Goal: Task Accomplishment & Management: Manage account settings

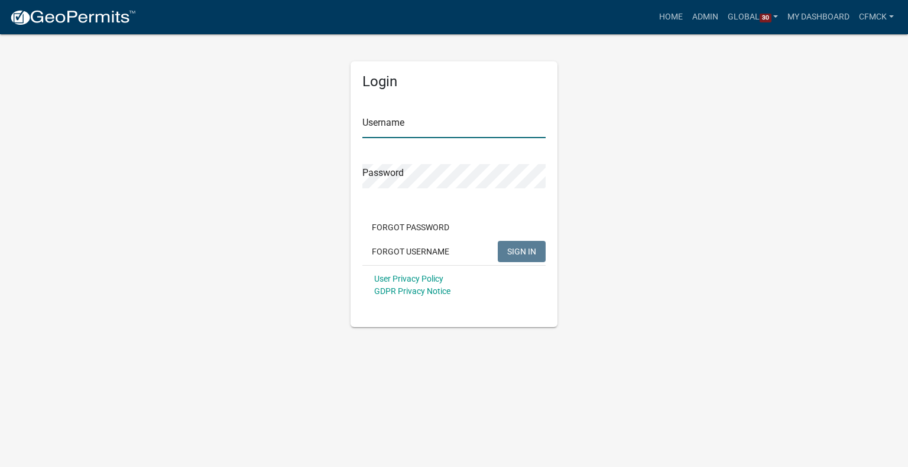
type input "cfmck"
click at [508, 238] on div "Forgot Password Forgot Username SIGN IN" at bounding box center [453, 241] width 183 height 48
click at [516, 257] on button "SIGN IN" at bounding box center [521, 251] width 48 height 21
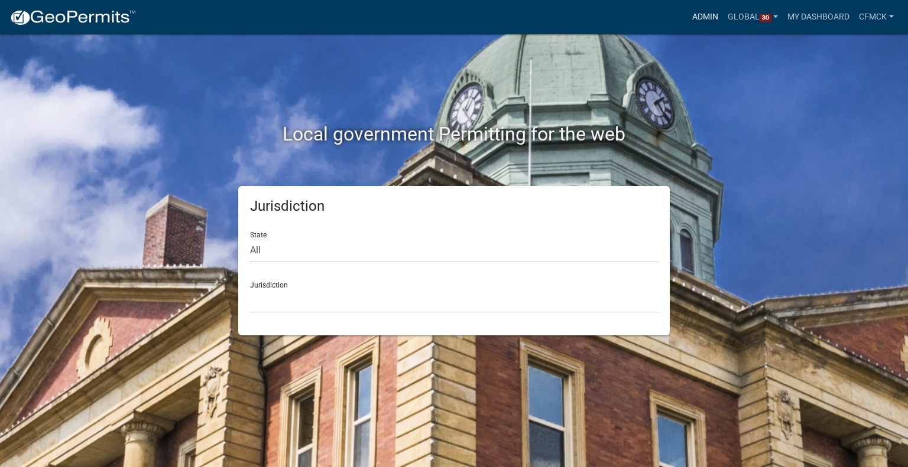
click at [700, 14] on link "Admin" at bounding box center [704, 17] width 35 height 22
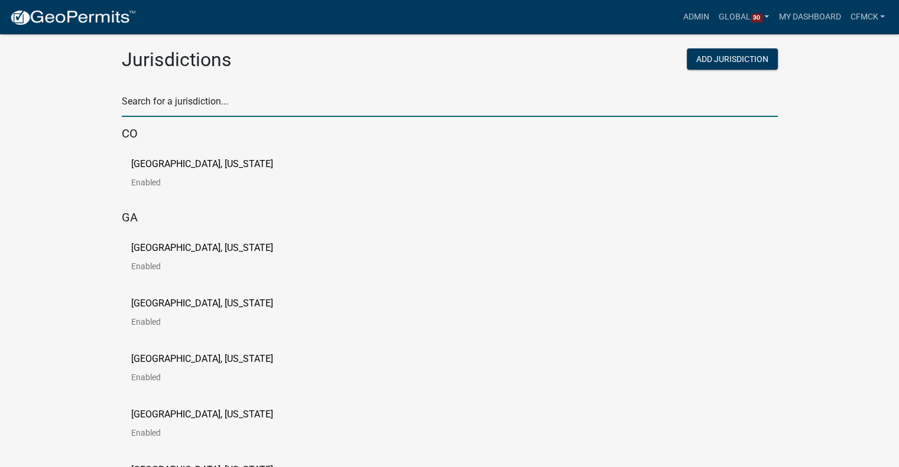
click at [413, 104] on input "text" at bounding box center [450, 105] width 656 height 24
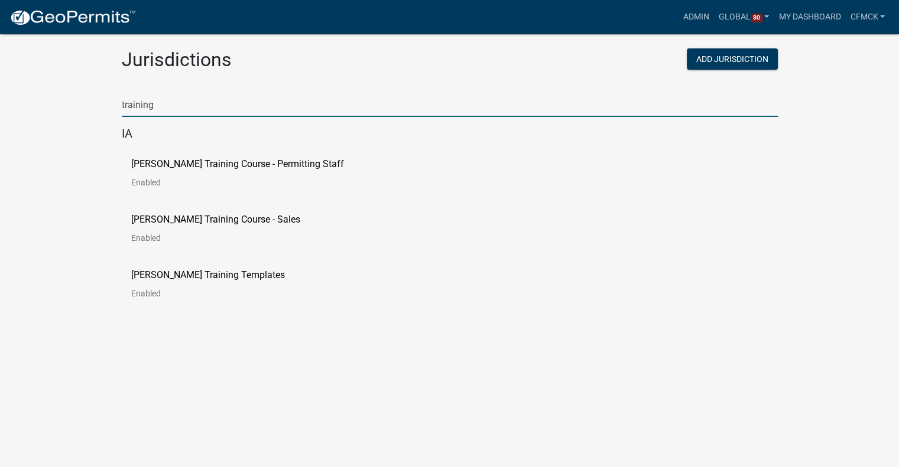
type input "training"
click at [271, 163] on p "[PERSON_NAME] Training Course - Permitting Staff" at bounding box center [237, 164] width 213 height 9
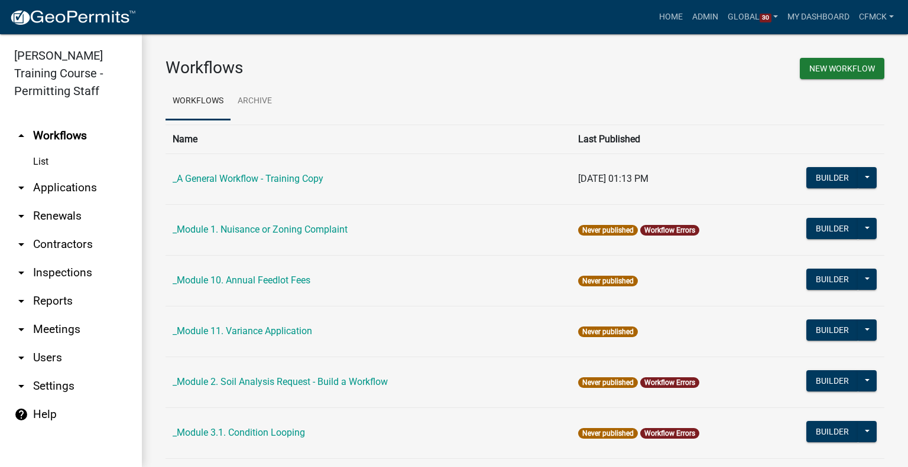
click at [57, 248] on link "arrow_drop_down Contractors" at bounding box center [71, 244] width 142 height 28
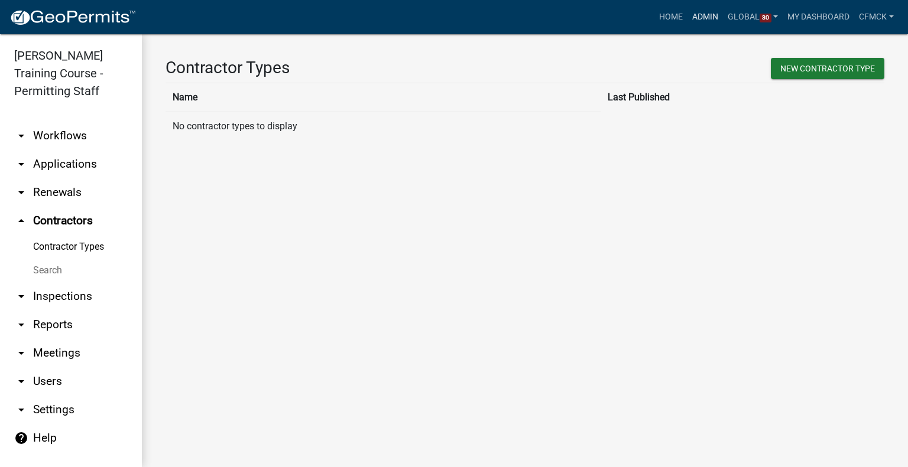
click at [704, 10] on link "Admin" at bounding box center [704, 17] width 35 height 22
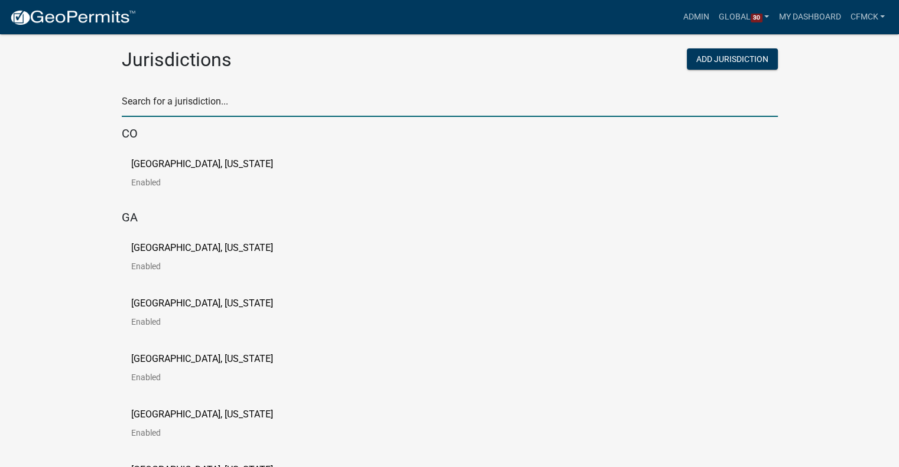
click at [349, 95] on input "text" at bounding box center [450, 105] width 656 height 24
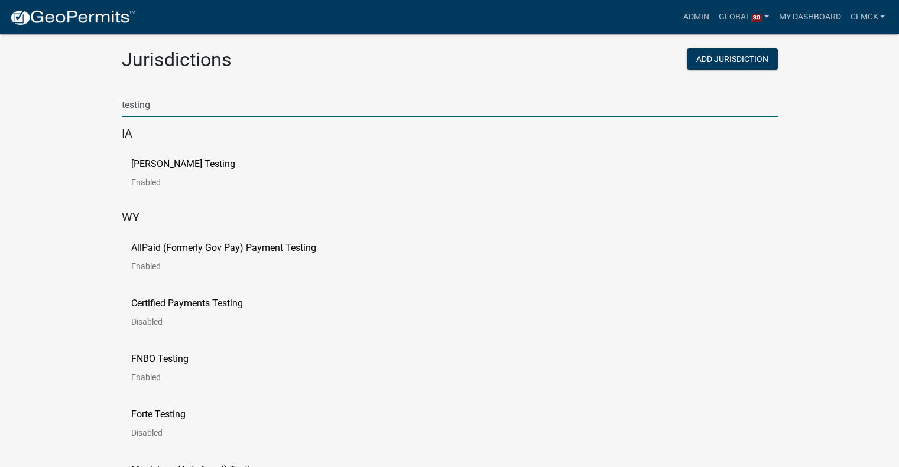
type input "testing"
click at [191, 171] on link "[PERSON_NAME] Testing Enabled" at bounding box center [192, 178] width 123 height 37
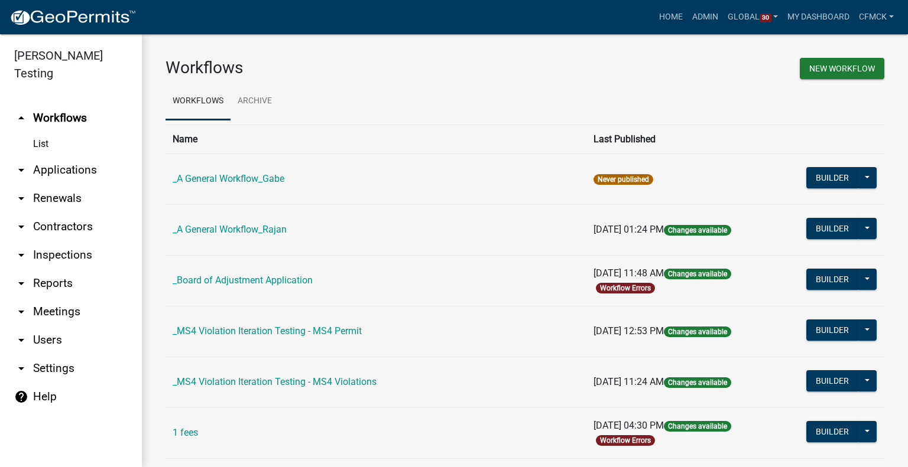
click at [56, 217] on link "arrow_drop_down Contractors" at bounding box center [71, 227] width 142 height 28
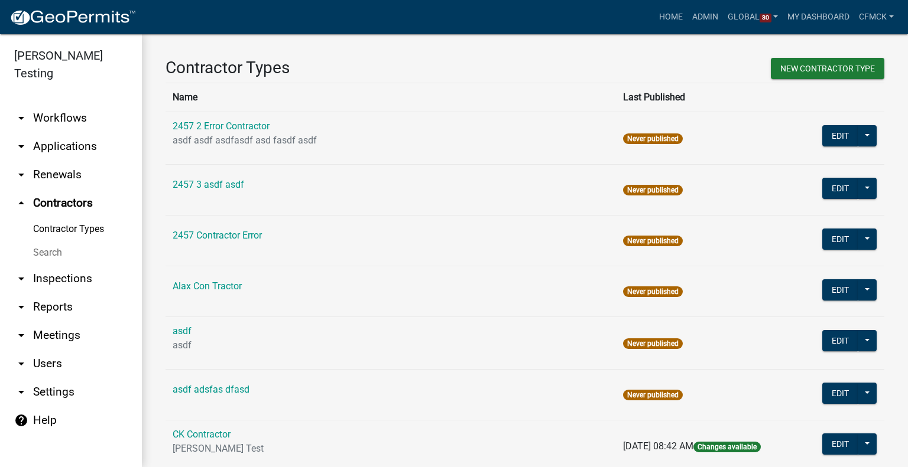
click at [51, 293] on link "arrow_drop_down Reports" at bounding box center [71, 307] width 142 height 28
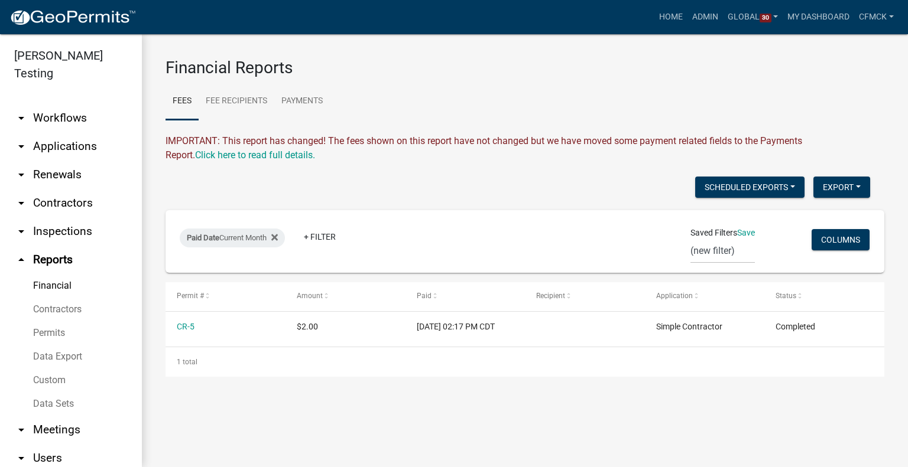
click at [68, 189] on link "arrow_drop_down Contractors" at bounding box center [71, 203] width 142 height 28
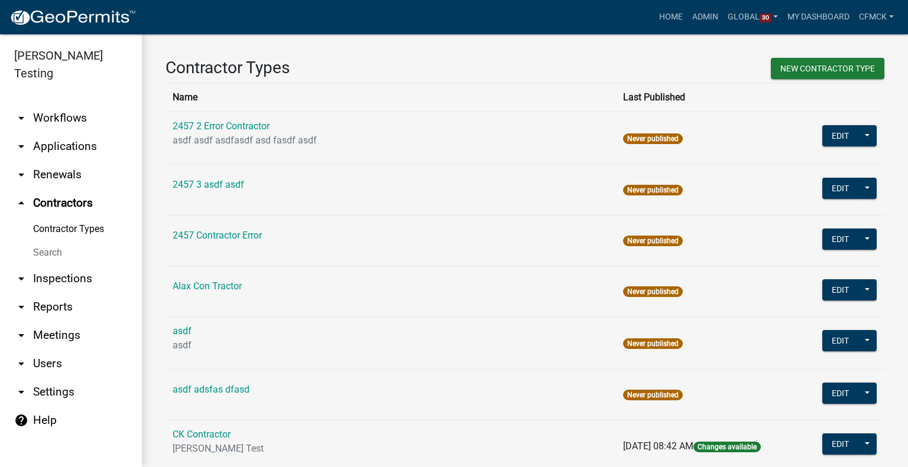
click at [47, 241] on link "Search" at bounding box center [71, 253] width 142 height 24
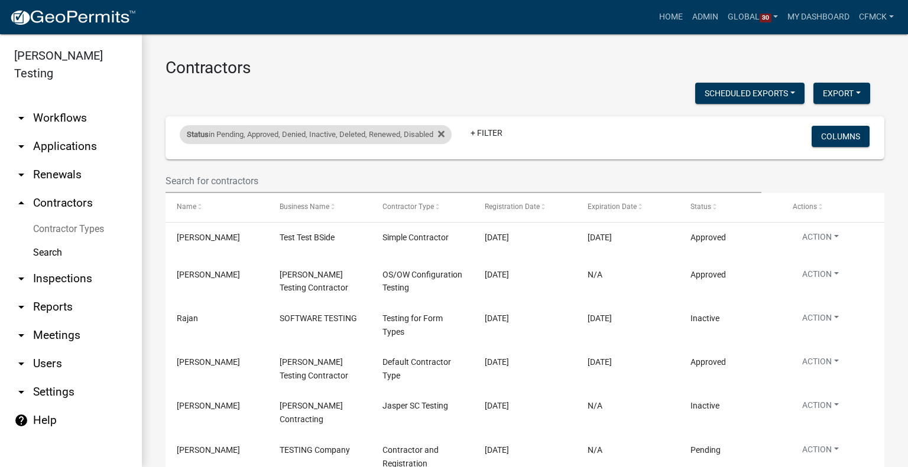
click at [402, 131] on div "Status in Pending, Approved, Denied, Inactive, Deleted, Renewed, Disabled" at bounding box center [316, 134] width 272 height 19
select select "1: '0'"
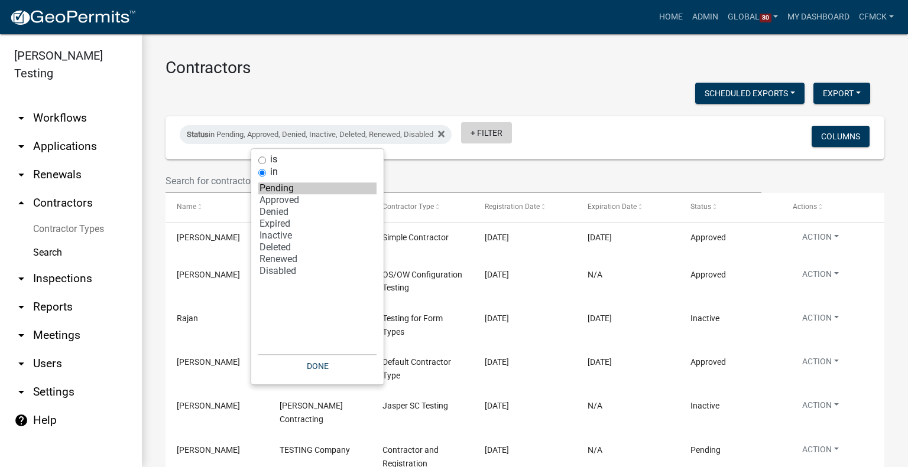
click at [479, 134] on link "+ Filter" at bounding box center [486, 132] width 51 height 21
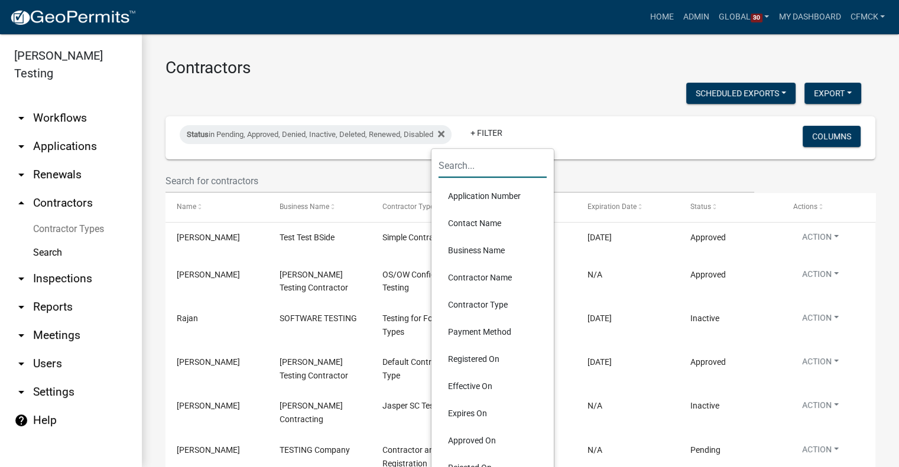
click at [474, 160] on input "text" at bounding box center [492, 166] width 108 height 24
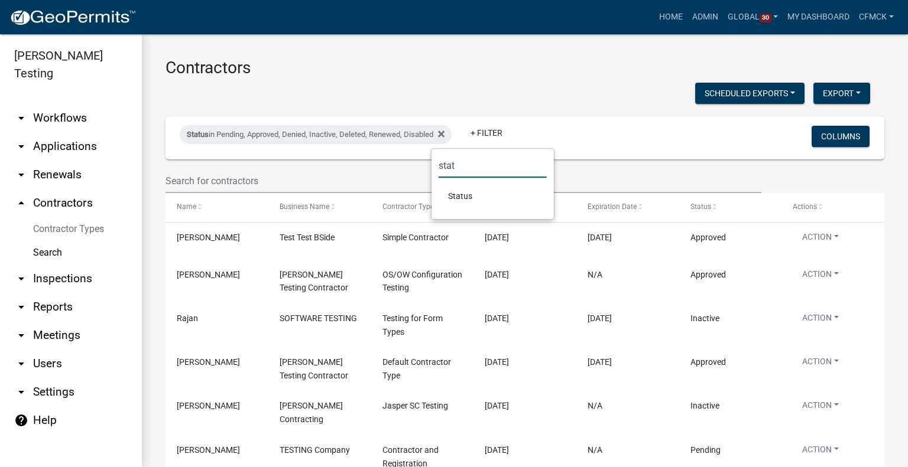
type input "stat"
click at [456, 194] on li "Status" at bounding box center [492, 196] width 108 height 27
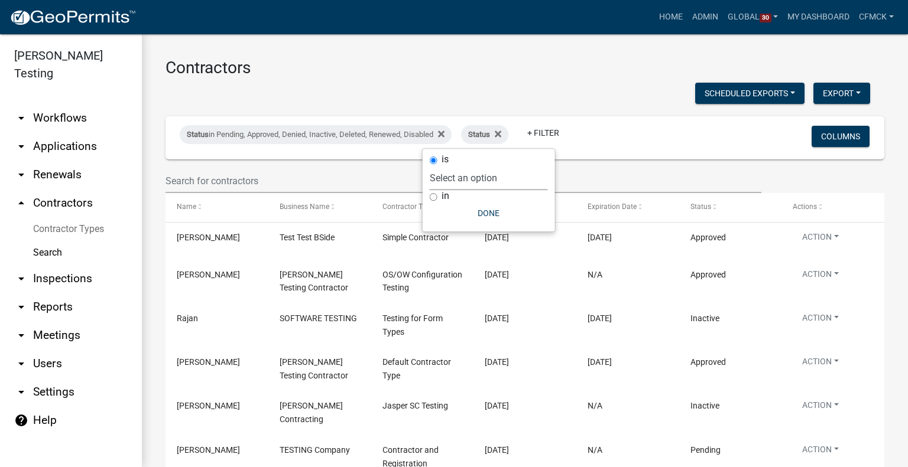
click at [466, 178] on select "Select an option Pending Approved Denied Expired Inactive Deleted Renewed Disab…" at bounding box center [489, 178] width 118 height 24
select select "1"
click at [450, 166] on select "Select an option Pending Approved Denied Expired Inactive Deleted Renewed Disab…" at bounding box center [489, 178] width 118 height 24
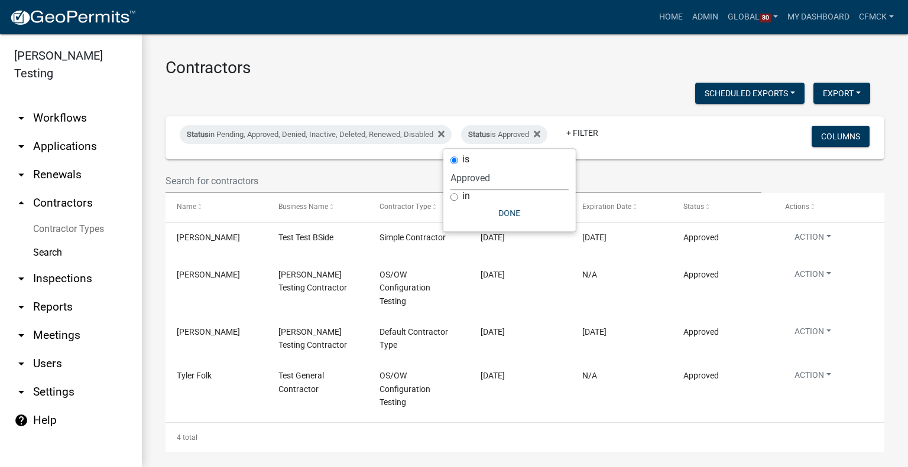
click at [520, 69] on h3 "Contractors" at bounding box center [524, 68] width 718 height 20
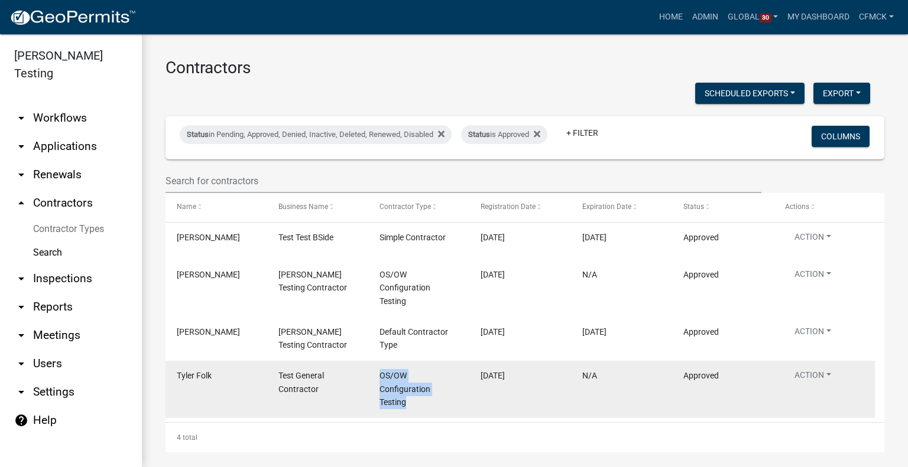
drag, startPoint x: 417, startPoint y: 408, endPoint x: 372, endPoint y: 370, distance: 58.7
click at [372, 370] on datatable-body-cell "OS/OW Configuration Testing" at bounding box center [418, 389] width 101 height 57
copy span "OS/OW Configuration Testing"
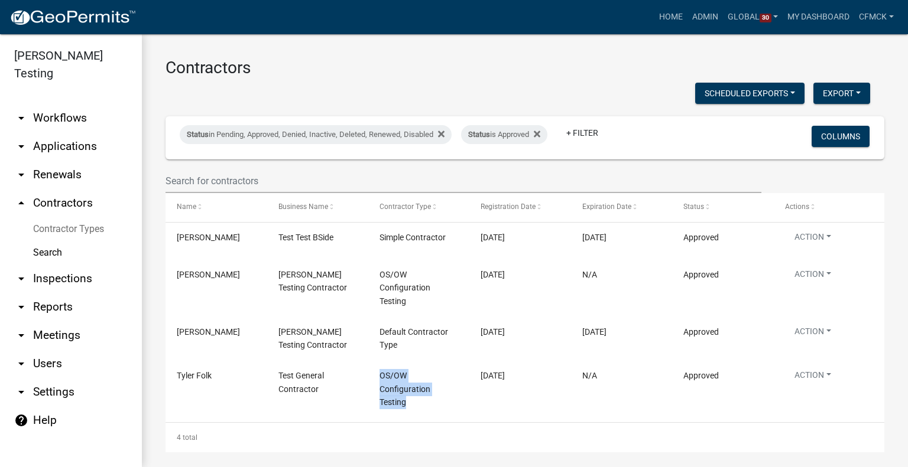
click at [666, 62] on h3 "Contractors" at bounding box center [524, 68] width 718 height 20
click at [540, 136] on icon at bounding box center [537, 134] width 6 height 6
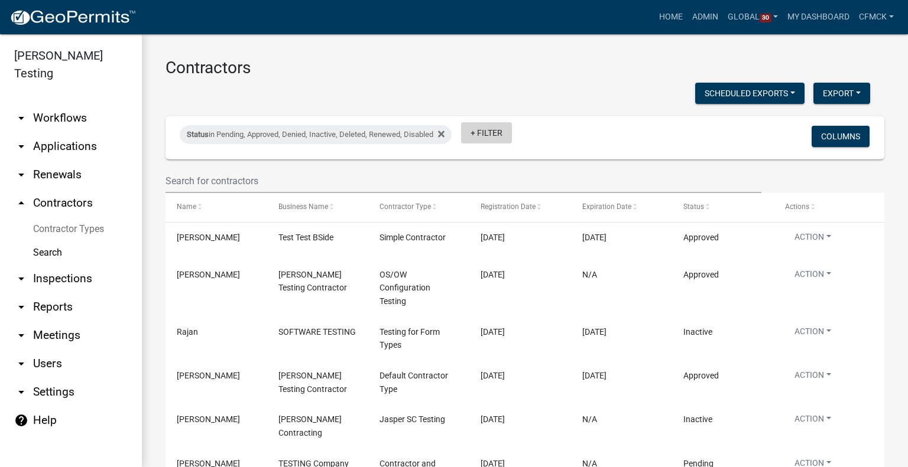
click at [483, 128] on link "+ Filter" at bounding box center [486, 132] width 51 height 21
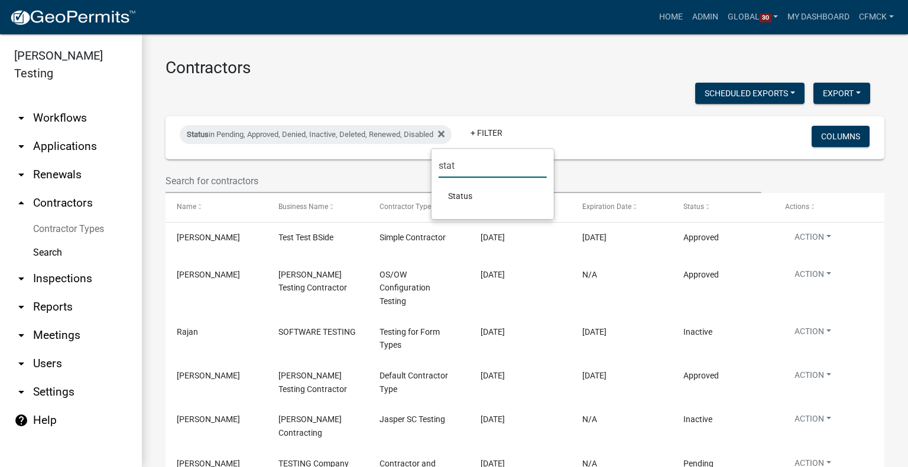
click at [445, 166] on input "stat" at bounding box center [492, 166] width 108 height 24
type input "p"
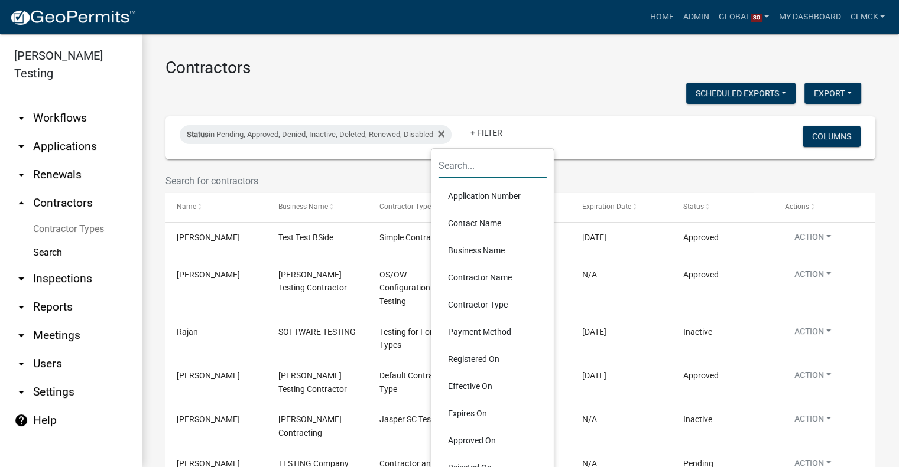
type input "$"
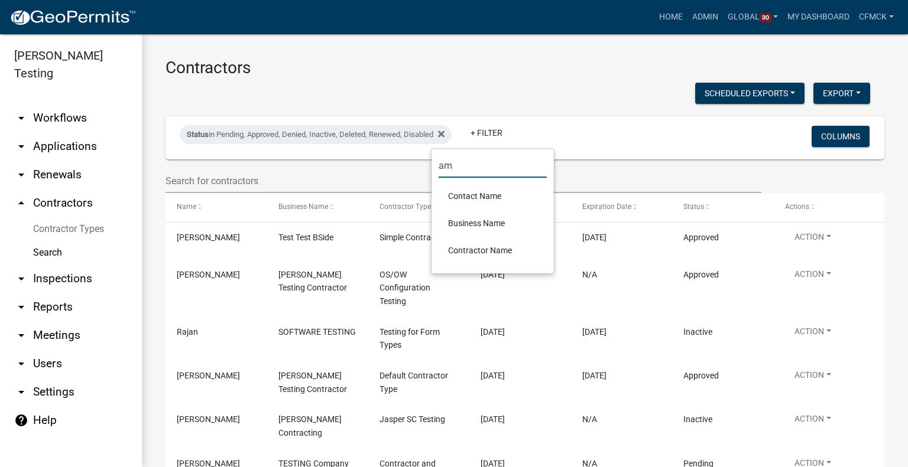
type input "a"
type input "f"
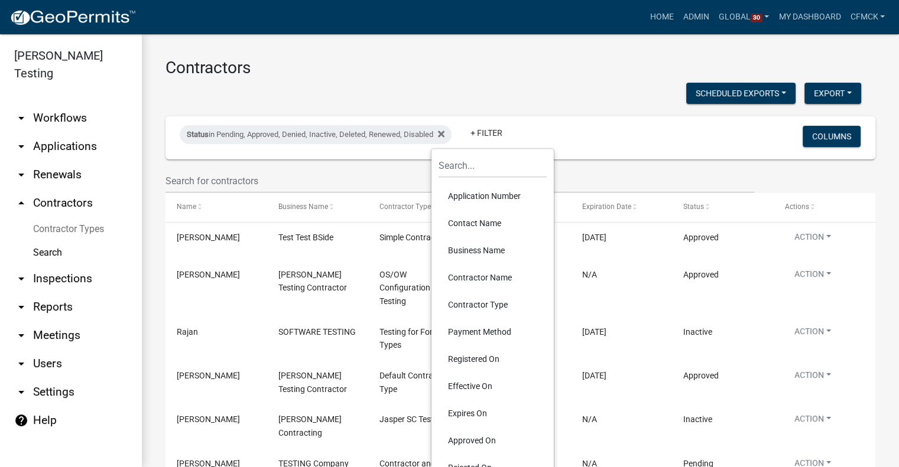
click at [63, 293] on link "arrow_drop_down Reports" at bounding box center [71, 307] width 142 height 28
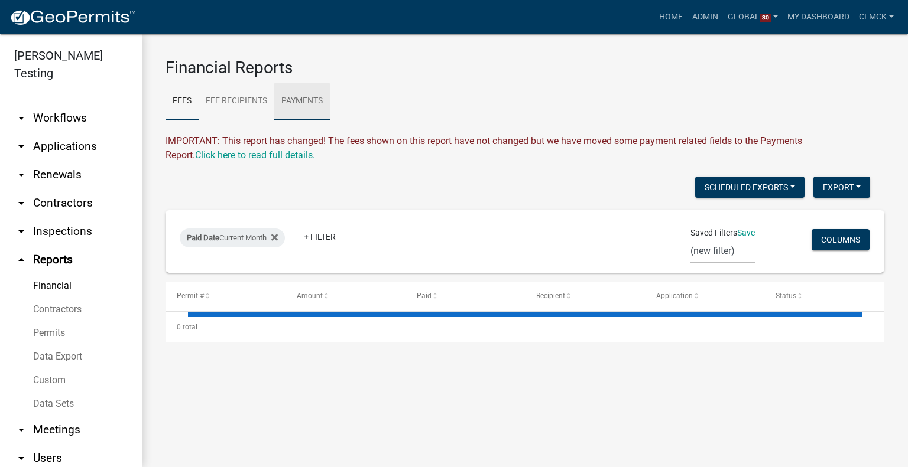
click at [298, 100] on link "Payments" at bounding box center [302, 102] width 56 height 38
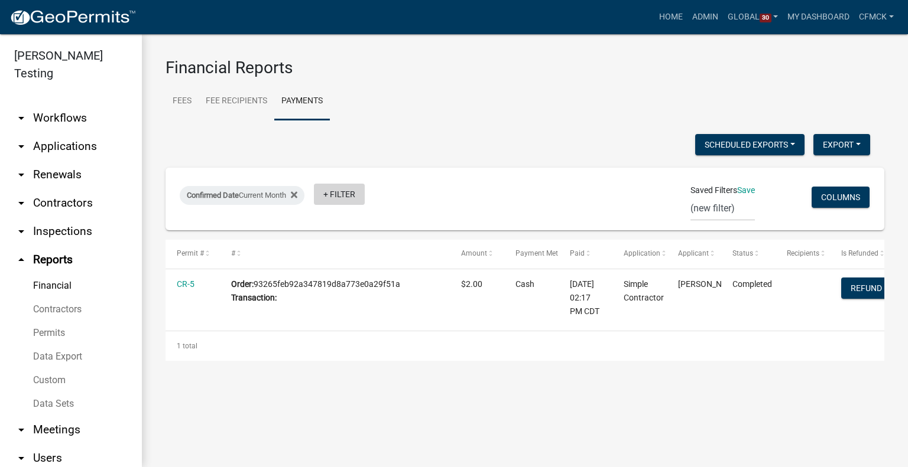
click at [349, 195] on link "+ Filter" at bounding box center [339, 194] width 51 height 21
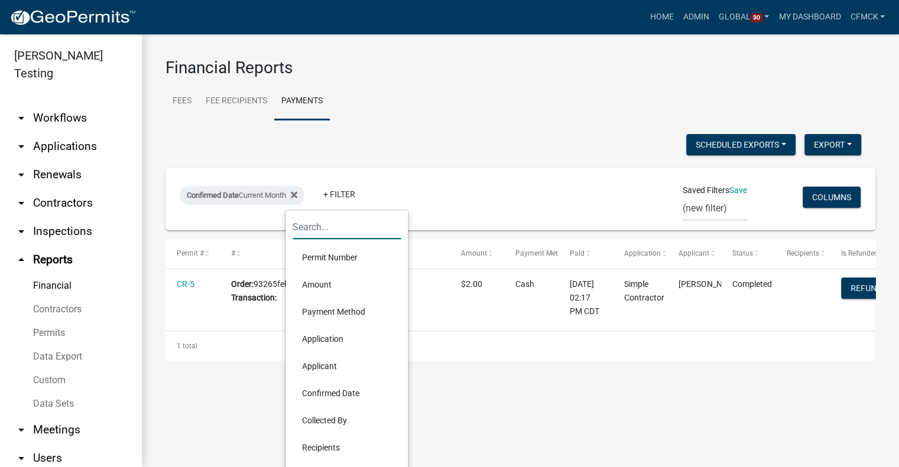
click at [347, 230] on input "text" at bounding box center [346, 227] width 108 height 24
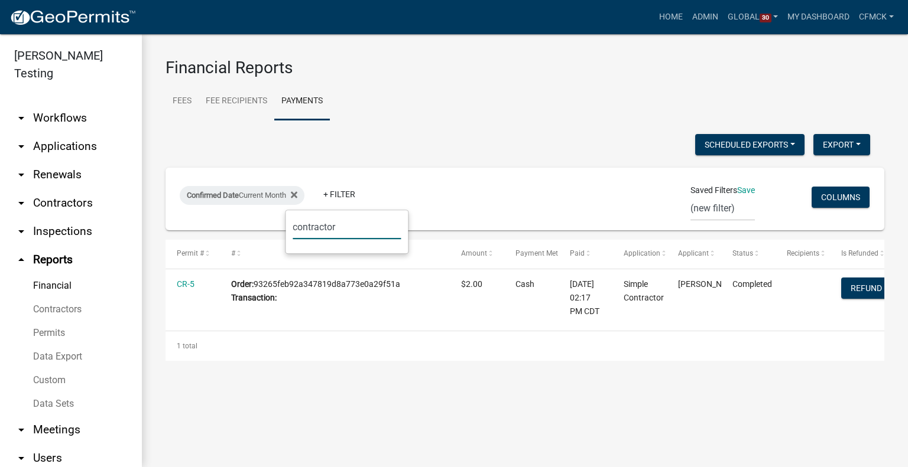
type input "contractor"
click at [461, 102] on ul "Fees Fee Recipients Payments" at bounding box center [524, 101] width 718 height 37
click at [258, 196] on div "Confirmed Date Current Month" at bounding box center [242, 195] width 125 height 19
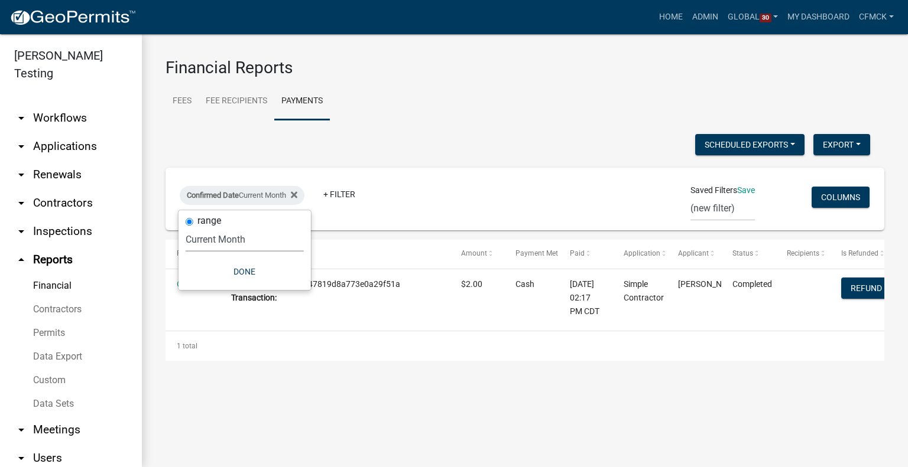
click at [234, 238] on select "[DATE] [DATE] Current Week Previous Week Current Month Last Month Current Calen…" at bounding box center [245, 239] width 118 height 24
select select "this_1_years"
click at [186, 227] on select "[DATE] [DATE] Current Week Previous Week Current Month Last Month Current Calen…" at bounding box center [245, 239] width 118 height 24
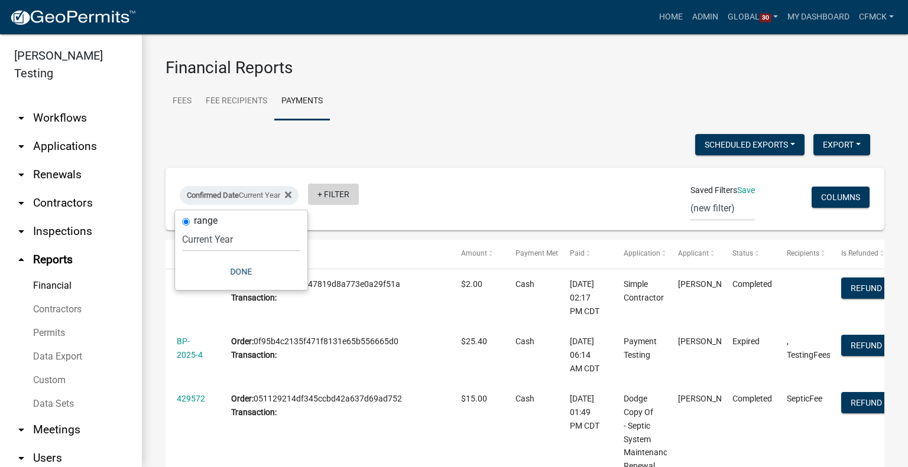
click at [339, 194] on link "+ Filter" at bounding box center [333, 194] width 51 height 21
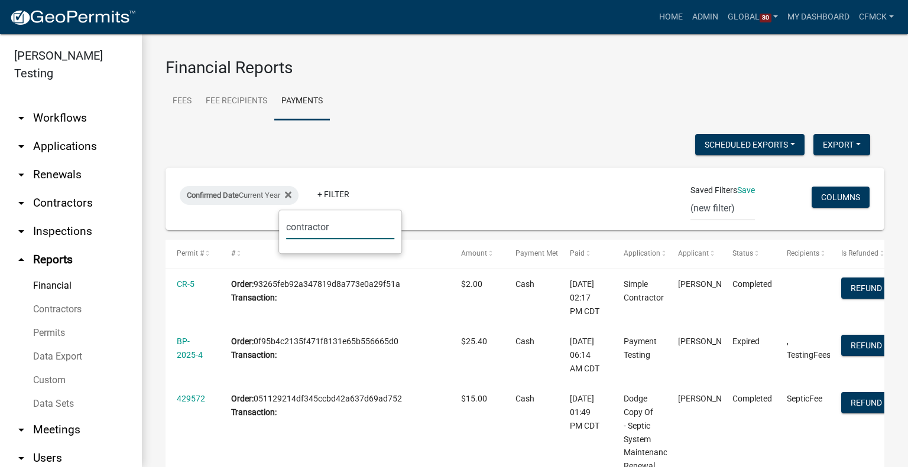
click at [339, 230] on input "contractor" at bounding box center [340, 227] width 108 height 24
type input "con"
click at [61, 189] on link "arrow_drop_down Contractors" at bounding box center [71, 203] width 142 height 28
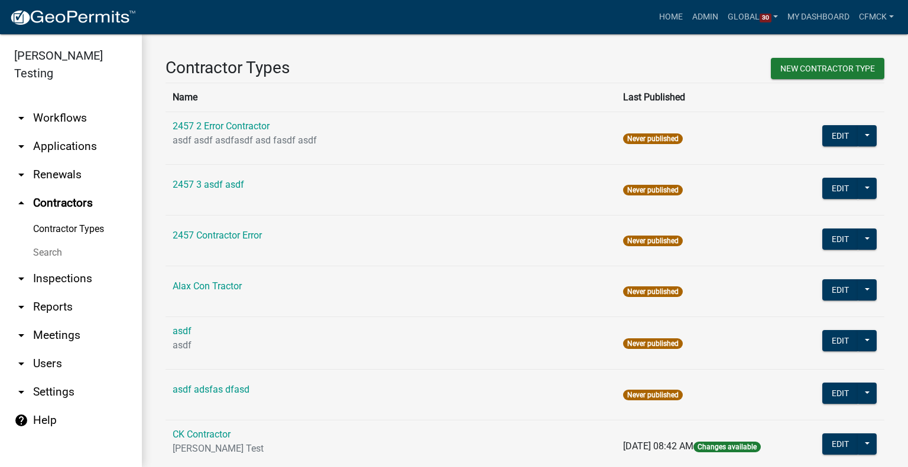
click at [51, 241] on link "Search" at bounding box center [71, 253] width 142 height 24
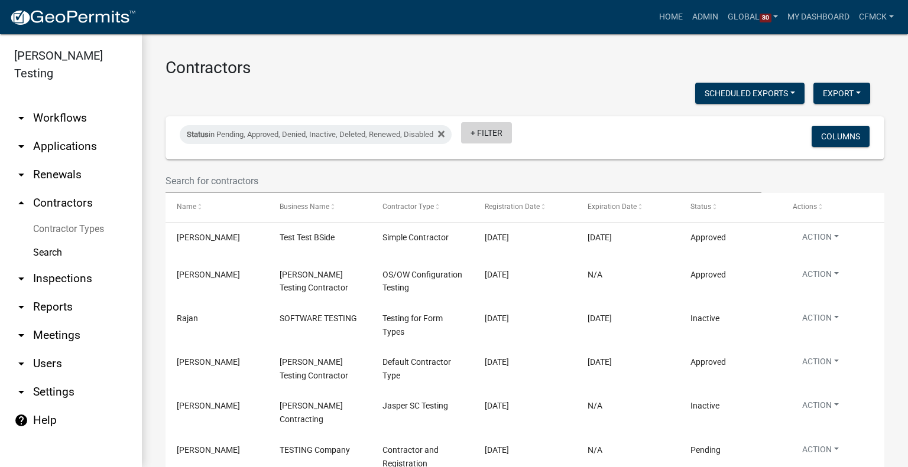
click at [489, 137] on link "+ Filter" at bounding box center [486, 132] width 51 height 21
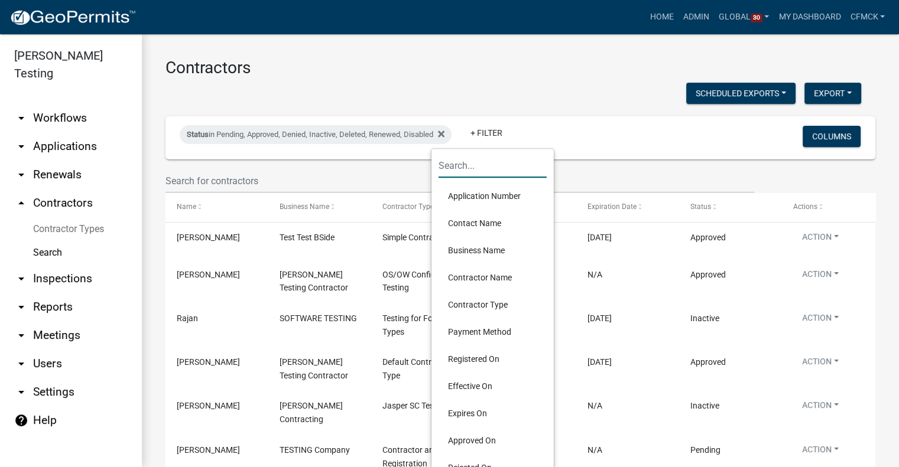
click at [474, 173] on input "text" at bounding box center [492, 166] width 108 height 24
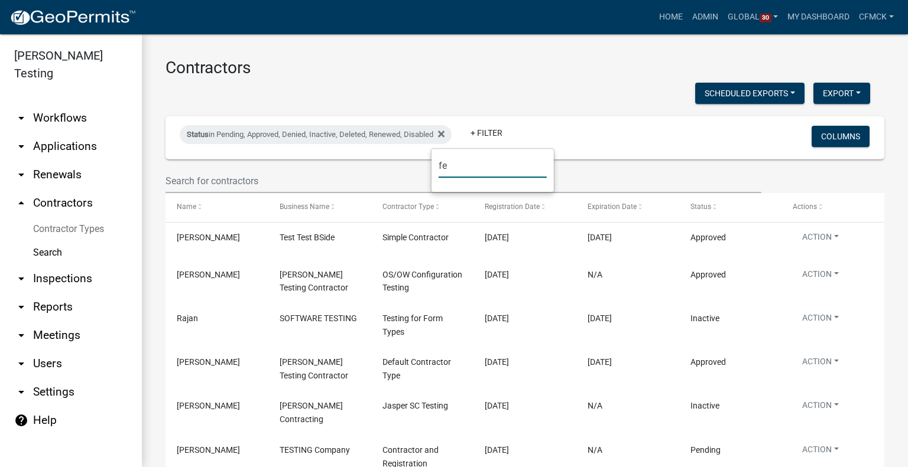
type input "f"
type input "pay"
click at [484, 191] on li "Payment Method" at bounding box center [492, 196] width 108 height 27
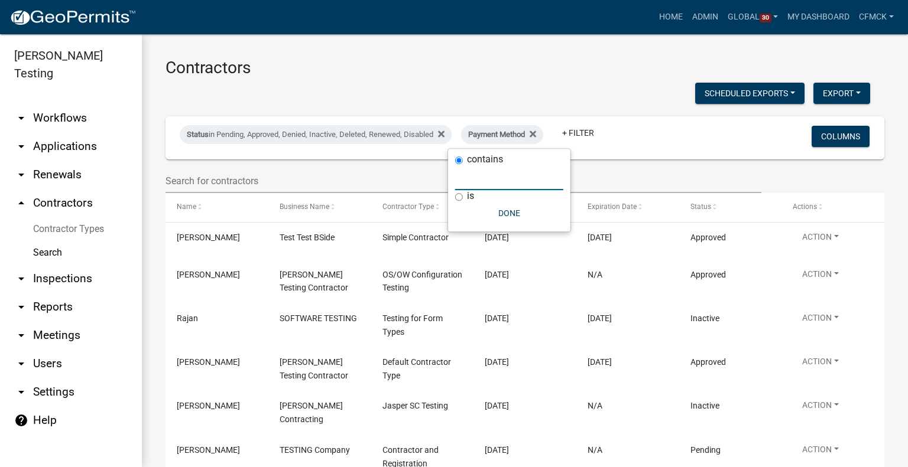
click at [490, 179] on input "text" at bounding box center [509, 178] width 108 height 24
click at [466, 200] on div "is" at bounding box center [509, 196] width 108 height 12
click at [467, 196] on label "is" at bounding box center [470, 195] width 7 height 9
click at [463, 196] on input "is" at bounding box center [459, 197] width 8 height 8
radio input "true"
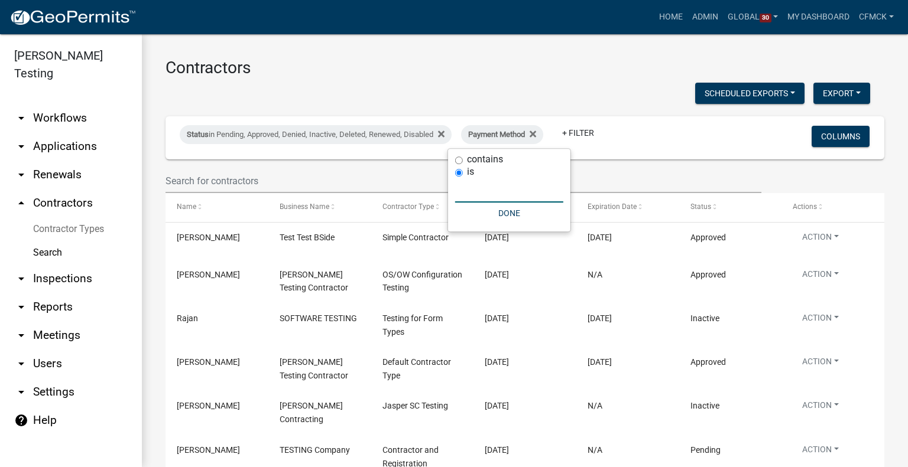
click at [489, 192] on input "text" at bounding box center [509, 190] width 108 height 24
click at [506, 216] on button "Done" at bounding box center [509, 213] width 108 height 21
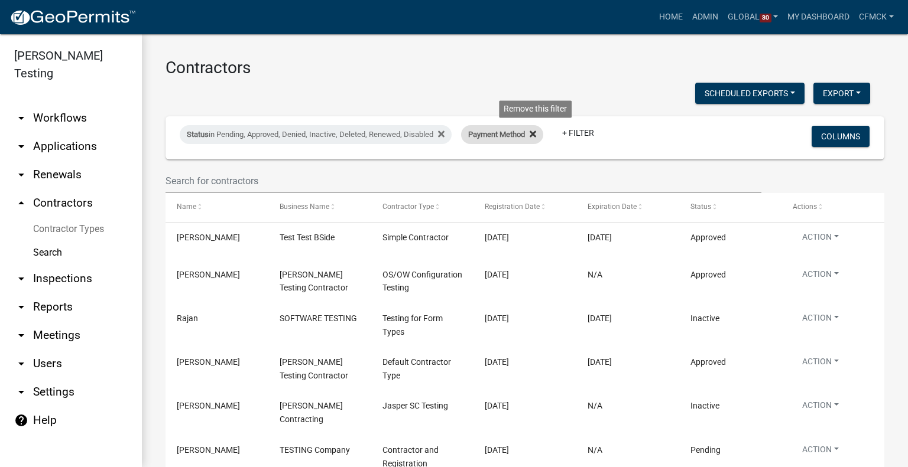
click at [532, 139] on fa-icon at bounding box center [530, 134] width 11 height 19
click at [834, 139] on button "Columns" at bounding box center [840, 136] width 58 height 21
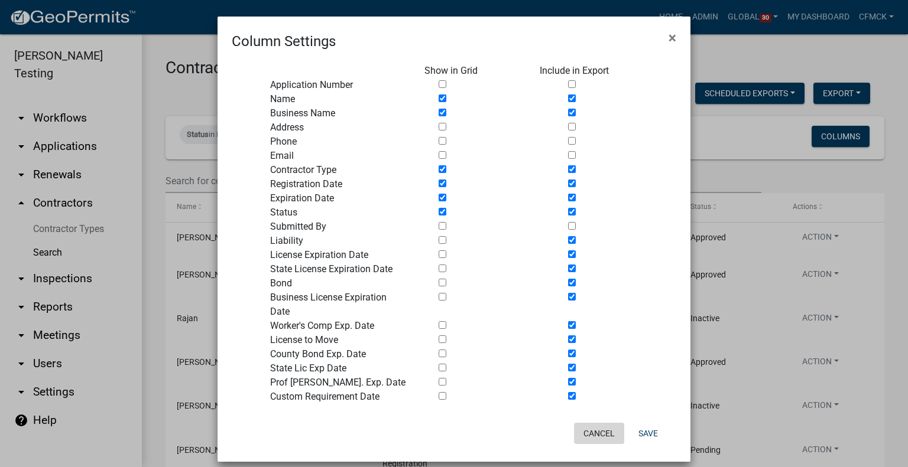
click at [602, 434] on button "Cancel" at bounding box center [599, 433] width 50 height 21
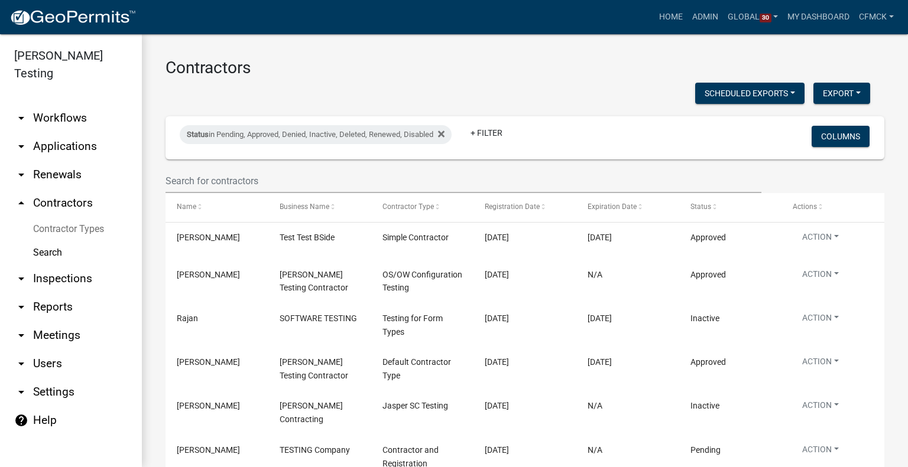
click at [48, 293] on link "arrow_drop_down Reports" at bounding box center [71, 307] width 142 height 28
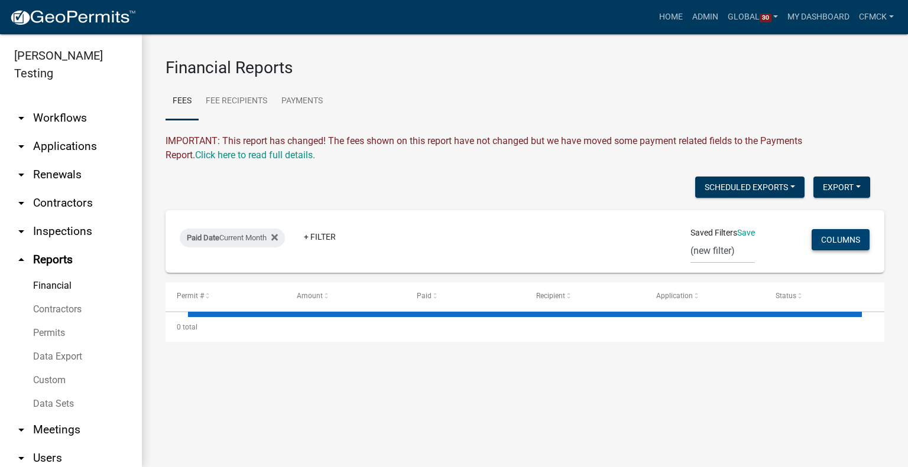
click at [844, 246] on button "Columns" at bounding box center [840, 239] width 58 height 21
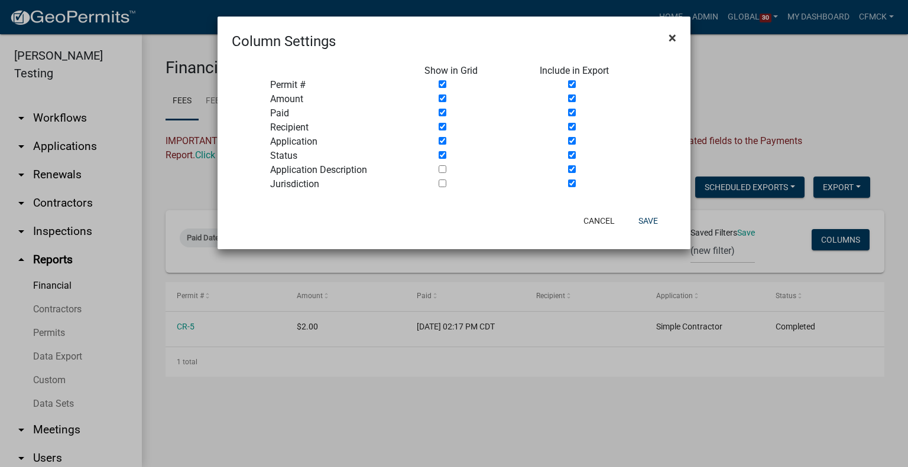
click at [672, 38] on span "×" at bounding box center [672, 38] width 8 height 17
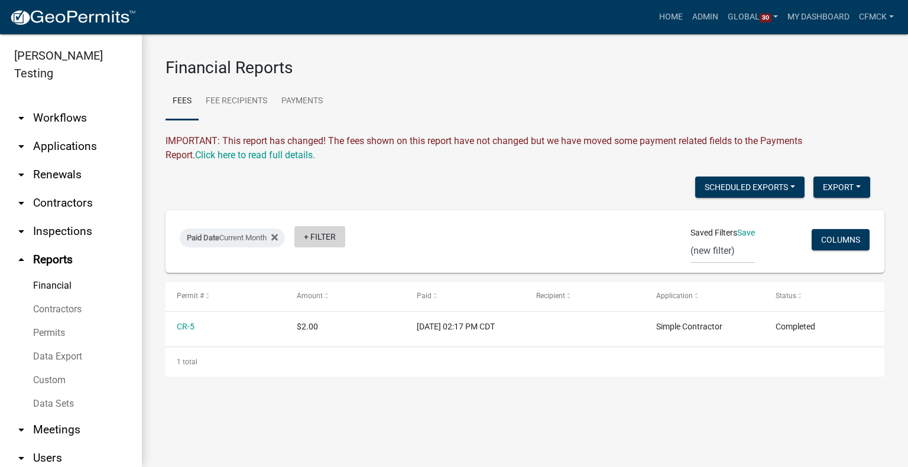
click at [336, 229] on link "+ Filter" at bounding box center [319, 236] width 51 height 21
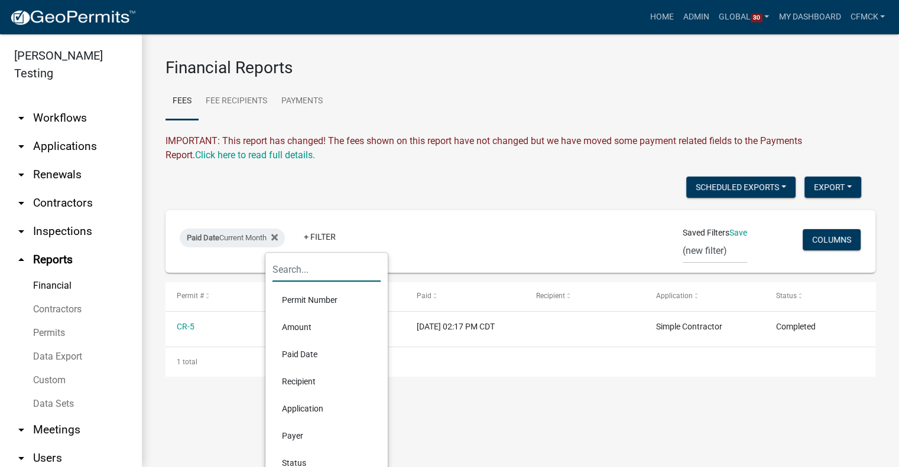
click at [326, 271] on input "text" at bounding box center [326, 270] width 108 height 24
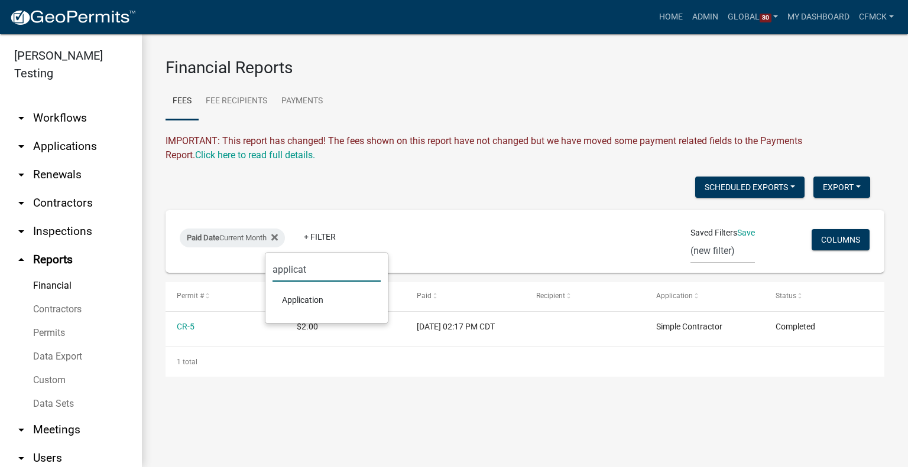
type input "applicat"
click at [317, 297] on li "Application" at bounding box center [326, 300] width 108 height 27
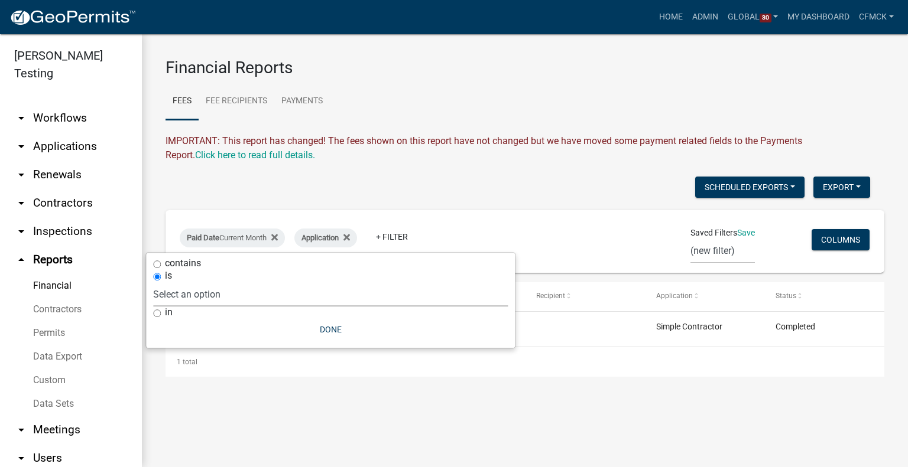
click at [207, 294] on select "Select an option _A General Workflow_Rajan _Board of Adjustment Application _MS…" at bounding box center [330, 294] width 355 height 24
select select "a785507a-baba-4da9-8be2-1297abc524ac"
click at [229, 282] on select "Select an option _A General Workflow_Rajan _Board of Adjustment Application _MS…" at bounding box center [330, 294] width 355 height 24
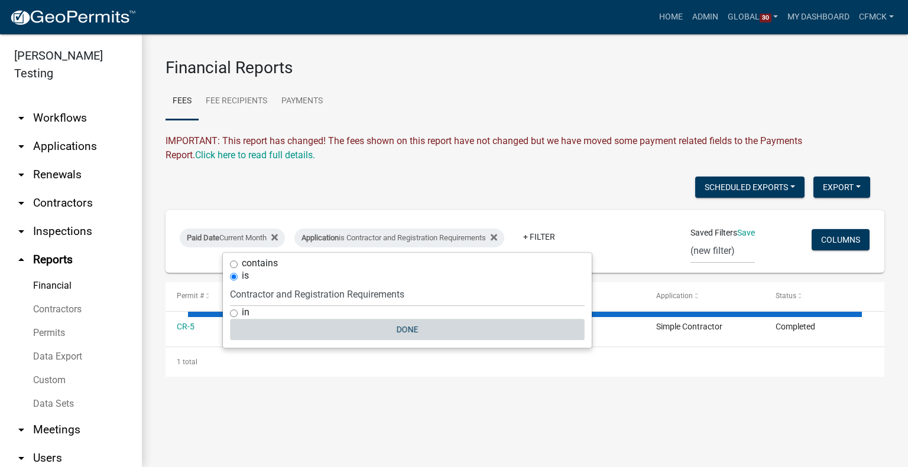
click at [411, 327] on button "Done" at bounding box center [407, 329] width 355 height 21
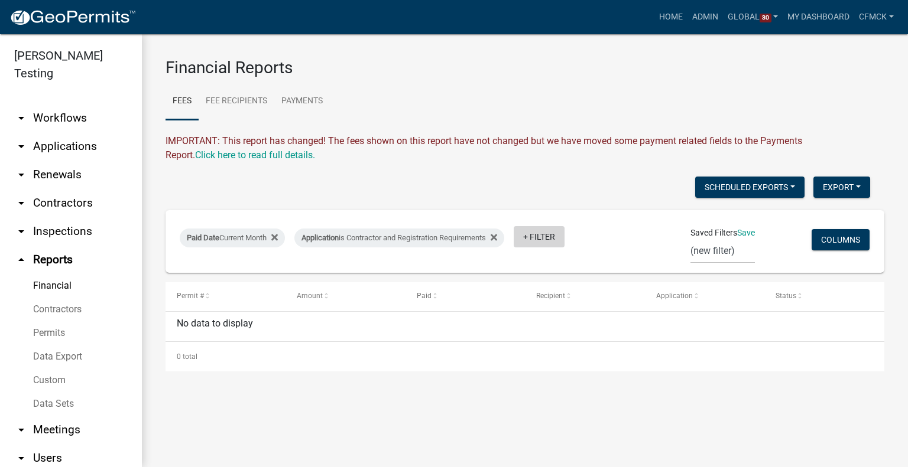
click at [539, 235] on link "+ Filter" at bounding box center [538, 236] width 51 height 21
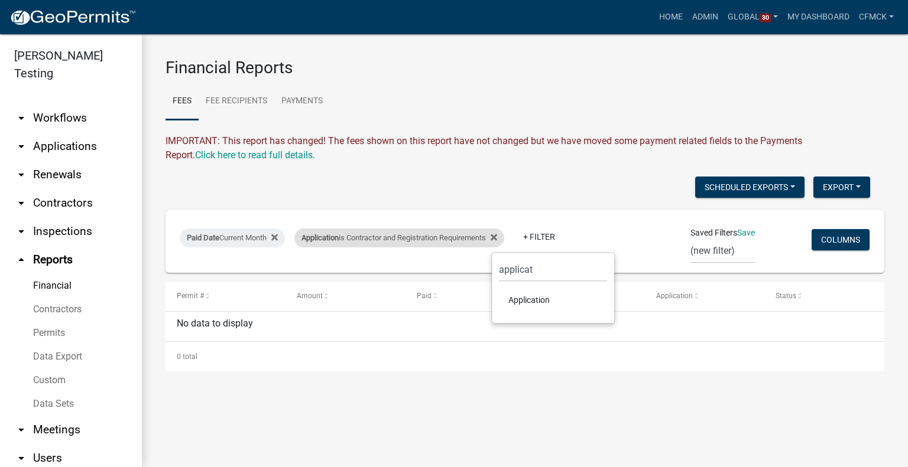
click at [491, 236] on div "Application is Contractor and Registration Requirements" at bounding box center [399, 238] width 210 height 19
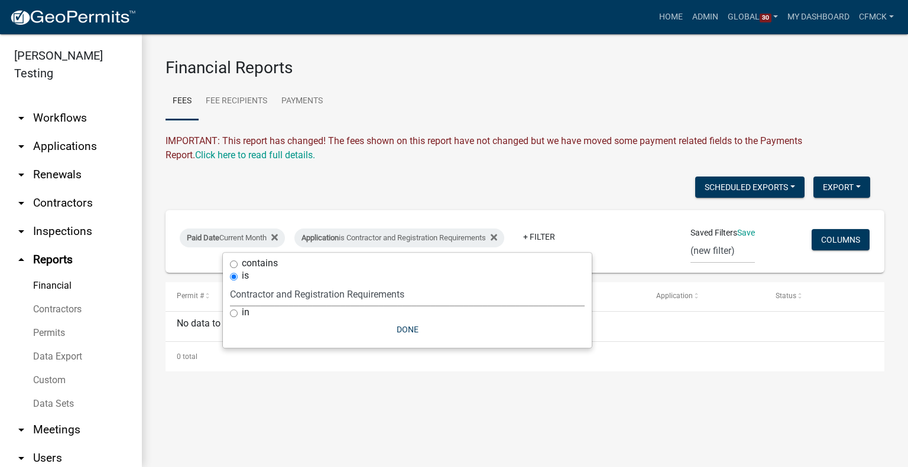
click at [328, 291] on select "Select an option _A General Workflow_Rajan _Board of Adjustment Application _MS…" at bounding box center [407, 294] width 355 height 24
select select "eb29df56-8234-4ce6-9f38-7f22d55ef33c"
click at [230, 282] on select "Select an option _A General Workflow_Rajan _Board of Adjustment Application _MS…" at bounding box center [407, 294] width 355 height 24
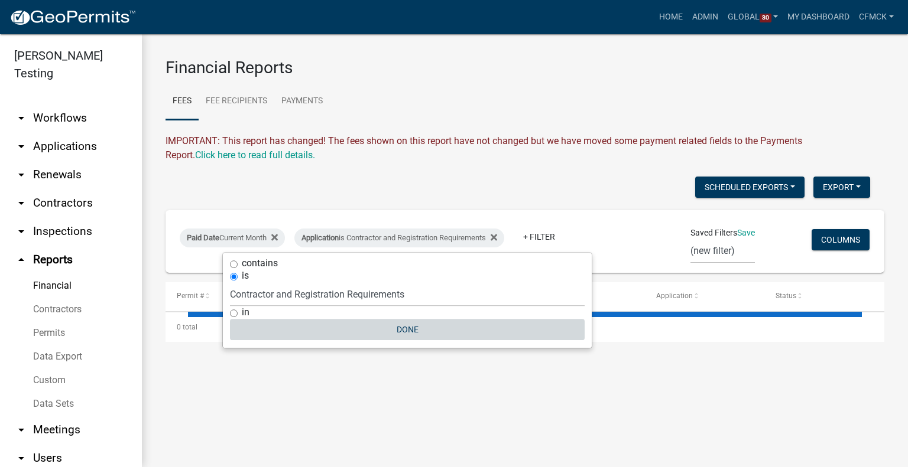
click at [404, 325] on button "Done" at bounding box center [407, 329] width 355 height 21
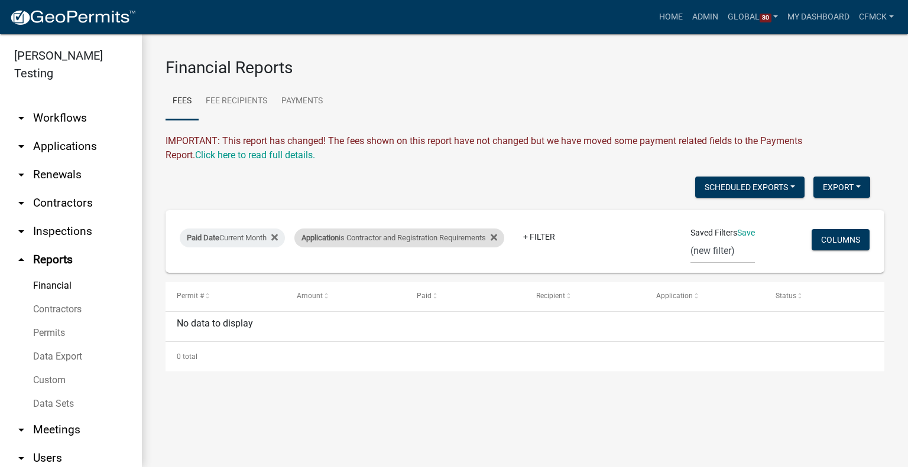
click at [437, 238] on div "Application is Contractor and Registration Requirements" at bounding box center [399, 238] width 210 height 19
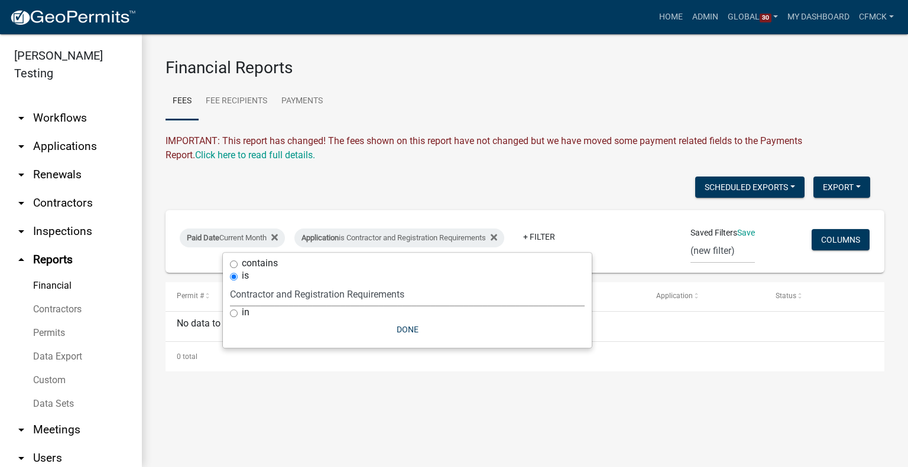
click at [313, 291] on select "Select an option _A General Workflow_Rajan _Board of Adjustment Application _MS…" at bounding box center [407, 294] width 355 height 24
select select "701b644d-b886-4fd2-9efc-289163cdc0a8"
click at [230, 282] on select "Select an option _A General Workflow_Rajan _Board of Adjustment Application _MS…" at bounding box center [407, 294] width 355 height 24
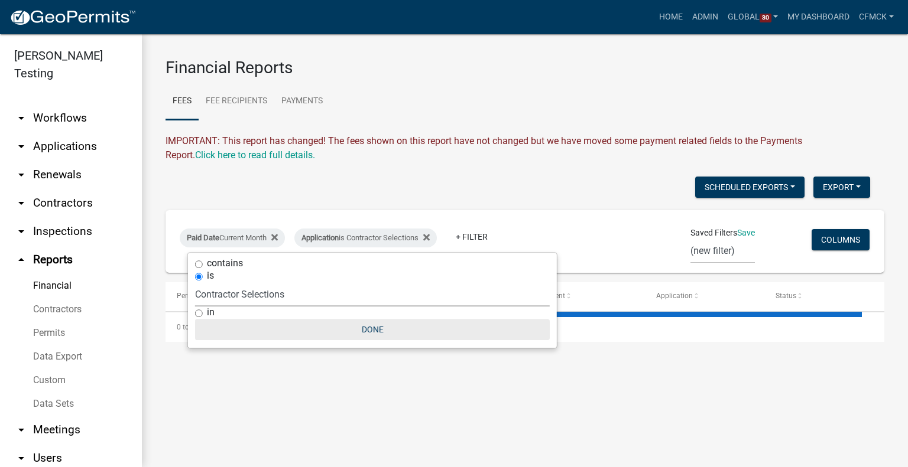
click at [370, 335] on button "Done" at bounding box center [372, 329] width 355 height 21
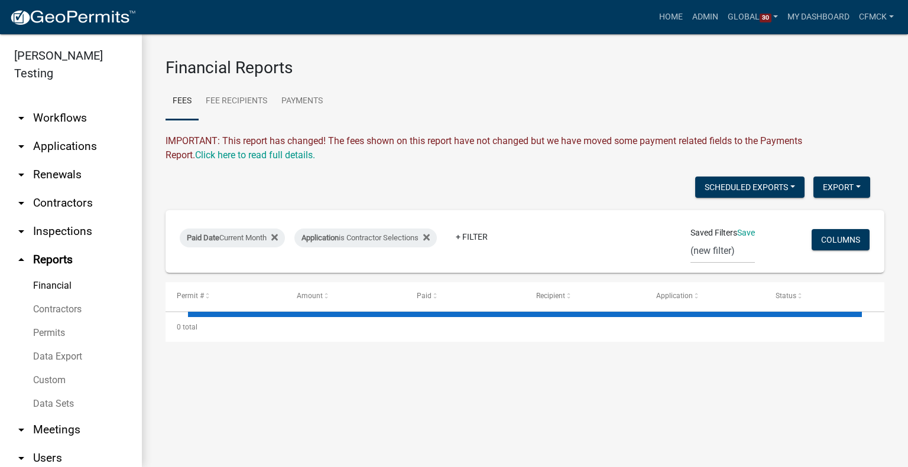
click at [399, 164] on wm-daily-fees "IMPORTANT: This report has changed! The fees shown on this report have not chan…" at bounding box center [524, 238] width 718 height 208
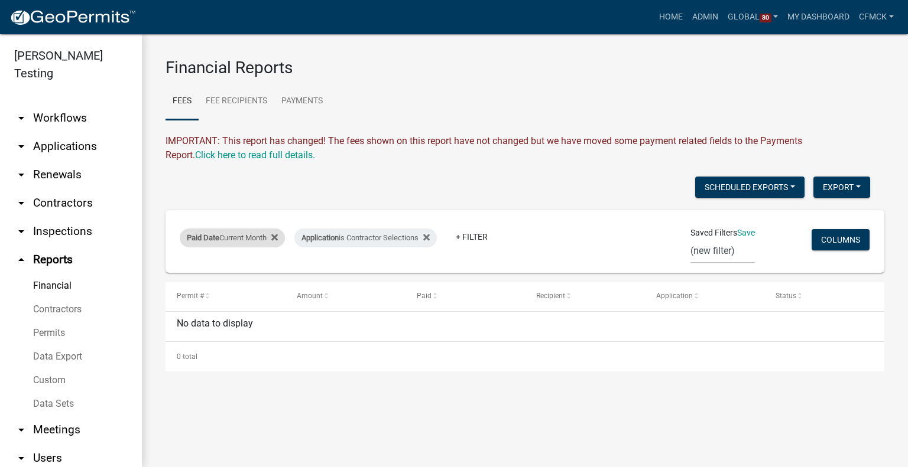
click at [241, 242] on div "Paid Date Current Month" at bounding box center [232, 238] width 105 height 19
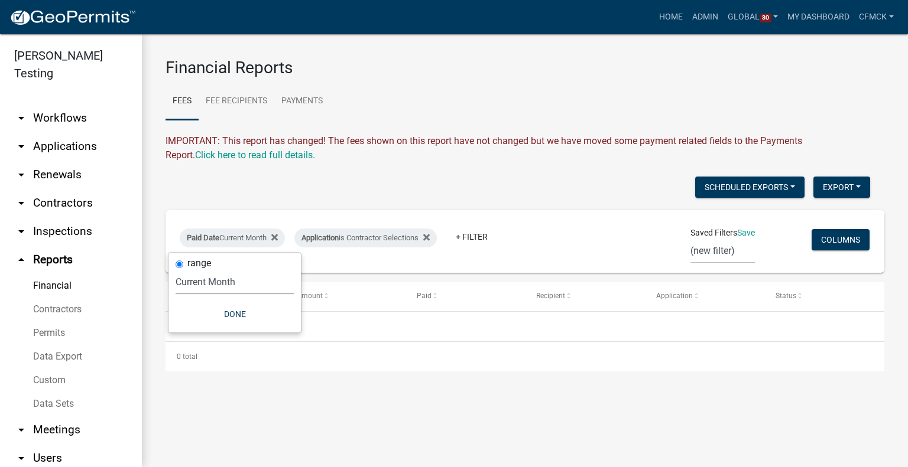
click at [220, 284] on select "[DATE] [DATE] Current Week Previous Week Current Month Last Month Current Calen…" at bounding box center [234, 282] width 118 height 24
select select "this_1_years"
click at [175, 270] on select "[DATE] [DATE] Current Week Previous Week Current Month Last Month Current Calen…" at bounding box center [234, 282] width 118 height 24
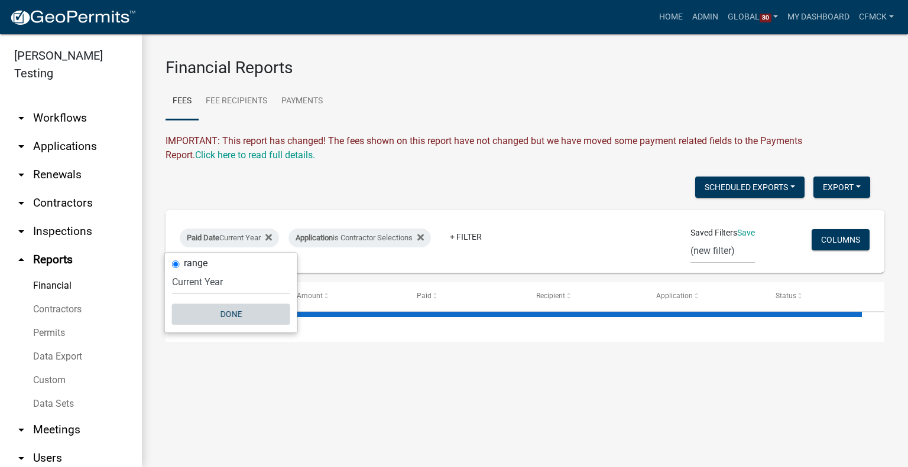
click at [236, 314] on button "Done" at bounding box center [231, 314] width 118 height 21
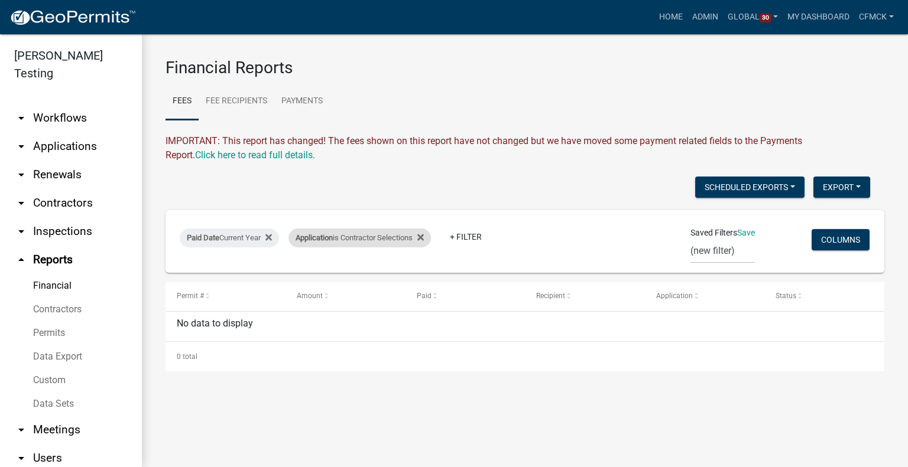
click at [372, 233] on div "Application is Contractor Selections" at bounding box center [359, 238] width 142 height 19
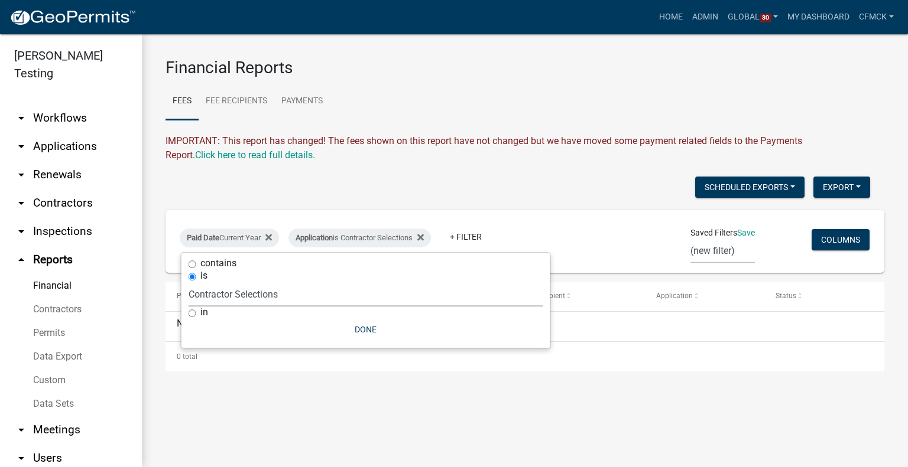
click at [219, 295] on select "Select an option _A General Workflow_Rajan _Board of Adjustment Application _MS…" at bounding box center [365, 294] width 355 height 24
select select "a785507a-baba-4da9-8be2-1297abc524ac"
click at [222, 282] on select "Select an option _A General Workflow_Rajan _Board of Adjustment Application _MS…" at bounding box center [365, 294] width 355 height 24
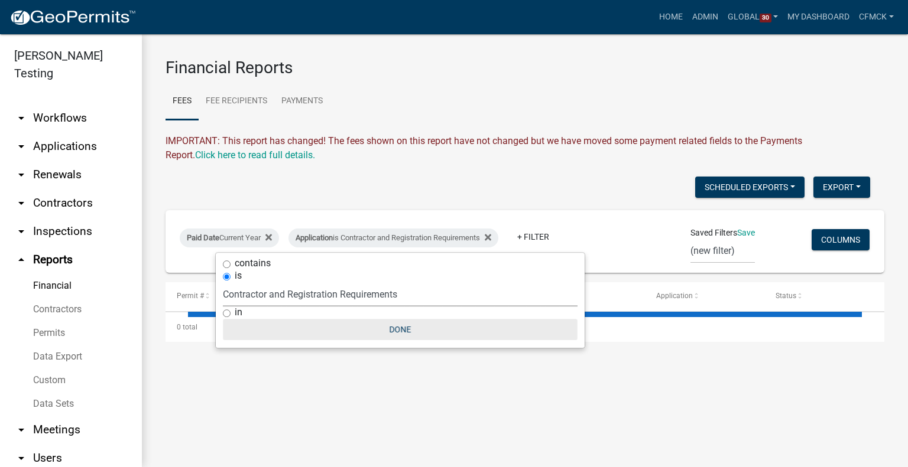
click at [405, 333] on button "Done" at bounding box center [400, 329] width 355 height 21
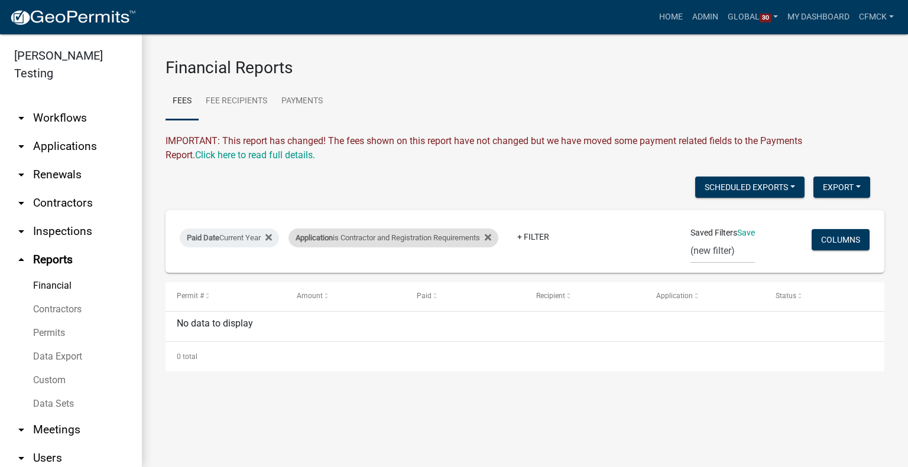
click at [396, 245] on div "Application is Contractor and Registration Requirements" at bounding box center [393, 238] width 210 height 19
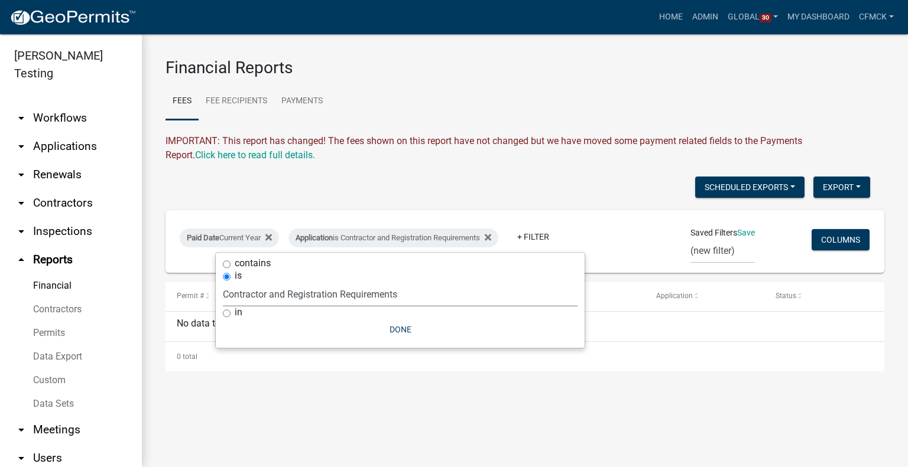
click at [347, 297] on select "Select an option _A General Workflow_Rajan _Board of Adjustment Application _MS…" at bounding box center [400, 294] width 355 height 24
select select "eb29df56-8234-4ce6-9f38-7f22d55ef33c"
click at [223, 282] on select "Select an option _A General Workflow_Rajan _Board of Adjustment Application _MS…" at bounding box center [400, 294] width 355 height 24
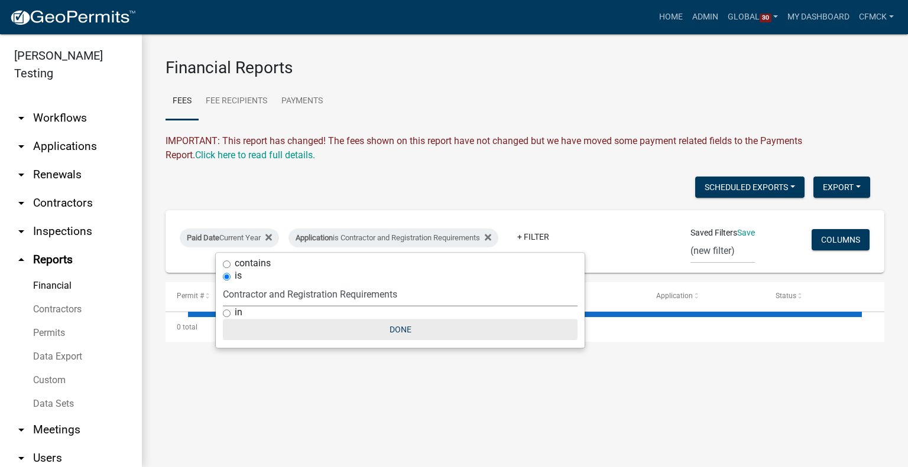
click at [395, 328] on button "Done" at bounding box center [400, 329] width 355 height 21
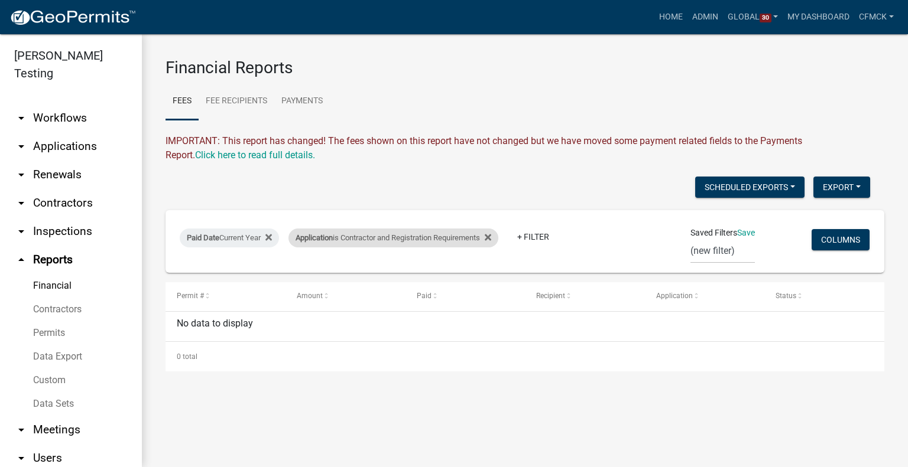
click at [373, 239] on div "Application is Contractor and Registration Requirements" at bounding box center [393, 238] width 210 height 19
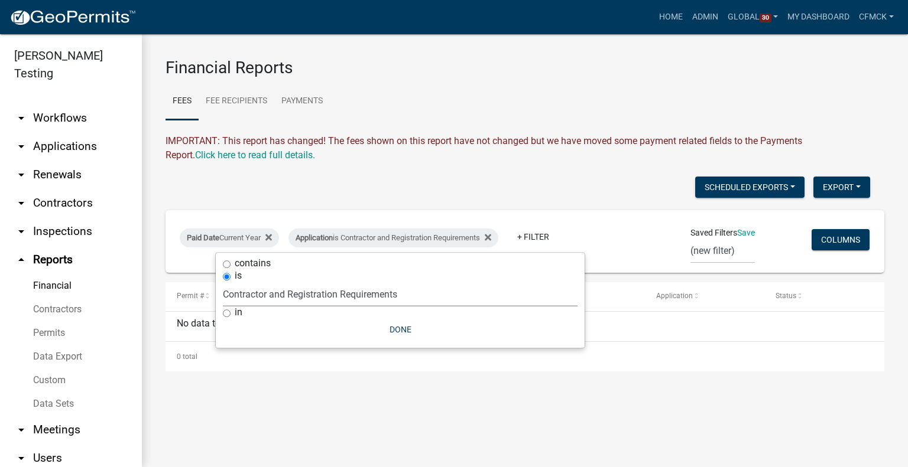
click at [314, 297] on select "Select an option _A General Workflow_Rajan _Board of Adjustment Application _MS…" at bounding box center [400, 294] width 355 height 24
select select "701b644d-b886-4fd2-9efc-289163cdc0a8"
click at [223, 282] on select "Select an option _A General Workflow_Rajan _Board of Adjustment Application _MS…" at bounding box center [400, 294] width 355 height 24
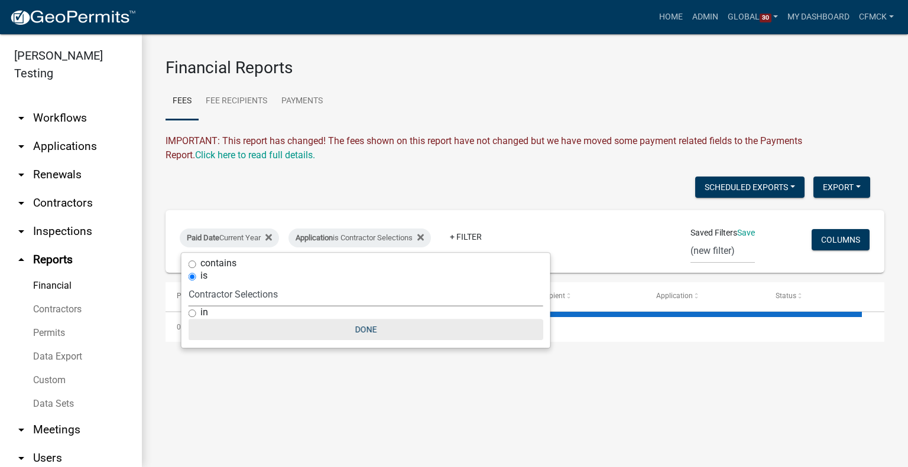
click at [361, 322] on button "Done" at bounding box center [365, 329] width 355 height 21
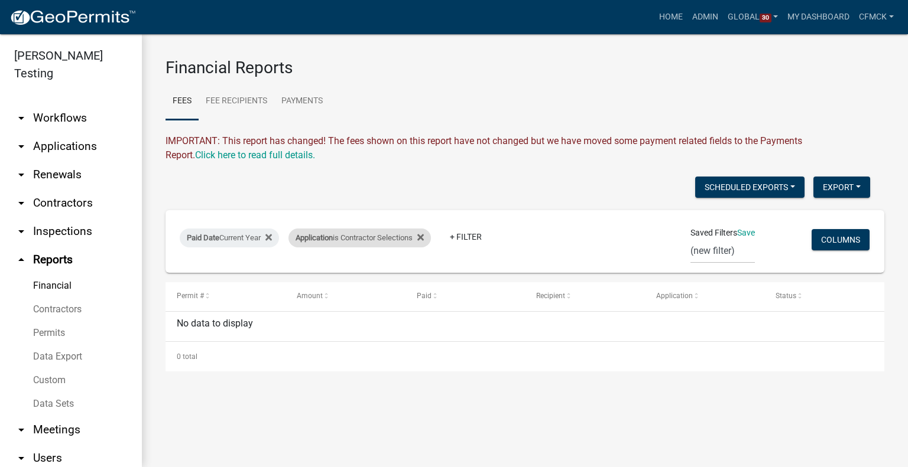
click at [388, 243] on div "Application is Contractor Selections" at bounding box center [359, 238] width 142 height 19
select select "701b644d-b886-4fd2-9efc-289163cdc0a8"
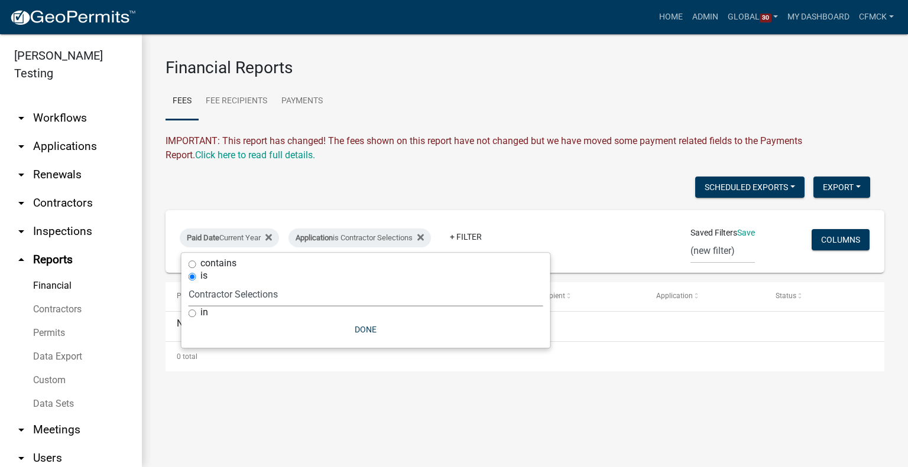
click at [306, 287] on select "Select an option _A General Workflow_Rajan _Board of Adjustment Application _MS…" at bounding box center [365, 294] width 355 height 24
click at [597, 177] on div "Scheduled Exports + Create New [PERSON_NAME] Export Excel Format (.xlsx) CSV Fo…" at bounding box center [518, 189] width 722 height 24
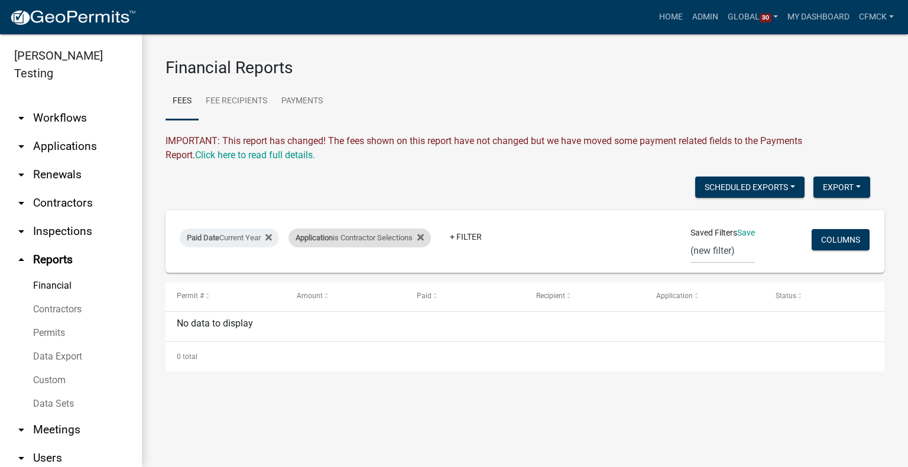
click at [356, 241] on div "Application is Contractor Selections" at bounding box center [359, 238] width 142 height 19
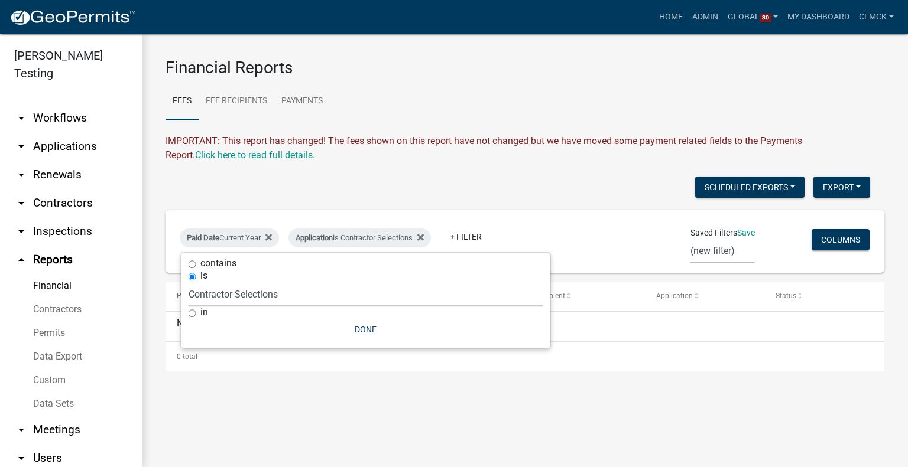
click at [304, 297] on select "Select an option _A General Workflow_Rajan _Board of Adjustment Application _MS…" at bounding box center [365, 294] width 355 height 24
select select "54f61ed3-34ae-4036-8672-2ab8740928e8"
click at [188, 282] on select "Select an option _A General Workflow_Rajan _Board of Adjustment Application _MS…" at bounding box center [365, 294] width 355 height 24
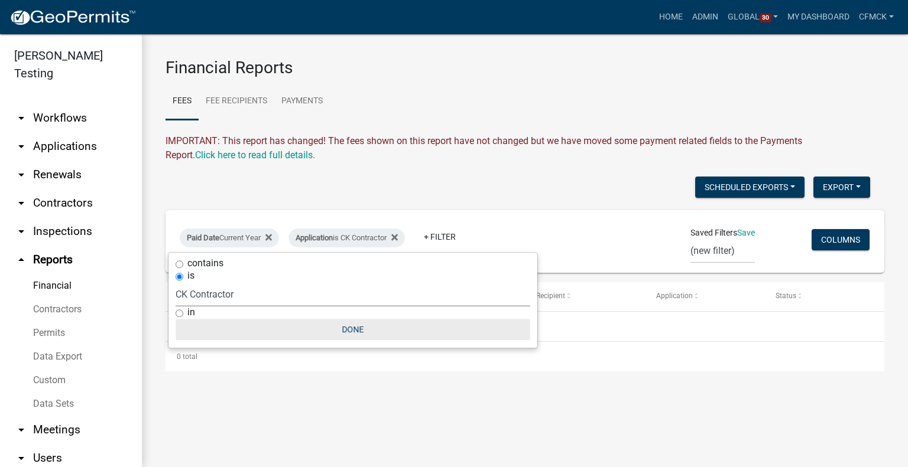
click at [352, 329] on button "Done" at bounding box center [352, 329] width 355 height 21
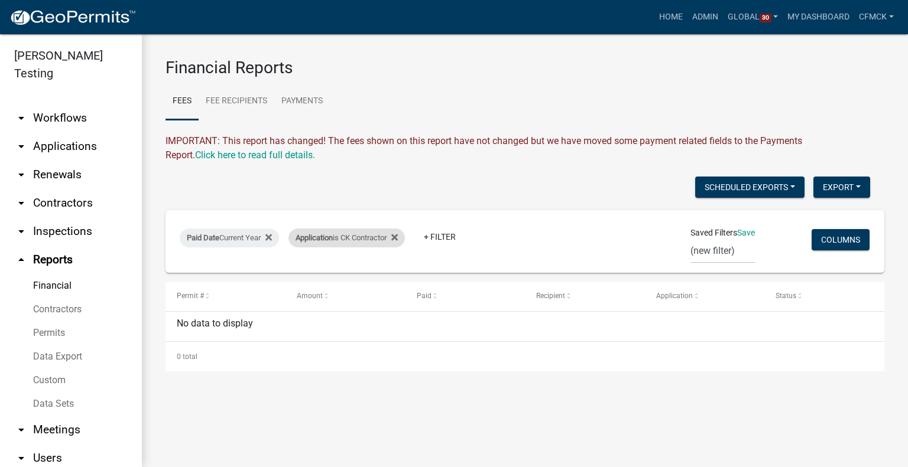
click at [359, 236] on div "Application is CK Contractor" at bounding box center [346, 238] width 116 height 19
select select "54f61ed3-34ae-4036-8672-2ab8740928e8"
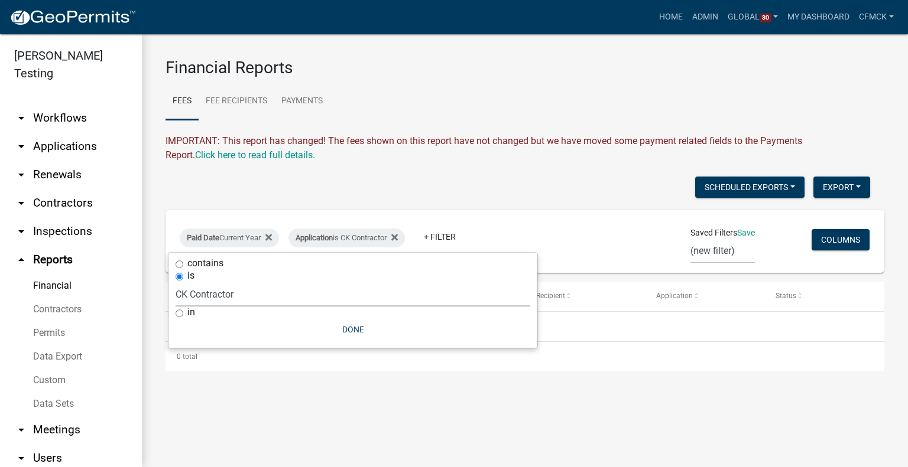
click at [277, 298] on select "Select an option _A General Workflow_Rajan _Board of Adjustment Application _MS…" at bounding box center [352, 294] width 355 height 24
click at [591, 123] on wm-financial "Financial Reports Fees Fee Recipients Payments IMPORTANT: This report has chang…" at bounding box center [524, 215] width 718 height 314
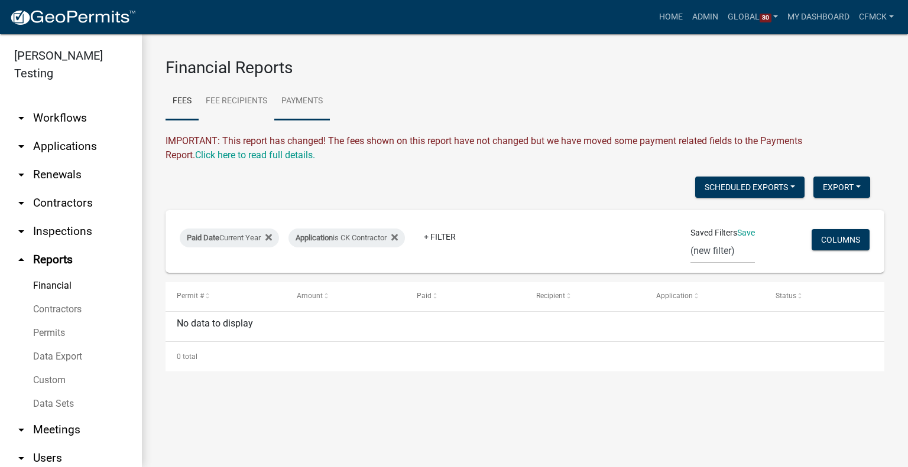
click at [298, 103] on link "Payments" at bounding box center [302, 102] width 56 height 38
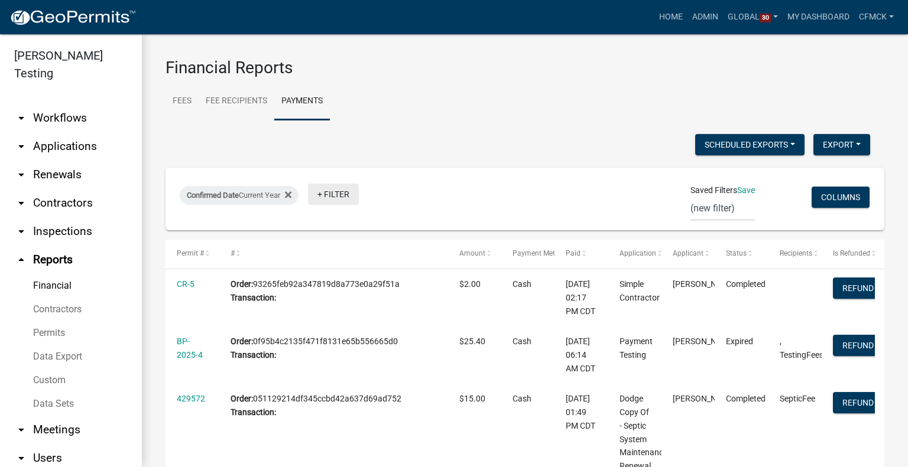
click at [347, 188] on link "+ Filter" at bounding box center [333, 194] width 51 height 21
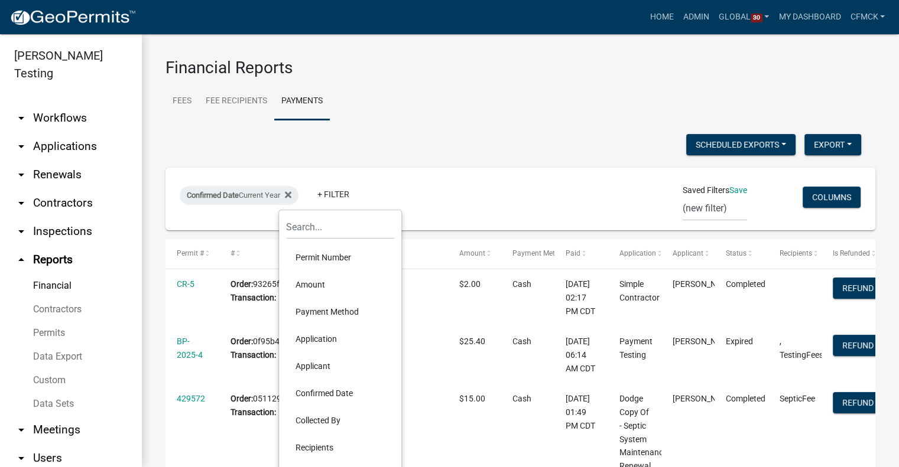
click at [315, 340] on li "Application" at bounding box center [340, 339] width 108 height 27
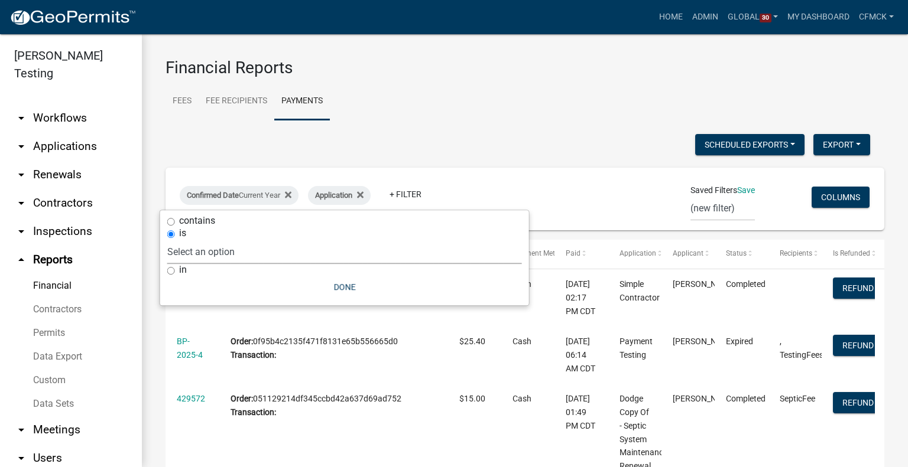
click at [208, 255] on select "Select an option _A General Workflow_Rajan _Board of Adjustment Application _MS…" at bounding box center [344, 252] width 355 height 24
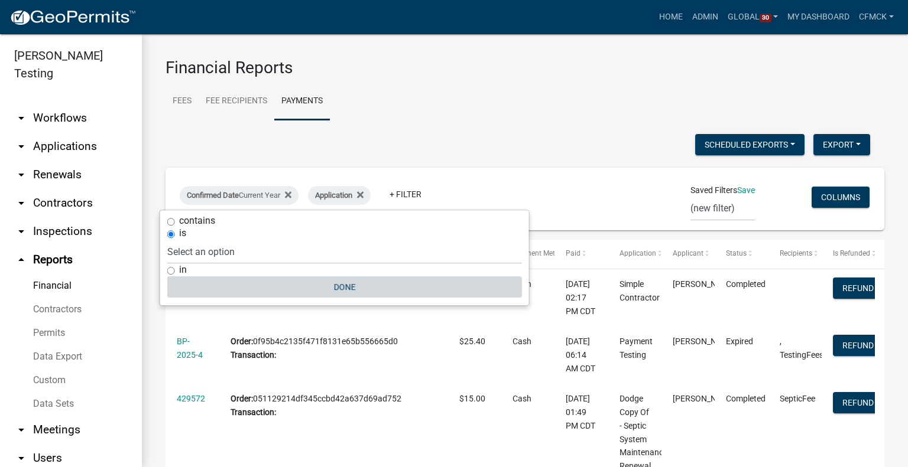
click at [291, 291] on button "Done" at bounding box center [344, 287] width 355 height 21
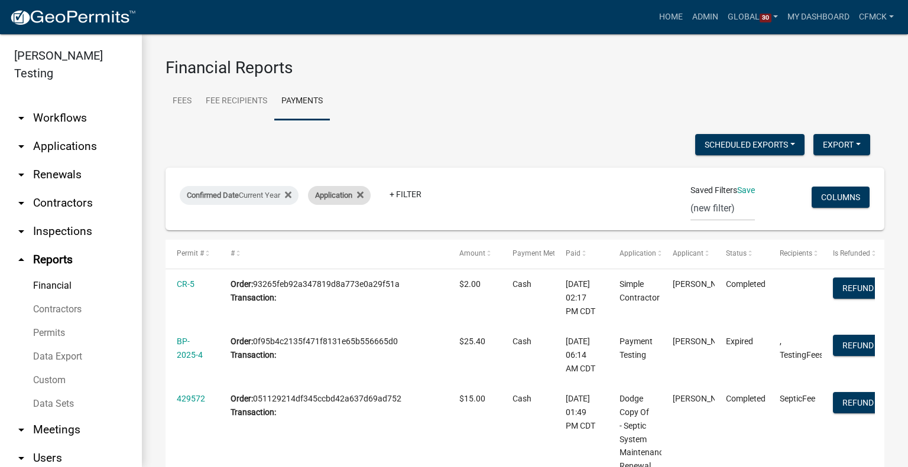
click at [343, 193] on span "Application" at bounding box center [333, 195] width 37 height 9
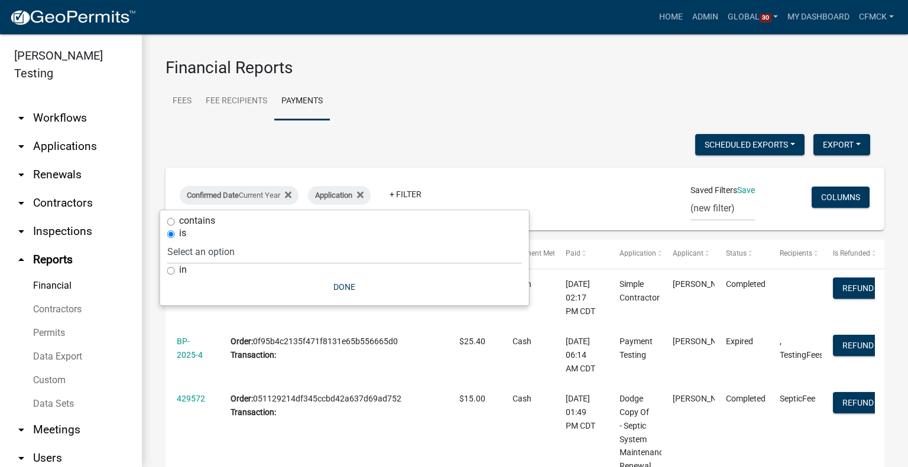
click at [213, 219] on label "contains" at bounding box center [197, 220] width 36 height 9
click at [175, 219] on input "contains" at bounding box center [171, 222] width 8 height 8
radio input "true"
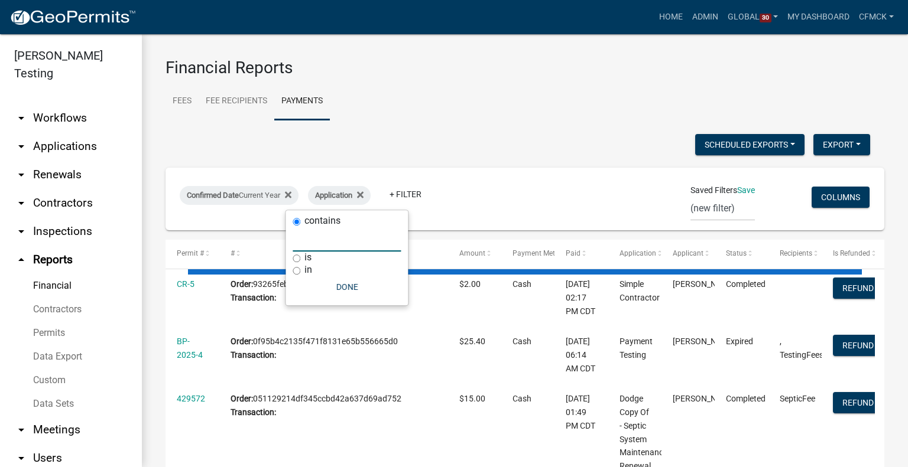
click at [329, 242] on input "text" at bounding box center [346, 239] width 108 height 24
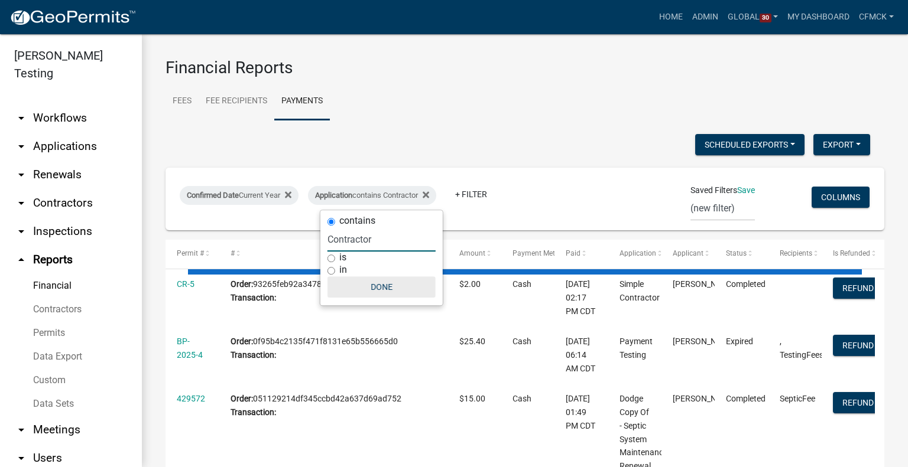
type input "Contractor"
click at [379, 297] on button "Done" at bounding box center [381, 287] width 108 height 21
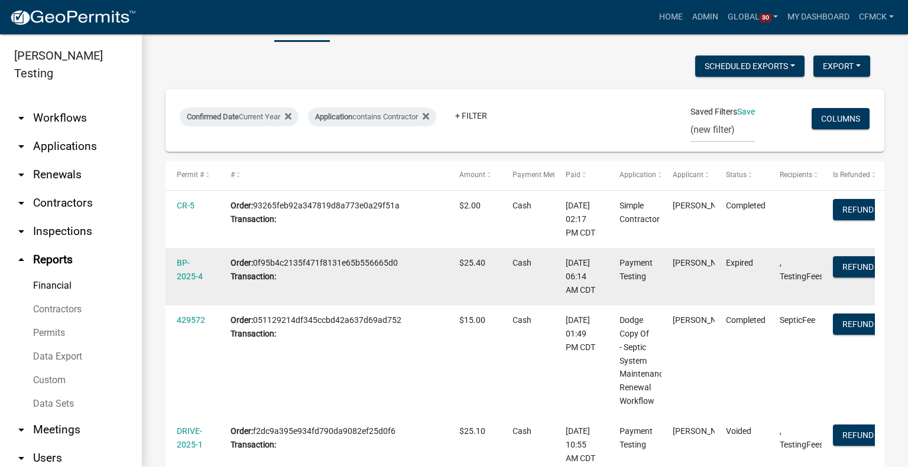
scroll to position [142, 0]
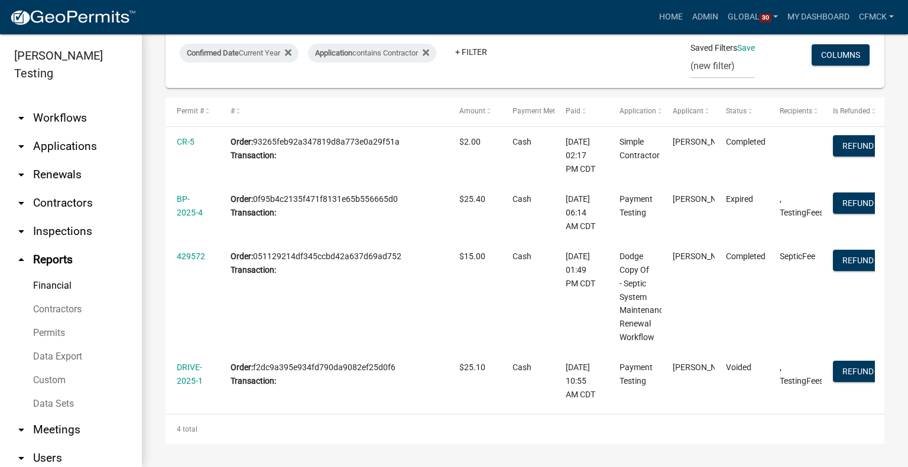
click at [57, 189] on link "arrow_drop_down Contractors" at bounding box center [71, 203] width 142 height 28
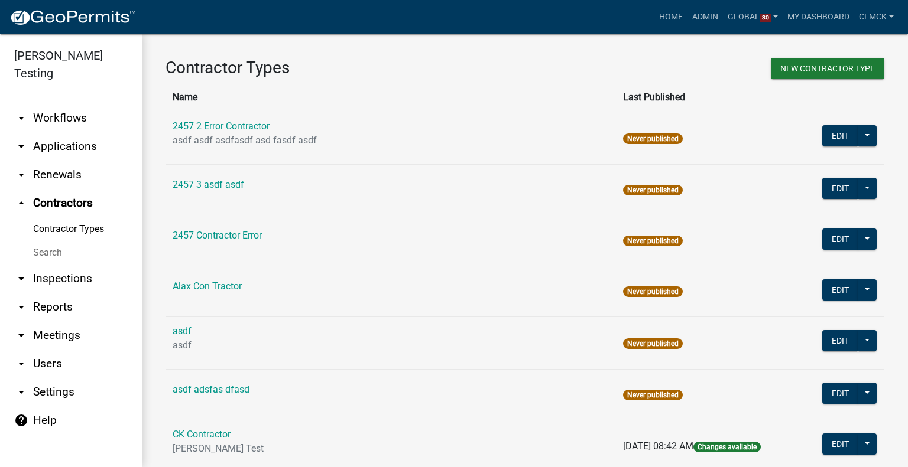
click at [51, 241] on link "Search" at bounding box center [71, 253] width 142 height 24
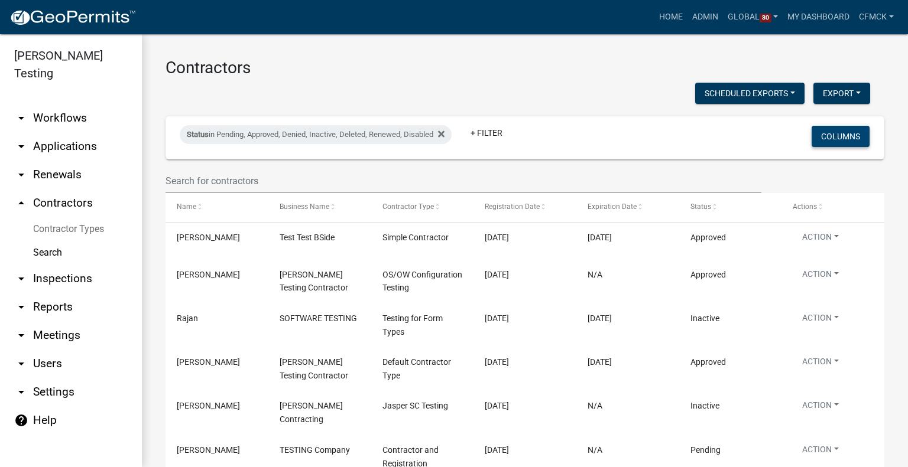
click at [819, 135] on button "Columns" at bounding box center [840, 136] width 58 height 21
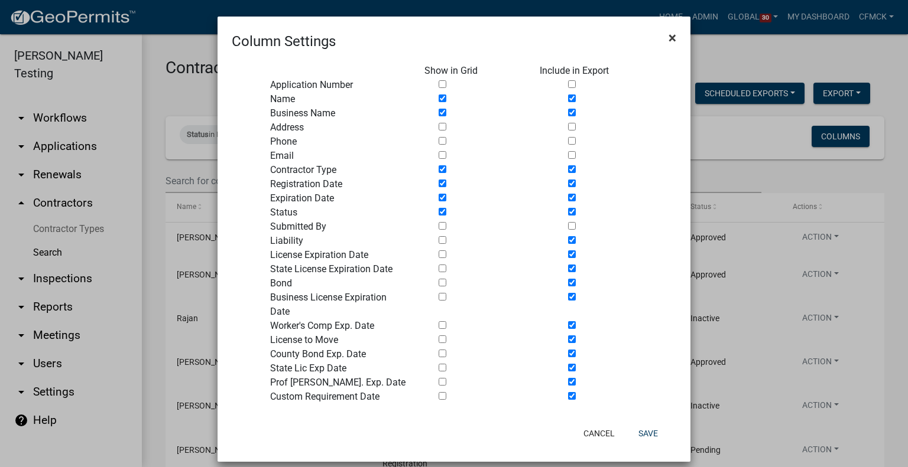
click at [669, 40] on span "×" at bounding box center [672, 38] width 8 height 17
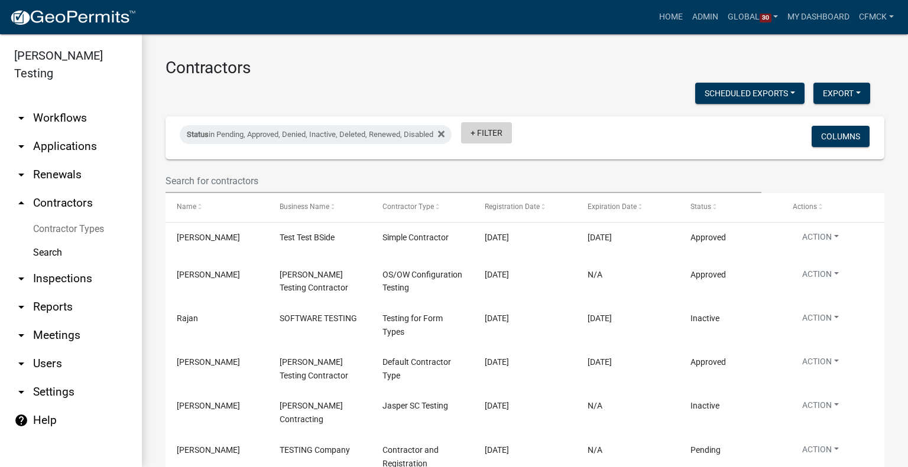
click at [490, 131] on link "+ Filter" at bounding box center [486, 132] width 51 height 21
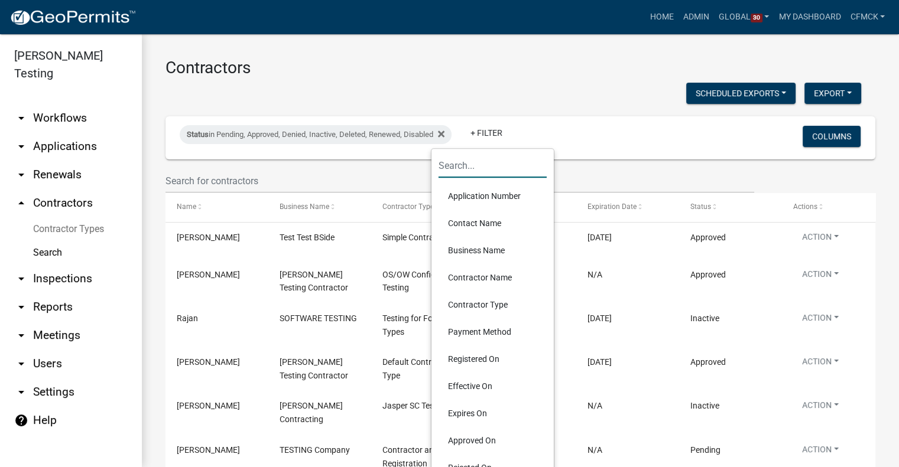
click at [471, 164] on input "text" at bounding box center [492, 166] width 108 height 24
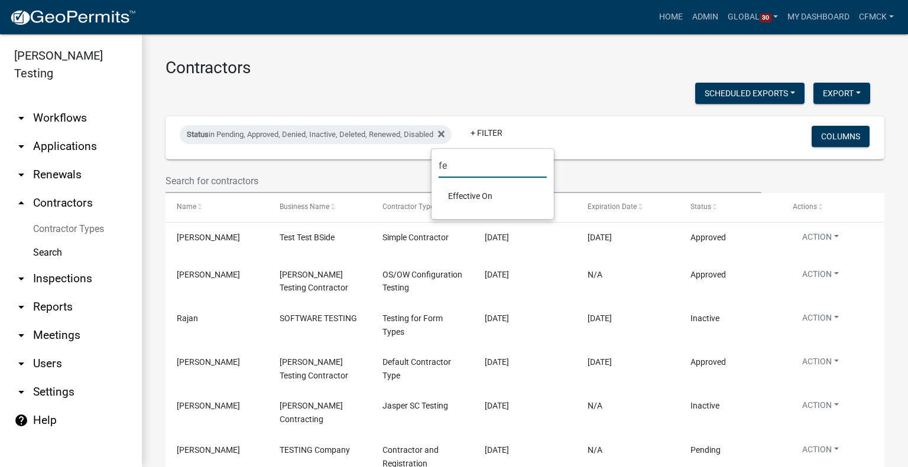
type input "f"
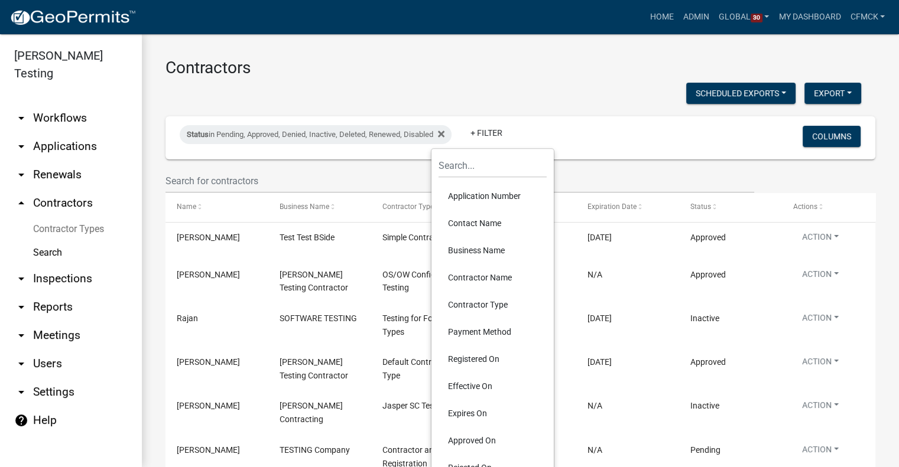
click at [61, 293] on link "arrow_drop_down Reports" at bounding box center [71, 307] width 142 height 28
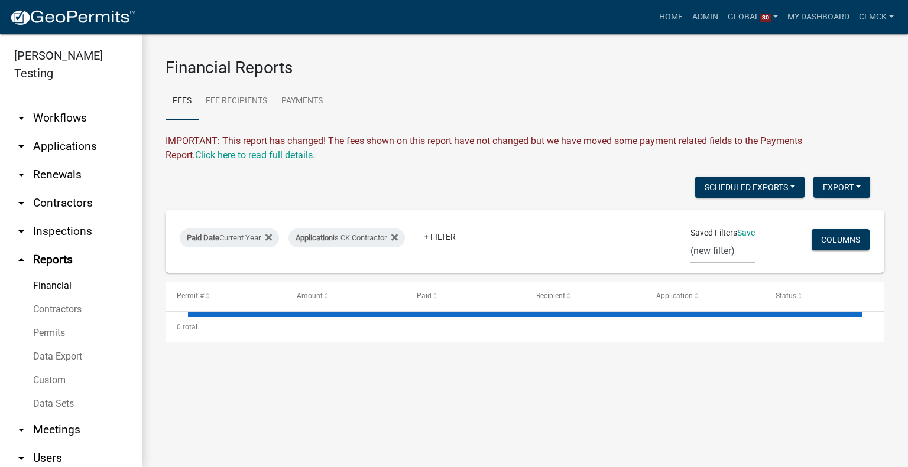
click at [60, 298] on link "Contractors" at bounding box center [71, 310] width 142 height 24
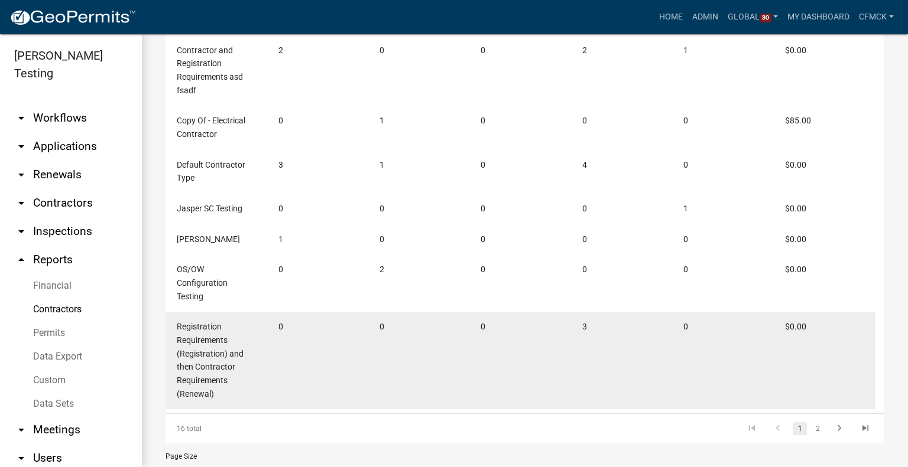
scroll to position [563, 0]
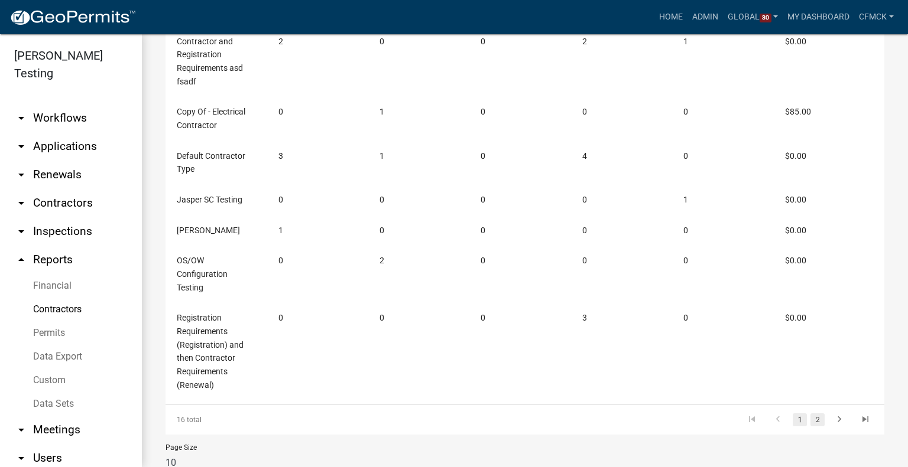
click at [811, 419] on link "2" at bounding box center [817, 420] width 14 height 13
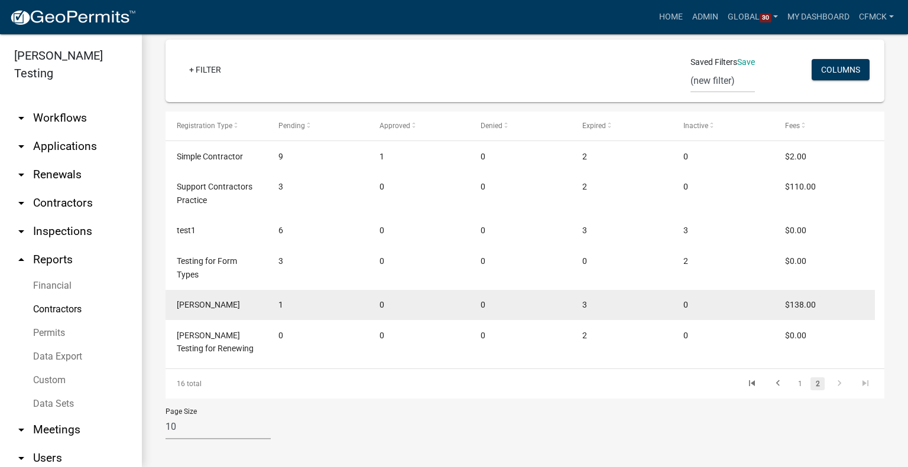
scroll to position [329, 0]
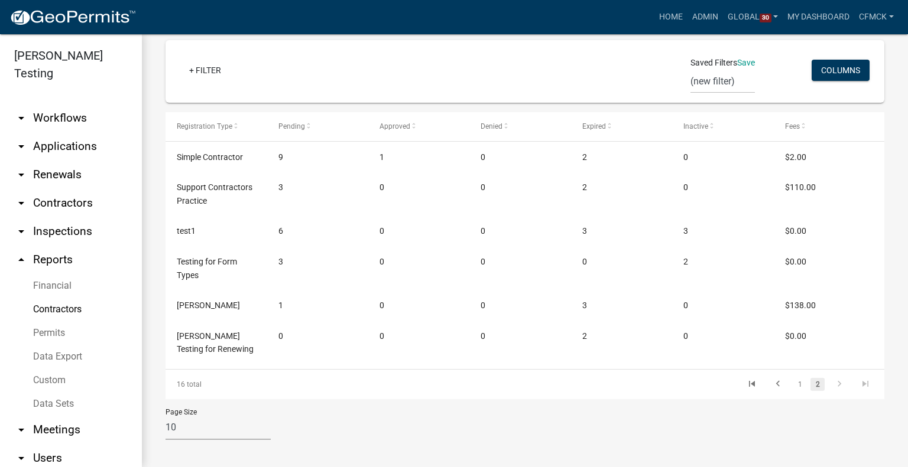
click at [75, 191] on link "arrow_drop_down Contractors" at bounding box center [71, 203] width 142 height 28
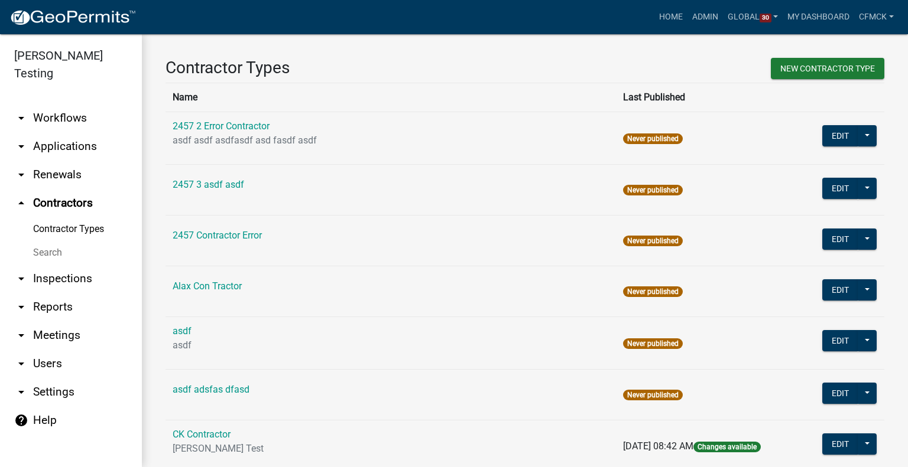
click at [76, 217] on link "Contractor Types" at bounding box center [71, 229] width 142 height 24
click at [248, 129] on link "2457 2 Error Contractor" at bounding box center [221, 126] width 97 height 11
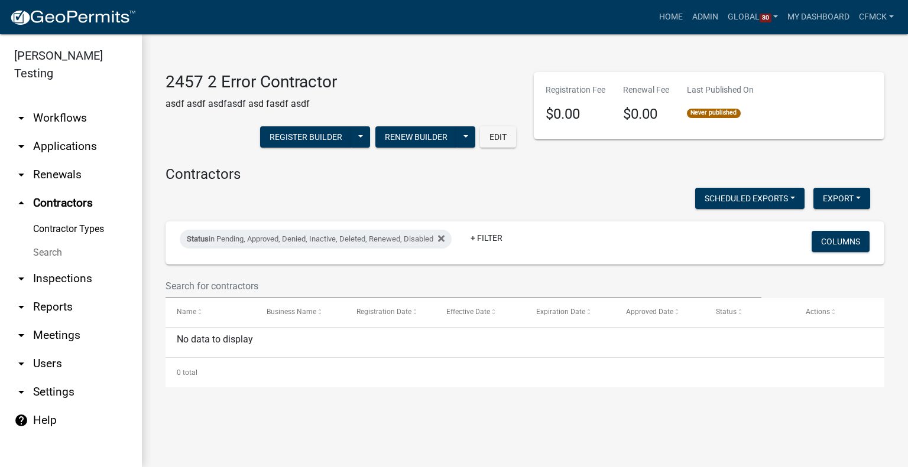
click at [55, 217] on link "Contractor Types" at bounding box center [71, 229] width 142 height 24
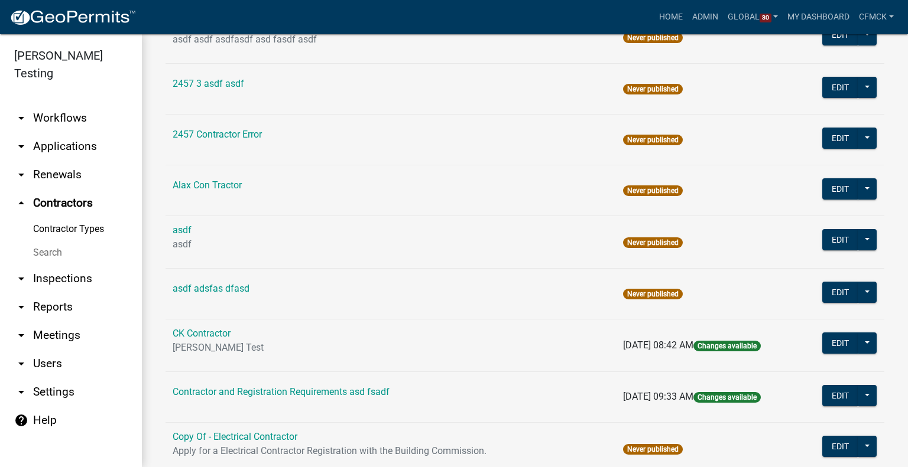
scroll to position [106, 0]
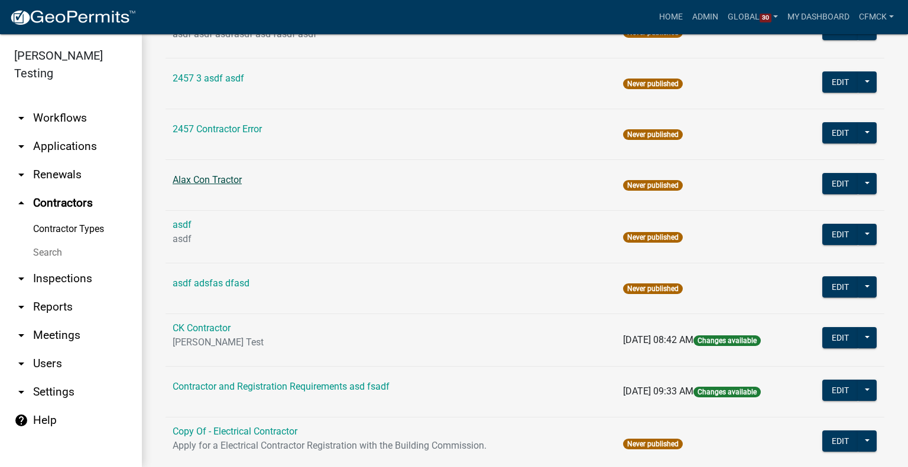
click at [220, 184] on link "Alax Con Tractor" at bounding box center [207, 179] width 69 height 11
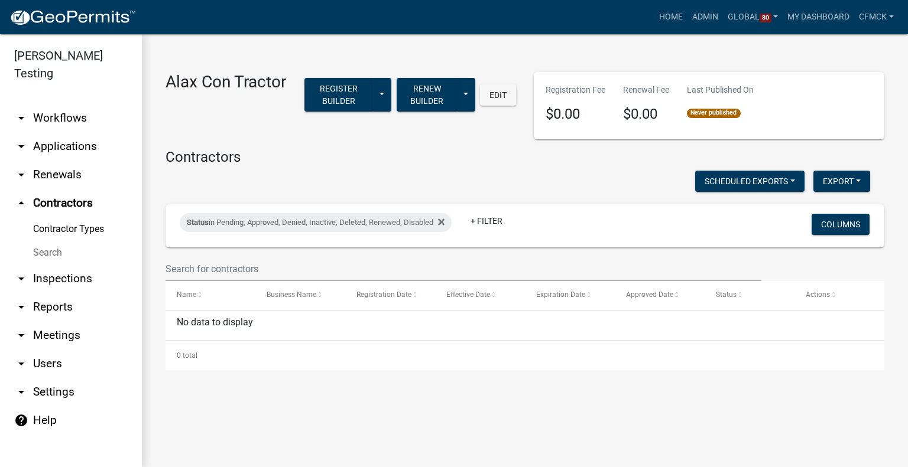
click at [295, 303] on datatable-header-cell "Business Name" at bounding box center [300, 295] width 90 height 28
click at [49, 217] on link "Contractor Types" at bounding box center [71, 229] width 142 height 24
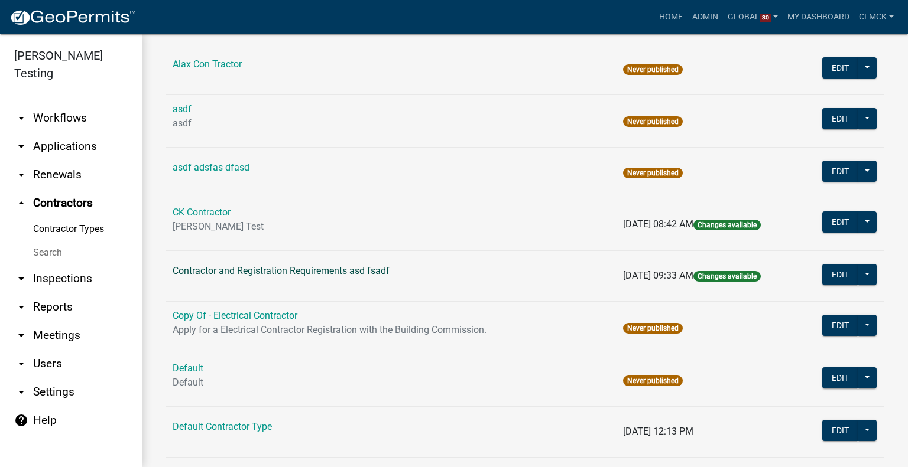
scroll to position [229, 0]
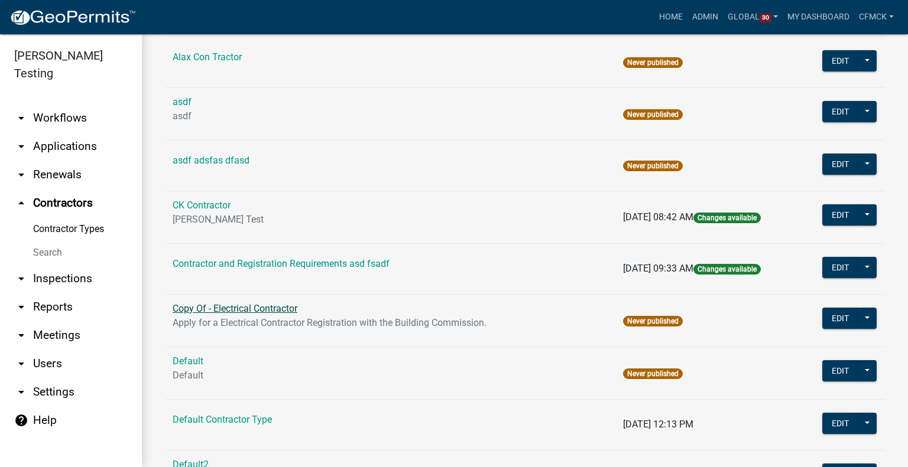
click at [220, 311] on link "Copy Of - Electrical Contractor" at bounding box center [235, 308] width 125 height 11
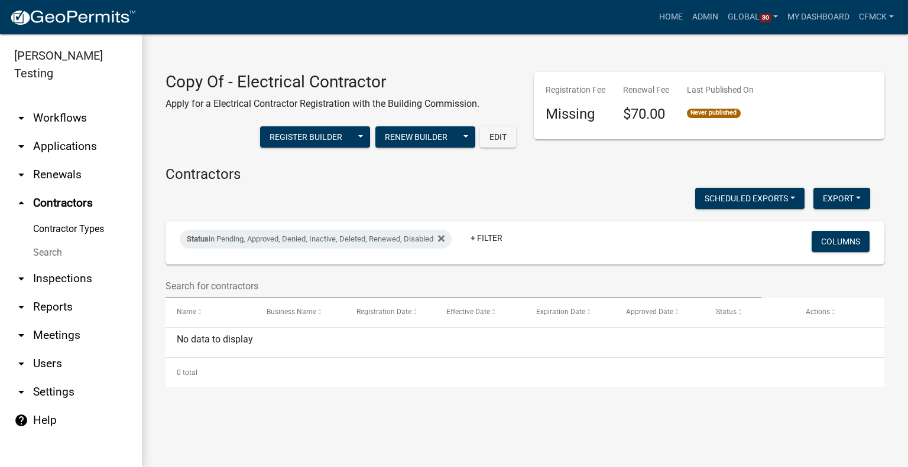
click at [74, 217] on link "Contractor Types" at bounding box center [71, 229] width 142 height 24
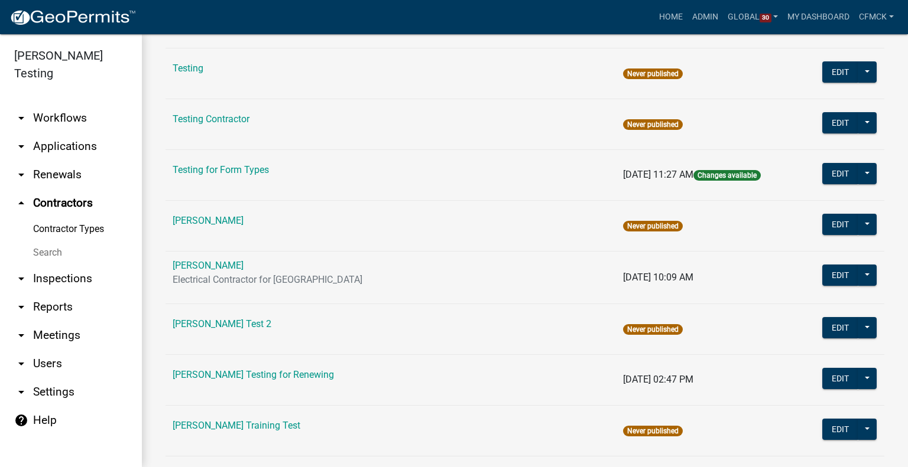
scroll to position [1469, 0]
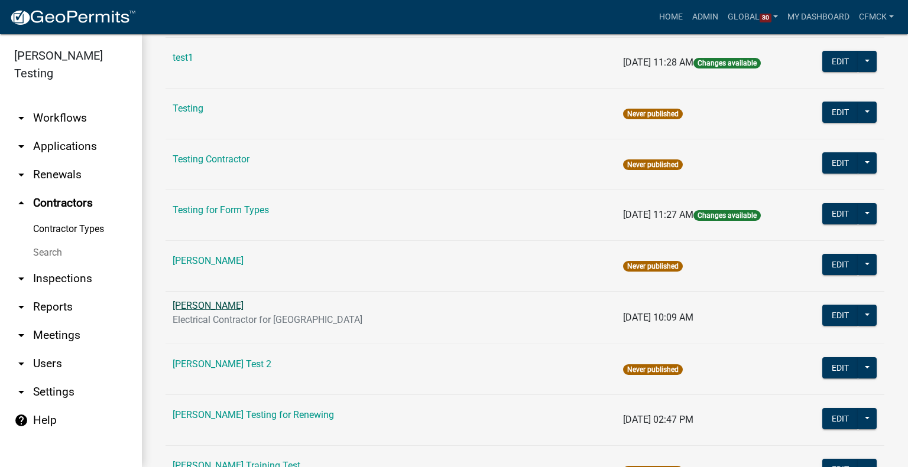
click at [206, 300] on link "[PERSON_NAME]" at bounding box center [208, 305] width 71 height 11
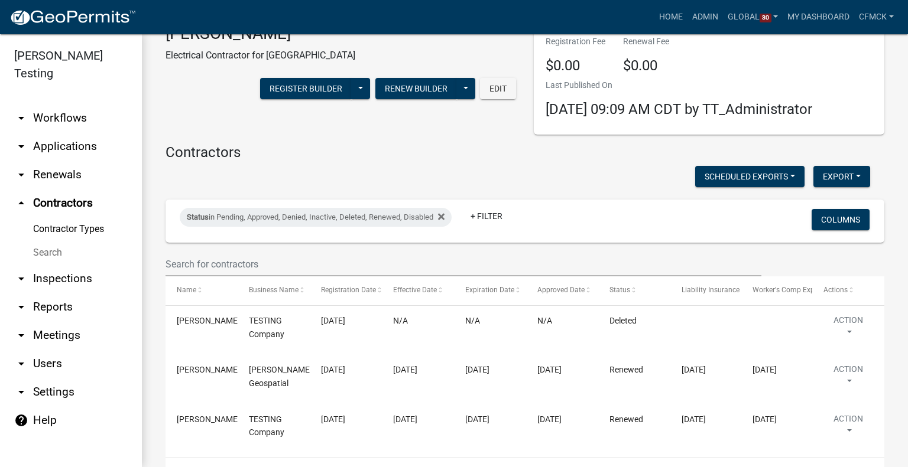
scroll to position [92, 0]
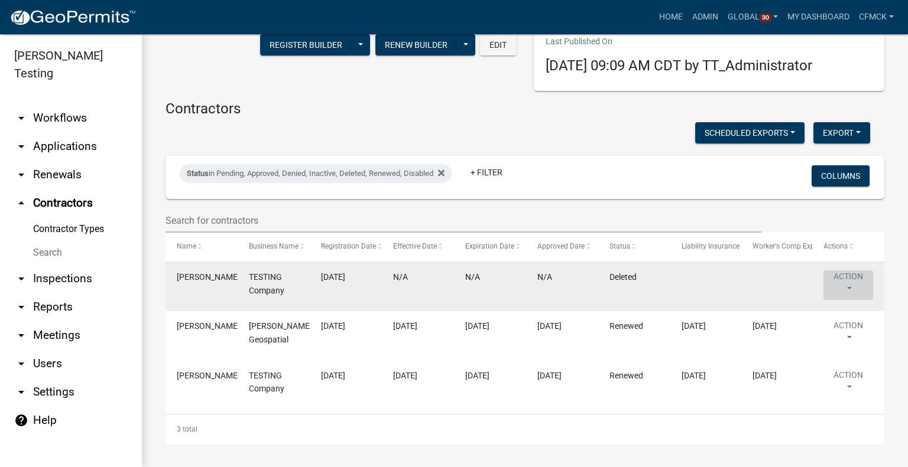
click at [846, 278] on button "Action" at bounding box center [848, 286] width 50 height 30
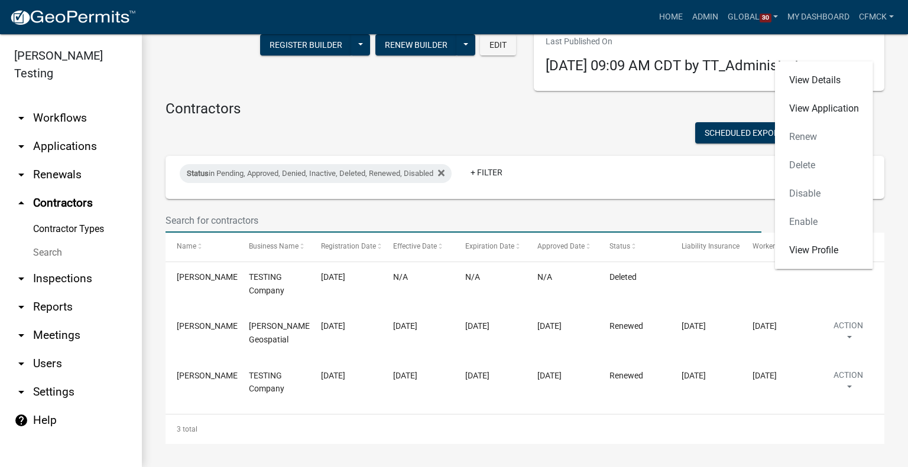
click at [676, 216] on input "text" at bounding box center [463, 221] width 596 height 24
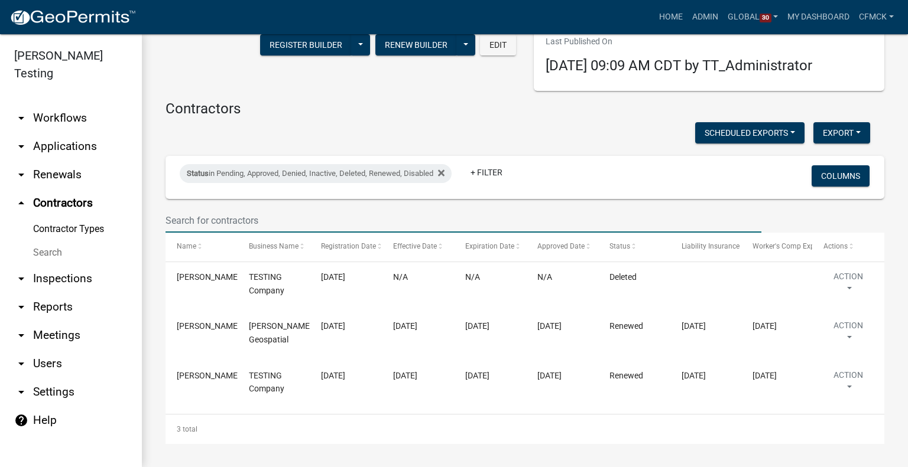
click at [95, 217] on link "Contractor Types" at bounding box center [71, 229] width 142 height 24
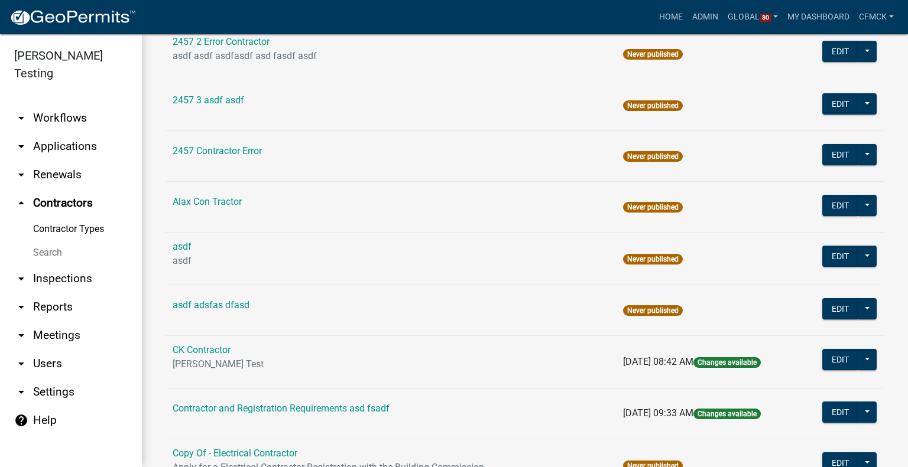
scroll to position [85, 0]
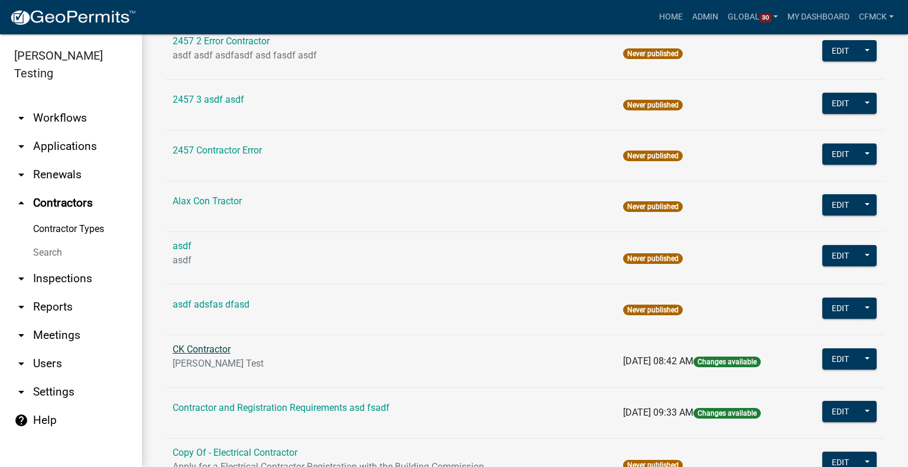
click at [199, 348] on link "CK Contractor" at bounding box center [202, 349] width 58 height 11
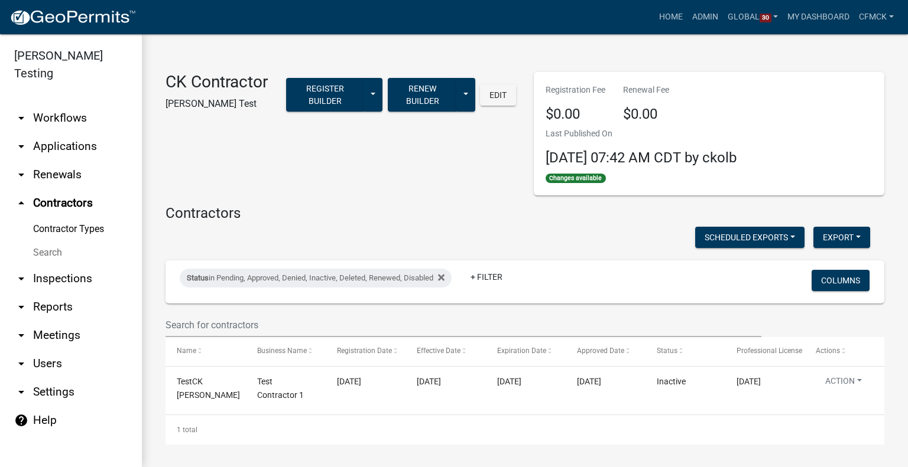
click at [57, 217] on link "Contractor Types" at bounding box center [71, 229] width 142 height 24
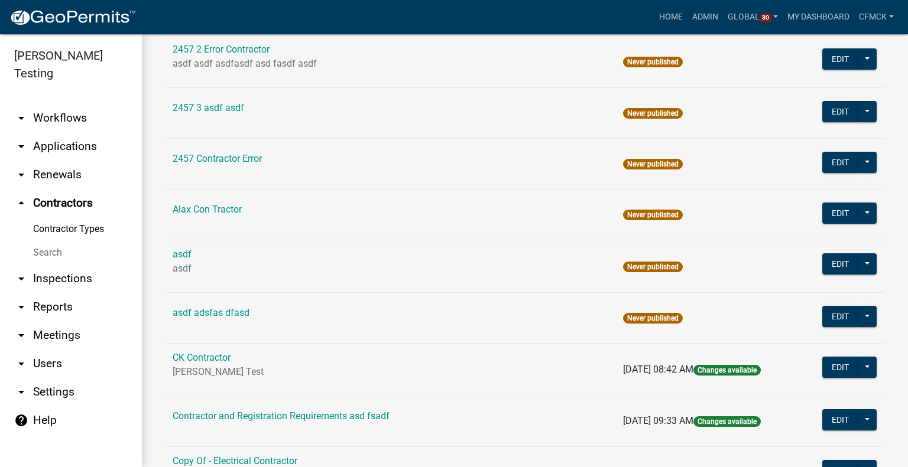
scroll to position [78, 0]
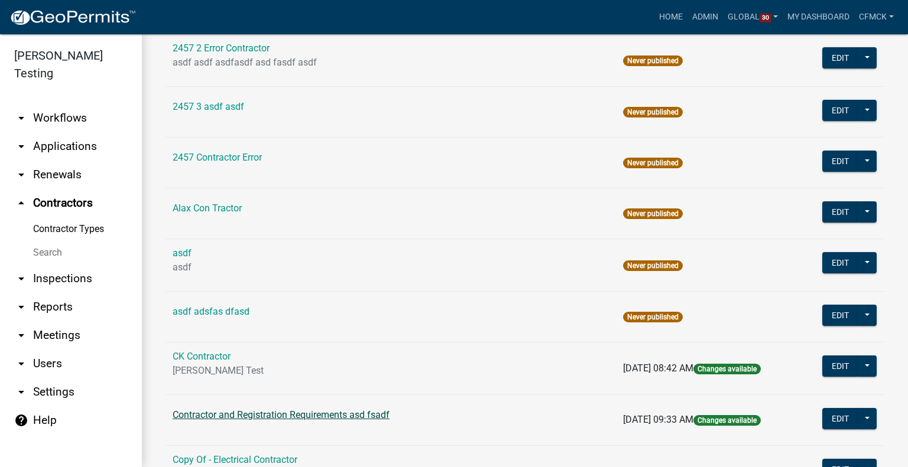
click at [208, 416] on link "Contractor and Registration Requirements asd fsadf" at bounding box center [281, 414] width 217 height 11
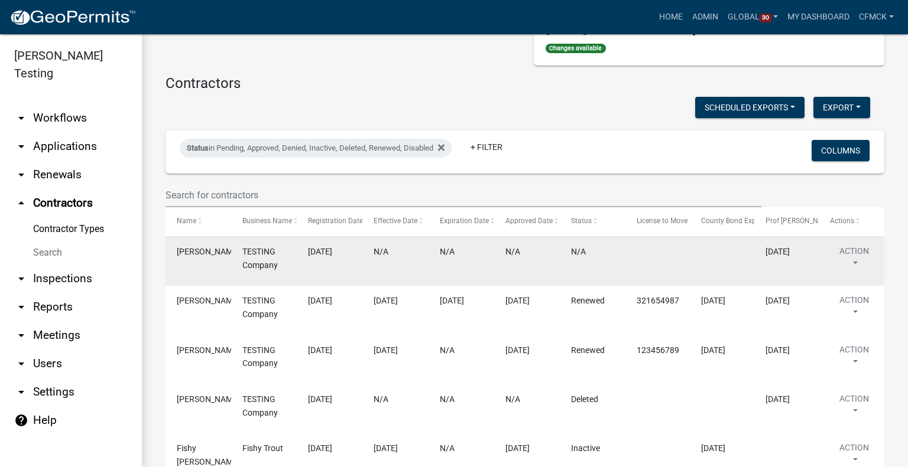
scroll to position [203, 0]
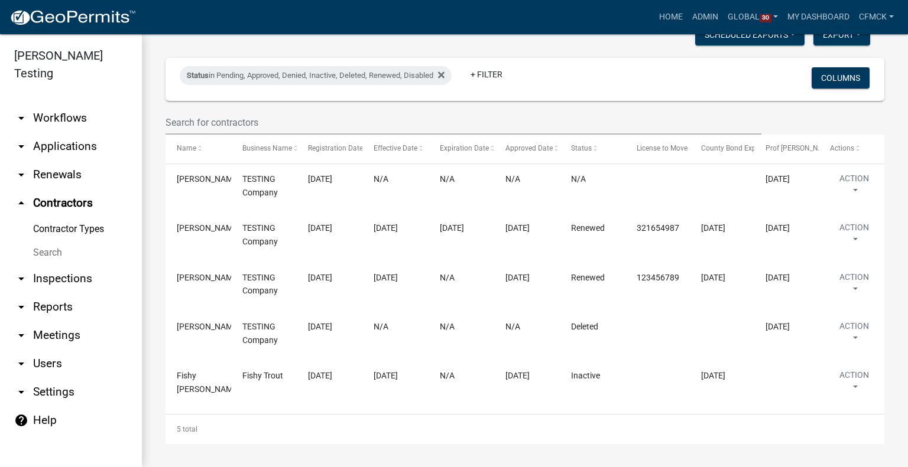
click at [70, 219] on link "Contractor Types" at bounding box center [71, 229] width 142 height 24
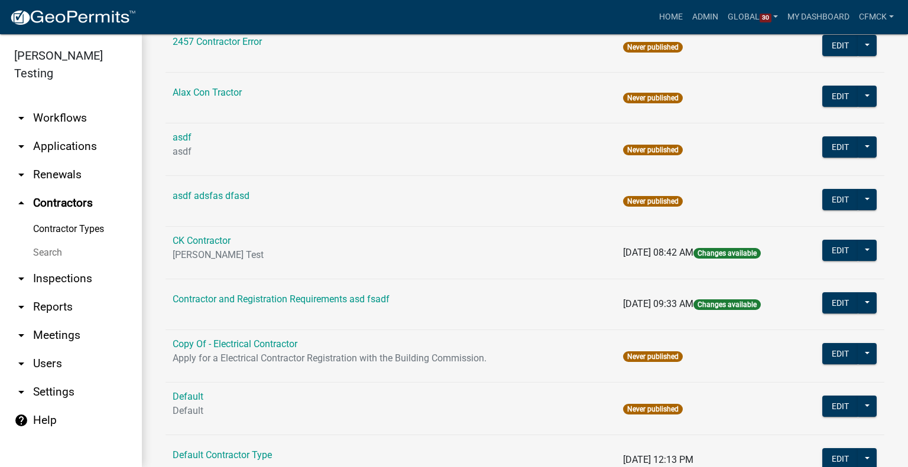
scroll to position [236, 0]
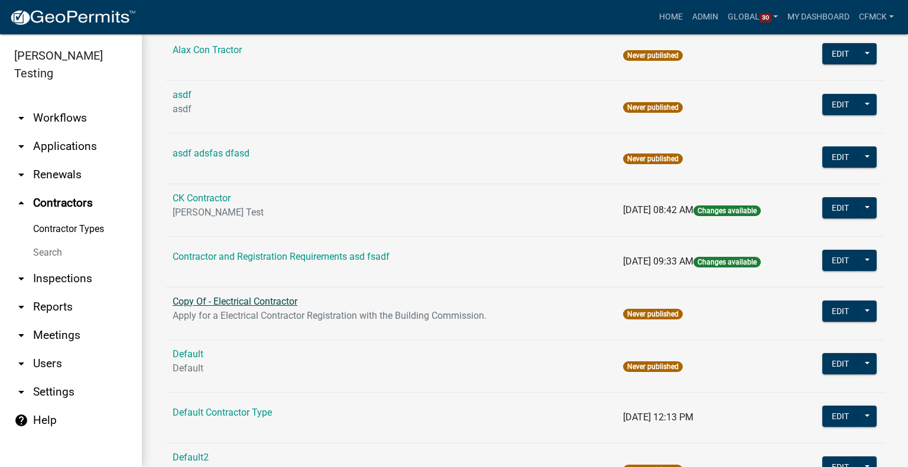
click at [230, 297] on link "Copy Of - Electrical Contractor" at bounding box center [235, 301] width 125 height 11
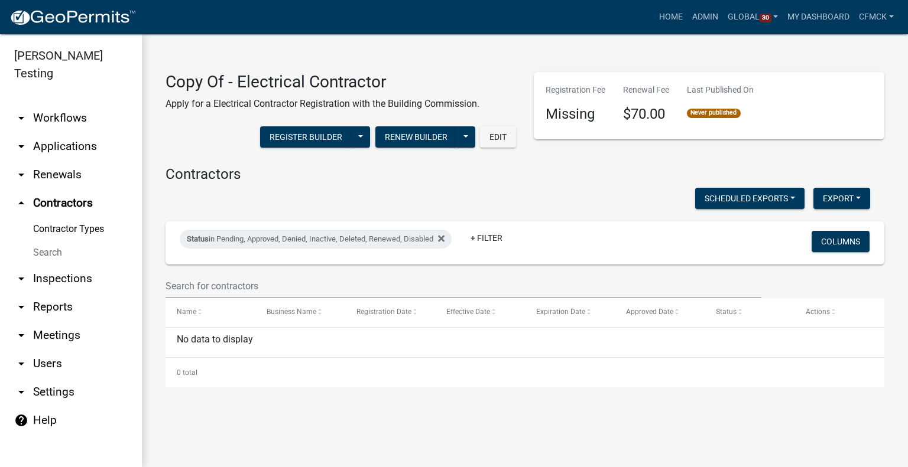
click at [89, 217] on link "Contractor Types" at bounding box center [71, 229] width 142 height 24
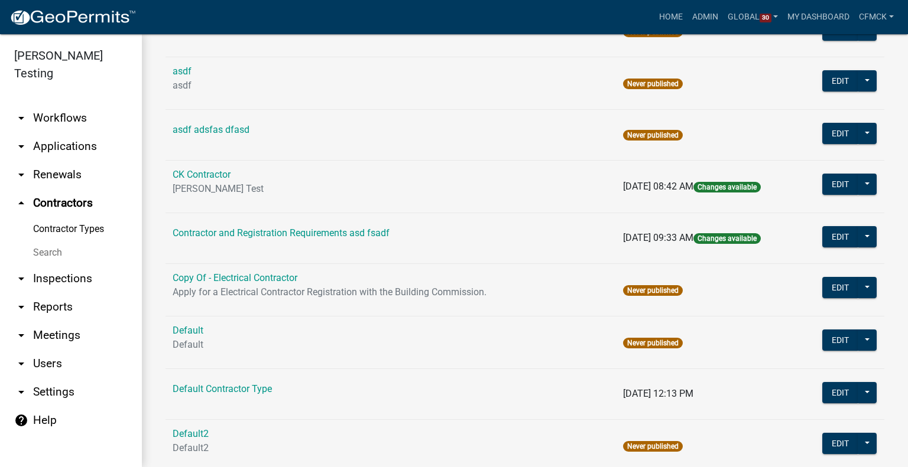
scroll to position [262, 0]
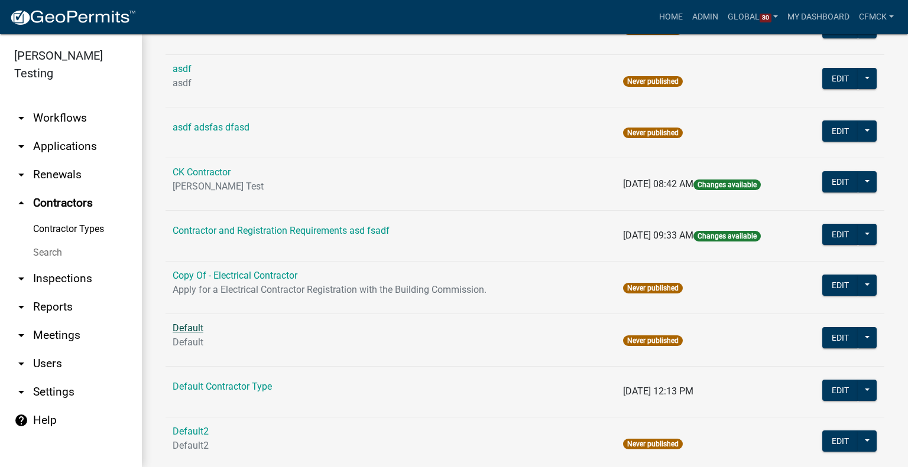
click at [193, 326] on link "Default" at bounding box center [188, 328] width 31 height 11
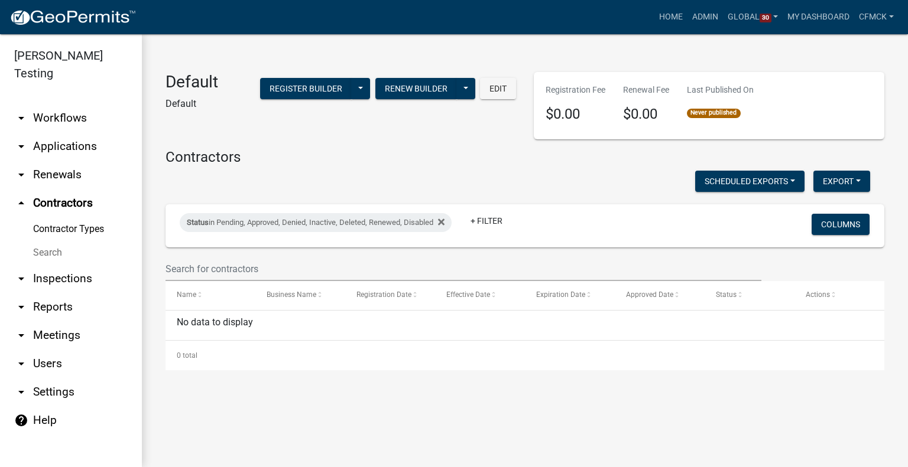
click at [70, 217] on link "Contractor Types" at bounding box center [71, 229] width 142 height 24
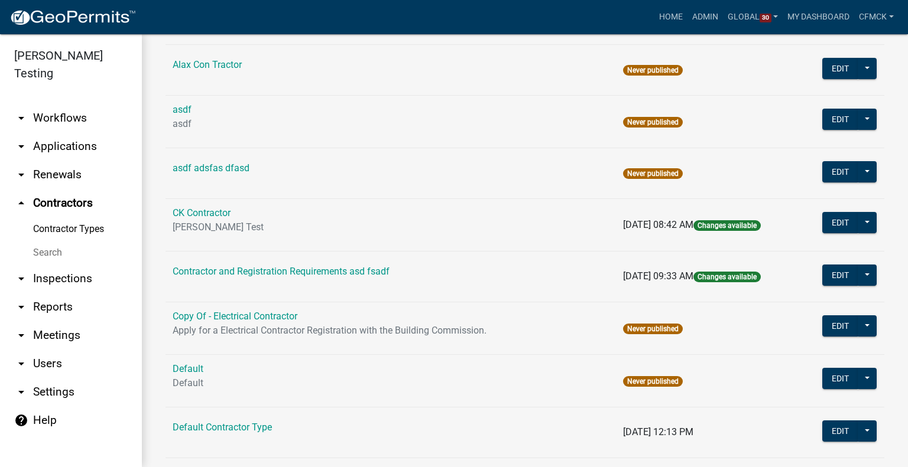
scroll to position [255, 0]
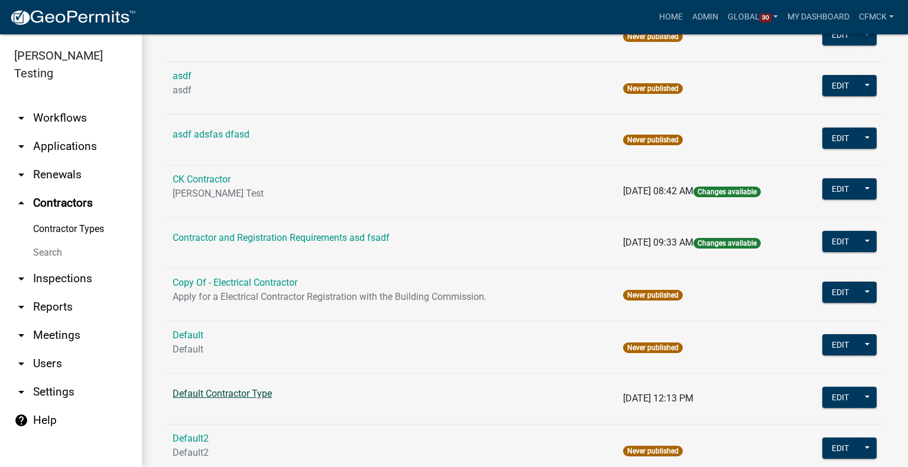
click at [194, 394] on link "Default Contractor Type" at bounding box center [222, 393] width 99 height 11
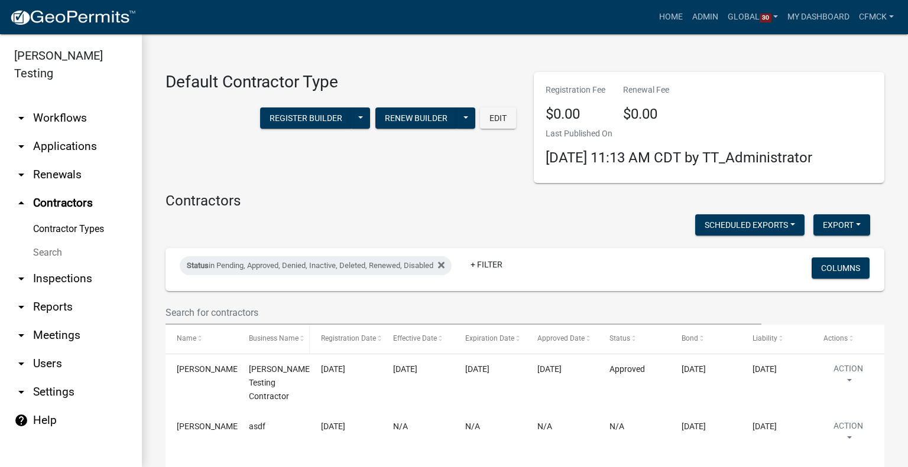
scroll to position [141, 0]
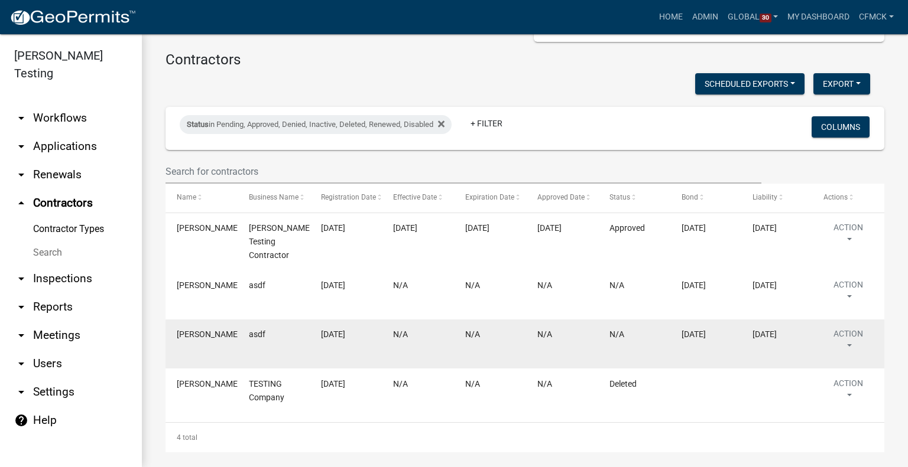
click at [619, 330] on span "N/A" at bounding box center [616, 334] width 15 height 9
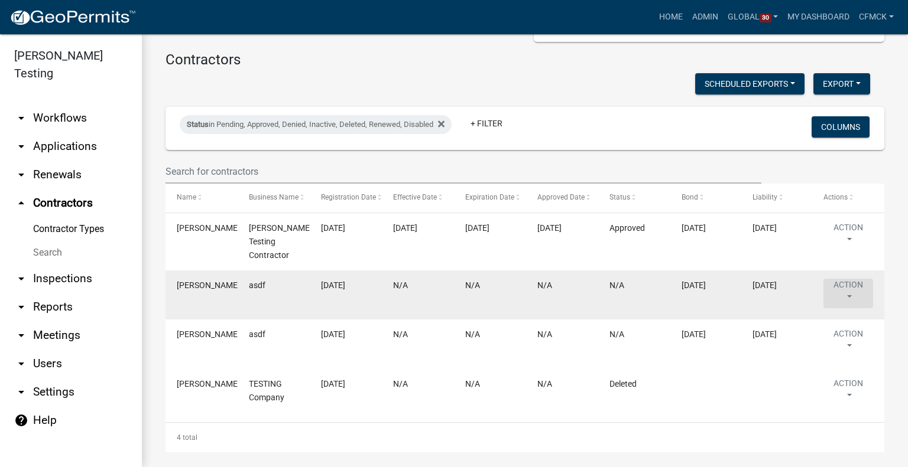
click at [851, 281] on button "Action" at bounding box center [848, 294] width 50 height 30
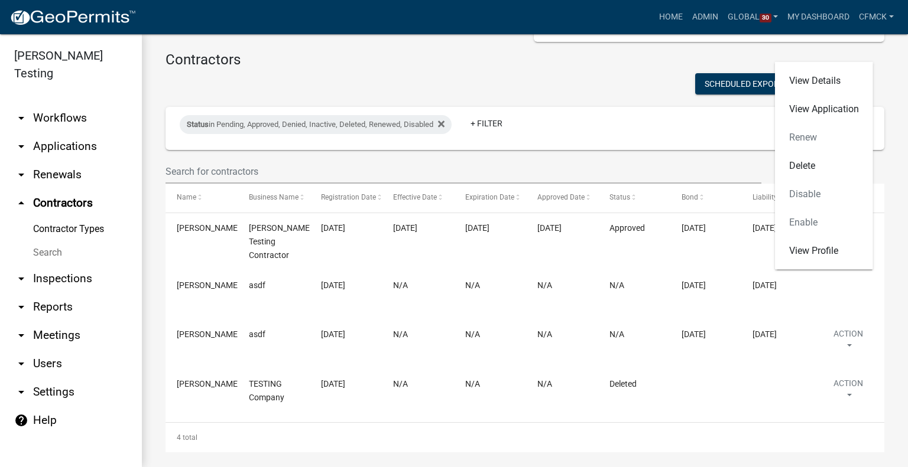
click at [621, 66] on h4 "Contractors" at bounding box center [524, 59] width 718 height 17
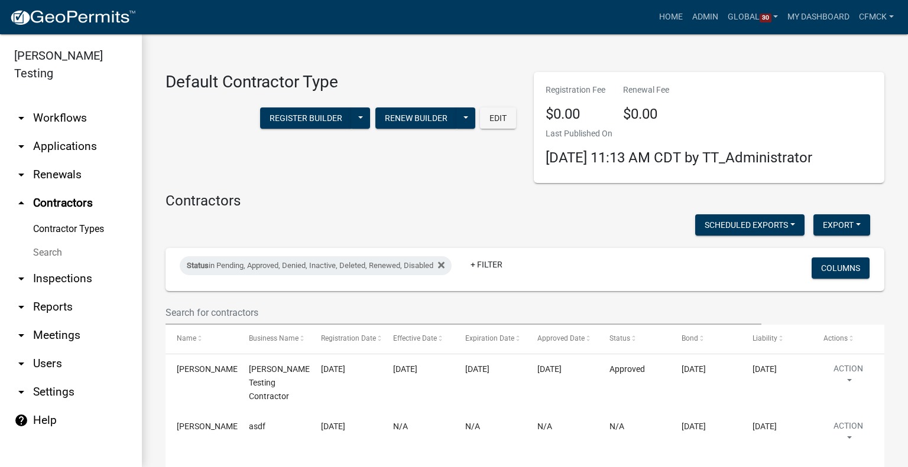
scroll to position [87, 0]
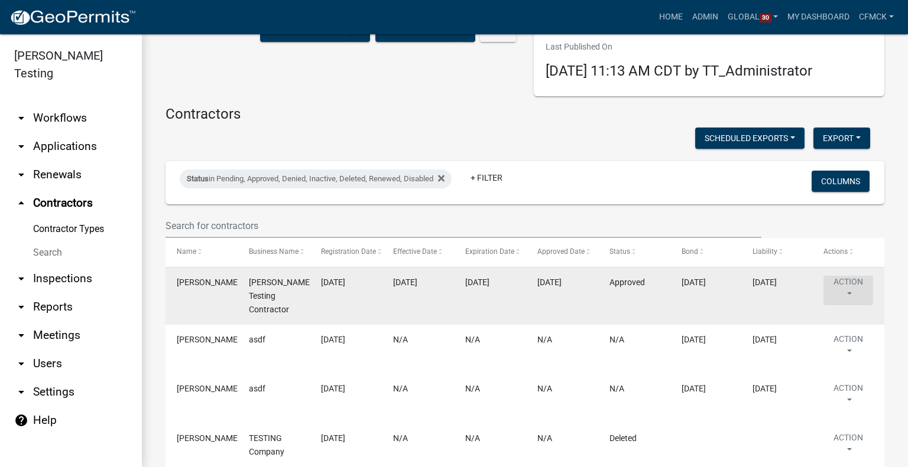
click at [853, 287] on button "Action" at bounding box center [848, 291] width 50 height 30
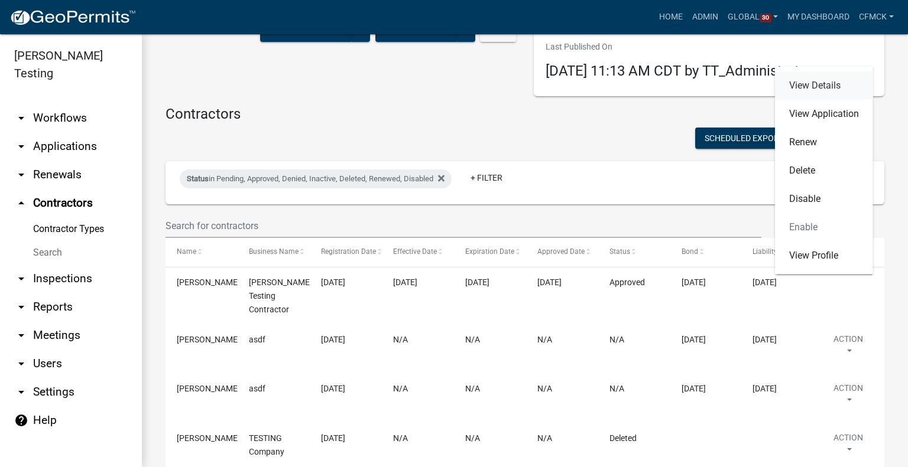
click at [817, 85] on link "View Details" at bounding box center [824, 85] width 98 height 28
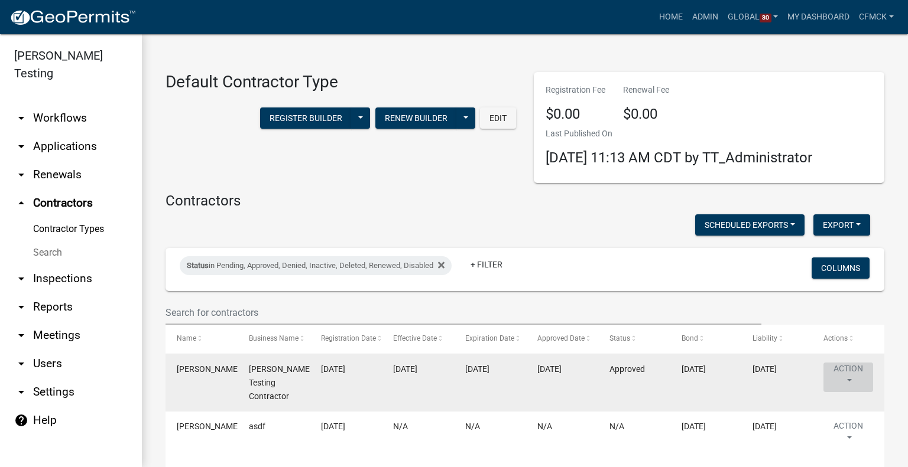
click at [854, 378] on button "Action" at bounding box center [848, 378] width 50 height 30
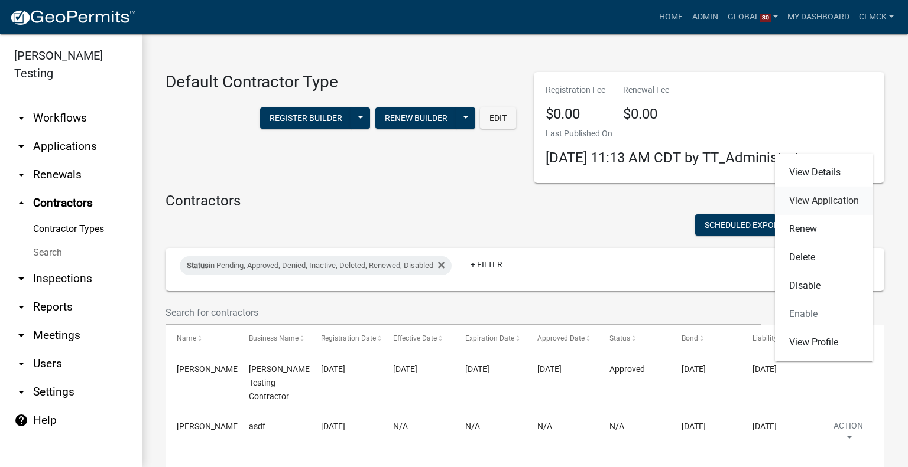
click at [820, 203] on link "View Application" at bounding box center [824, 201] width 98 height 28
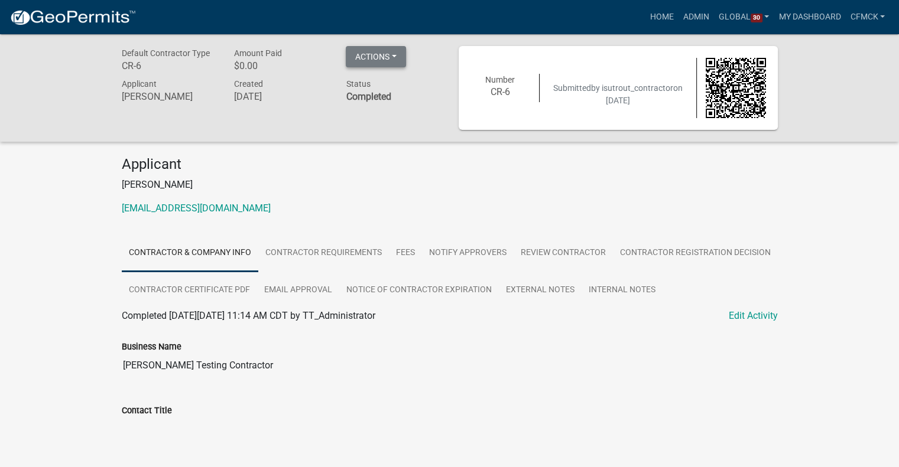
click at [392, 57] on button "Actions" at bounding box center [376, 56] width 60 height 21
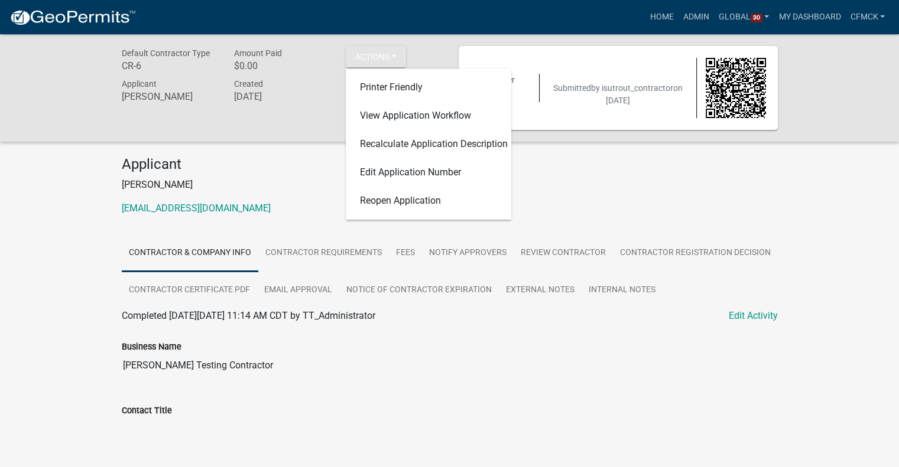
click at [580, 189] on p "[PERSON_NAME]" at bounding box center [450, 185] width 656 height 14
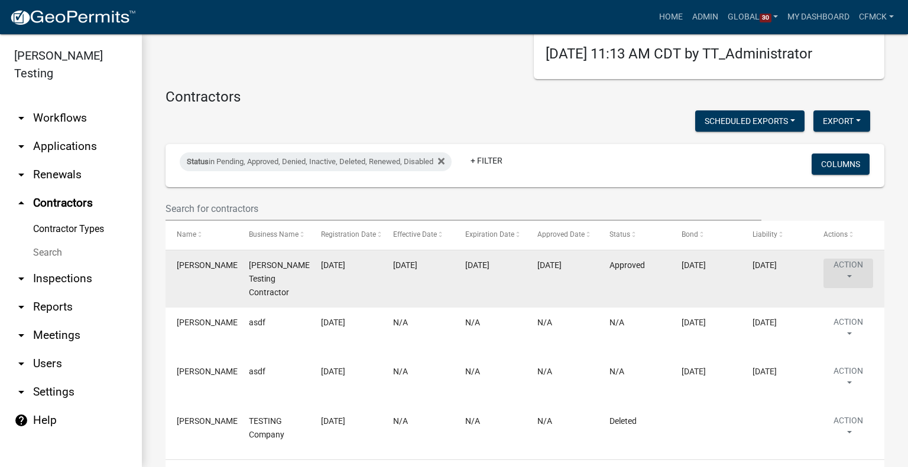
scroll to position [141, 0]
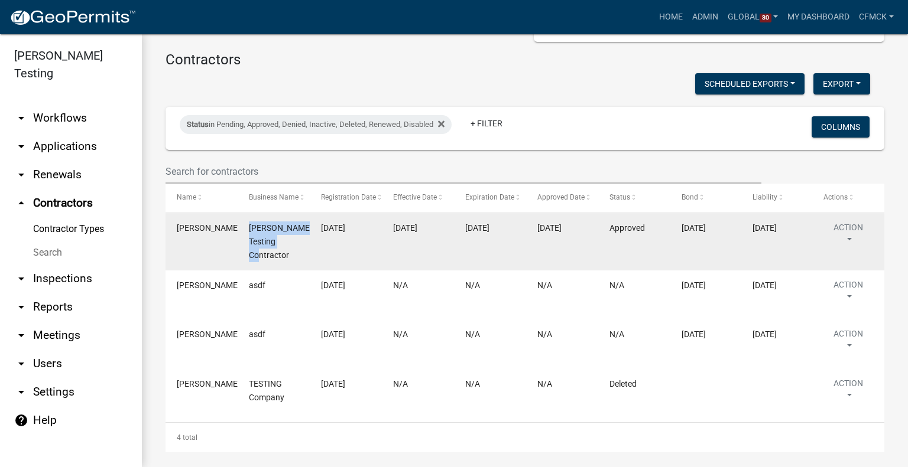
drag, startPoint x: 291, startPoint y: 242, endPoint x: 248, endPoint y: 229, distance: 44.5
click at [249, 229] on div "[PERSON_NAME] Testing Contractor" at bounding box center [274, 242] width 50 height 40
copy span "[PERSON_NAME] Testing Contractor"
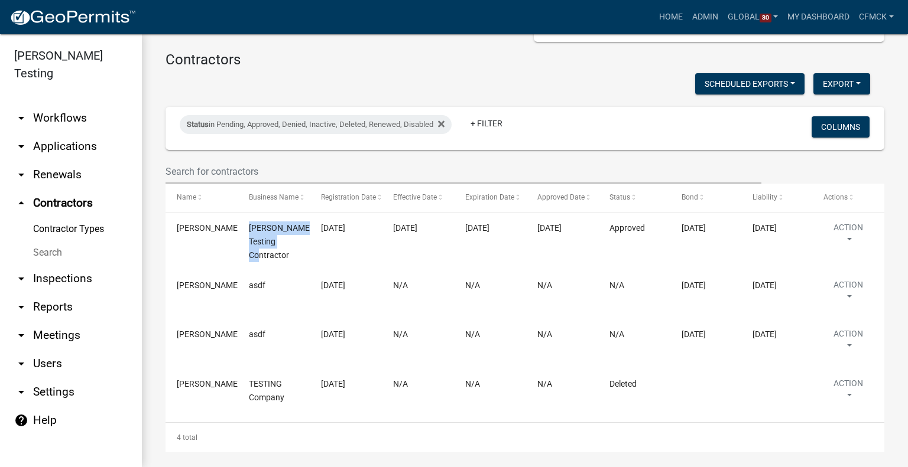
click at [58, 132] on link "arrow_drop_down Applications" at bounding box center [71, 146] width 142 height 28
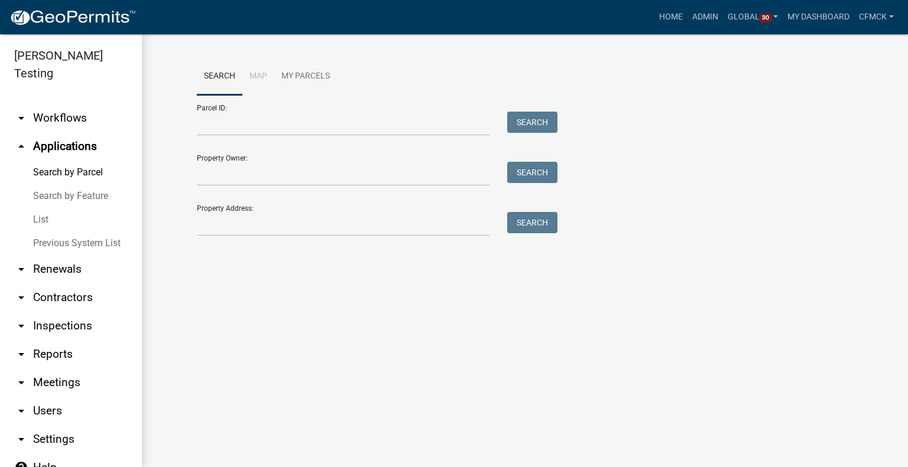
click at [54, 184] on link "Search by Feature" at bounding box center [71, 196] width 142 height 24
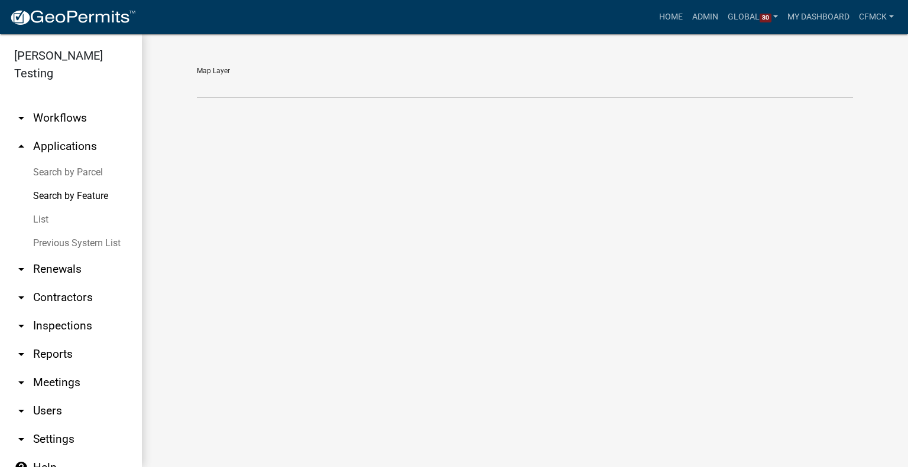
click at [36, 208] on link "List" at bounding box center [71, 220] width 142 height 24
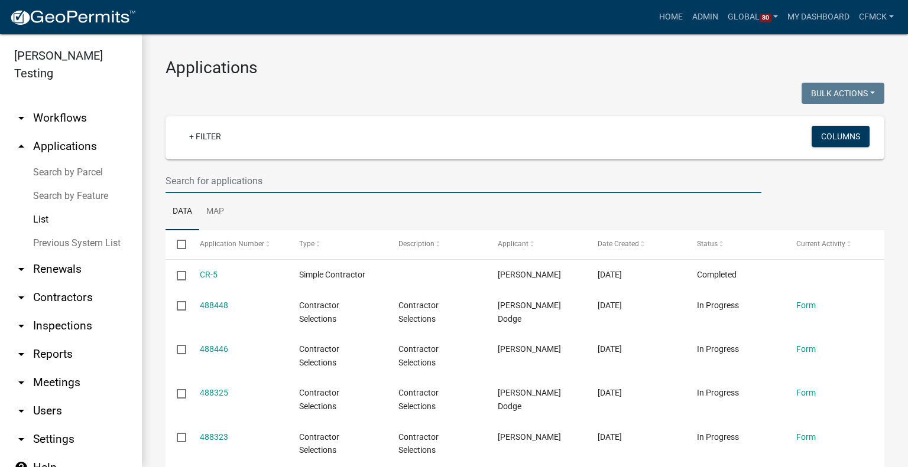
click at [206, 184] on input "text" at bounding box center [463, 181] width 596 height 24
paste input "[PERSON_NAME] Testing Contractor"
type input "[PERSON_NAME] Testing Contractor"
click at [331, 214] on ul "Data Map" at bounding box center [524, 211] width 718 height 37
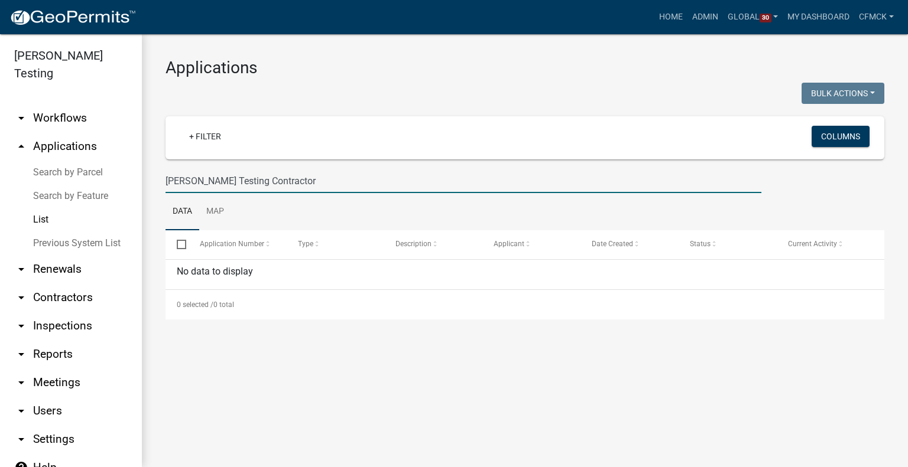
click at [262, 179] on input "[PERSON_NAME] Testing Contractor" at bounding box center [463, 181] width 596 height 24
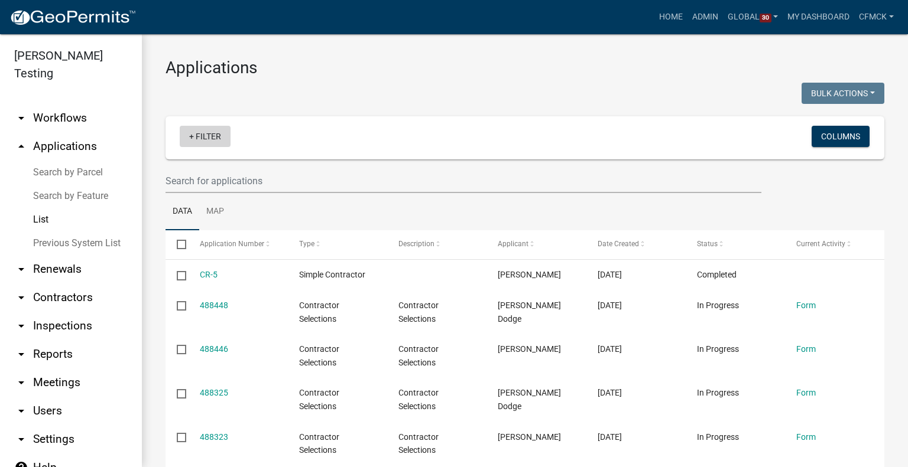
click at [201, 138] on link "+ Filter" at bounding box center [205, 136] width 51 height 21
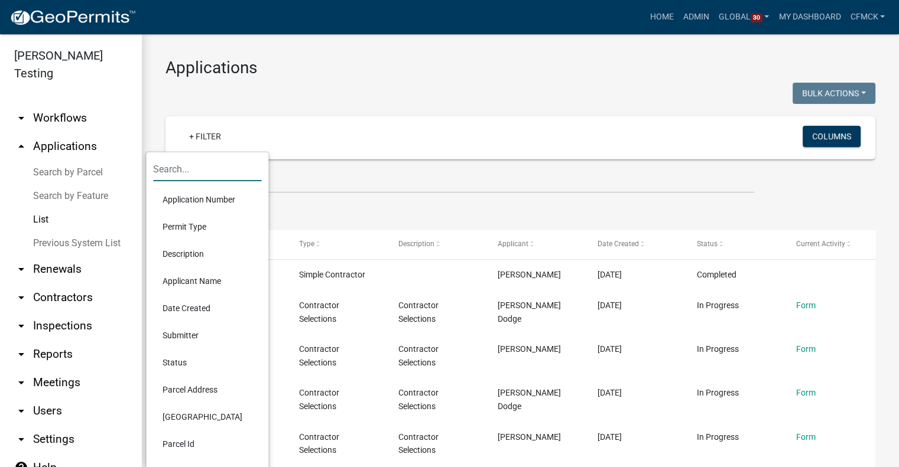
click at [189, 167] on input "text" at bounding box center [207, 169] width 108 height 24
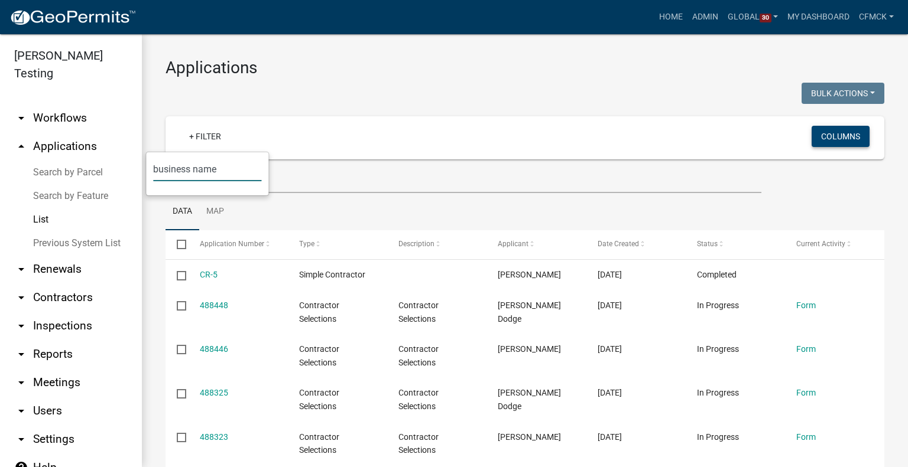
type input "business name"
click at [818, 139] on button "Columns" at bounding box center [840, 136] width 58 height 21
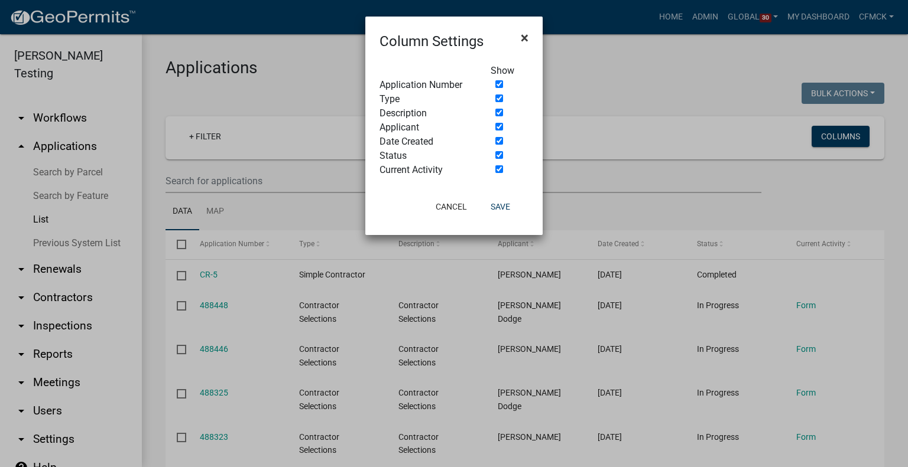
click at [531, 31] on button "×" at bounding box center [524, 37] width 27 height 33
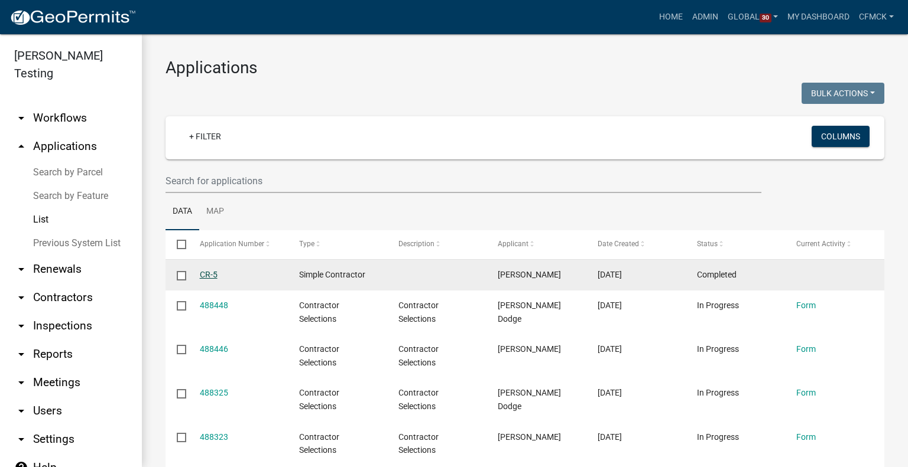
click at [212, 274] on link "CR-5" at bounding box center [209, 274] width 18 height 9
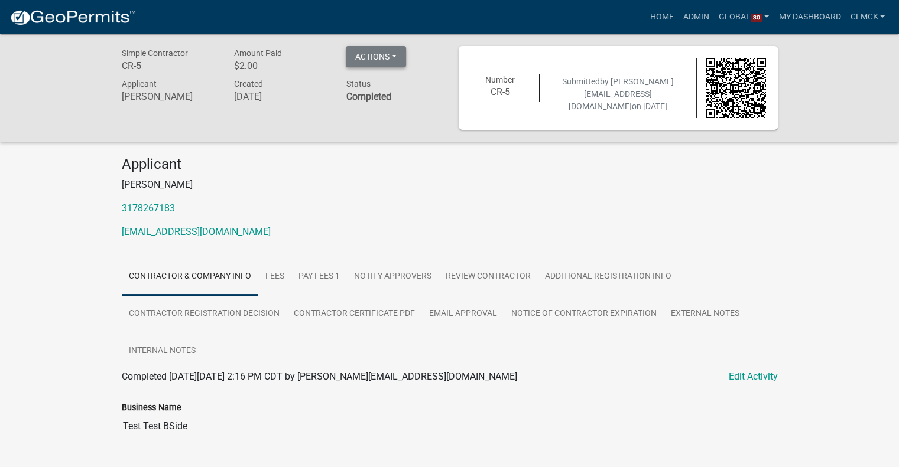
click at [388, 54] on button "Actions" at bounding box center [376, 56] width 60 height 21
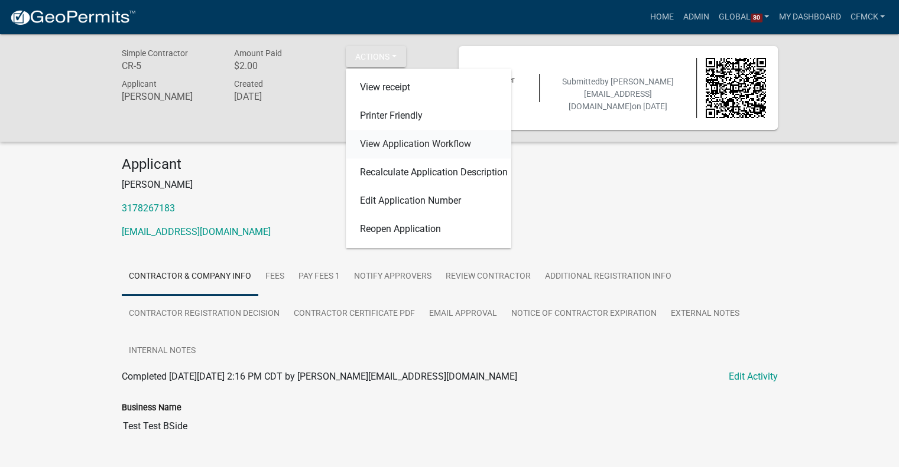
click at [421, 148] on link "View Application Workflow" at bounding box center [428, 145] width 165 height 28
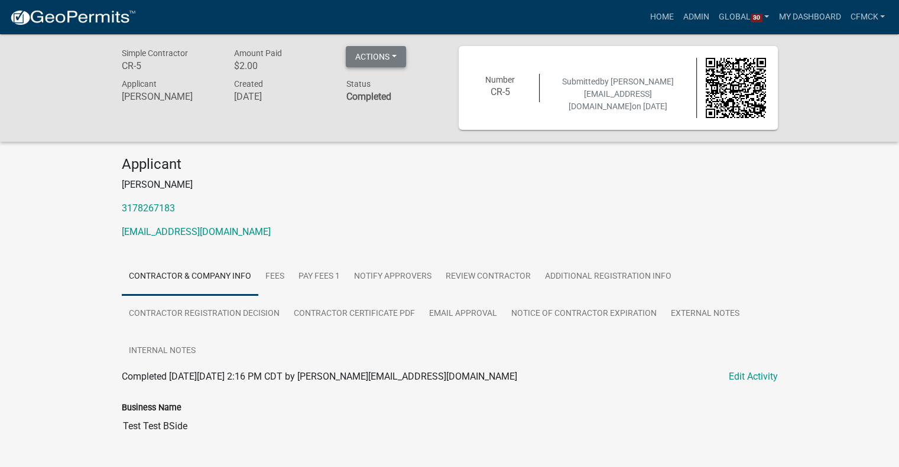
click at [390, 56] on button "Actions" at bounding box center [376, 56] width 60 height 21
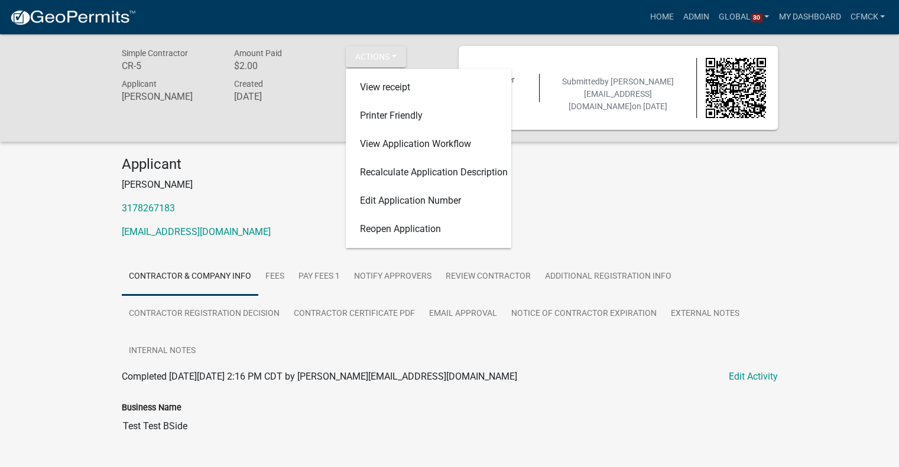
click at [619, 216] on div "Applicant [PERSON_NAME] 3178267183 [EMAIL_ADDRESS][DOMAIN_NAME]" at bounding box center [450, 202] width 674 height 93
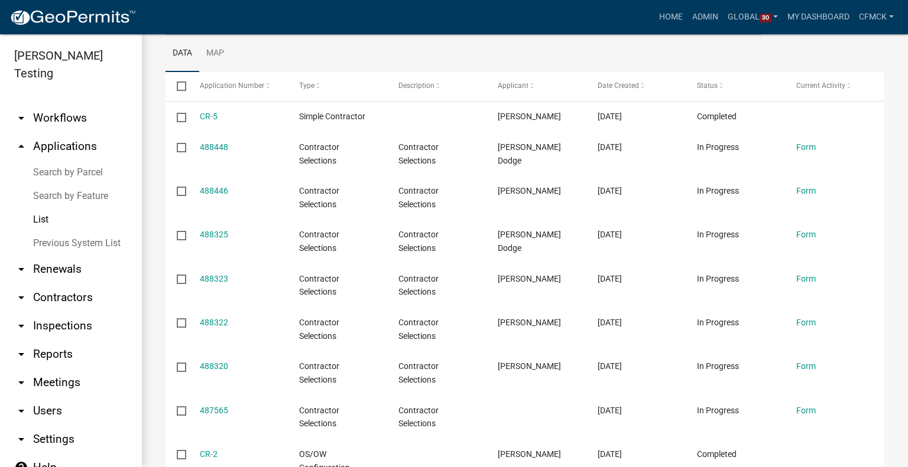
scroll to position [161, 0]
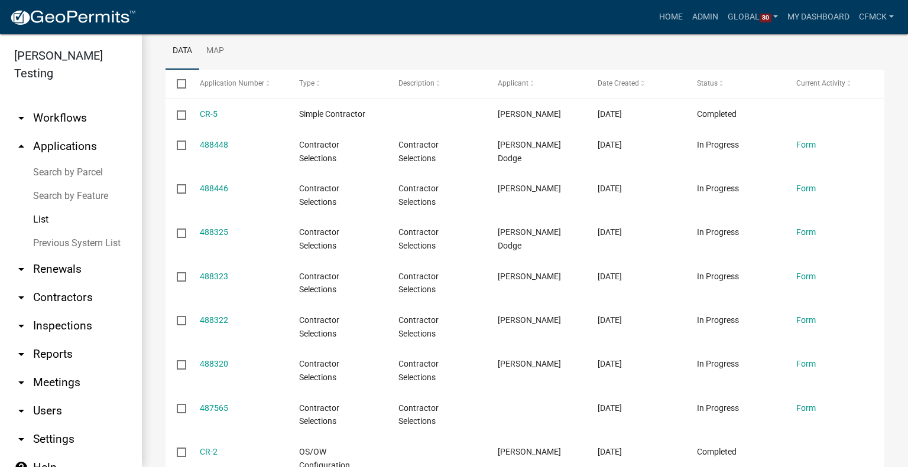
click at [58, 285] on link "arrow_drop_down Contractors" at bounding box center [71, 298] width 142 height 28
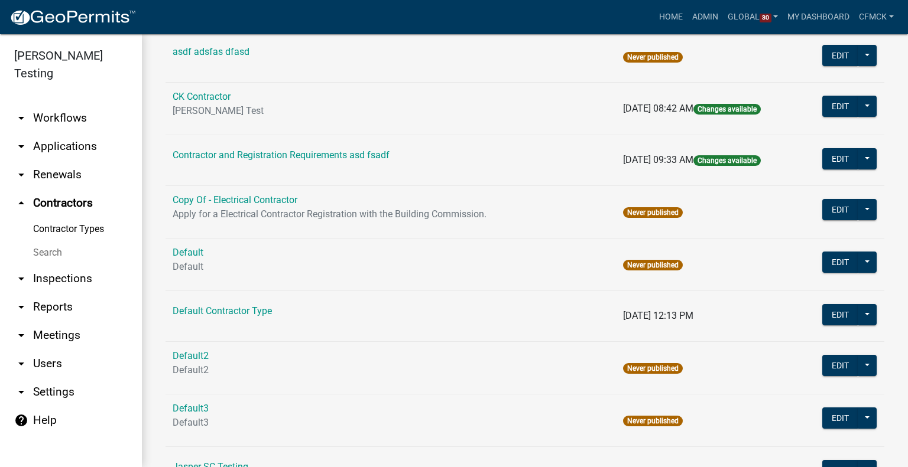
scroll to position [340, 0]
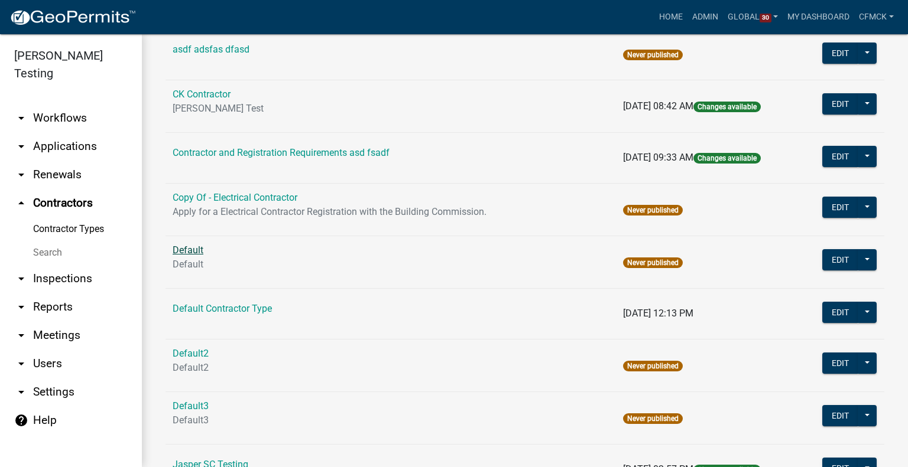
click at [186, 250] on link "Default" at bounding box center [188, 250] width 31 height 11
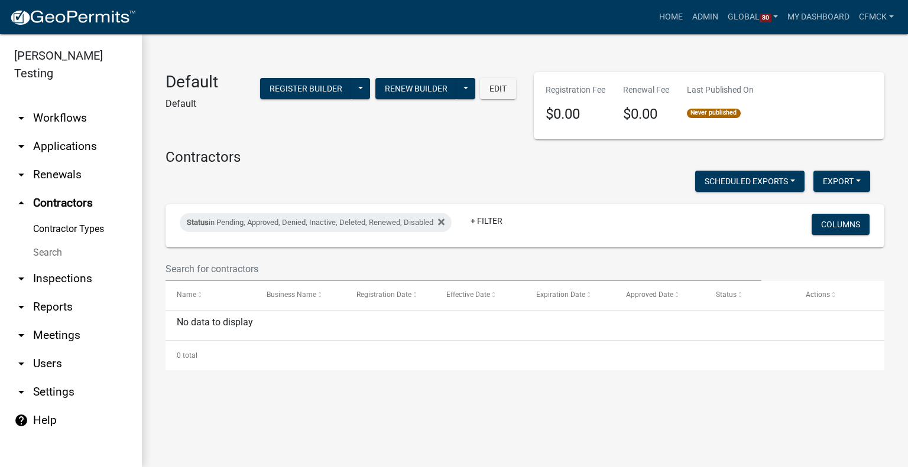
click at [73, 217] on link "Contractor Types" at bounding box center [71, 229] width 142 height 24
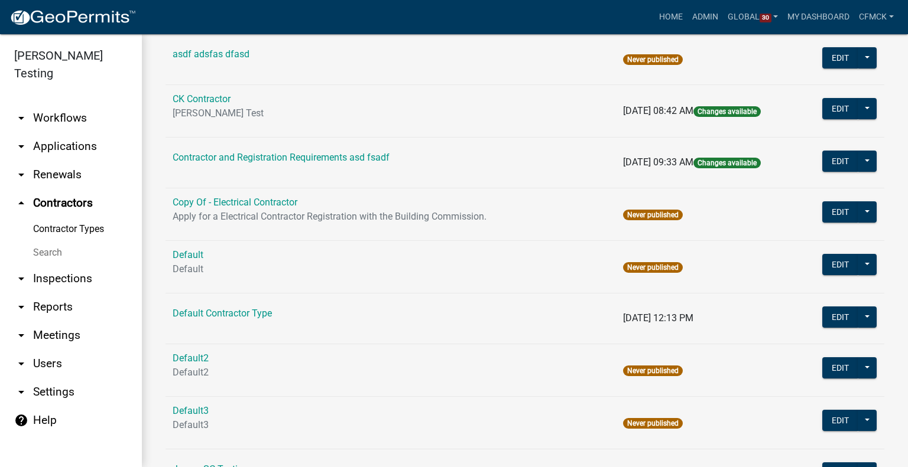
scroll to position [333, 0]
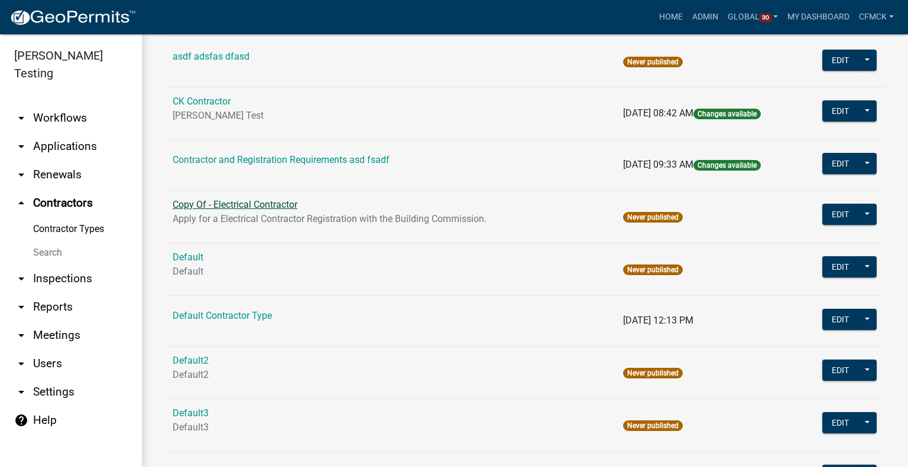
click at [237, 200] on link "Copy Of - Electrical Contractor" at bounding box center [235, 204] width 125 height 11
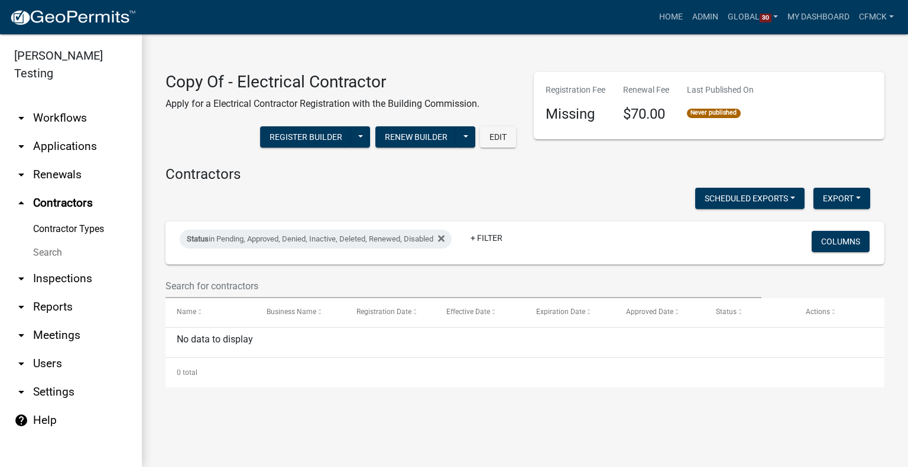
click at [64, 217] on link "Contractor Types" at bounding box center [71, 229] width 142 height 24
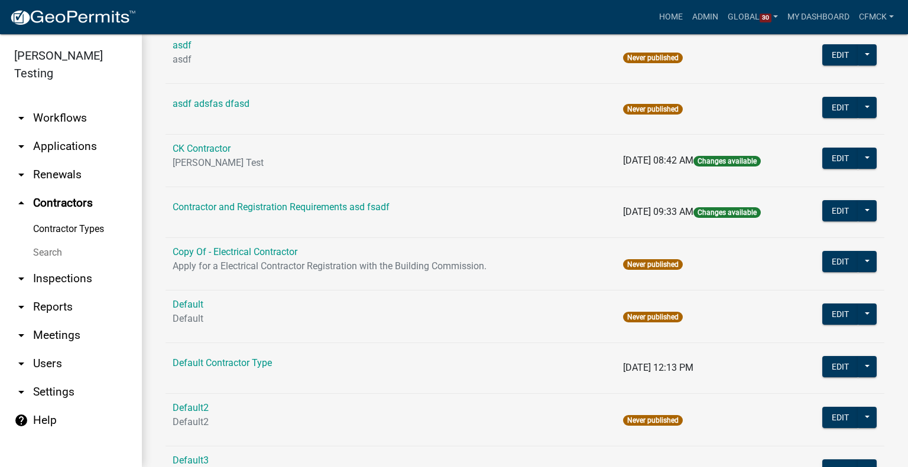
scroll to position [286, 0]
click at [259, 201] on link "Contractor and Registration Requirements asd fsadf" at bounding box center [281, 206] width 217 height 11
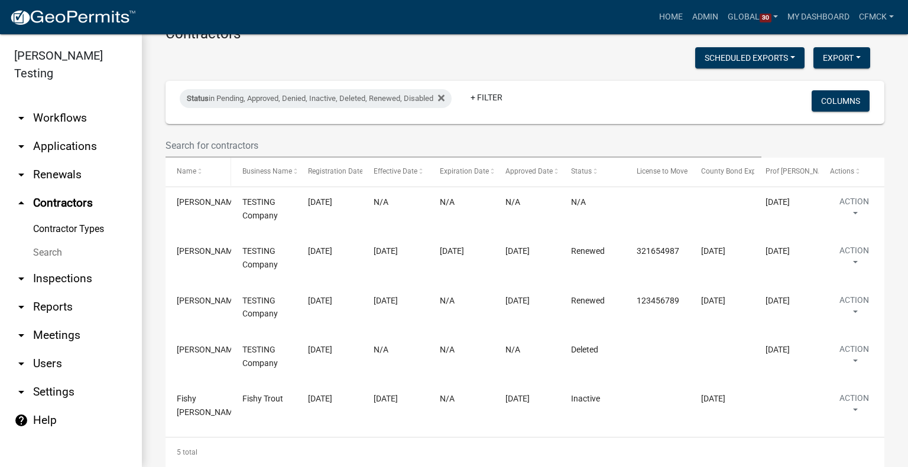
scroll to position [180, 0]
click at [842, 103] on button "Columns" at bounding box center [840, 100] width 58 height 21
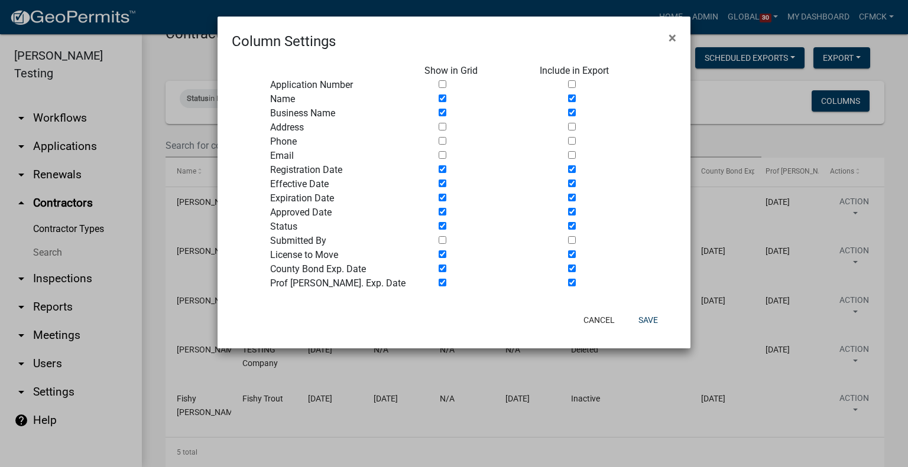
click at [442, 84] on input "checkbox" at bounding box center [442, 84] width 8 height 8
checkbox input "true"
click at [653, 313] on button "Save" at bounding box center [648, 320] width 38 height 21
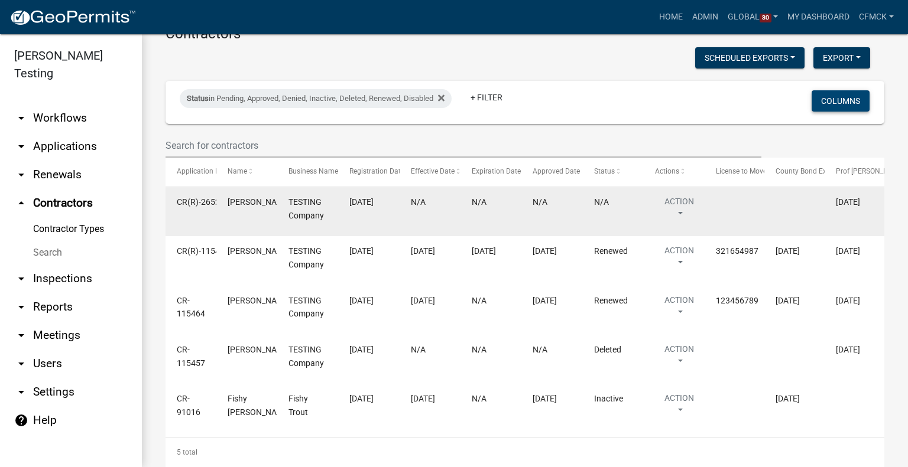
scroll to position [203, 0]
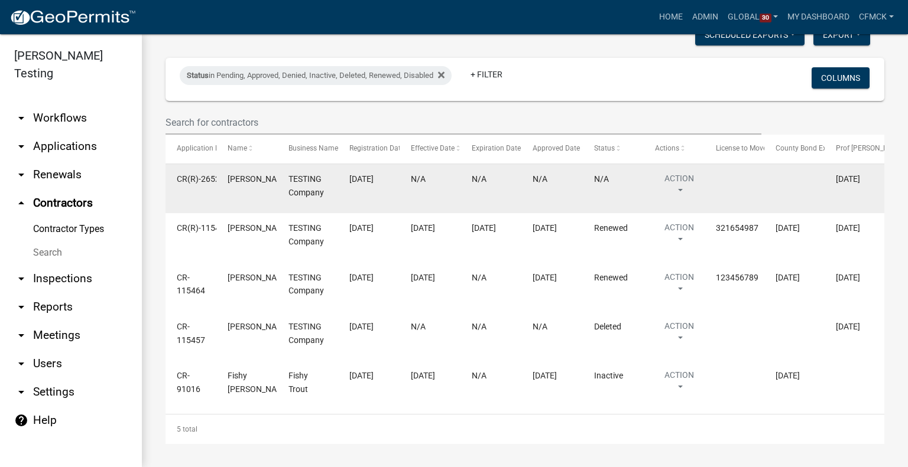
click at [194, 172] on datatable-body-cell "CR(R)-265239" at bounding box center [190, 188] width 51 height 49
click at [206, 176] on span "CR(R)-265239" at bounding box center [203, 178] width 53 height 9
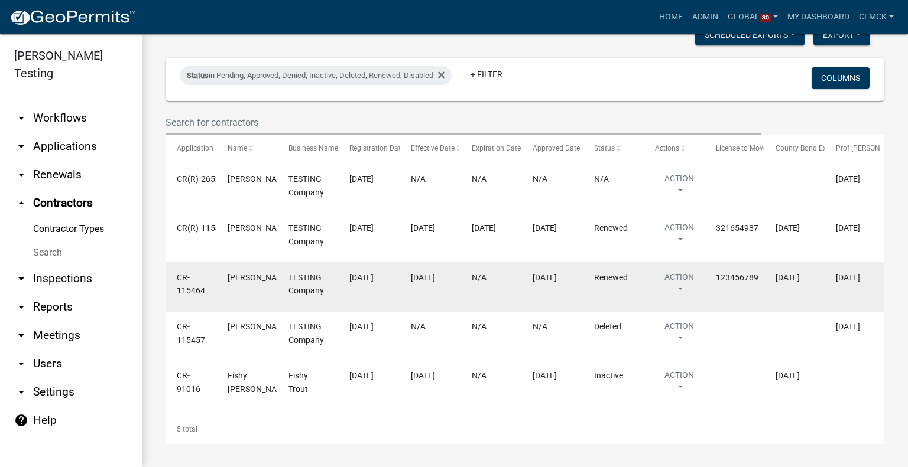
click at [203, 285] on span "CR-115464" at bounding box center [191, 284] width 28 height 23
drag, startPoint x: 205, startPoint y: 291, endPoint x: 171, endPoint y: 278, distance: 36.1
click at [171, 278] on datatable-body-cell "CR-115464" at bounding box center [190, 286] width 51 height 49
copy span "CR-115464"
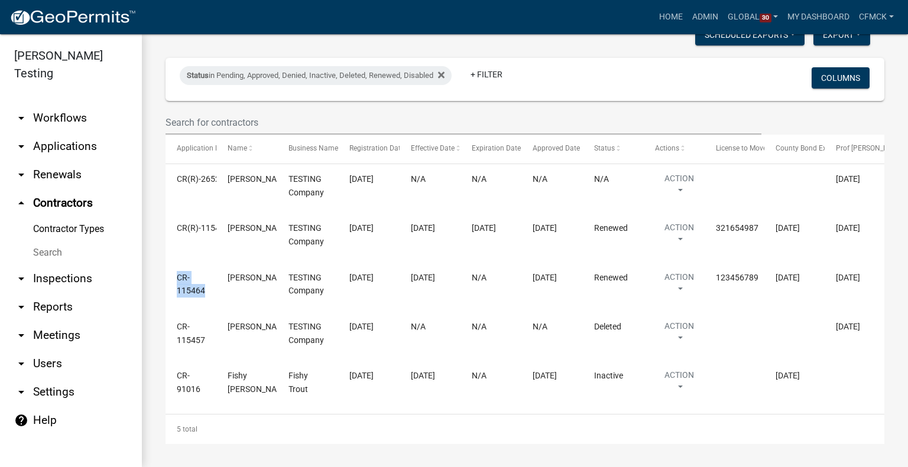
click at [66, 132] on link "arrow_drop_down Applications" at bounding box center [71, 146] width 142 height 28
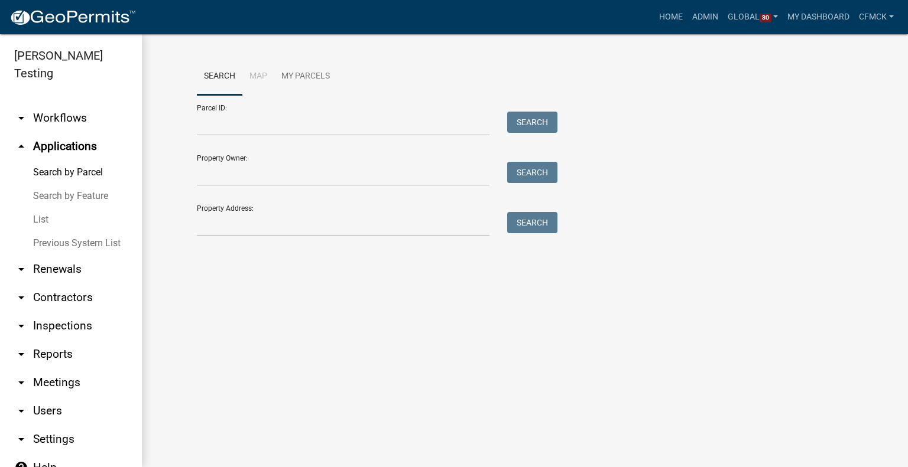
click at [40, 208] on link "List" at bounding box center [71, 220] width 142 height 24
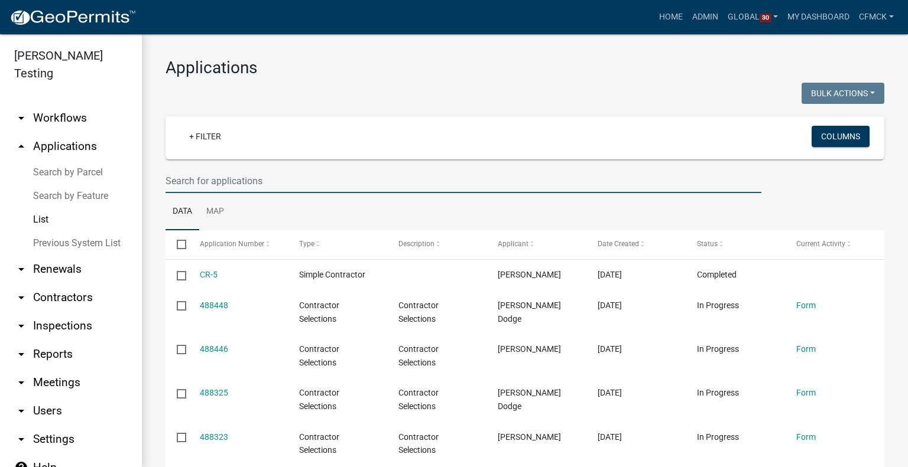
click at [214, 182] on input "text" at bounding box center [463, 181] width 596 height 24
paste input "CR-115464"
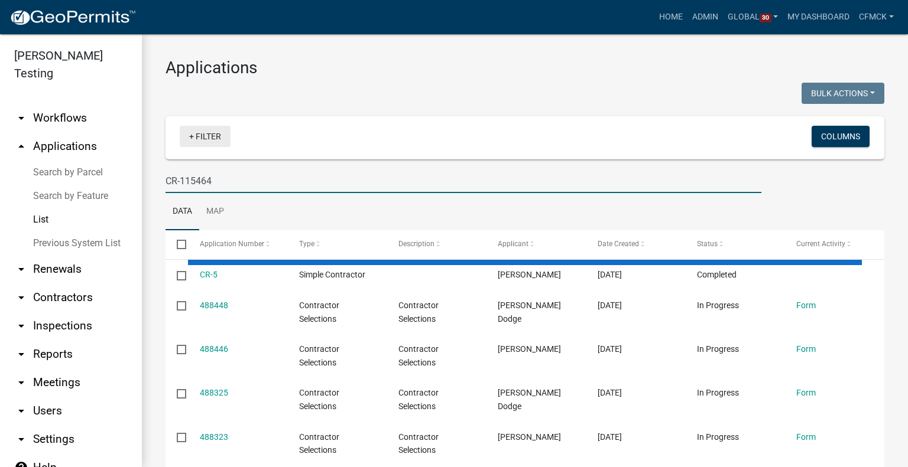
type input "CR-115464"
click at [205, 129] on link "+ Filter" at bounding box center [205, 136] width 51 height 21
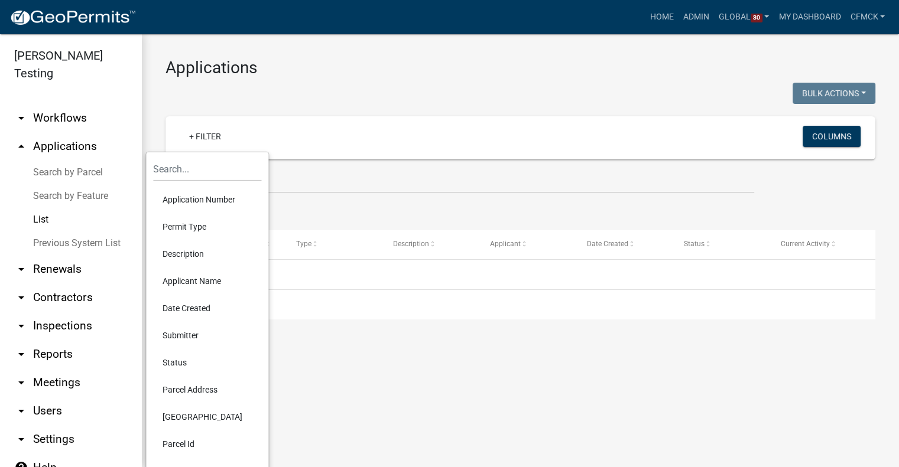
click at [196, 196] on li "Application Number" at bounding box center [207, 199] width 108 height 27
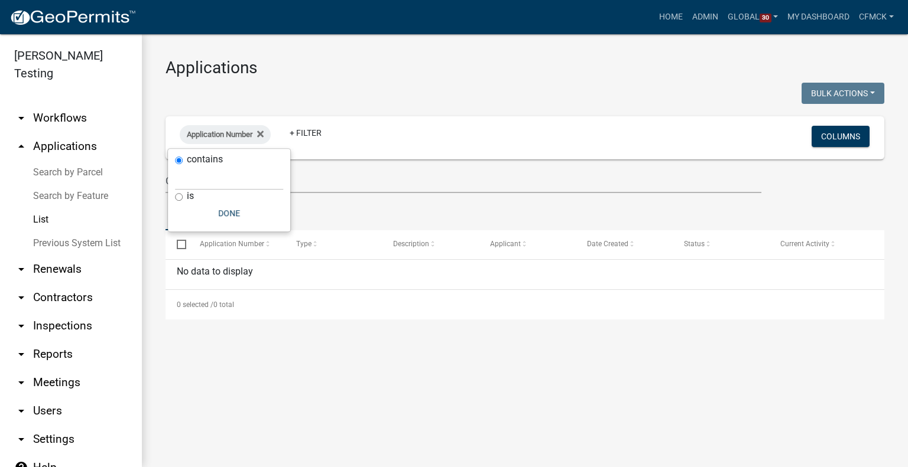
click at [177, 195] on input "is" at bounding box center [179, 197] width 8 height 8
radio input "true"
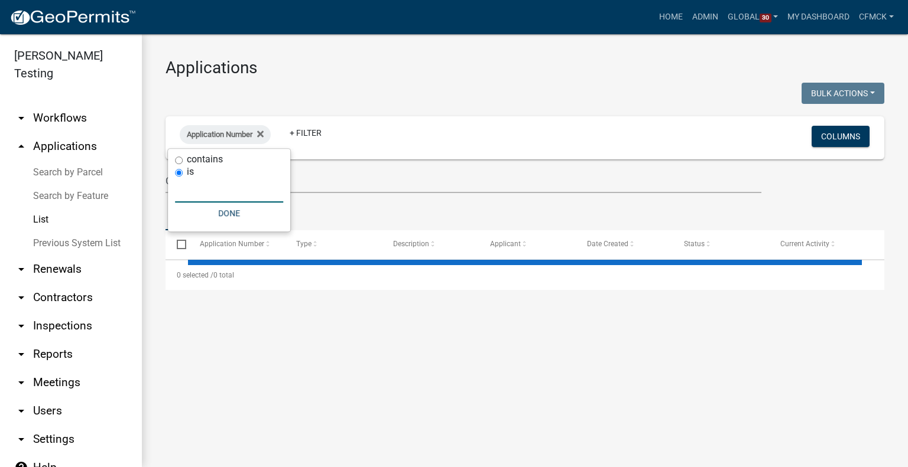
click at [201, 192] on input "text" at bounding box center [229, 190] width 108 height 24
paste input "CR-115464"
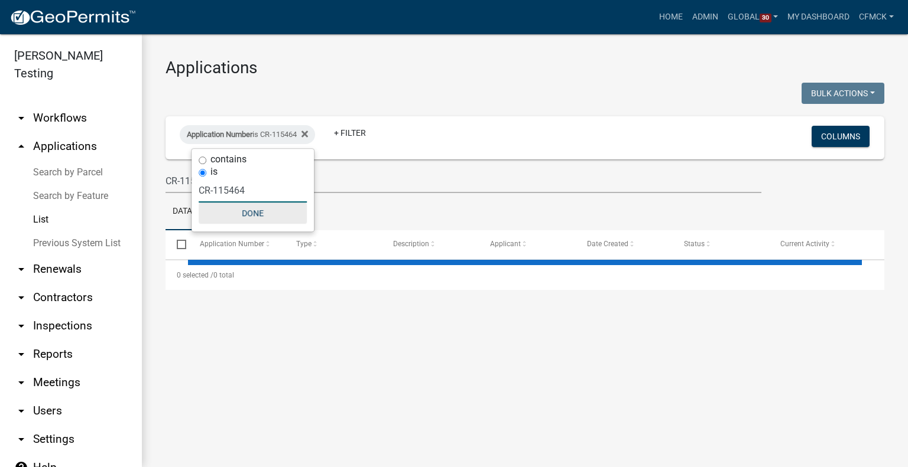
type input "CR-115464"
click at [246, 214] on button "Done" at bounding box center [253, 213] width 108 height 21
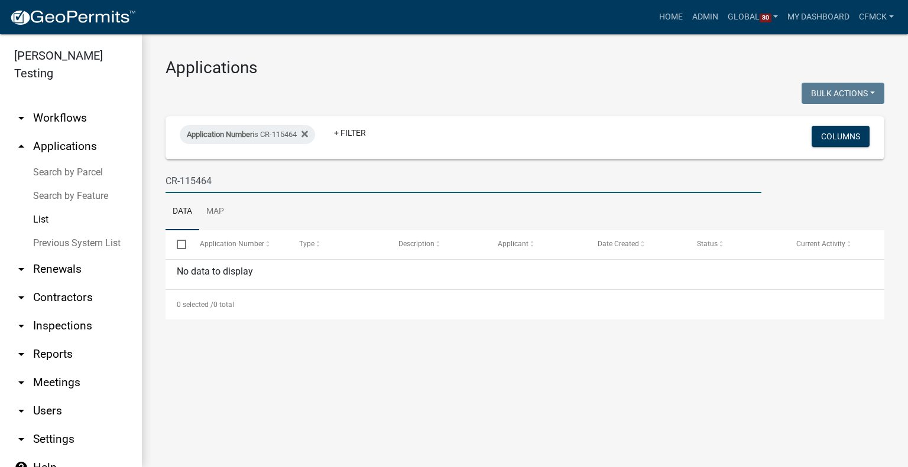
click at [233, 186] on input "CR-115464" at bounding box center [463, 181] width 596 height 24
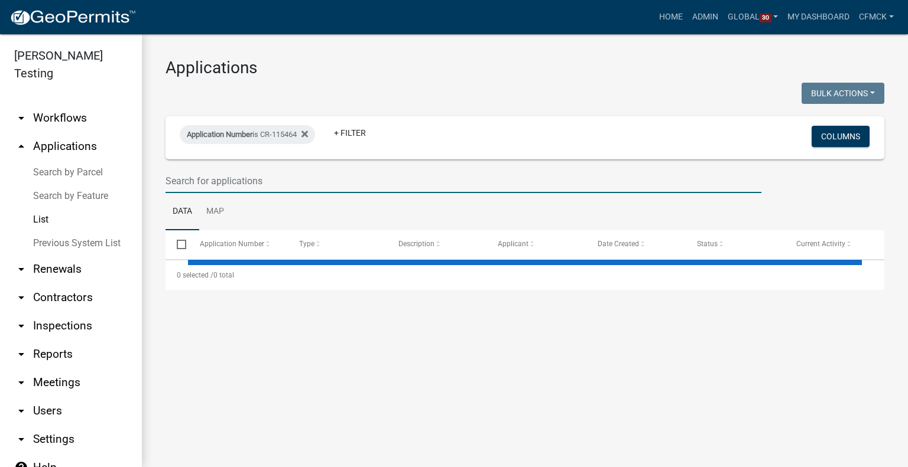
click at [153, 136] on div "Applications Bulk Actions Void Expire Lock Withdraw Application Number is CR-11…" at bounding box center [525, 173] width 766 height 279
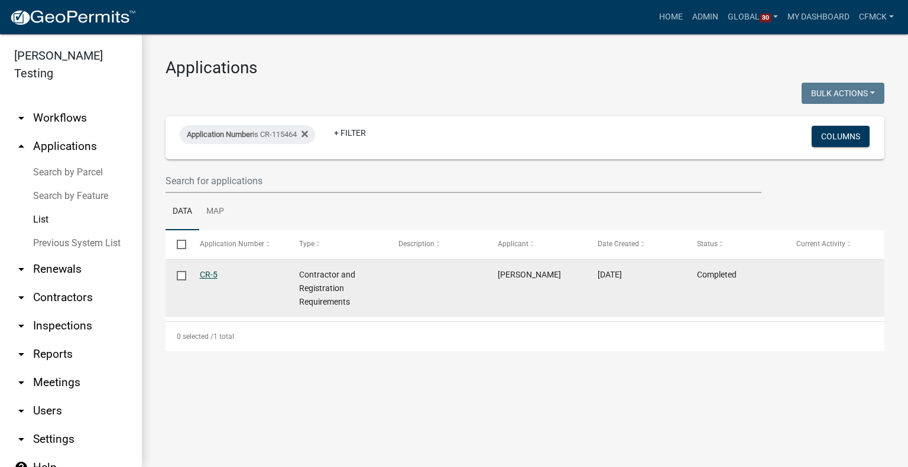
click at [212, 274] on link "CR-5" at bounding box center [209, 274] width 18 height 9
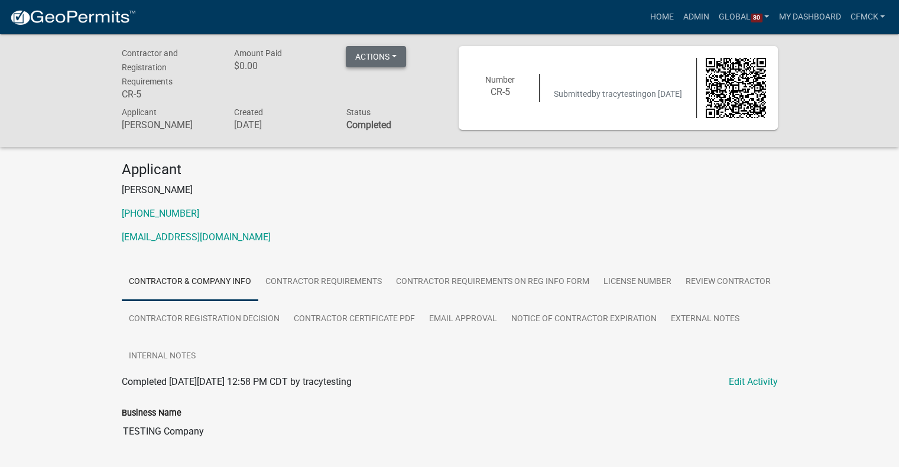
click at [397, 56] on button "Actions" at bounding box center [376, 56] width 60 height 21
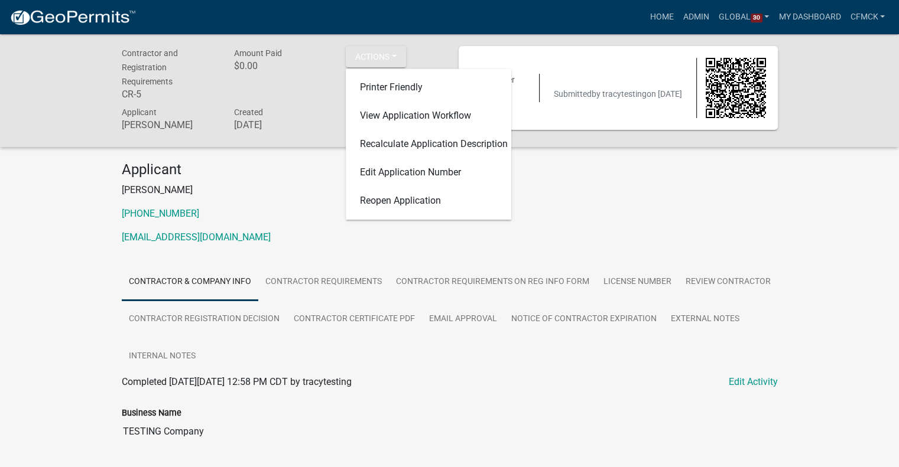
click at [289, 201] on div "Applicant [PERSON_NAME] [PHONE_NUMBER] [EMAIL_ADDRESS][DOMAIN_NAME]" at bounding box center [450, 207] width 674 height 93
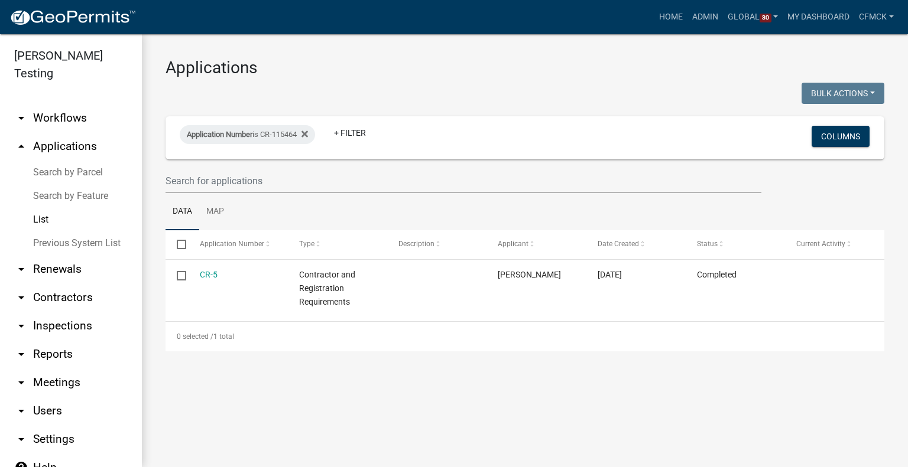
click at [58, 284] on link "arrow_drop_down Contractors" at bounding box center [71, 298] width 142 height 28
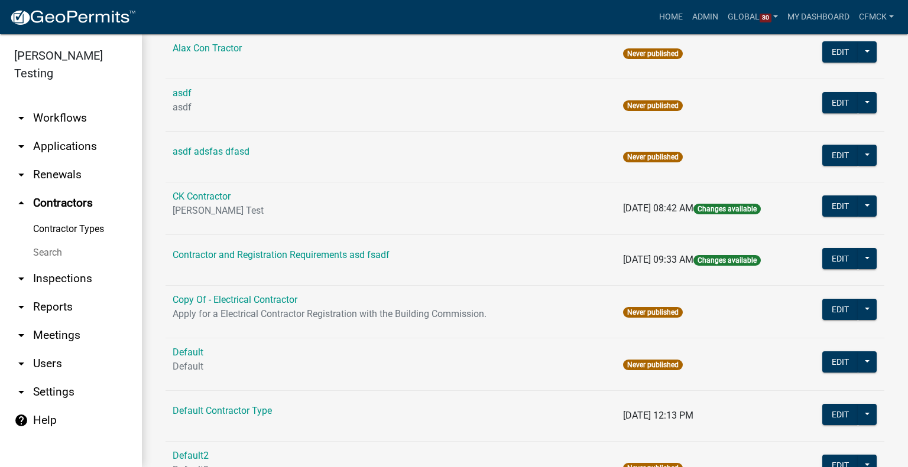
scroll to position [239, 0]
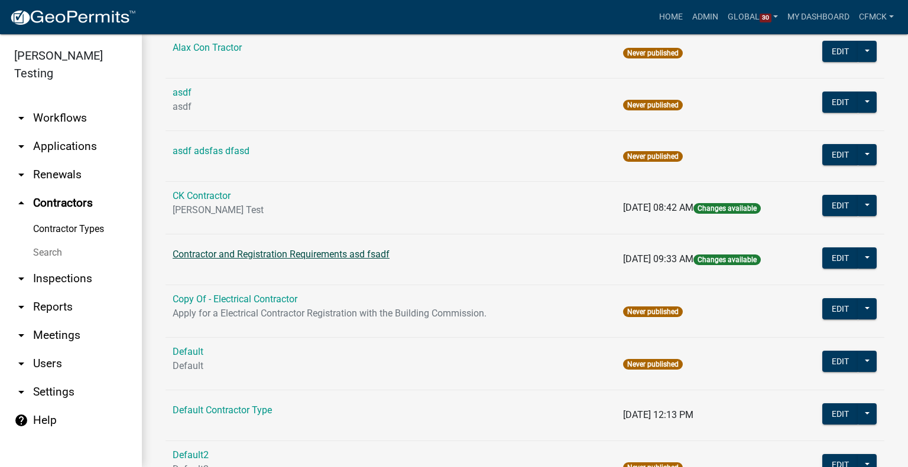
click at [243, 257] on link "Contractor and Registration Requirements asd fsadf" at bounding box center [281, 254] width 217 height 11
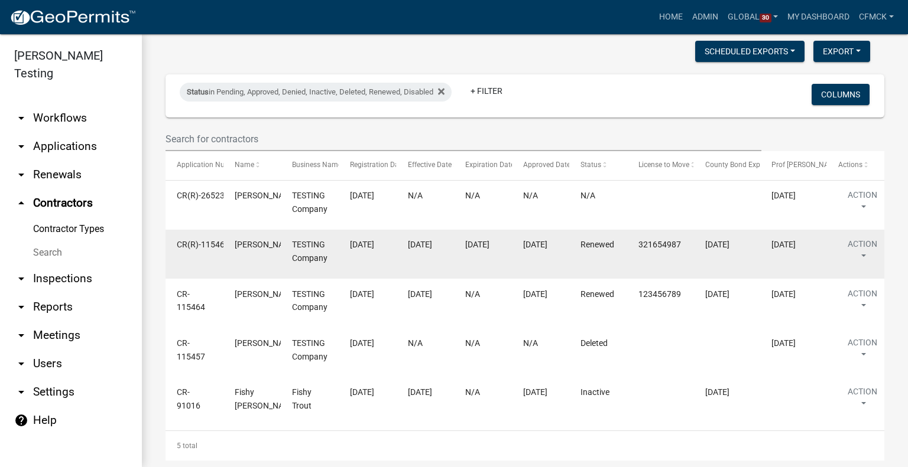
scroll to position [203, 0]
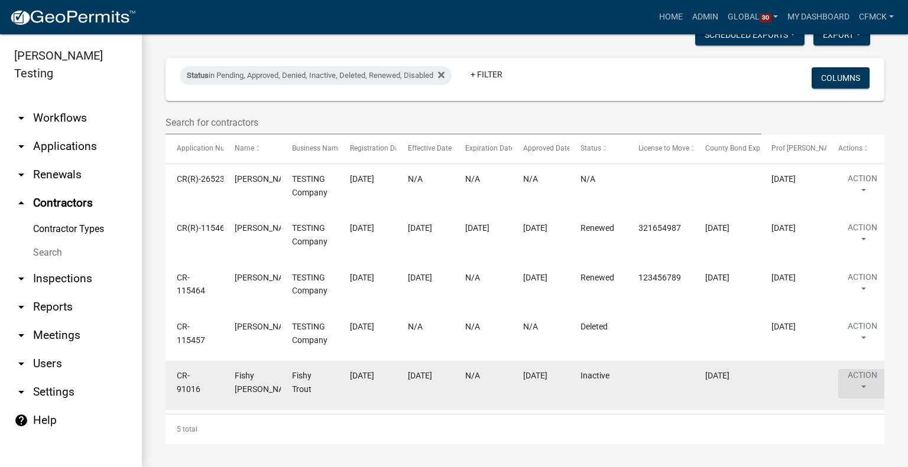
click at [867, 386] on button "Action" at bounding box center [862, 384] width 48 height 30
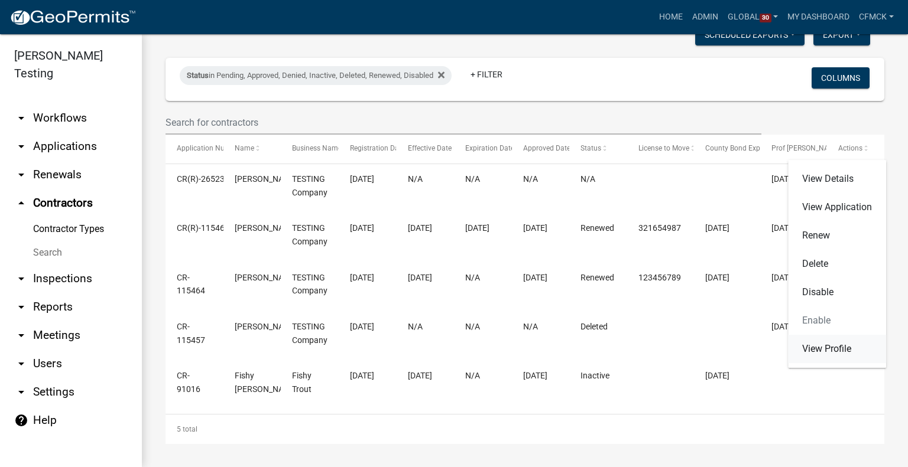
click at [835, 345] on link "View Profile" at bounding box center [837, 349] width 98 height 28
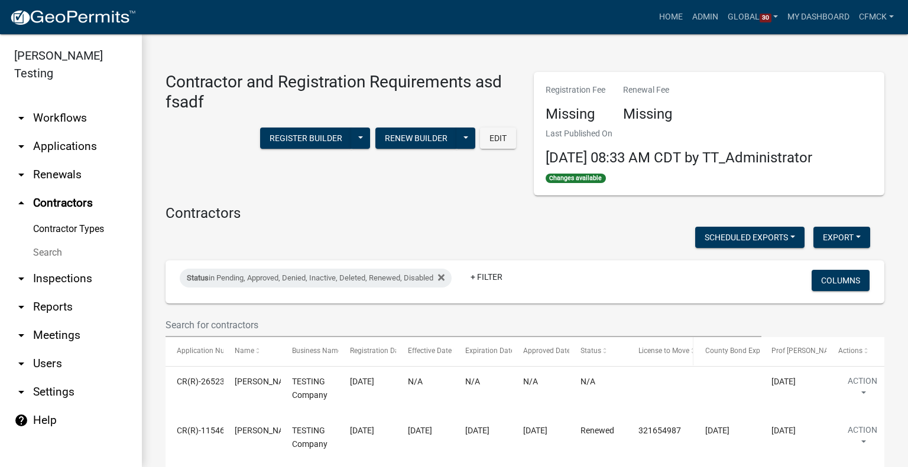
scroll to position [203, 0]
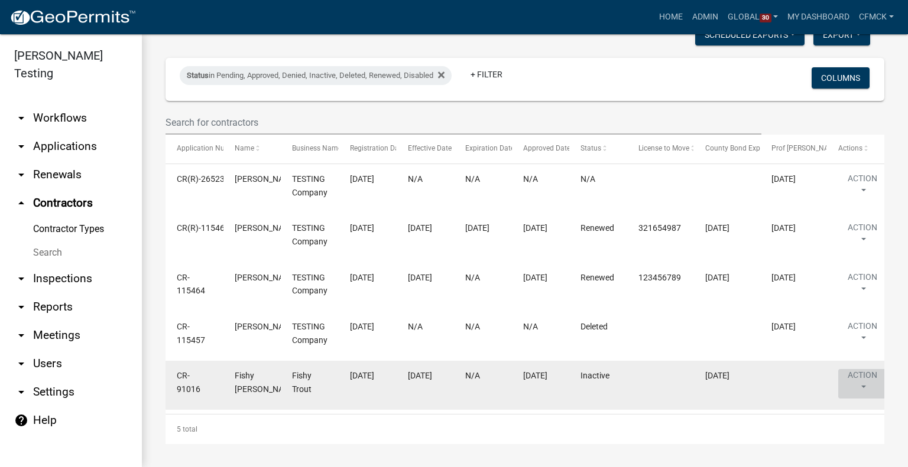
click at [863, 374] on button "Action" at bounding box center [862, 384] width 48 height 30
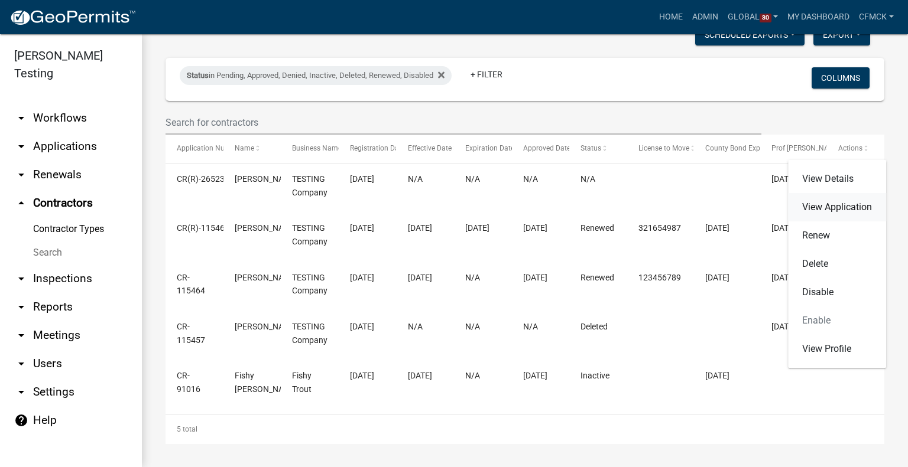
click at [821, 203] on link "View Application" at bounding box center [837, 207] width 98 height 28
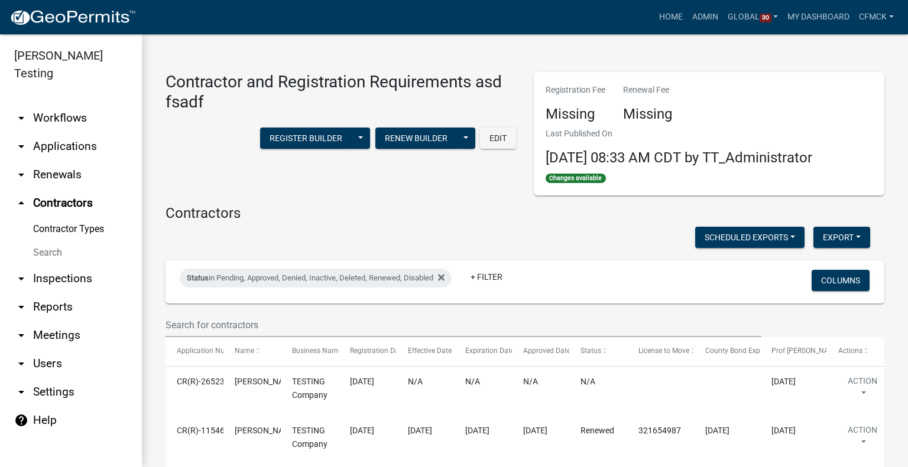
click at [83, 132] on link "arrow_drop_down Applications" at bounding box center [71, 146] width 142 height 28
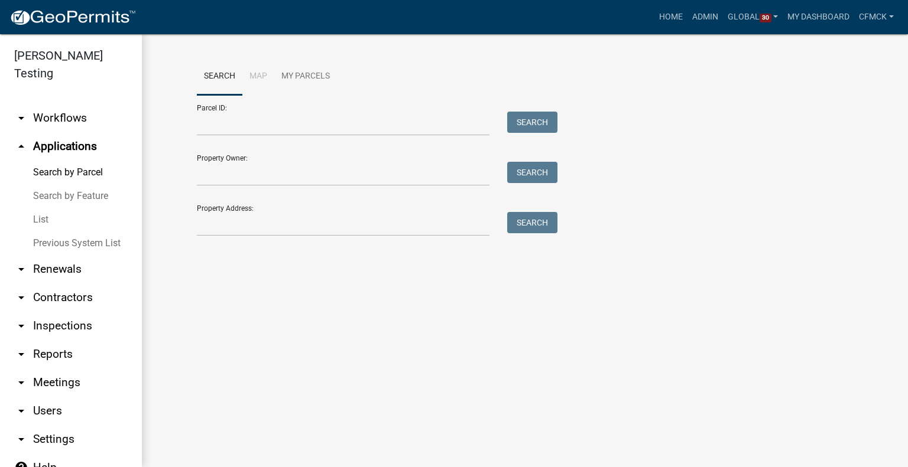
click at [36, 208] on link "List" at bounding box center [71, 220] width 142 height 24
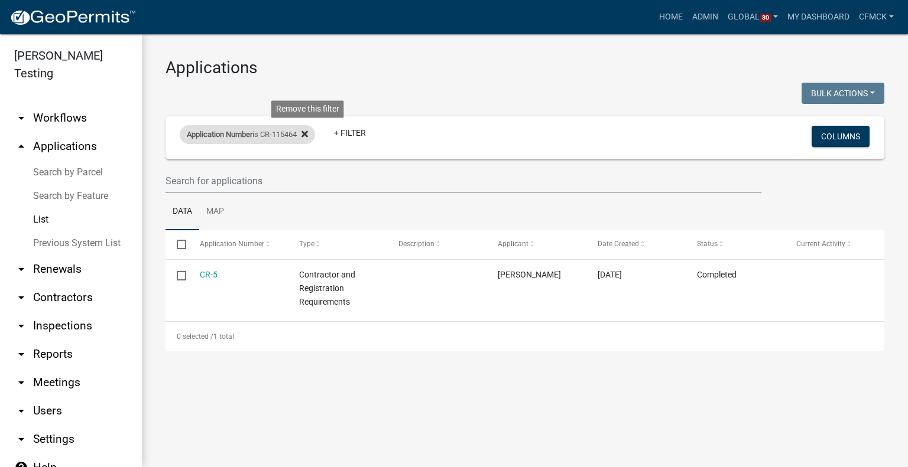
click at [307, 134] on icon at bounding box center [304, 133] width 6 height 9
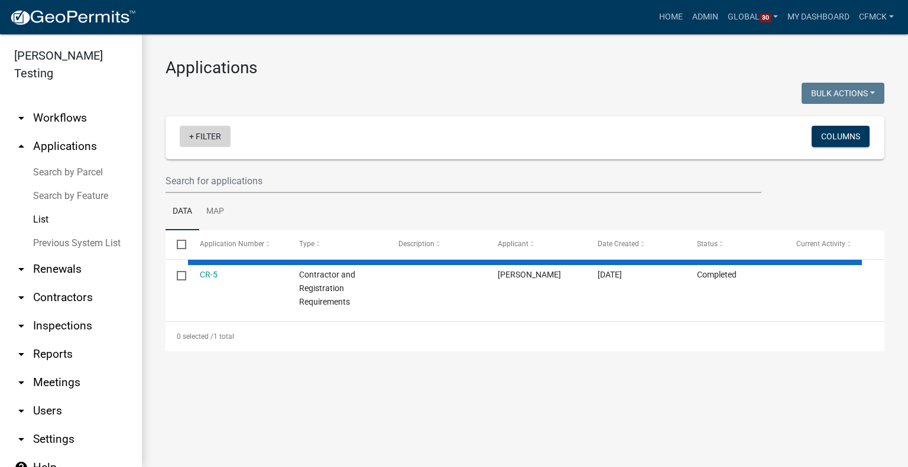
click at [209, 135] on link "+ Filter" at bounding box center [205, 136] width 51 height 21
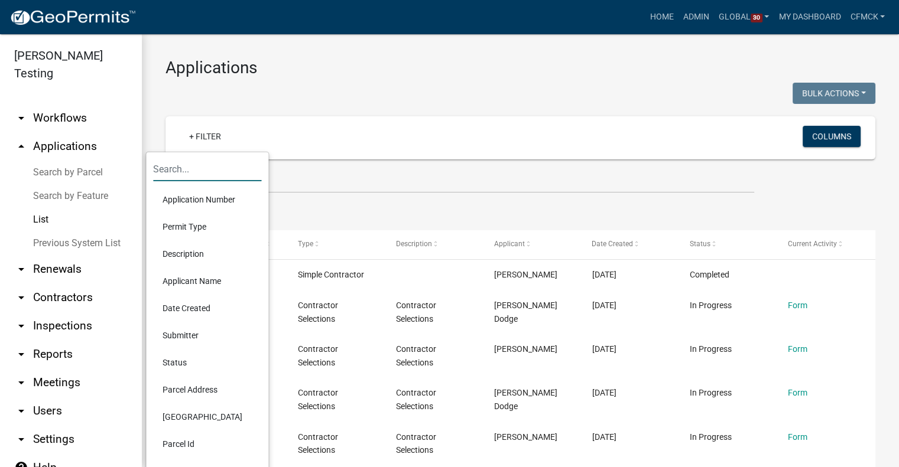
click at [195, 170] on input "text" at bounding box center [207, 169] width 108 height 24
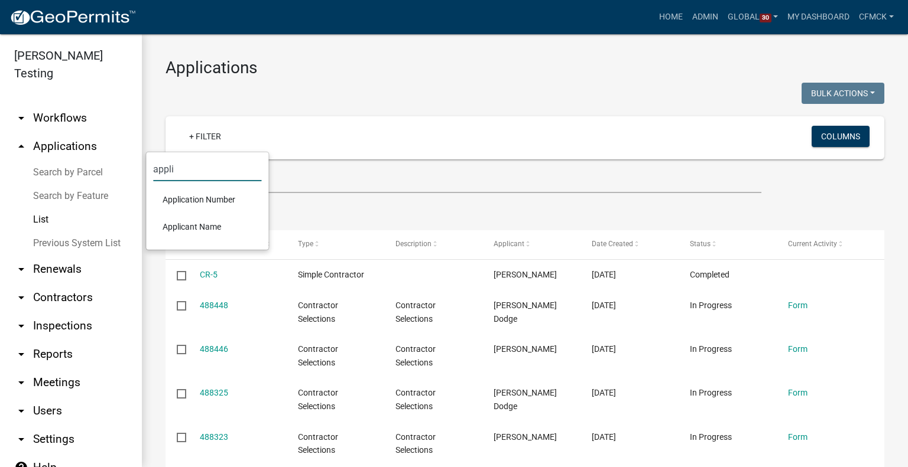
type input "appli"
click at [195, 233] on li "Applicant Name" at bounding box center [207, 226] width 108 height 27
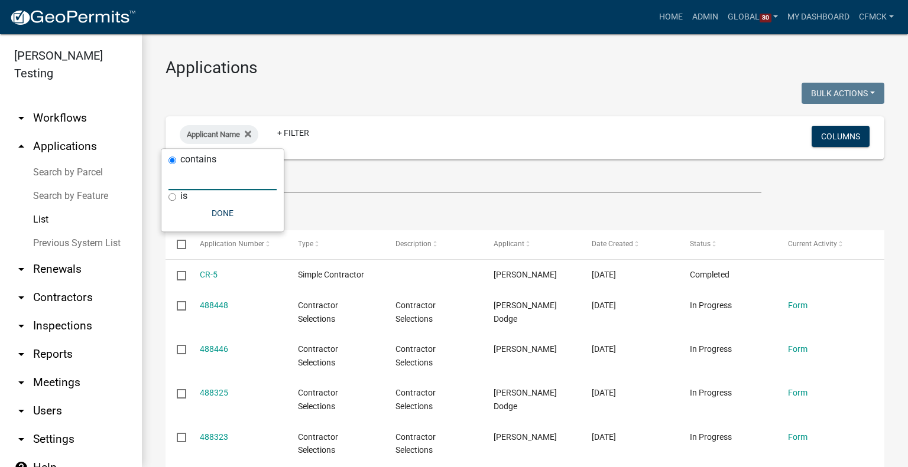
click at [217, 183] on input "text" at bounding box center [222, 178] width 108 height 24
click at [169, 197] on input "is" at bounding box center [172, 197] width 8 height 8
radio input "true"
click at [187, 196] on input "text" at bounding box center [222, 190] width 108 height 24
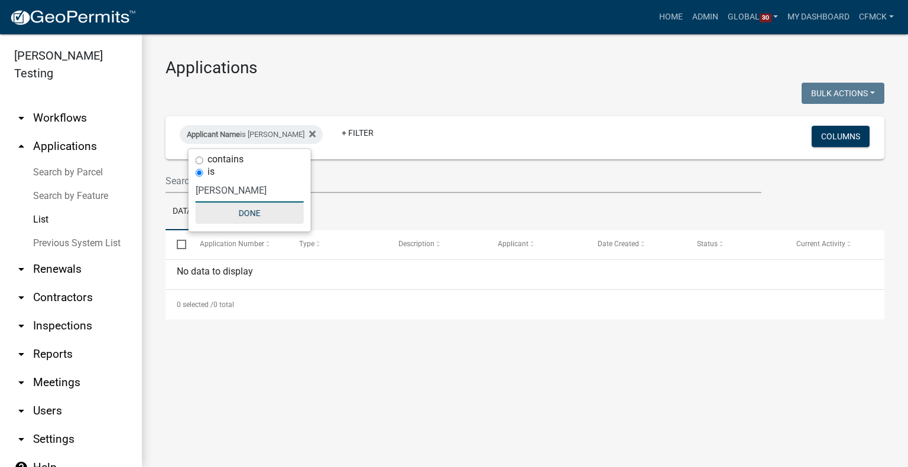
type input "[PERSON_NAME]"
click at [243, 217] on button "Done" at bounding box center [250, 213] width 108 height 21
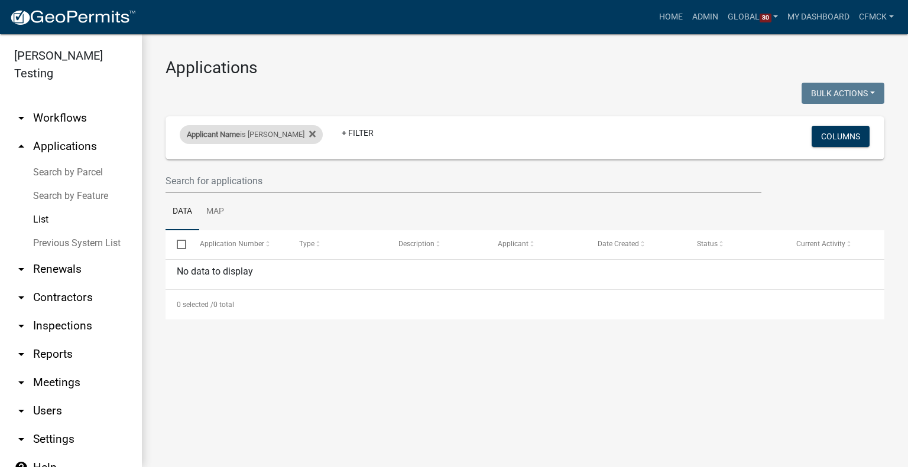
click at [273, 132] on div "Applicant Name is [PERSON_NAME]" at bounding box center [251, 134] width 143 height 19
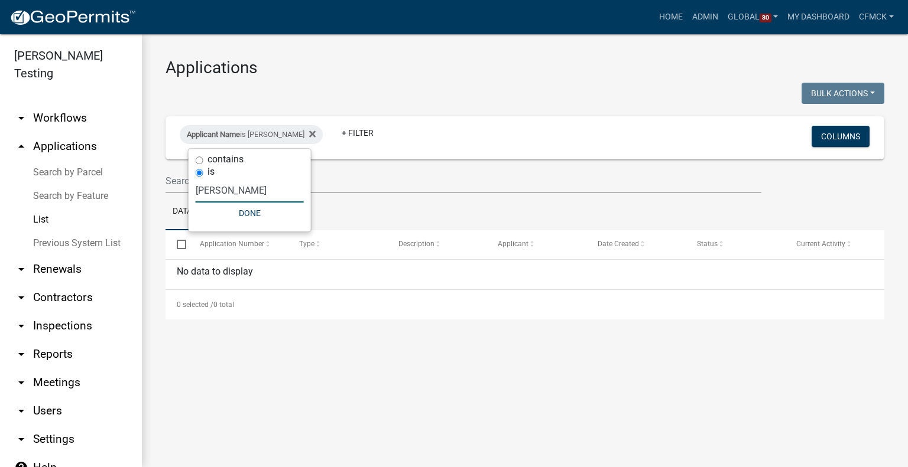
click at [209, 191] on input "[PERSON_NAME]" at bounding box center [250, 190] width 108 height 24
click at [198, 191] on input "[PERSON_NAME]" at bounding box center [250, 190] width 108 height 24
click at [230, 195] on input "[PERSON_NAME]" at bounding box center [250, 190] width 108 height 24
click at [229, 191] on input "[PERSON_NAME]" at bounding box center [250, 190] width 108 height 24
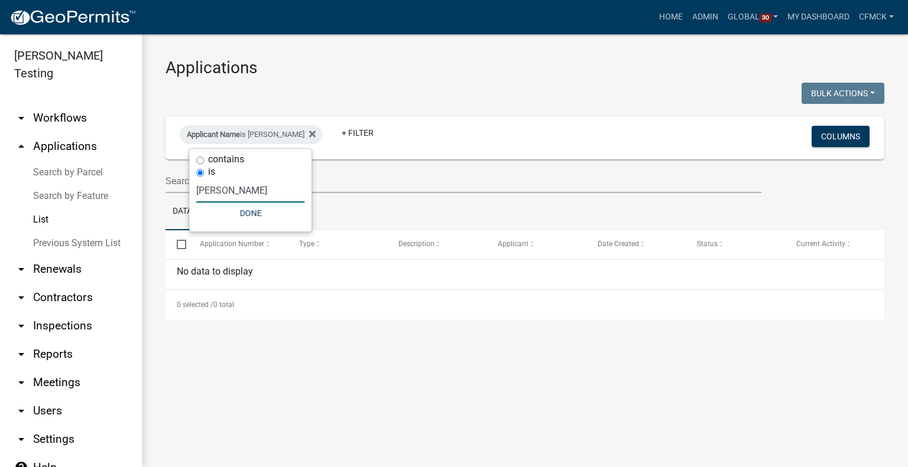
click at [229, 191] on input "[PERSON_NAME]" at bounding box center [250, 190] width 108 height 24
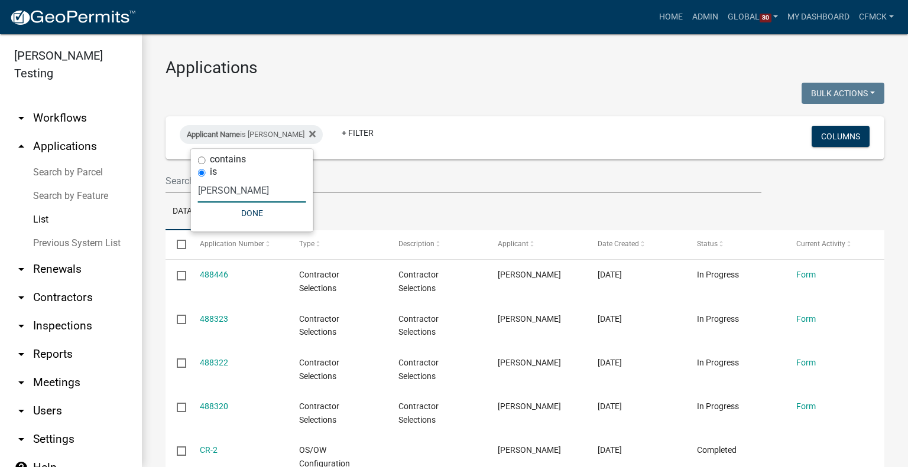
type input "[PERSON_NAME]"
click at [377, 165] on wm-filter-builder "Applicant Name is [PERSON_NAME] + Filter Columns" at bounding box center [524, 154] width 718 height 77
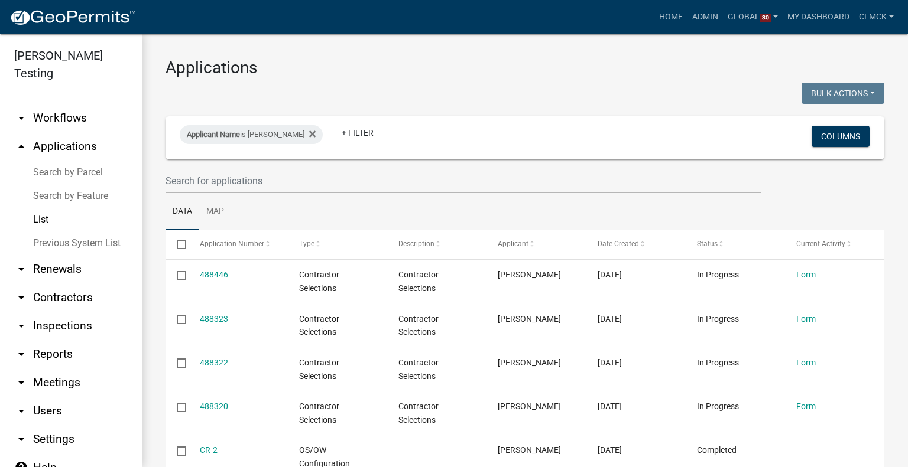
click at [57, 284] on link "arrow_drop_down Contractors" at bounding box center [71, 298] width 142 height 28
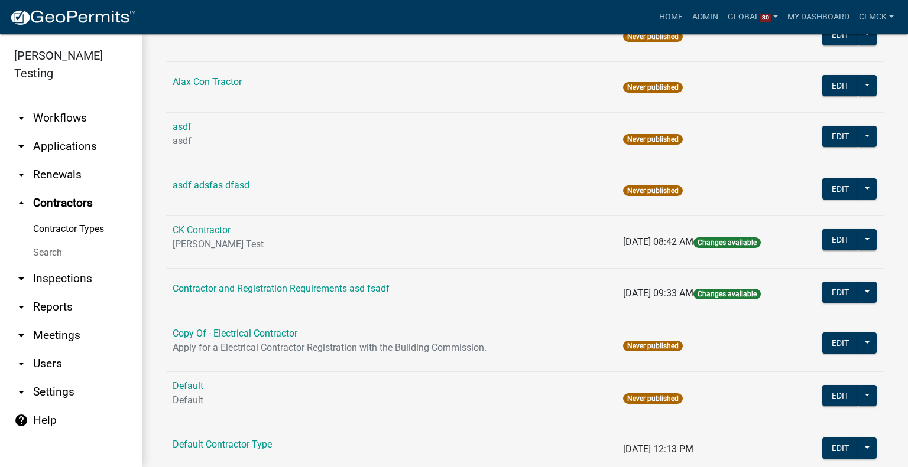
scroll to position [340, 0]
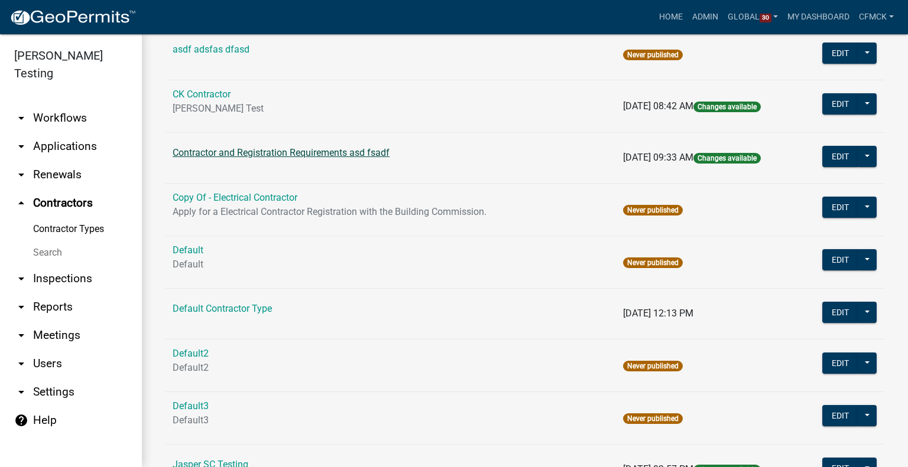
click at [268, 153] on link "Contractor and Registration Requirements asd fsadf" at bounding box center [281, 152] width 217 height 11
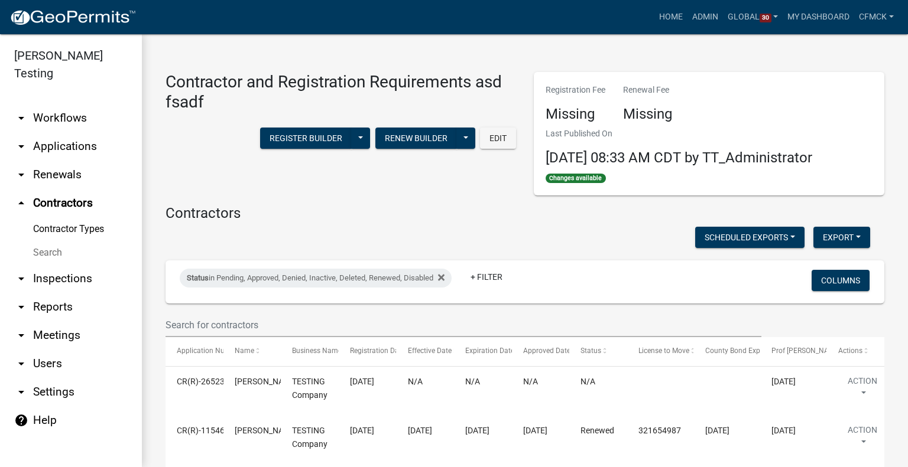
scroll to position [203, 0]
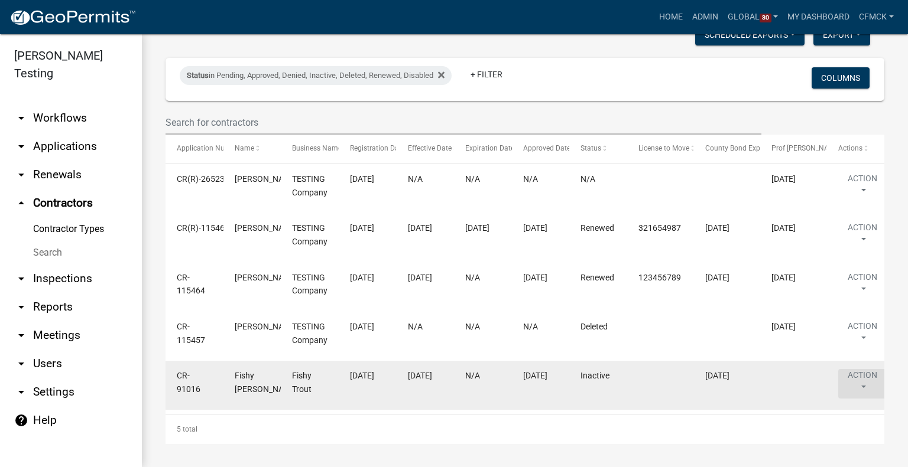
click at [853, 377] on button "Action" at bounding box center [862, 384] width 48 height 30
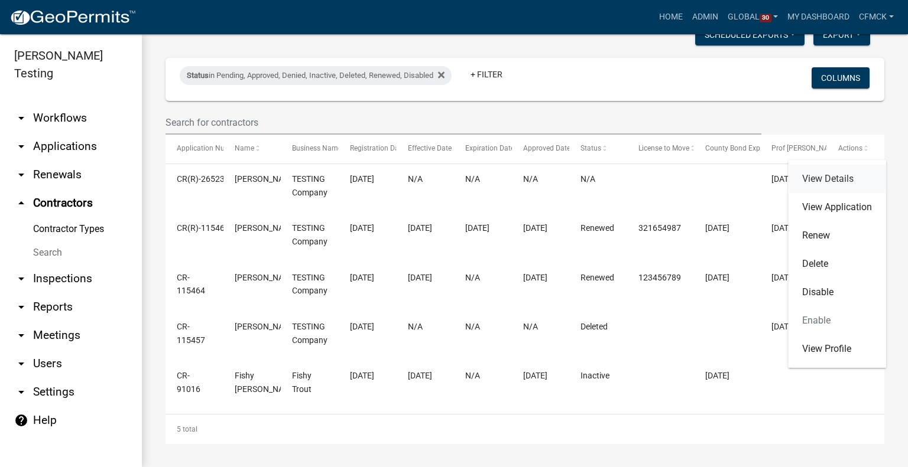
click at [830, 178] on link "View Details" at bounding box center [837, 179] width 98 height 28
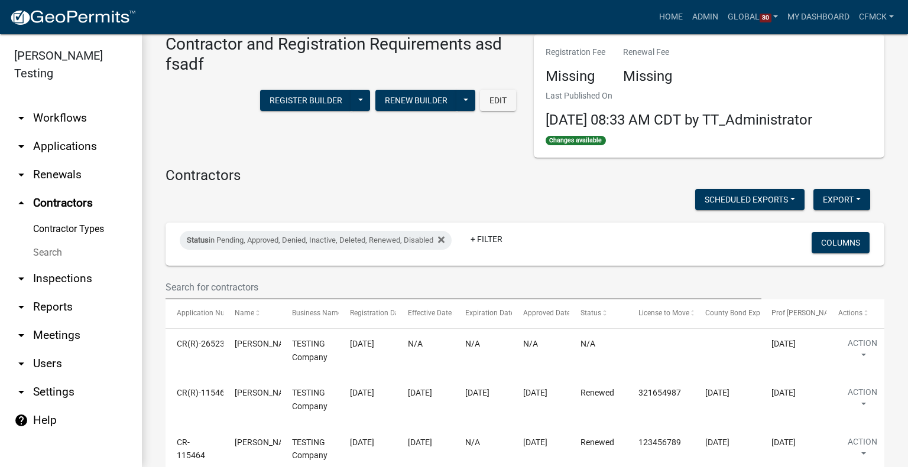
scroll to position [203, 0]
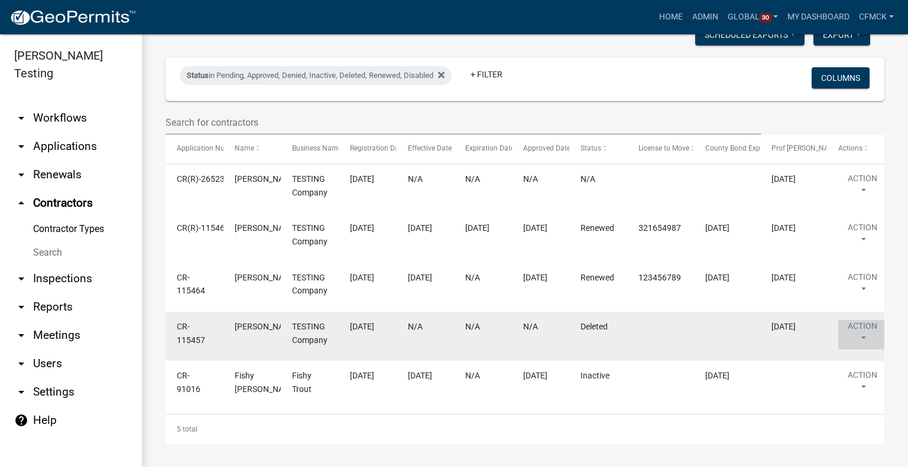
click at [860, 336] on button "Action" at bounding box center [862, 335] width 48 height 30
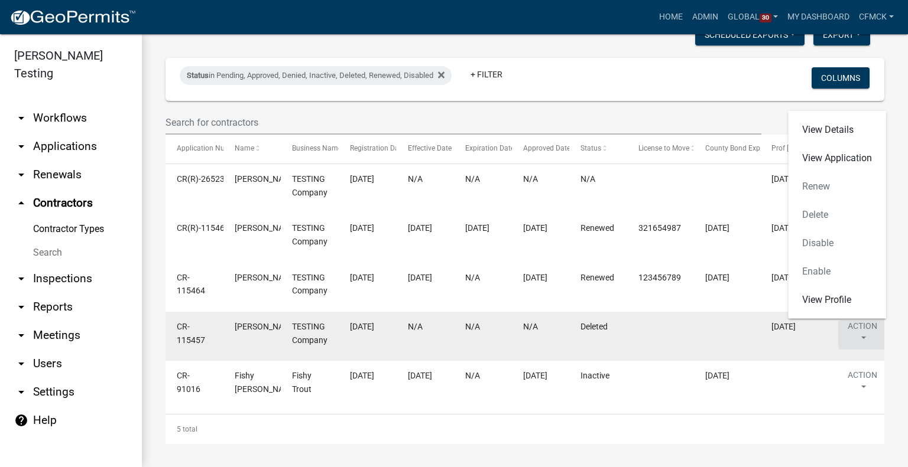
click at [860, 336] on button "Action" at bounding box center [862, 335] width 48 height 30
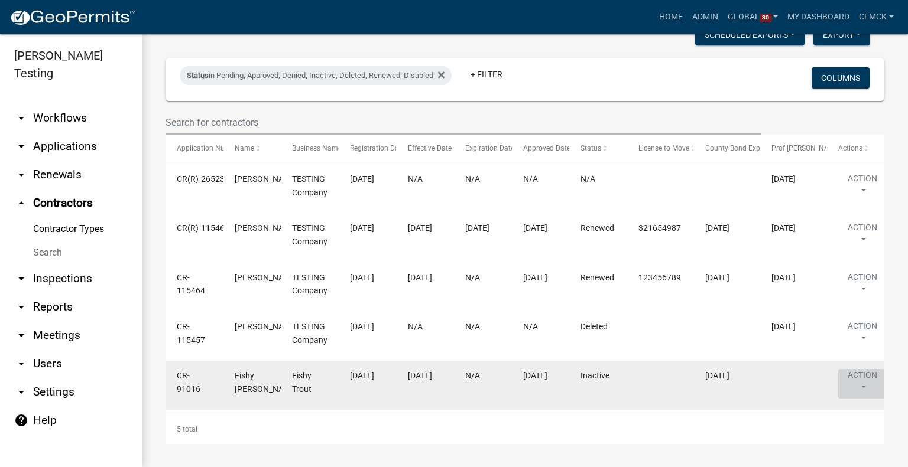
click at [865, 389] on button "Action" at bounding box center [862, 384] width 48 height 30
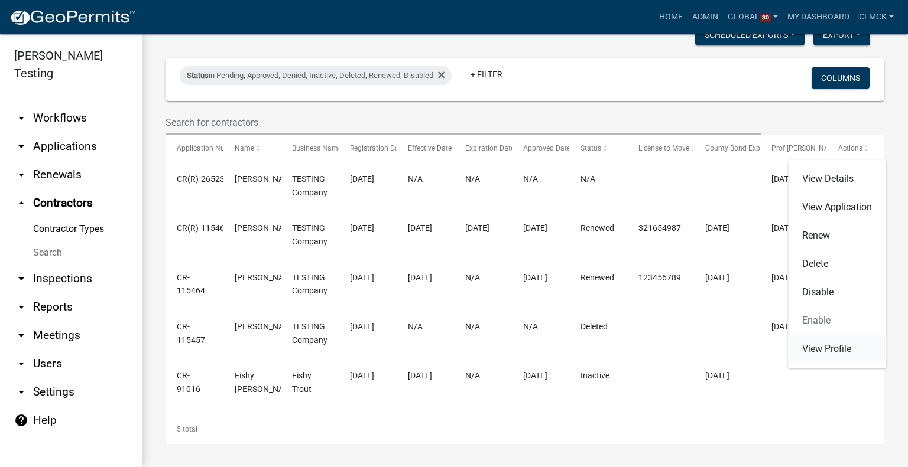
click at [808, 344] on link "View Profile" at bounding box center [837, 349] width 98 height 28
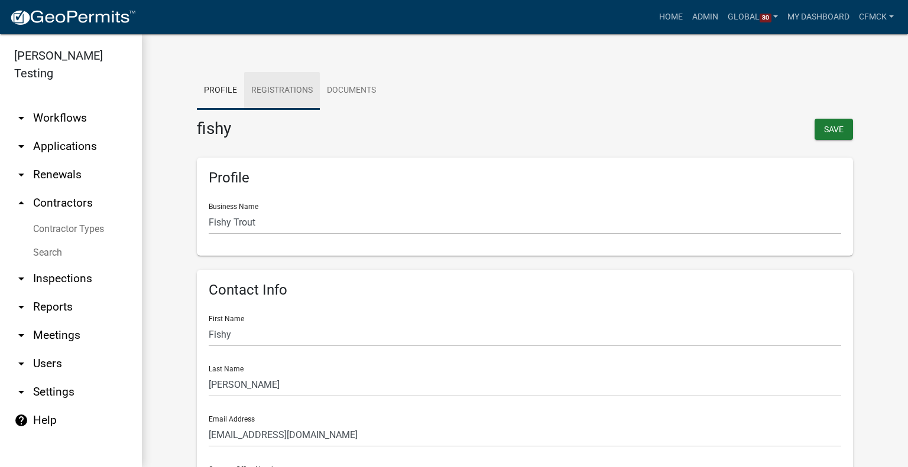
click at [281, 80] on link "Registrations" at bounding box center [282, 91] width 76 height 38
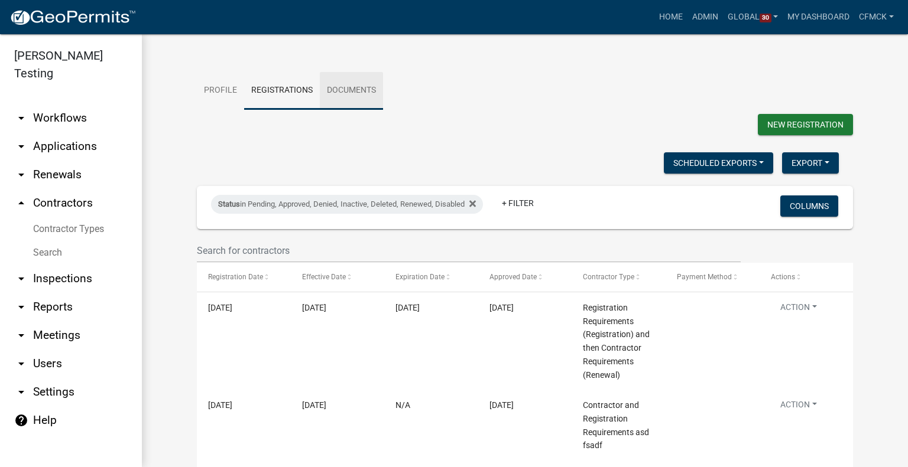
click at [349, 92] on link "Documents" at bounding box center [351, 91] width 63 height 38
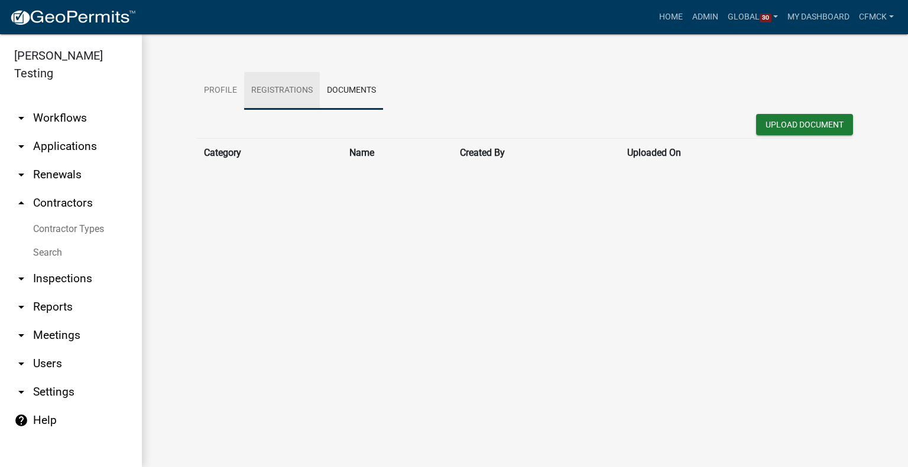
click at [262, 85] on link "Registrations" at bounding box center [282, 91] width 76 height 38
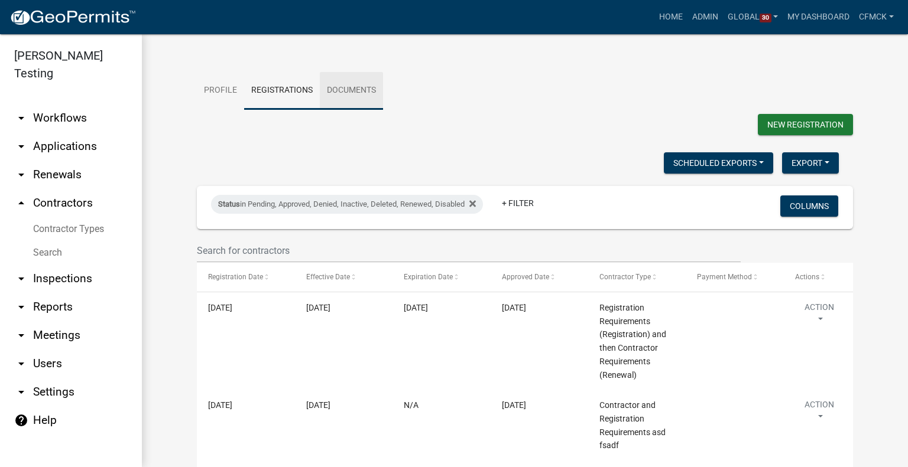
click at [334, 89] on link "Documents" at bounding box center [351, 91] width 63 height 38
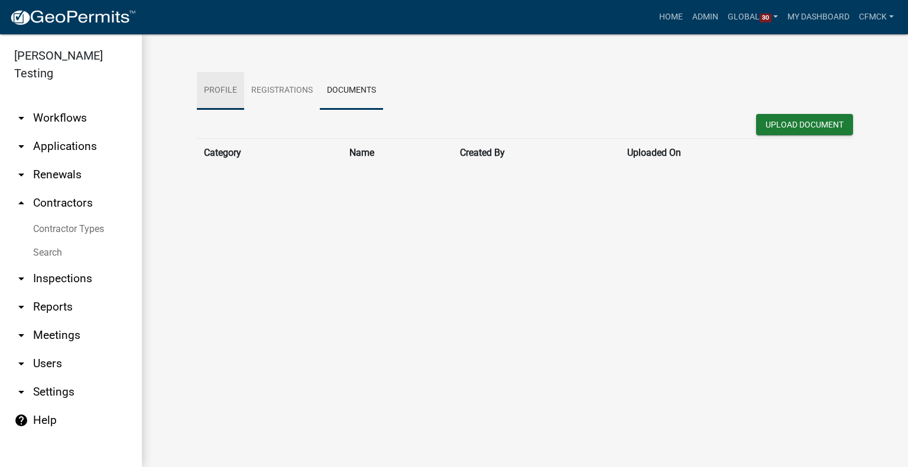
click at [210, 86] on link "Profile" at bounding box center [220, 91] width 47 height 38
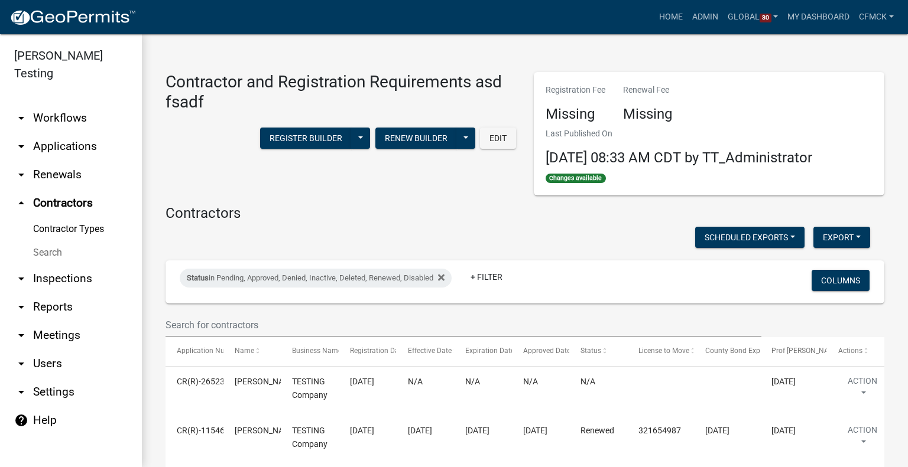
scroll to position [203, 0]
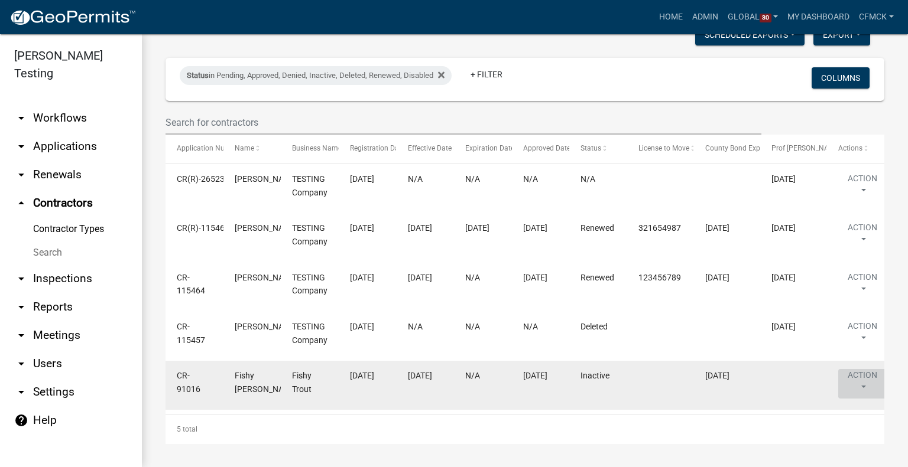
click at [860, 376] on button "Action" at bounding box center [862, 384] width 48 height 30
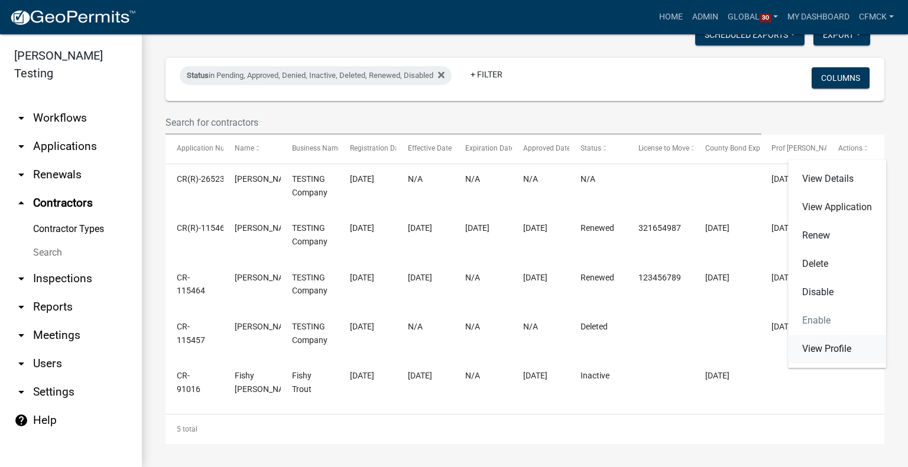
click at [833, 350] on link "View Profile" at bounding box center [837, 349] width 98 height 28
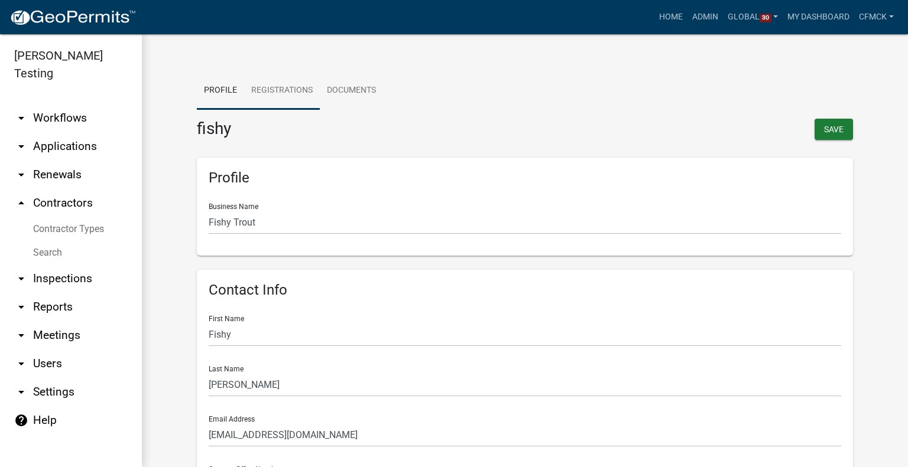
click at [292, 90] on link "Registrations" at bounding box center [282, 91] width 76 height 38
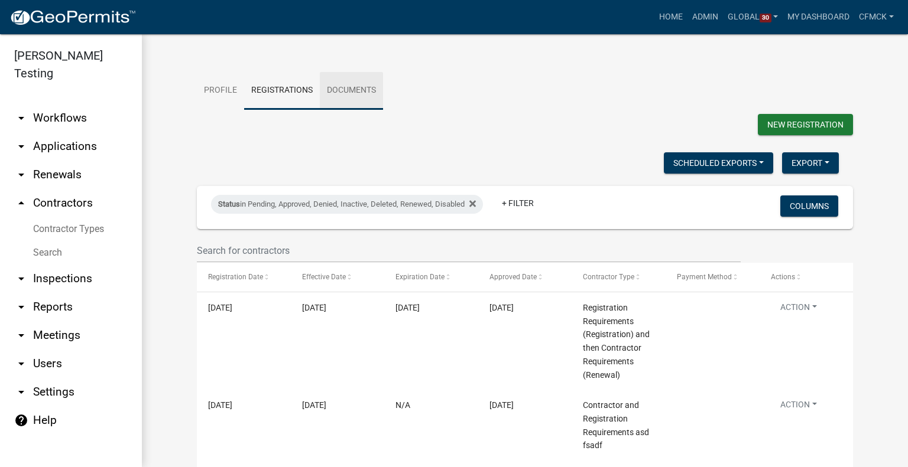
click at [321, 87] on link "Documents" at bounding box center [351, 91] width 63 height 38
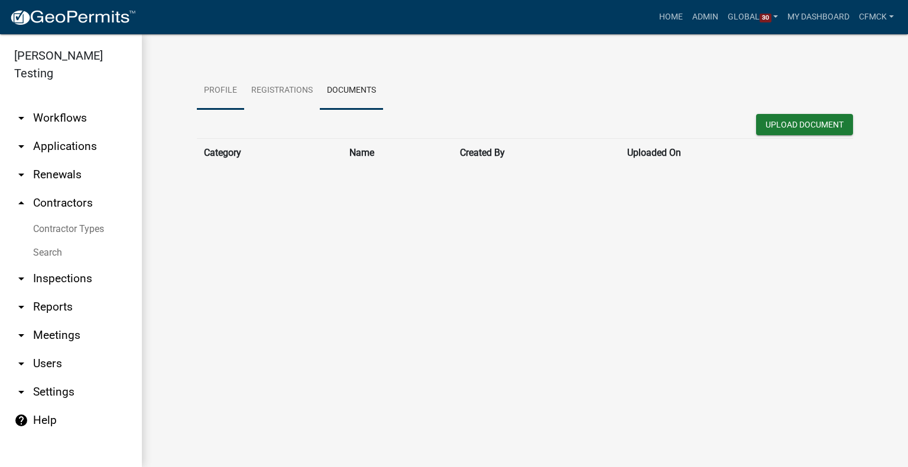
click at [204, 86] on link "Profile" at bounding box center [220, 91] width 47 height 38
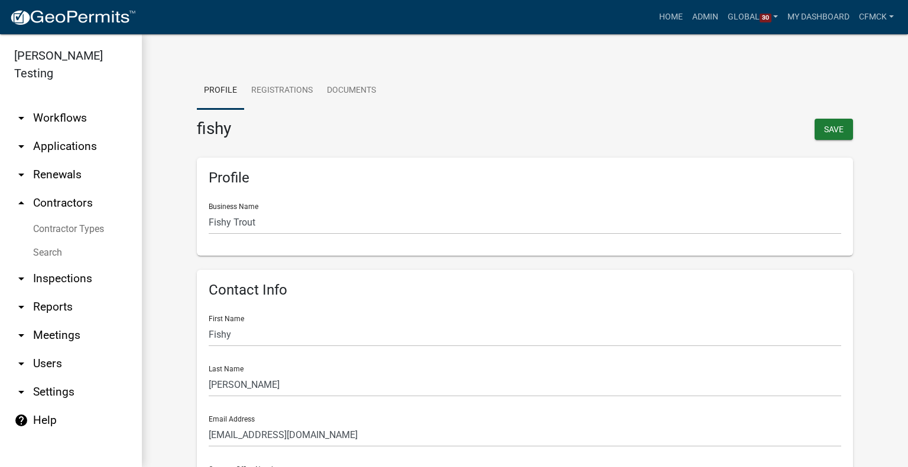
click at [204, 132] on h3 "fishy" at bounding box center [356, 129] width 319 height 20
copy h3 "fishy"
click at [43, 350] on link "arrow_drop_down Users" at bounding box center [71, 364] width 142 height 28
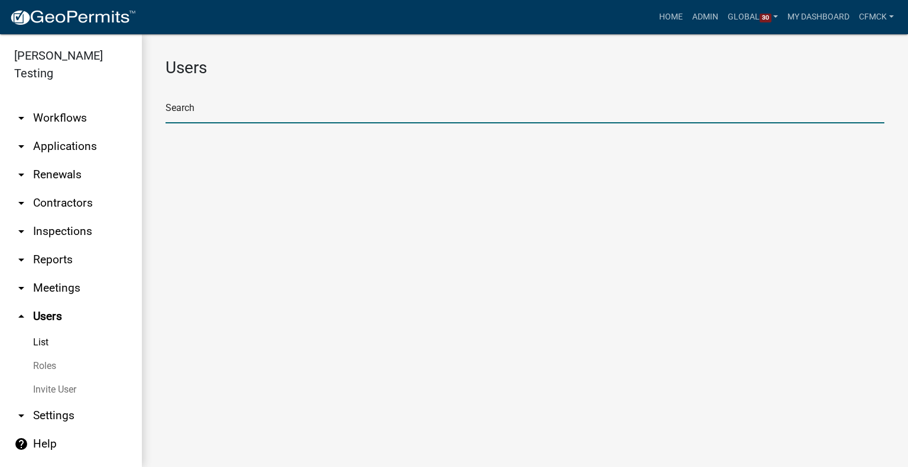
click at [232, 100] on input "text" at bounding box center [524, 111] width 718 height 24
paste input "fishy"
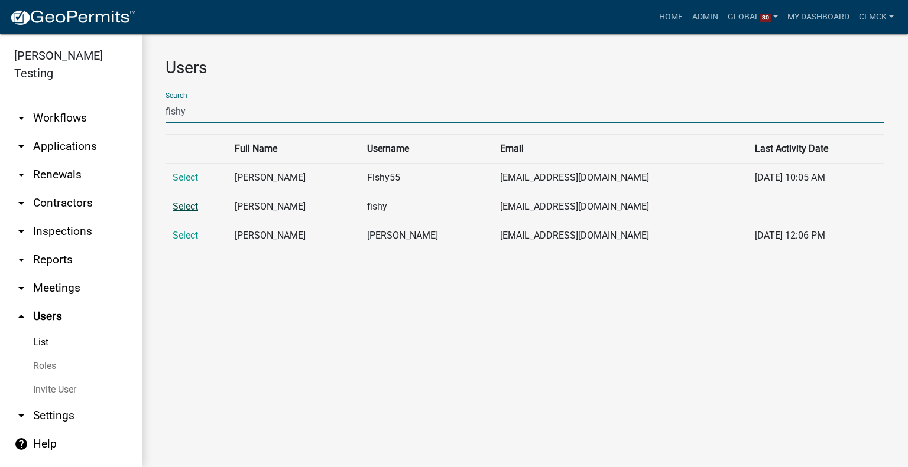
type input "fishy"
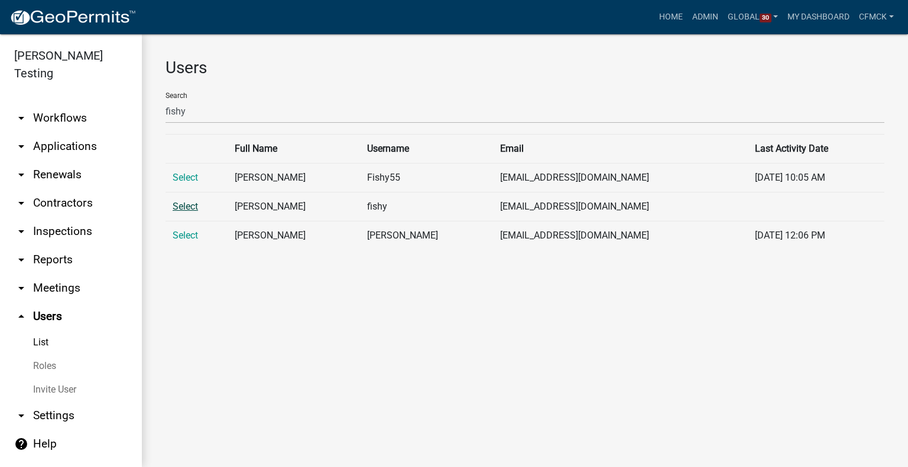
click at [184, 206] on link "Select" at bounding box center [185, 206] width 25 height 11
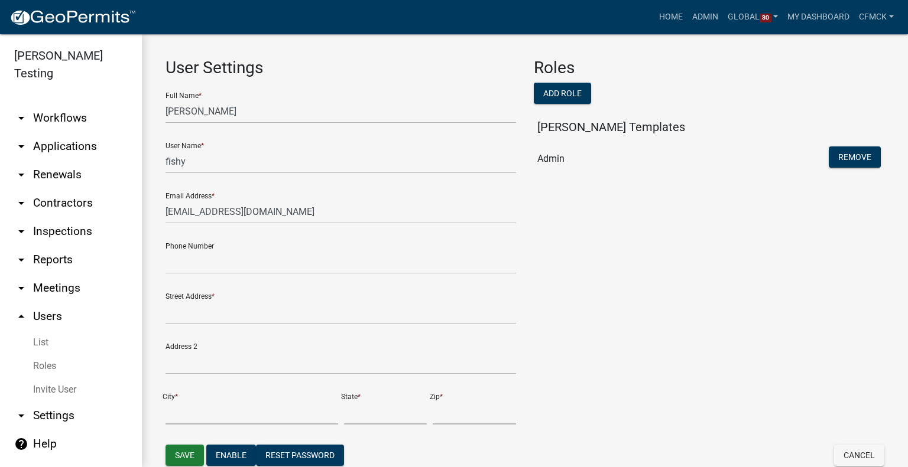
click at [76, 132] on link "arrow_drop_down Applications" at bounding box center [71, 146] width 142 height 28
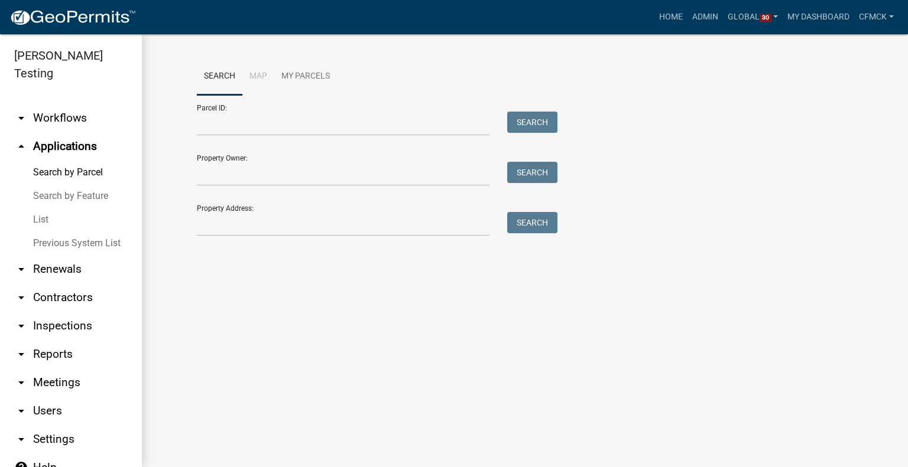
click at [50, 284] on link "arrow_drop_down Contractors" at bounding box center [71, 298] width 142 height 28
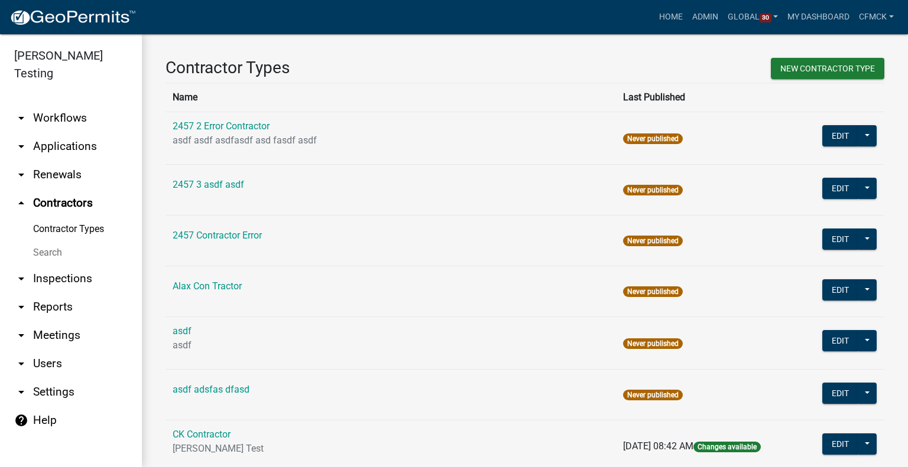
click at [48, 241] on link "Search" at bounding box center [71, 253] width 142 height 24
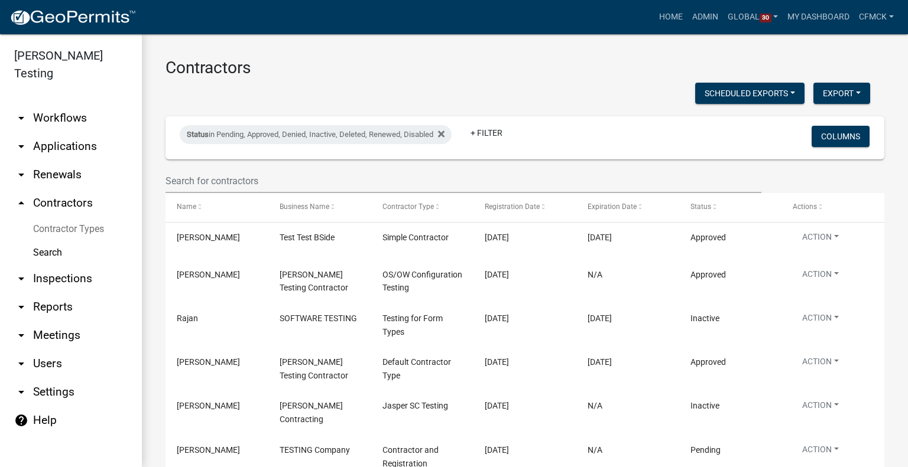
click at [87, 189] on link "arrow_drop_up Contractors" at bounding box center [71, 203] width 142 height 28
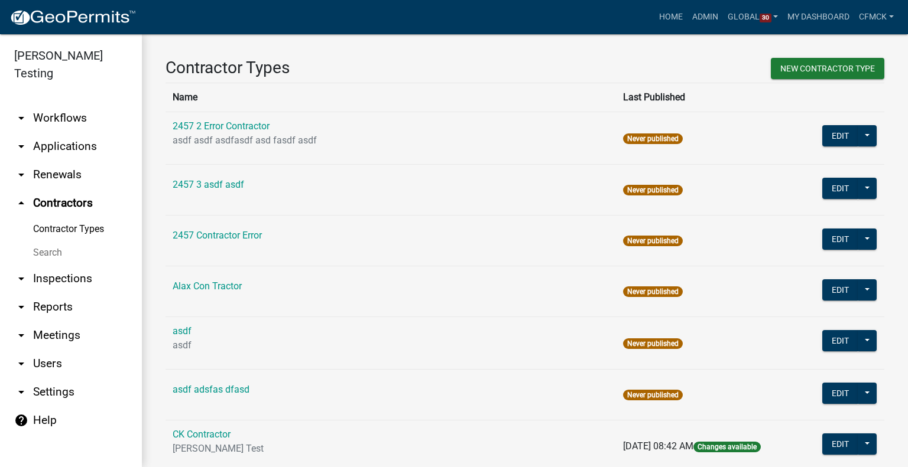
click at [78, 217] on link "Contractor Types" at bounding box center [71, 229] width 142 height 24
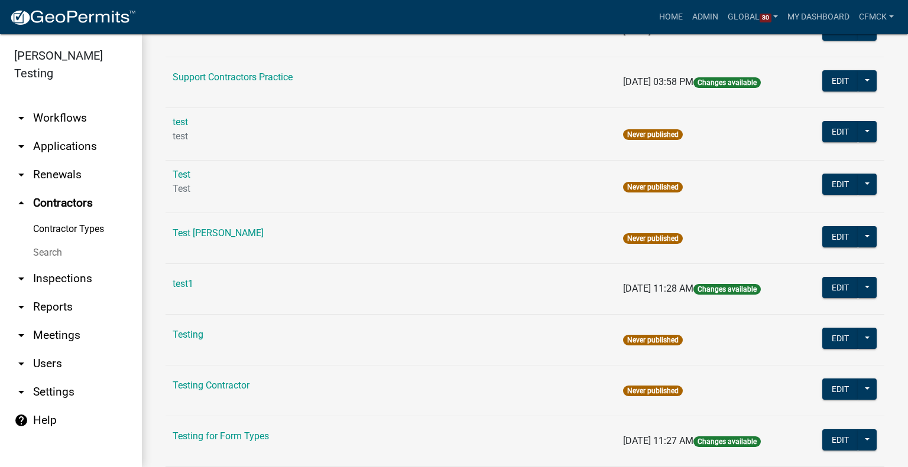
scroll to position [1244, 0]
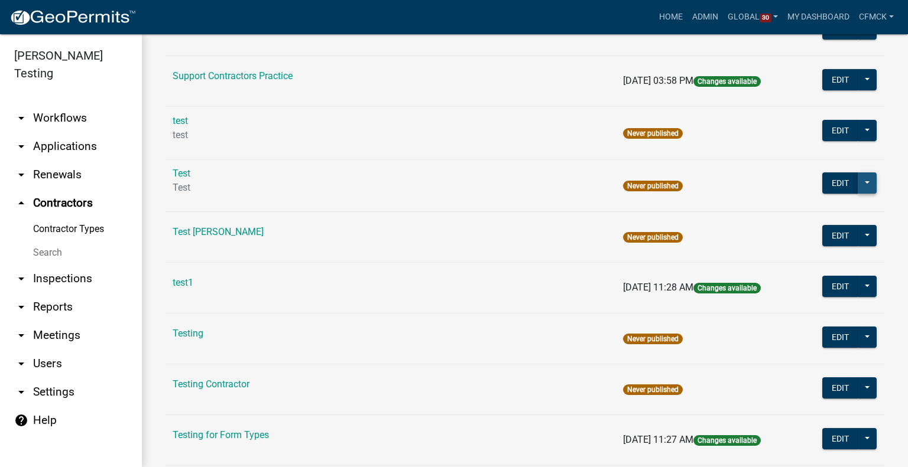
click at [857, 174] on button at bounding box center [866, 183] width 19 height 21
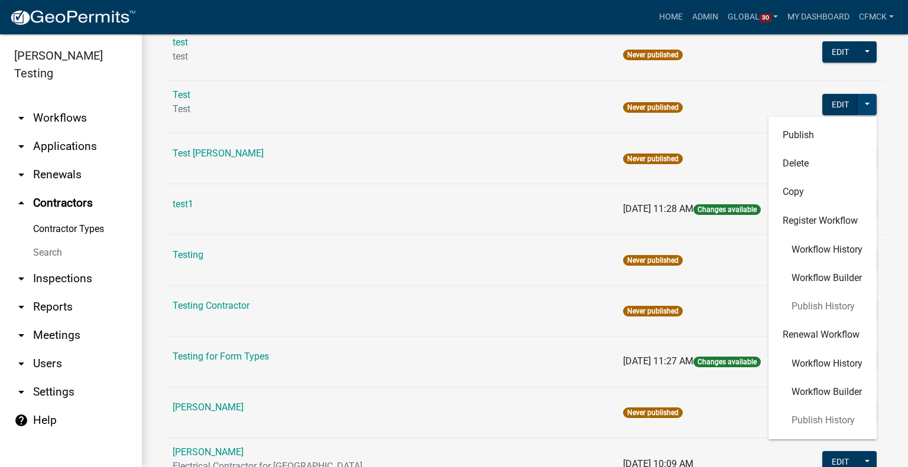
scroll to position [1325, 0]
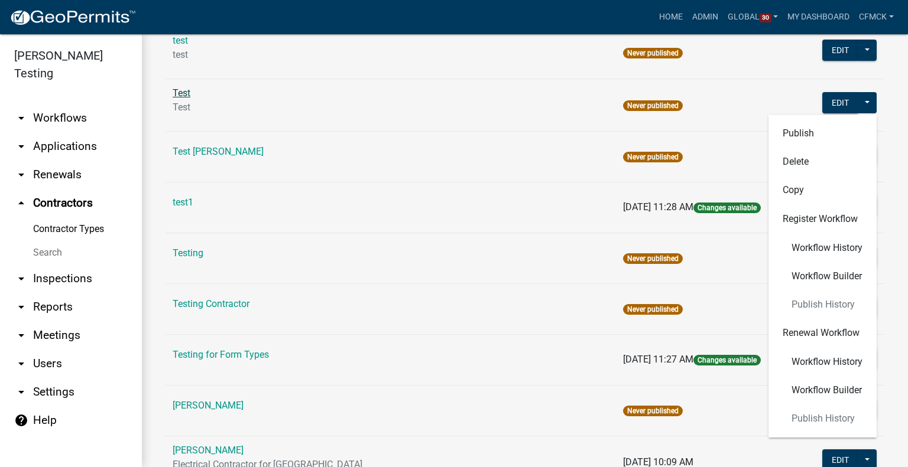
click at [189, 87] on link "Test" at bounding box center [182, 92] width 18 height 11
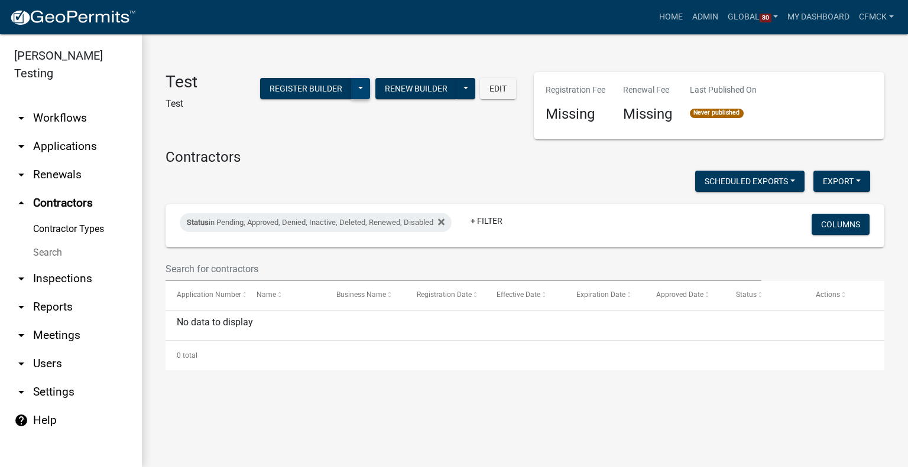
click at [360, 90] on button at bounding box center [360, 88] width 19 height 21
click at [471, 86] on button at bounding box center [465, 88] width 19 height 21
click at [500, 92] on button "Edit" at bounding box center [498, 88] width 36 height 21
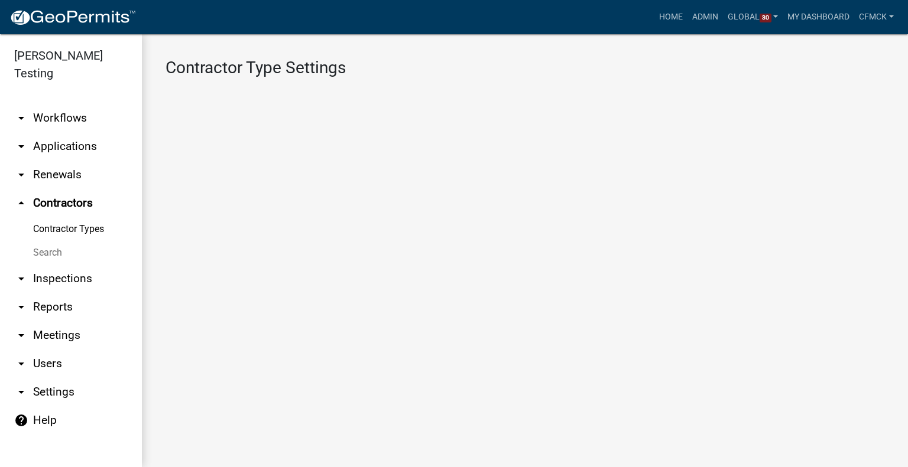
select select "1: 4ef63fe7-b19a-425e-ac95-467e066f44a3"
select select
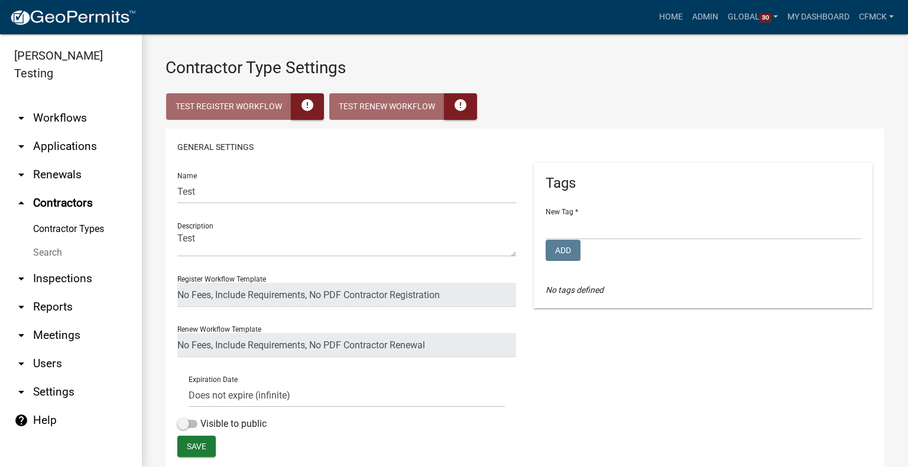
click at [70, 217] on link "Contractor Types" at bounding box center [71, 229] width 142 height 24
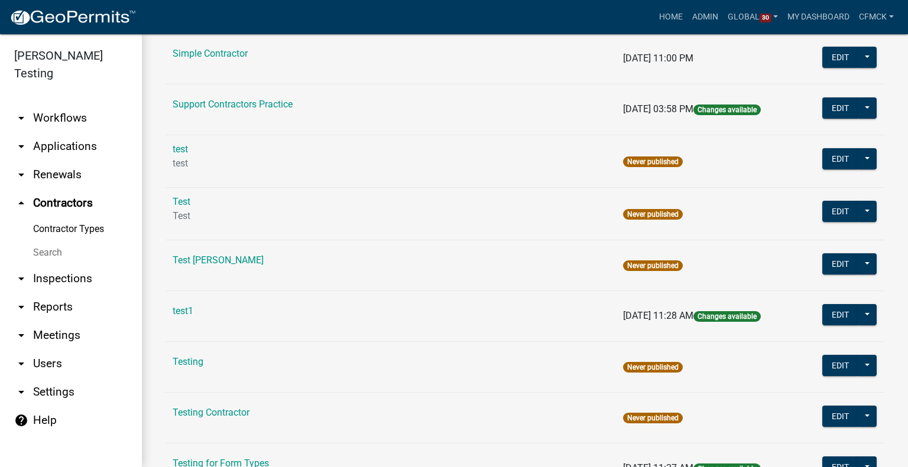
scroll to position [1217, 0]
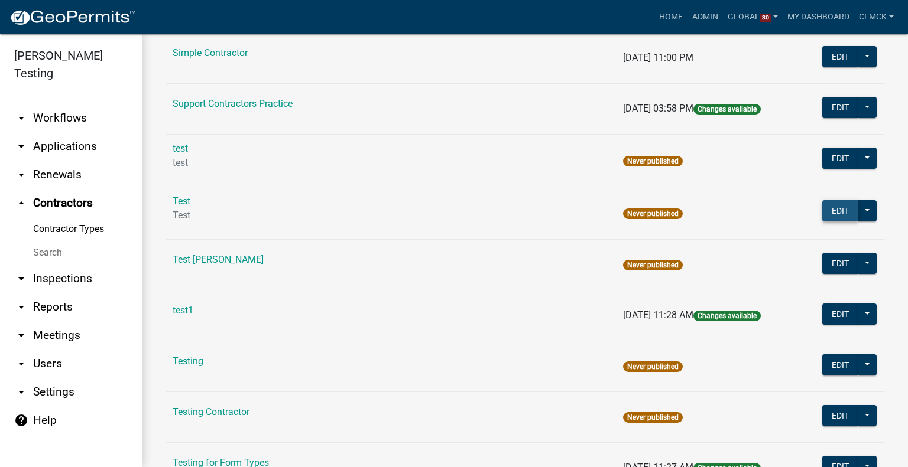
click at [829, 206] on button "Edit" at bounding box center [840, 210] width 36 height 21
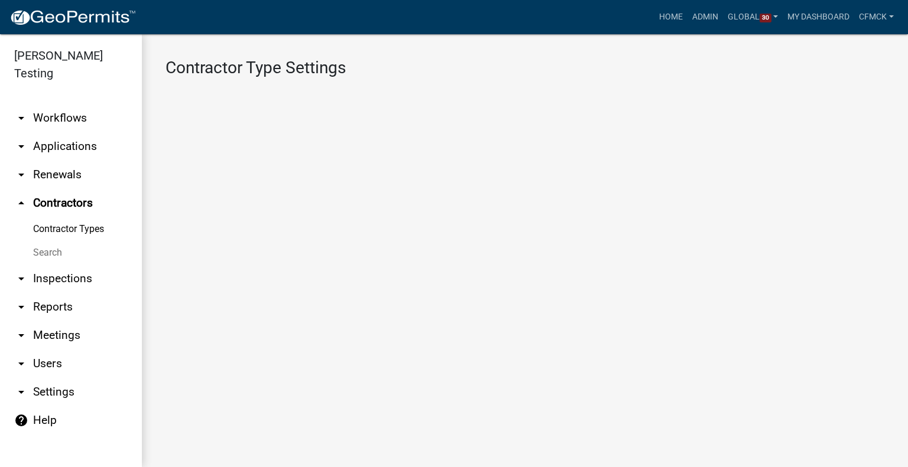
select select "1: 4ef63fe7-b19a-425e-ac95-467e066f44a3"
select select
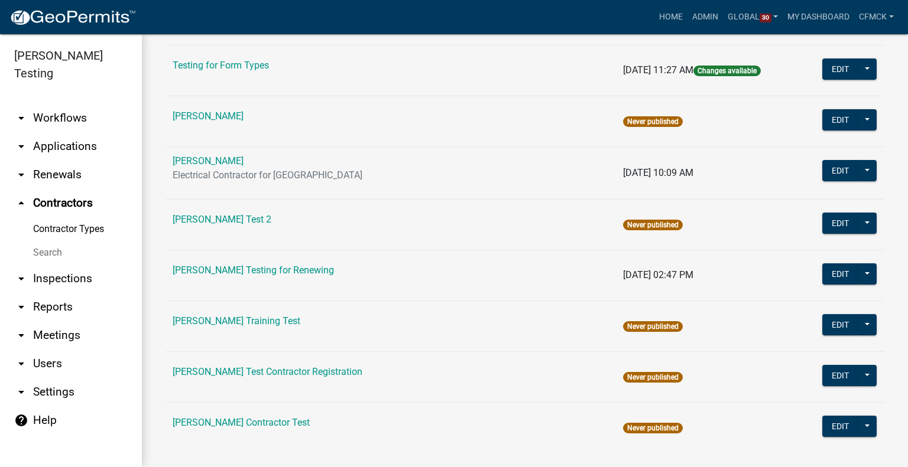
scroll to position [1628, 0]
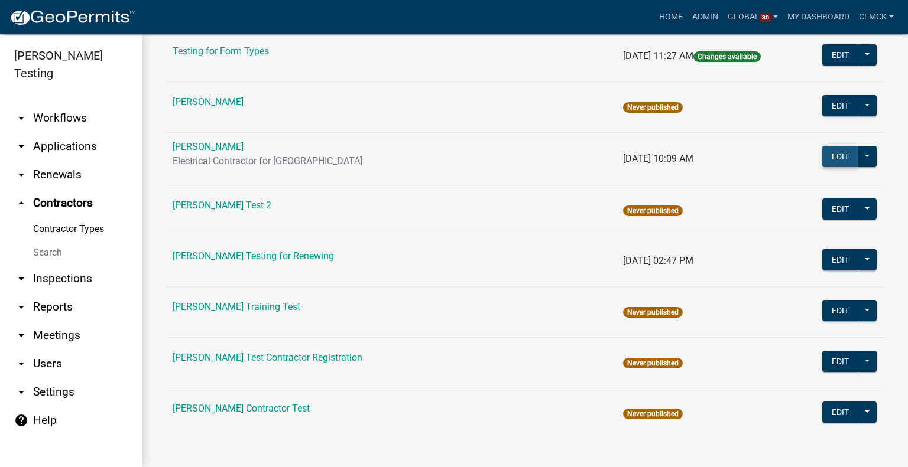
click at [830, 146] on button "Edit" at bounding box center [840, 156] width 36 height 21
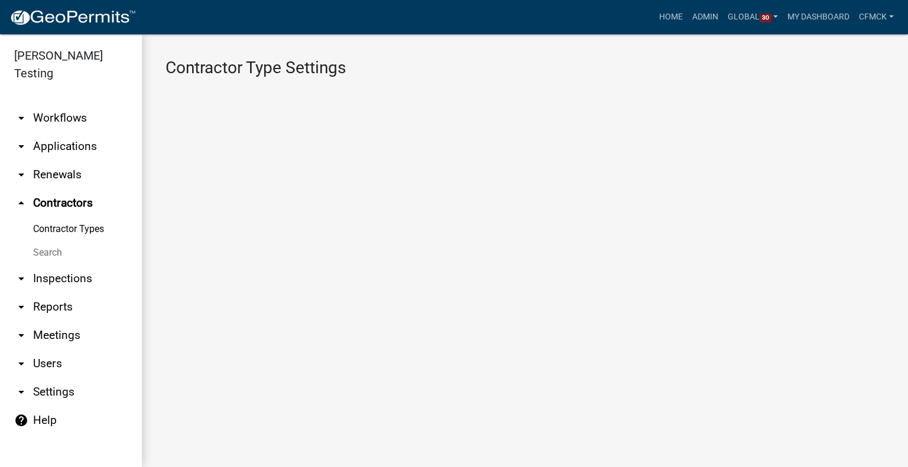
select select "4: b748f019-82c2-45bc-8874-d2e8f736f314"
select select "1: b798264d-217c-4581-98de-27d3ae90d6db"
select select "1: Object"
select select
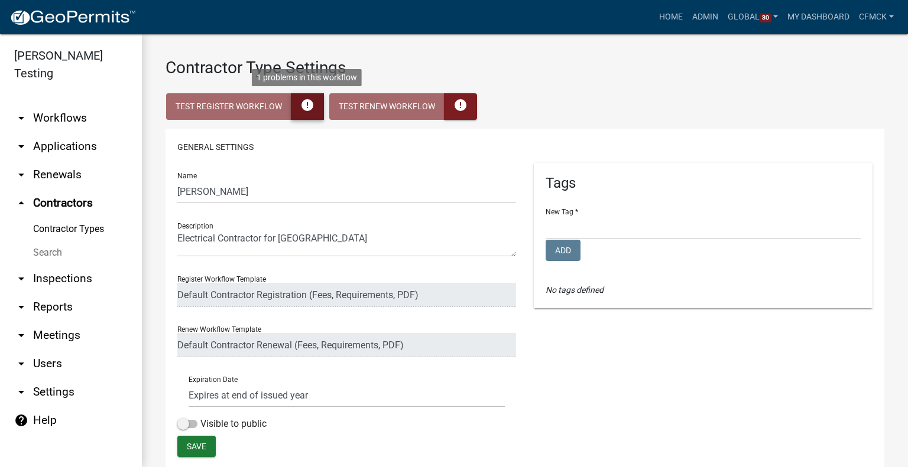
click at [305, 110] on icon "error" at bounding box center [307, 104] width 14 height 14
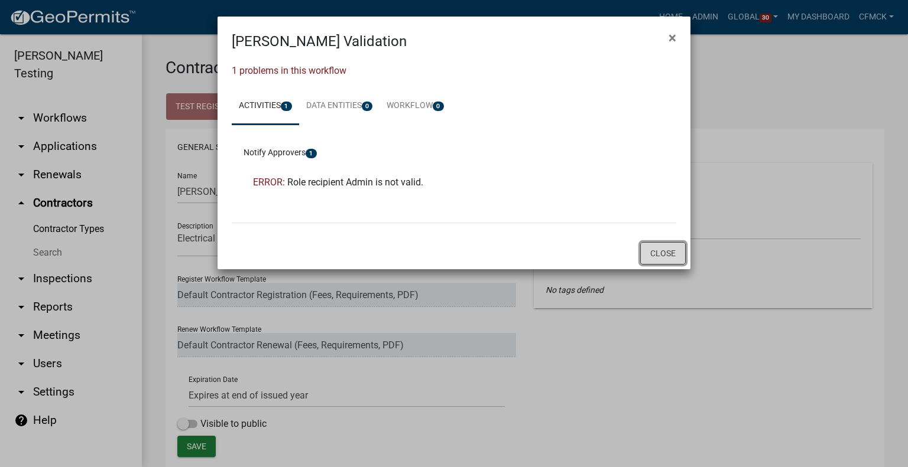
click at [661, 255] on button "Close" at bounding box center [662, 253] width 45 height 22
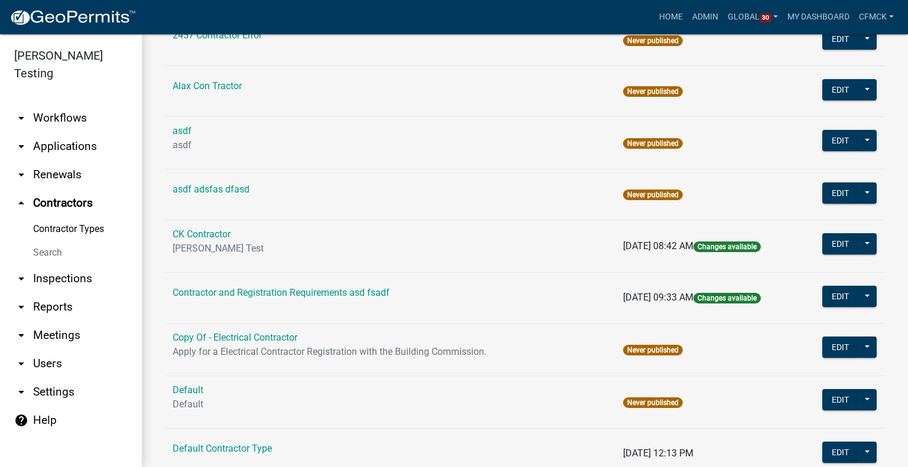
scroll to position [210, 0]
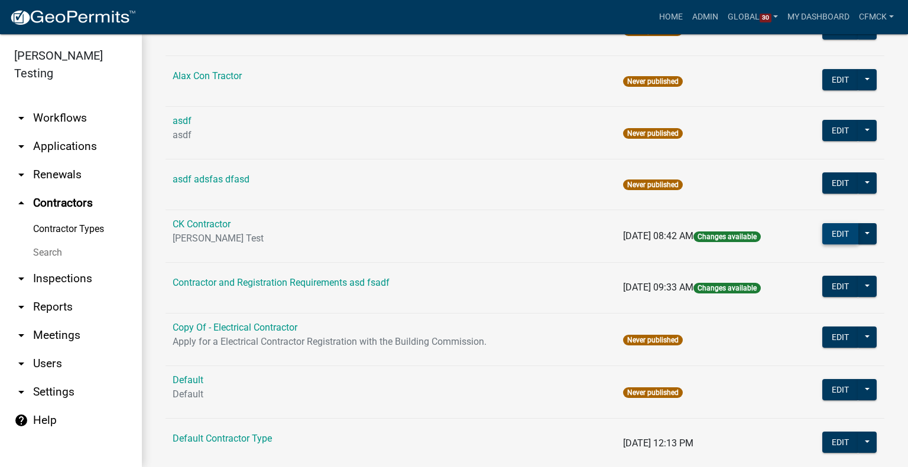
click at [833, 227] on button "Edit" at bounding box center [840, 233] width 36 height 21
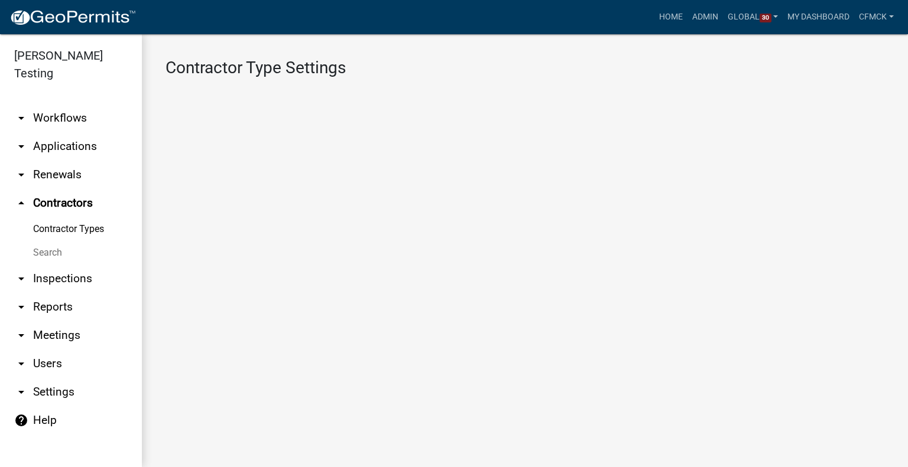
select select "4: b748f019-82c2-45bc-8874-d2e8f736f314"
select select "1: b798264d-217c-4581-98de-27d3ae90d6db"
select select "1: Object"
select select
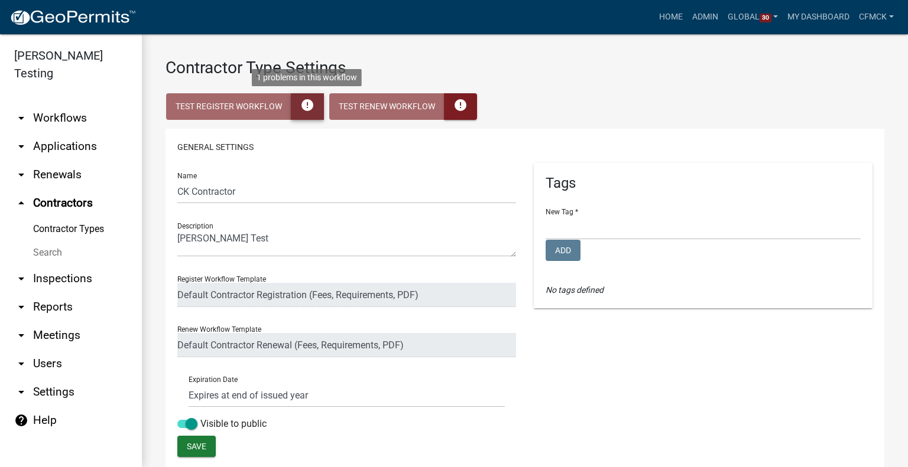
click at [314, 108] on button "error" at bounding box center [307, 106] width 33 height 27
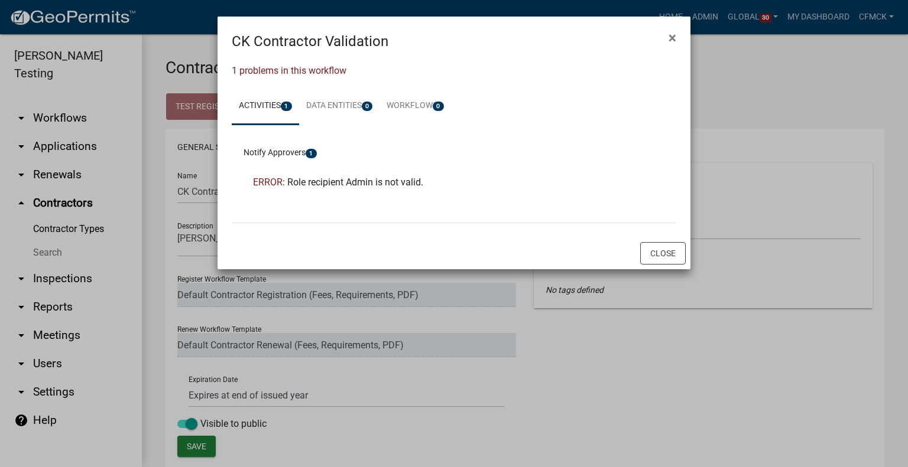
click at [323, 177] on li "ERROR: Role recipient Admin is not valid." at bounding box center [453, 182] width 421 height 28
click at [662, 257] on button "Close" at bounding box center [662, 253] width 45 height 22
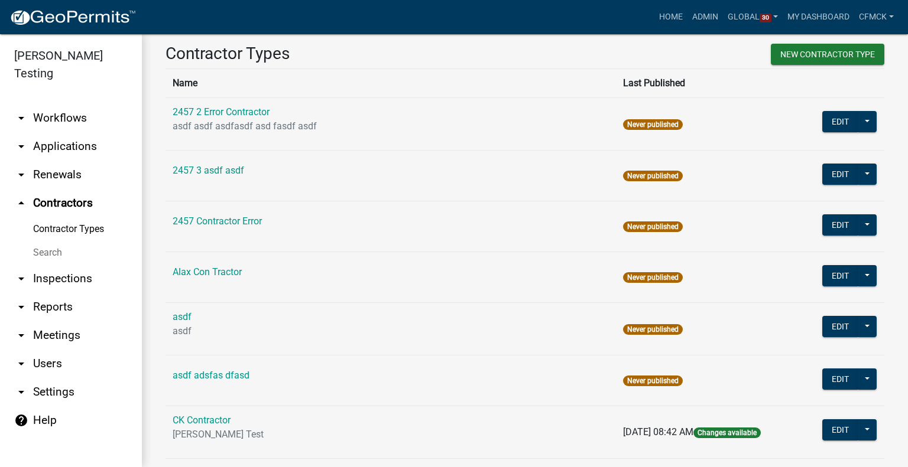
scroll to position [15, 0]
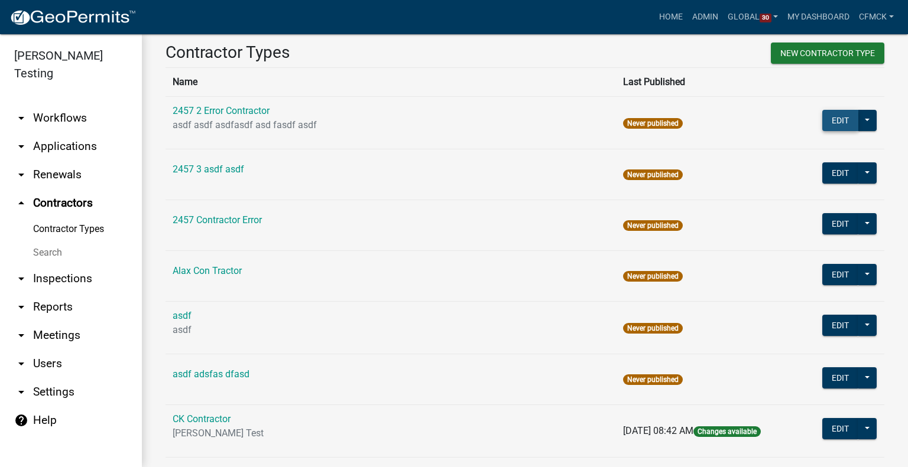
click at [822, 125] on button "Edit" at bounding box center [840, 120] width 36 height 21
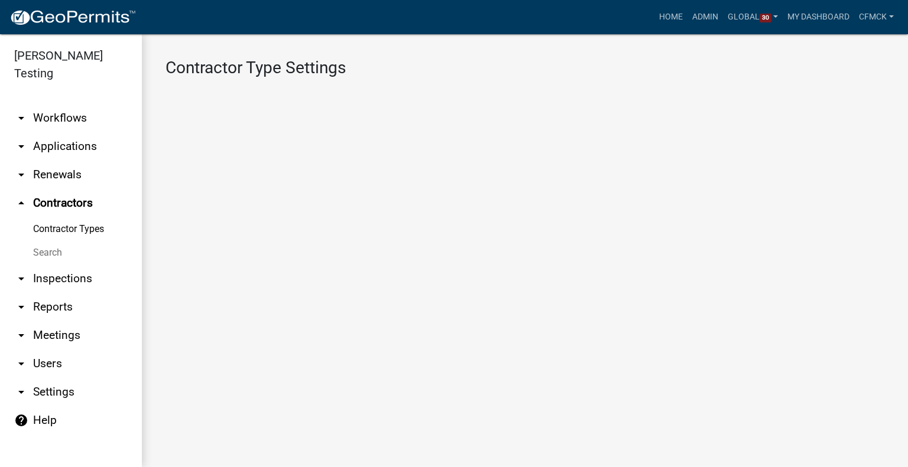
select select "4: b748f019-82c2-45bc-8874-d2e8f736f314"
select select "1: b798264d-217c-4581-98de-27d3ae90d6db"
select select "1: Object"
select select
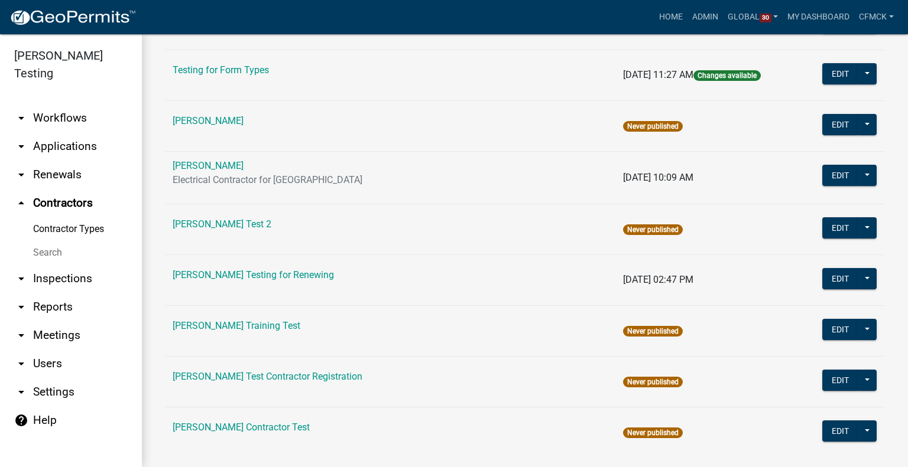
scroll to position [1628, 0]
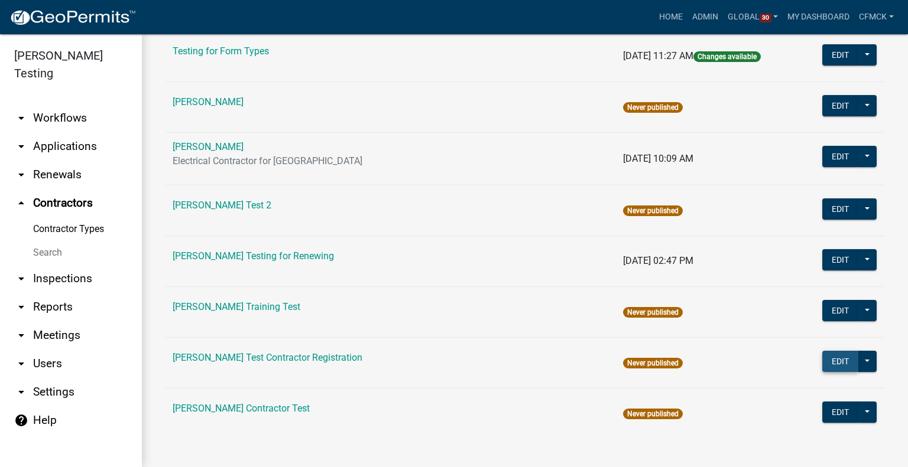
click at [844, 358] on button "Edit" at bounding box center [840, 361] width 36 height 21
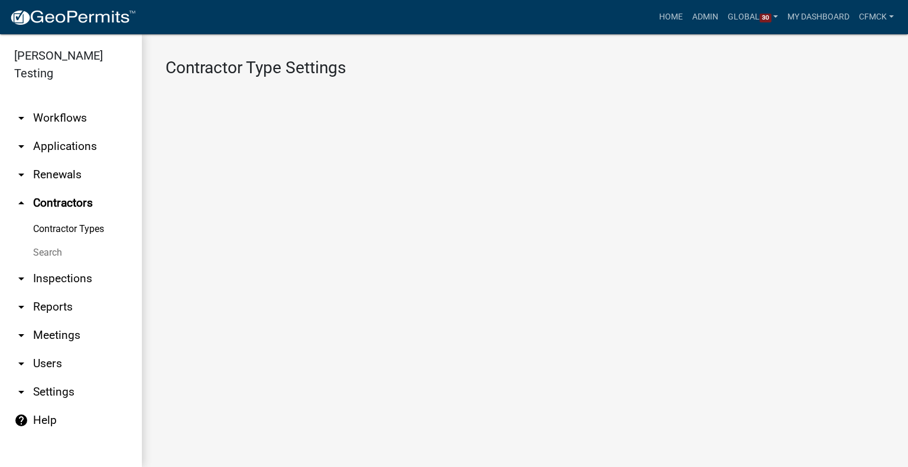
select select "3: c88ca472-464b-47e3-b70e-a0671243ae85"
select select "1: Object"
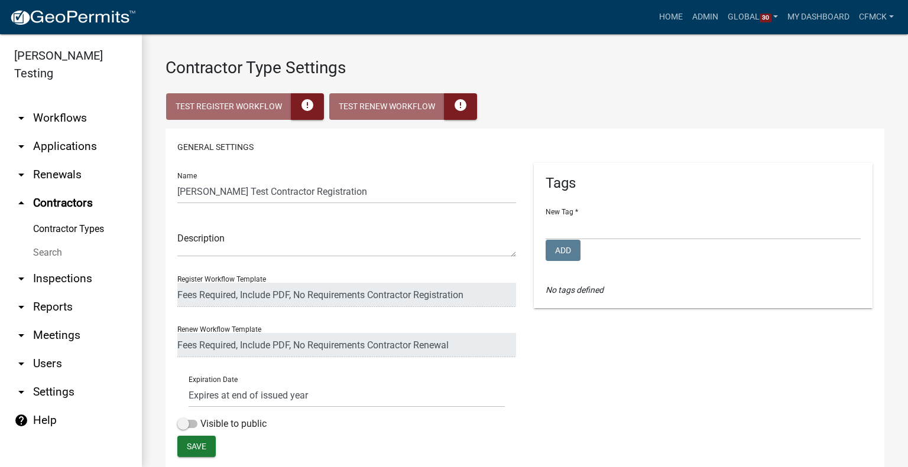
select select
click at [307, 127] on div "Test Register Workflow error Test Renew Workflow error" at bounding box center [524, 107] width 718 height 41
click at [308, 104] on icon "error" at bounding box center [307, 104] width 14 height 14
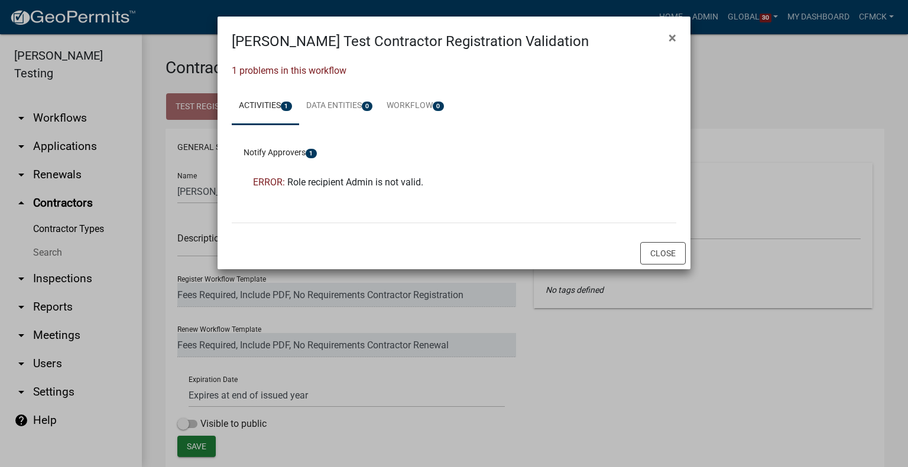
drag, startPoint x: 659, startPoint y: 251, endPoint x: 671, endPoint y: 266, distance: 19.9
click at [671, 266] on div "Close" at bounding box center [453, 254] width 473 height 32
click at [653, 239] on div "Close" at bounding box center [453, 254] width 473 height 32
click at [657, 251] on button "Close" at bounding box center [662, 253] width 45 height 22
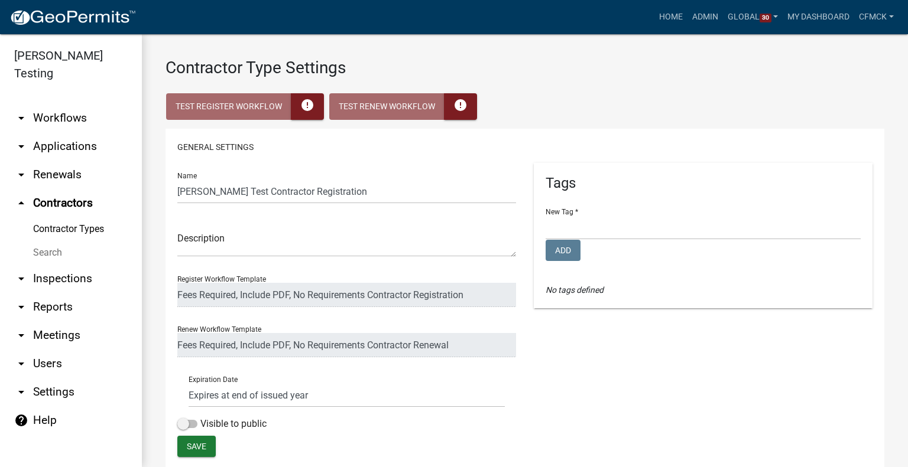
click at [560, 381] on div "Tags New Tag * [PERSON_NAME]'s Tag [PERSON_NAME] Licensing Lunch and Learn Plan…" at bounding box center [703, 299] width 356 height 273
click at [54, 217] on link "Contractor Types" at bounding box center [71, 229] width 142 height 24
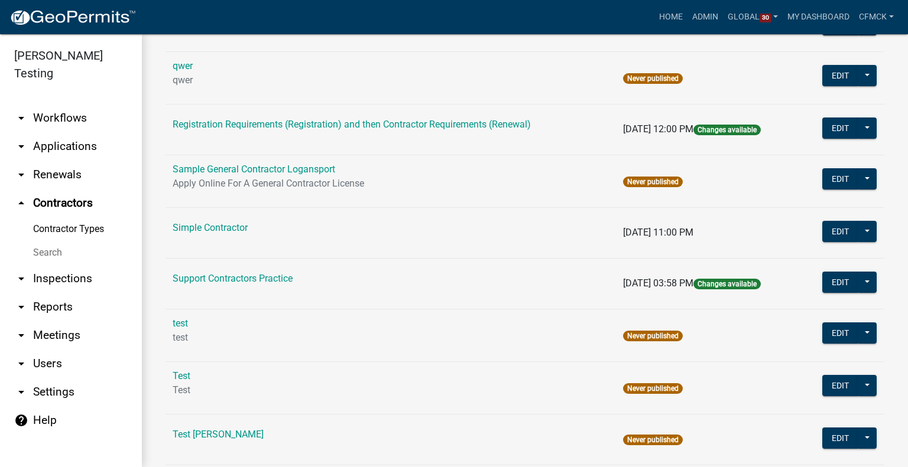
scroll to position [1042, 0]
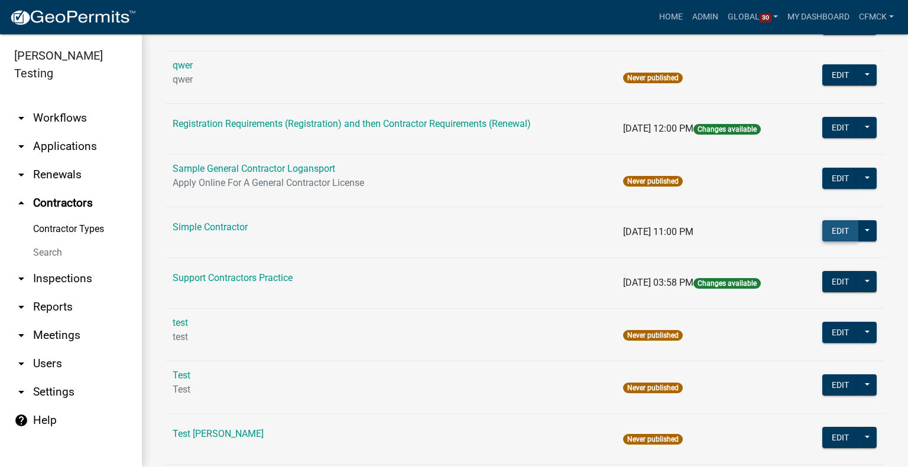
click at [827, 231] on button "Edit" at bounding box center [840, 230] width 36 height 21
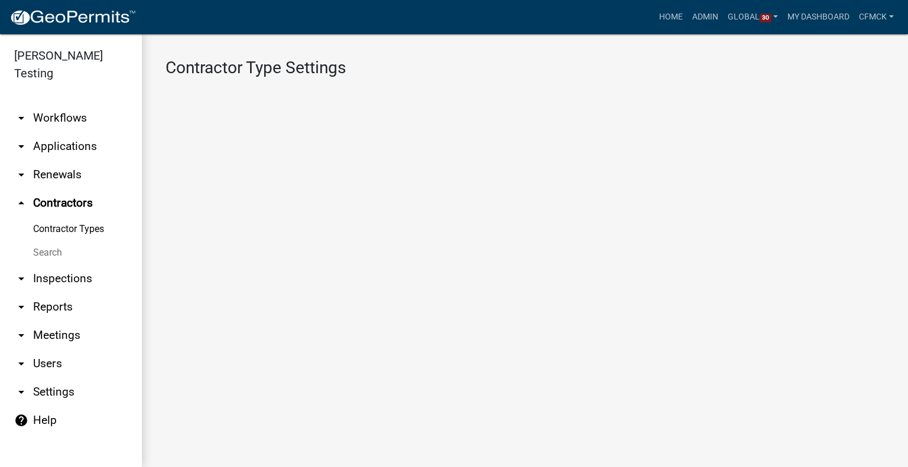
select select "1: b798264d-217c-4581-98de-27d3ae90d6db"
select select "2: Object"
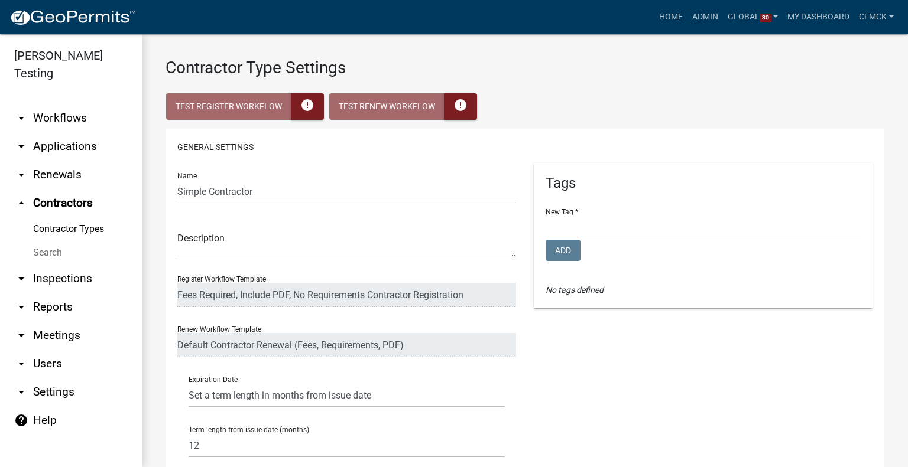
select select
click at [307, 106] on icon "error" at bounding box center [307, 104] width 14 height 14
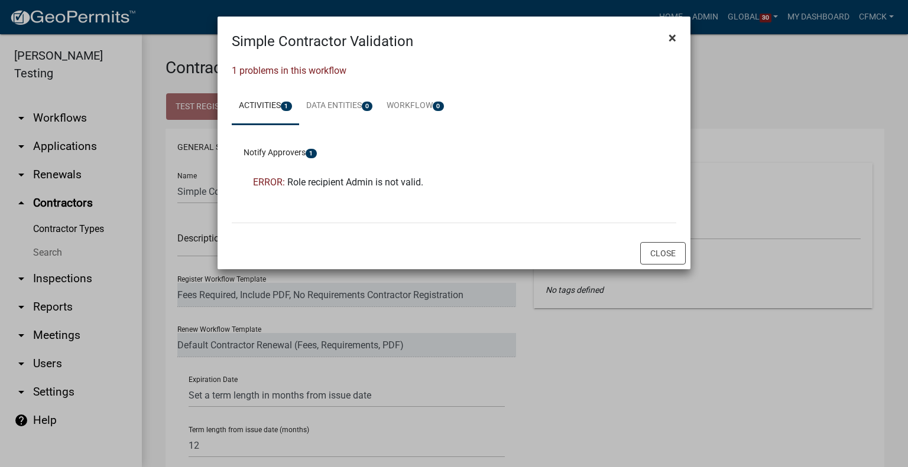
click at [671, 39] on span "×" at bounding box center [672, 38] width 8 height 17
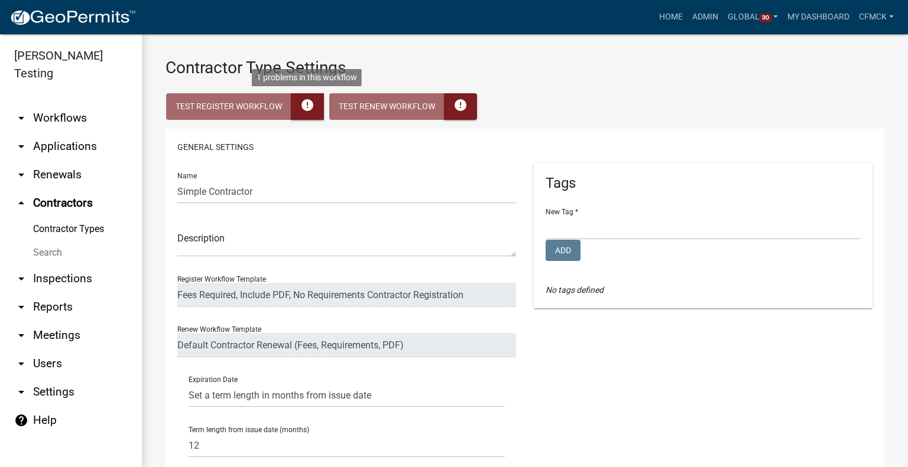
click at [311, 63] on h3 "Contractor Type Settings" at bounding box center [524, 68] width 718 height 20
click at [563, 57] on div "Contractor Type Settings Test Register Workflow error Test Renew Workflow error…" at bounding box center [525, 441] width 766 height 814
click at [718, 186] on h5 "Tags" at bounding box center [702, 183] width 315 height 17
click at [61, 217] on link "Contractor Types" at bounding box center [71, 229] width 142 height 24
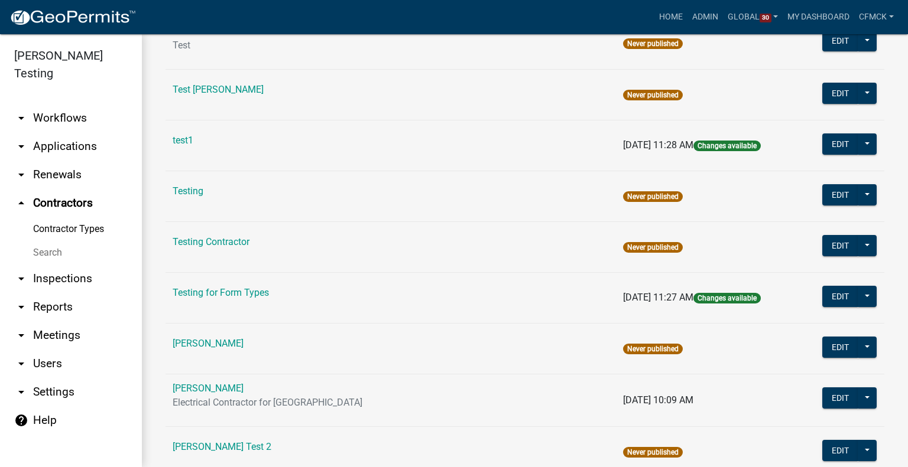
scroll to position [1385, 0]
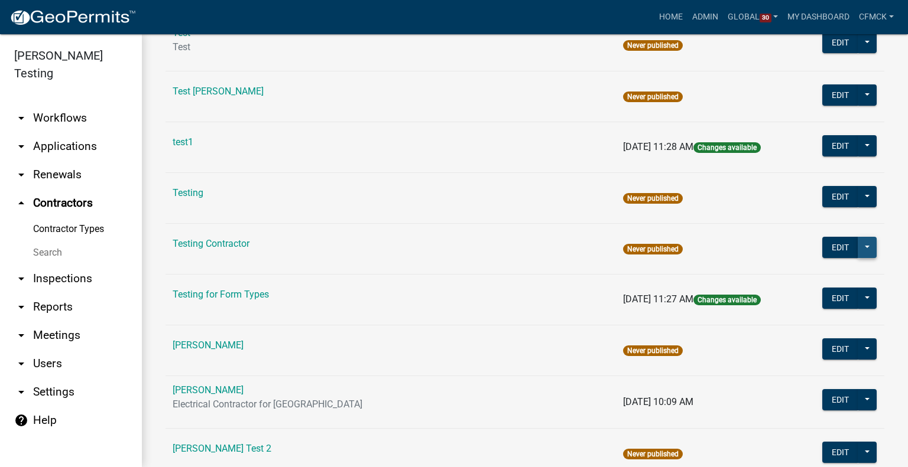
click at [857, 248] on button at bounding box center [866, 247] width 19 height 21
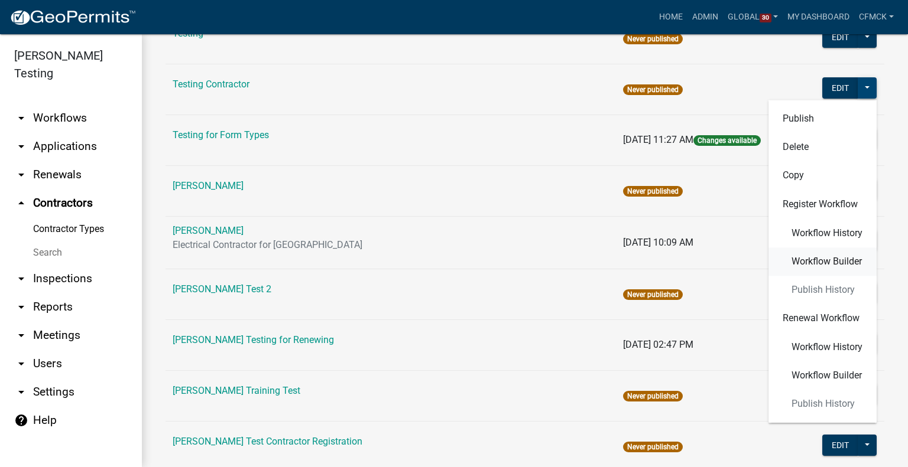
scroll to position [1547, 0]
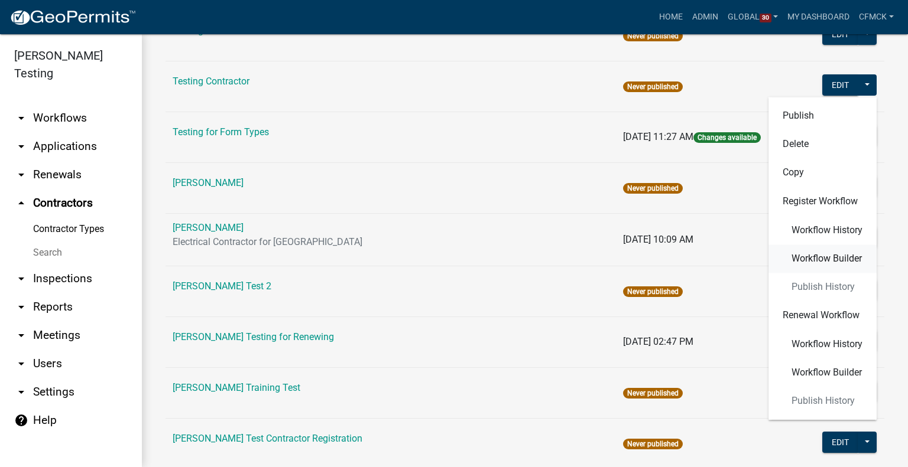
click at [818, 255] on span "Workflow Builder" at bounding box center [826, 258] width 70 height 9
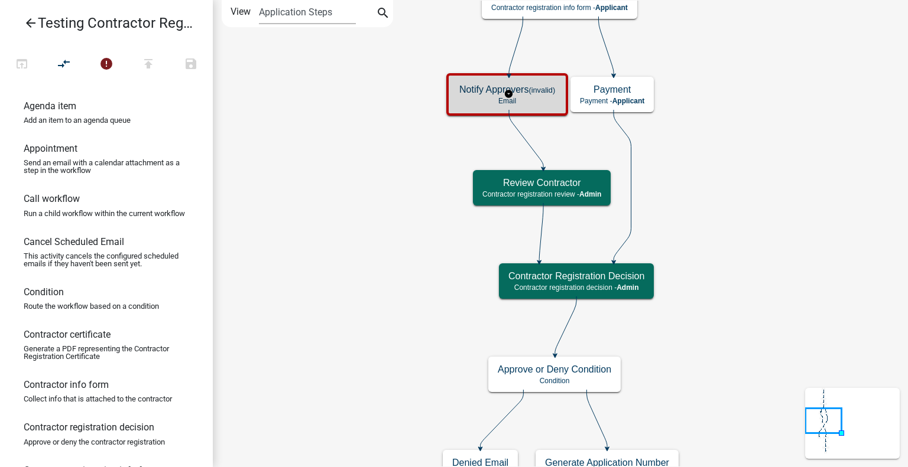
click at [552, 108] on div "Notify Approvers (invalid) Email" at bounding box center [507, 94] width 115 height 35
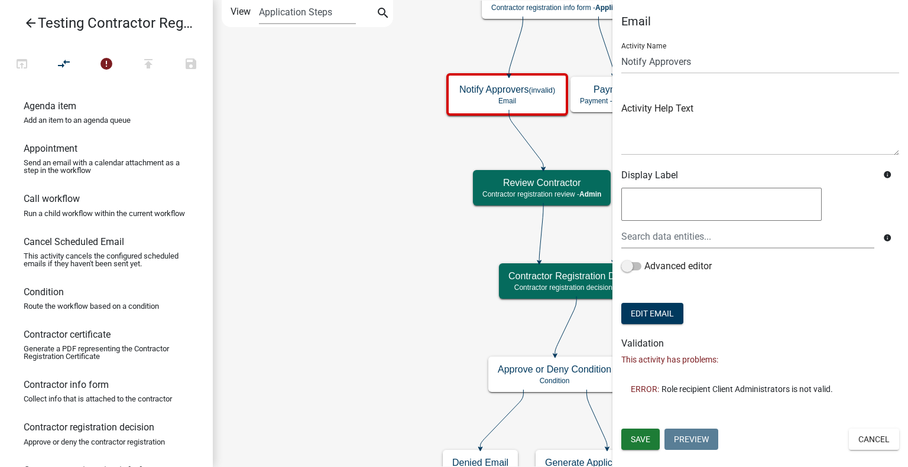
click at [720, 391] on span "Role recipient Client Administrators is not valid." at bounding box center [746, 389] width 171 height 8
click at [648, 311] on button "Edit Email" at bounding box center [652, 313] width 62 height 21
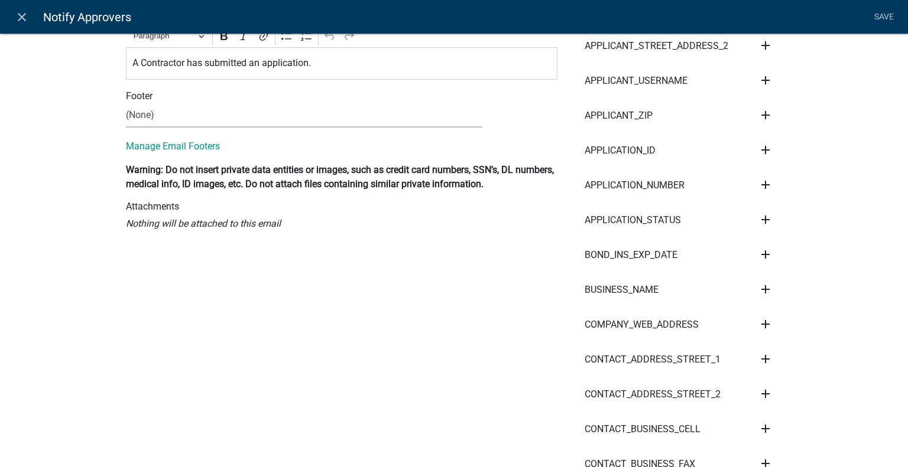
scroll to position [340, 0]
click at [21, 18] on icon "close" at bounding box center [22, 17] width 14 height 14
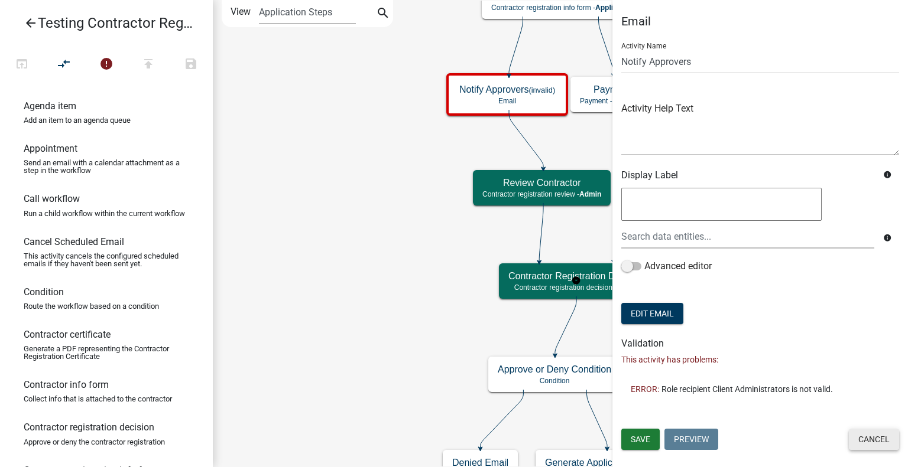
click at [880, 439] on button "Cancel" at bounding box center [873, 439] width 50 height 21
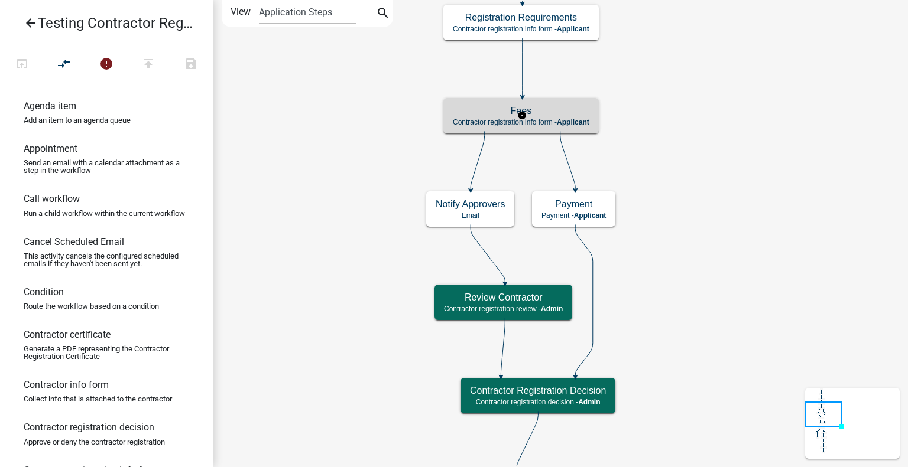
click at [581, 115] on h5 "Fees" at bounding box center [521, 110] width 136 height 11
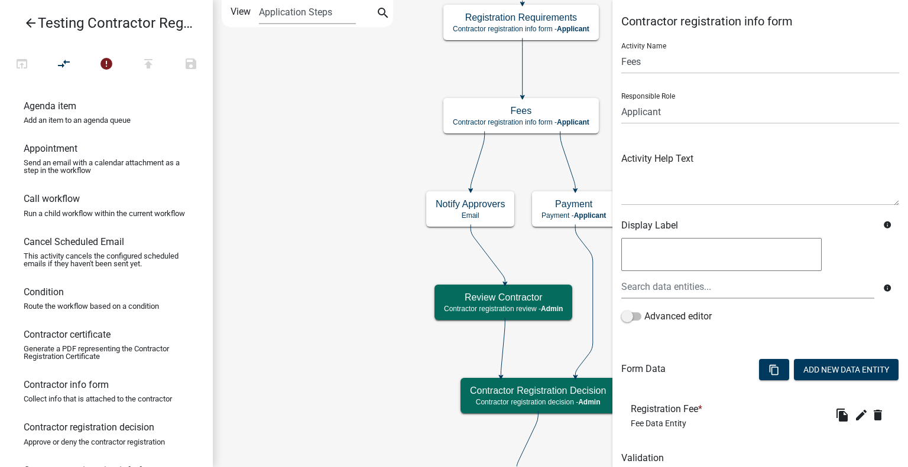
scroll to position [47, 0]
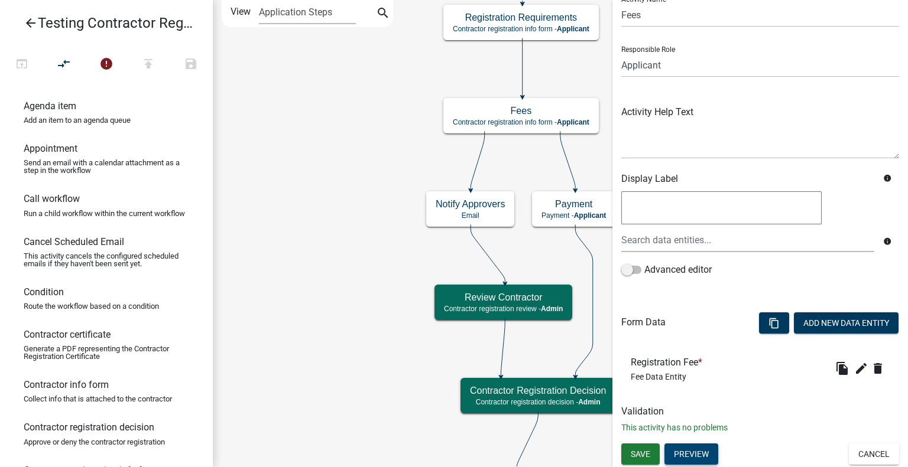
click at [692, 447] on button "Preview" at bounding box center [691, 454] width 54 height 21
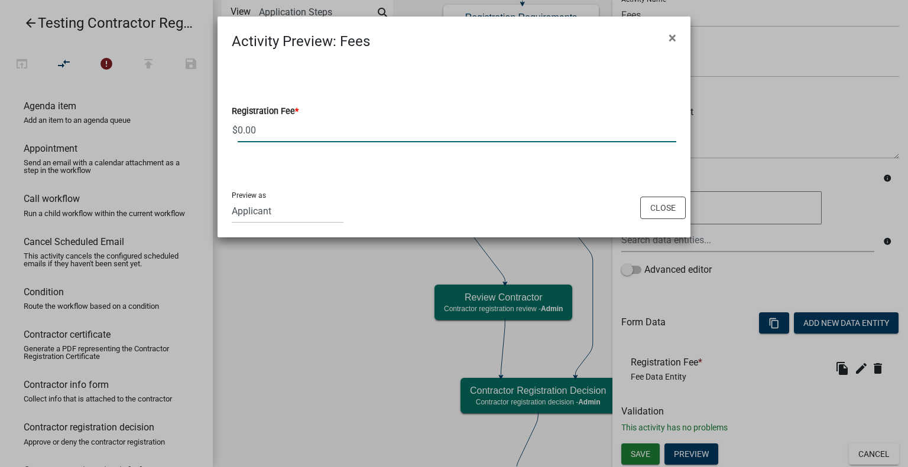
click at [292, 126] on input "0.00" at bounding box center [457, 130] width 438 height 24
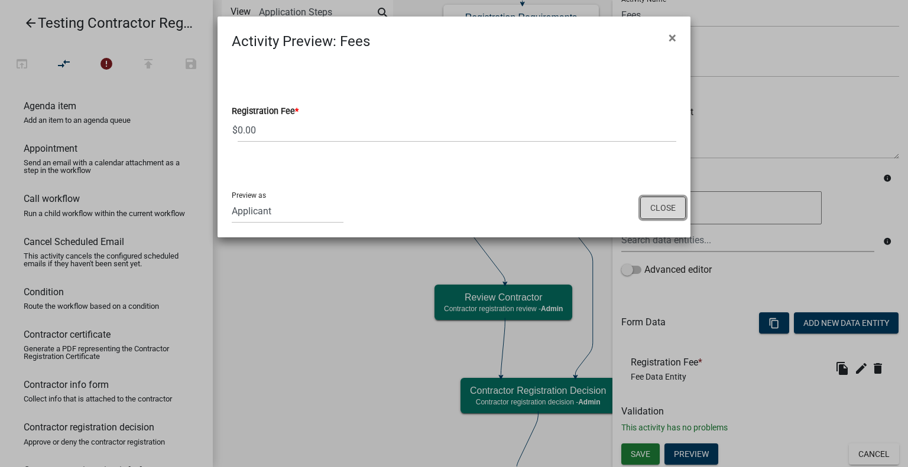
click at [655, 207] on button "Close" at bounding box center [662, 208] width 45 height 22
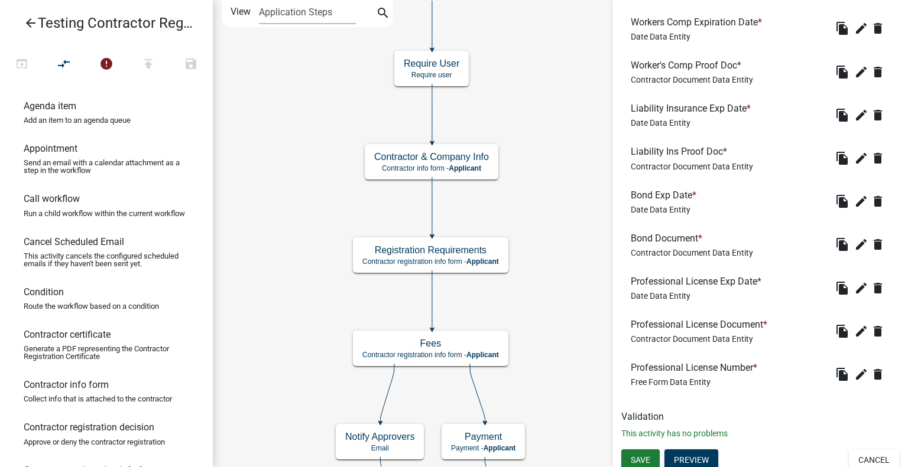
scroll to position [392, 0]
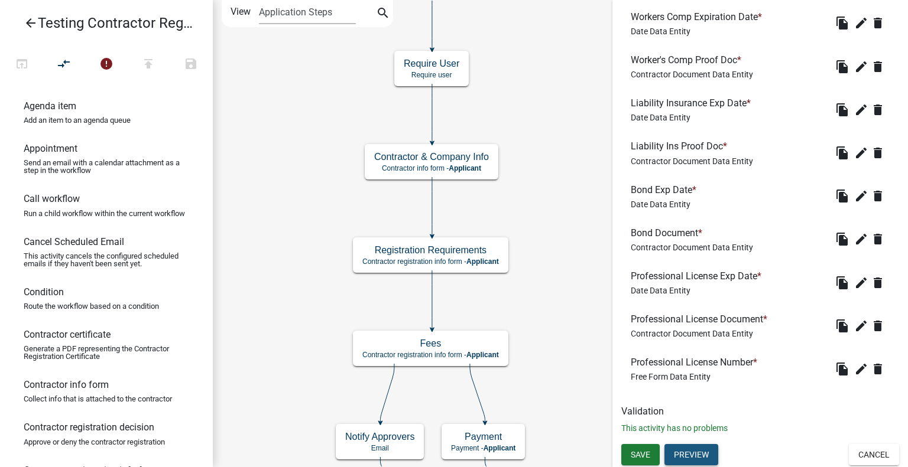
click at [695, 451] on button "Preview" at bounding box center [691, 454] width 54 height 21
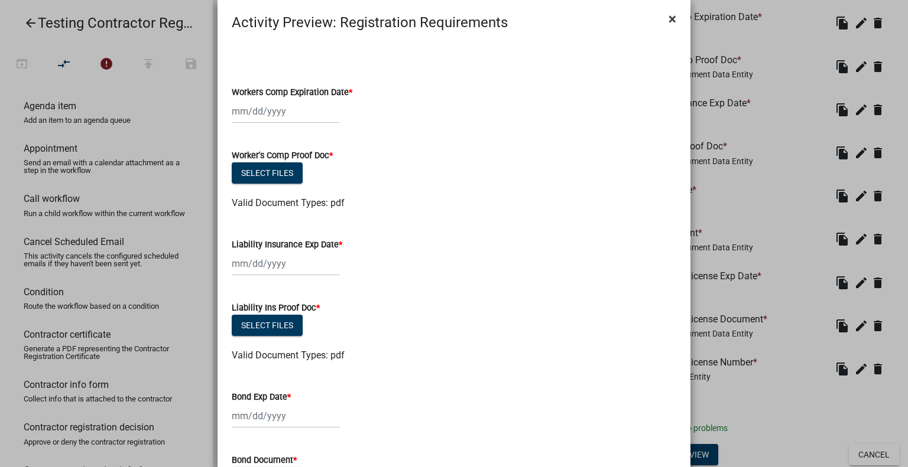
scroll to position [21, 0]
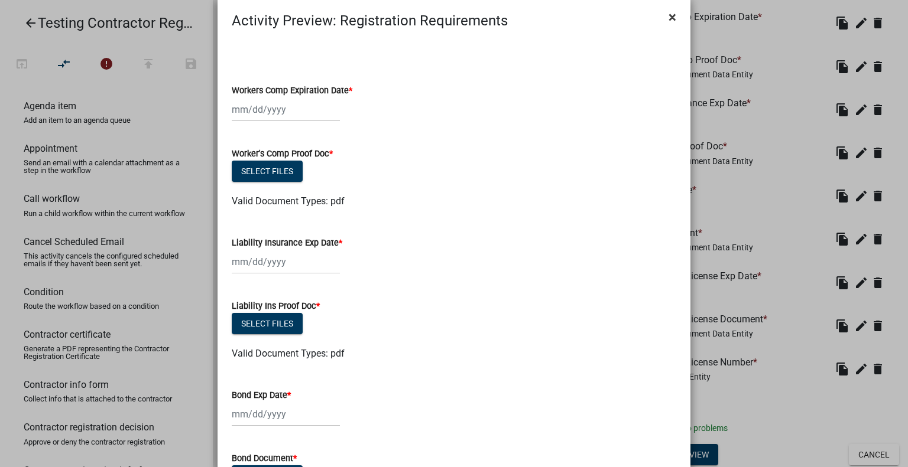
click at [668, 24] on span "×" at bounding box center [672, 17] width 8 height 17
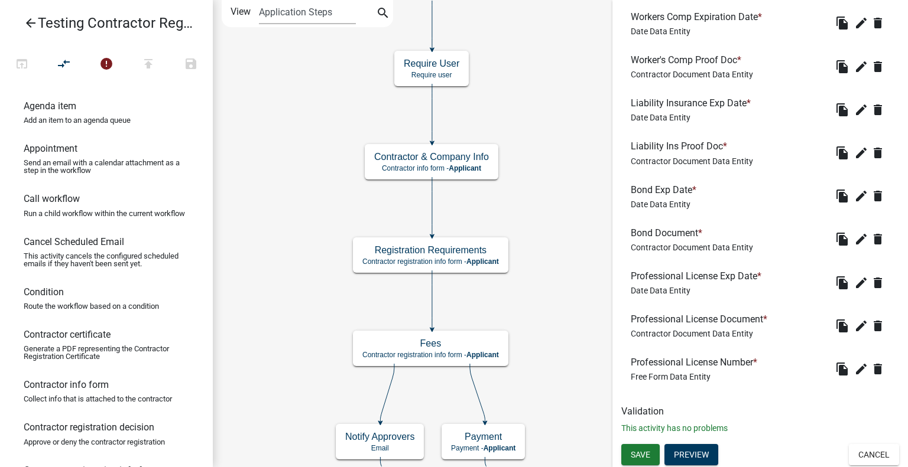
click at [31, 16] on icon "arrow_back" at bounding box center [31, 24] width 14 height 17
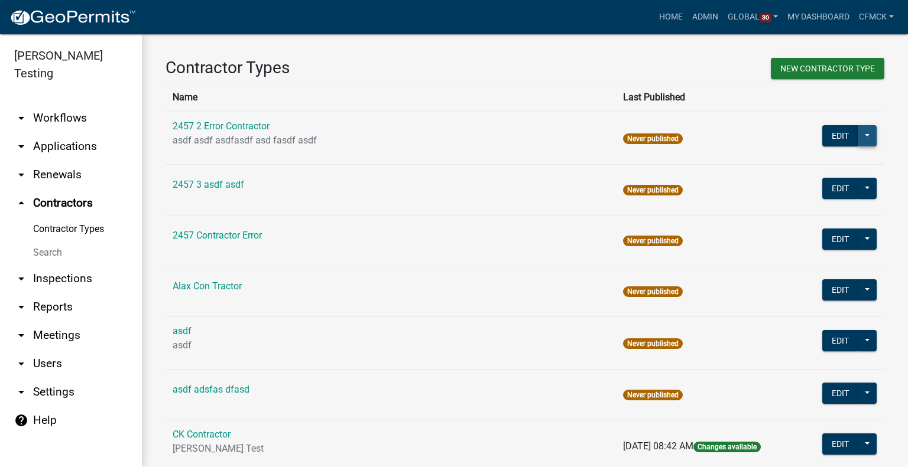
click at [866, 139] on button at bounding box center [866, 135] width 19 height 21
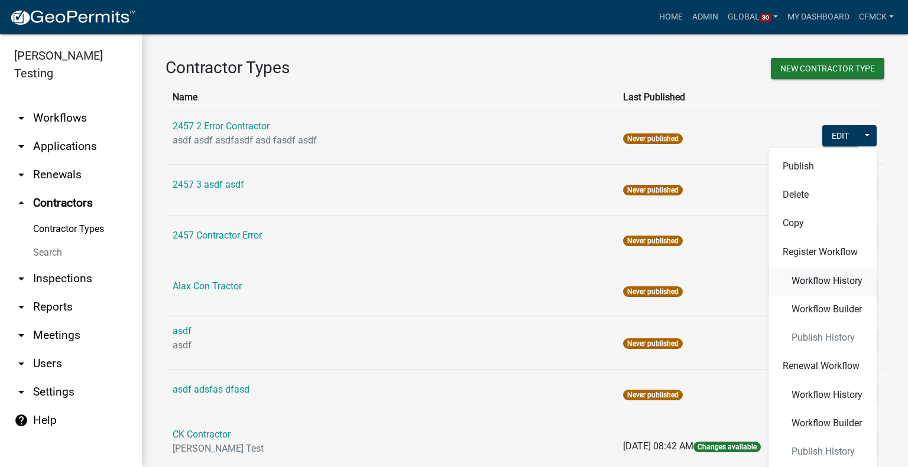
click at [815, 287] on button "Workflow History" at bounding box center [822, 281] width 108 height 28
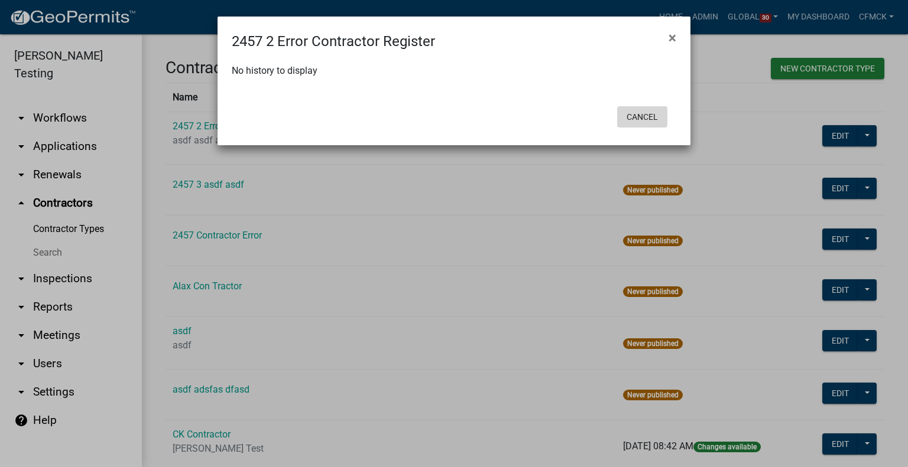
click at [642, 115] on button "Cancel" at bounding box center [642, 116] width 50 height 21
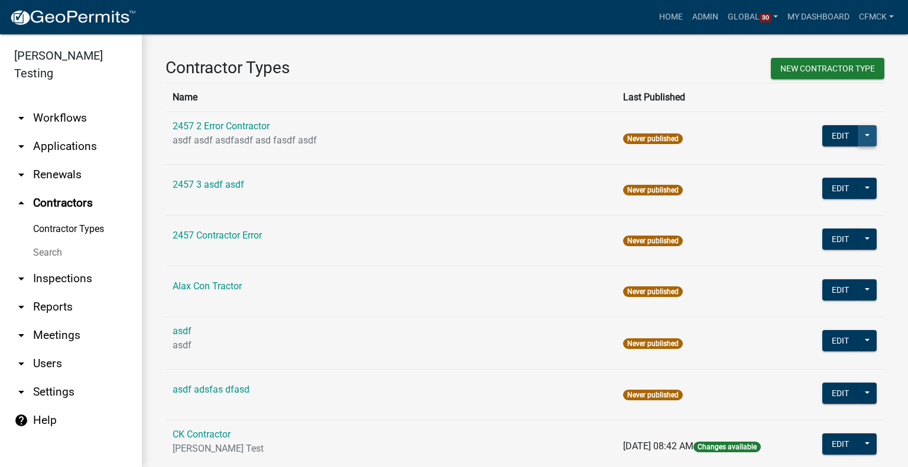
click at [857, 134] on button at bounding box center [866, 135] width 19 height 21
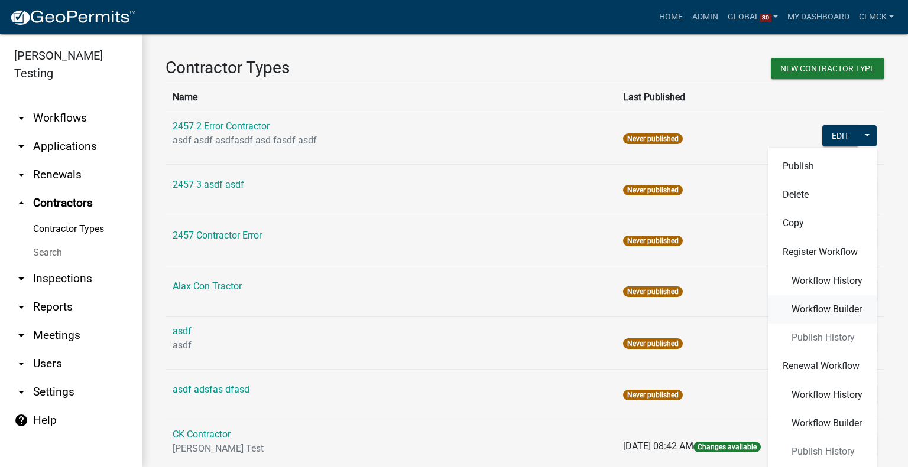
click at [824, 310] on span "Workflow Builder" at bounding box center [826, 309] width 70 height 9
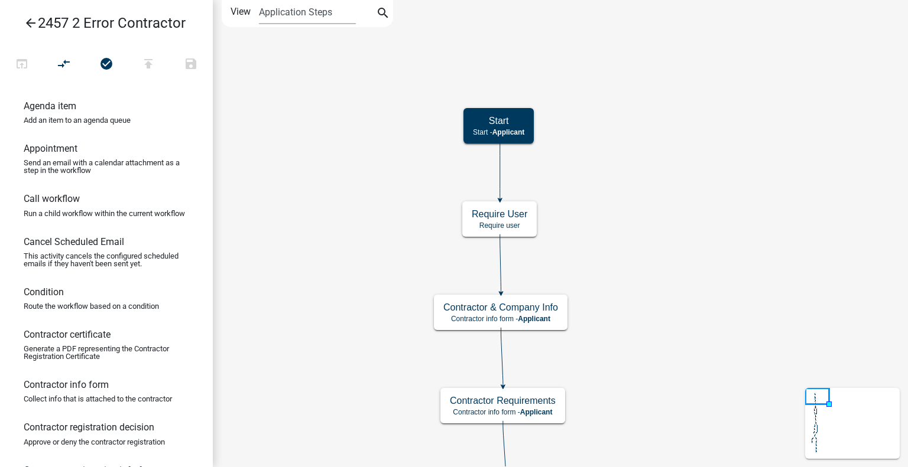
click at [30, 19] on icon "arrow_back" at bounding box center [31, 24] width 14 height 17
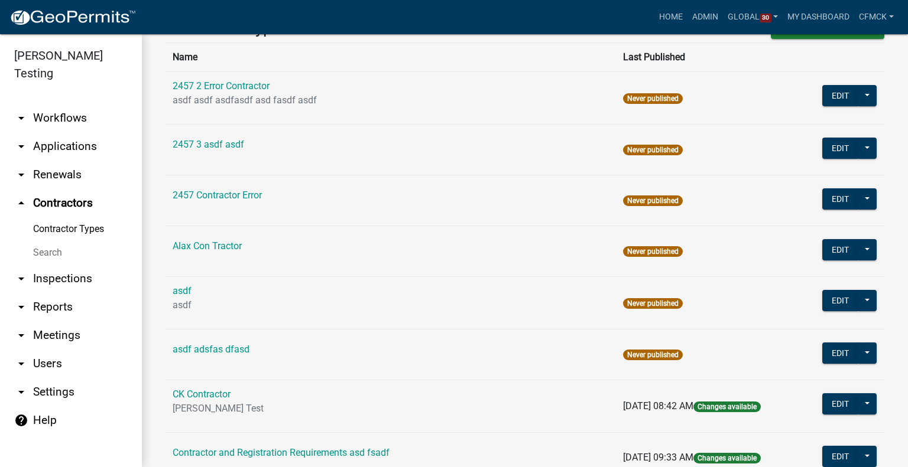
scroll to position [85, 0]
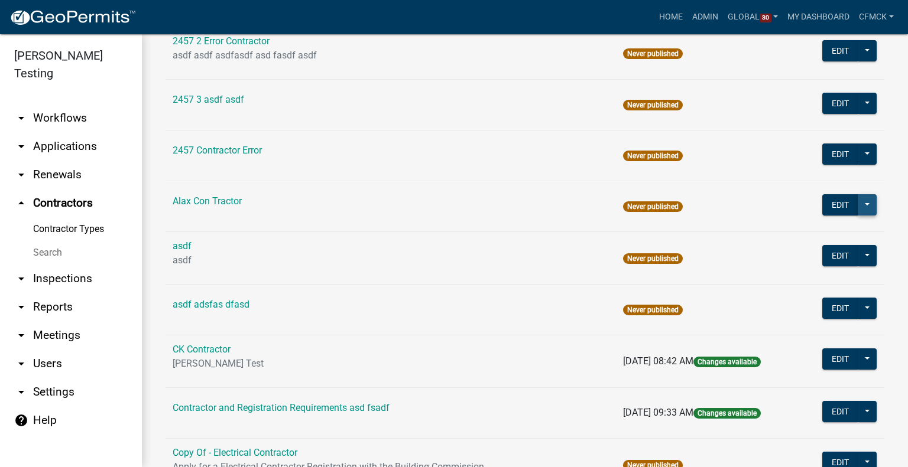
click at [863, 206] on button at bounding box center [866, 204] width 19 height 21
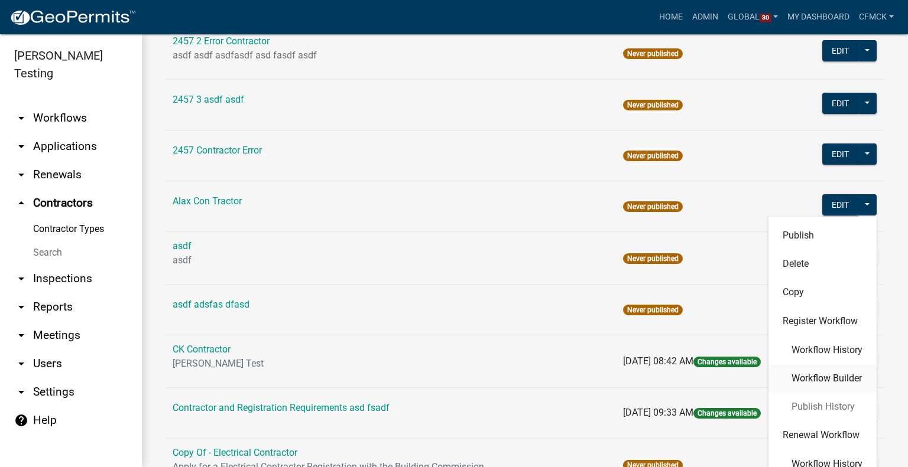
click at [813, 376] on span "Workflow Builder" at bounding box center [826, 378] width 70 height 9
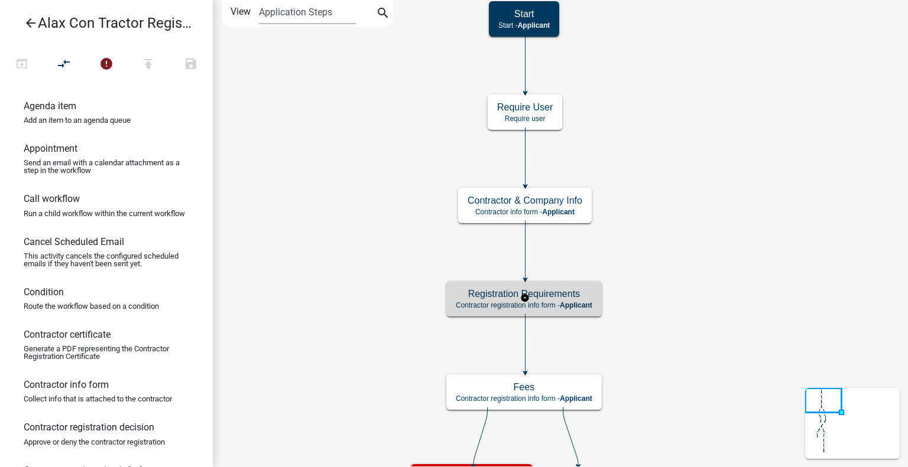
click at [560, 301] on p "Contractor registration info form - Applicant" at bounding box center [524, 305] width 136 height 8
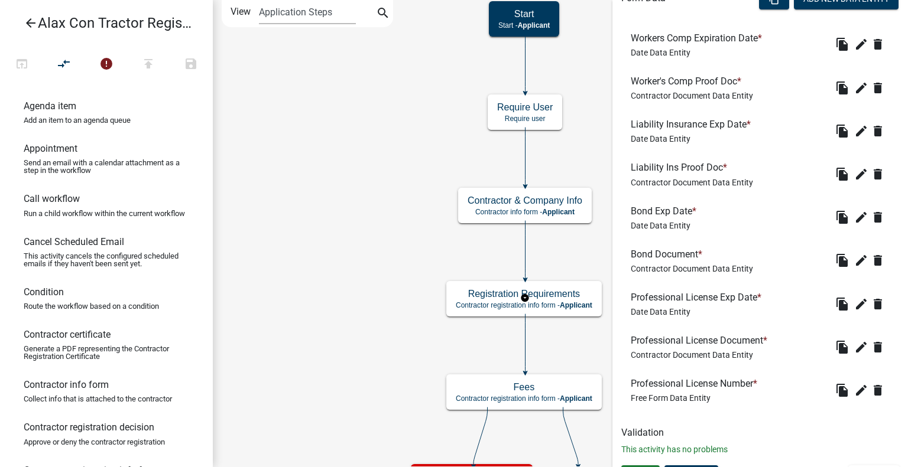
scroll to position [392, 0]
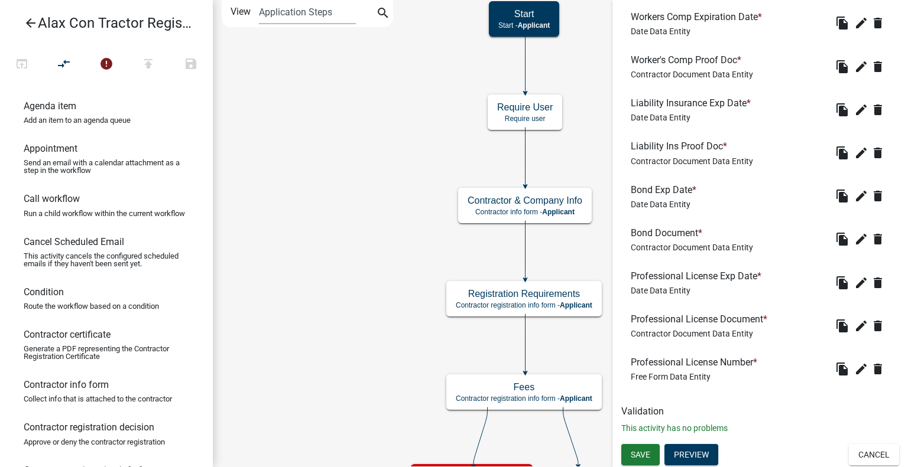
click at [25, 21] on icon "arrow_back" at bounding box center [31, 24] width 14 height 17
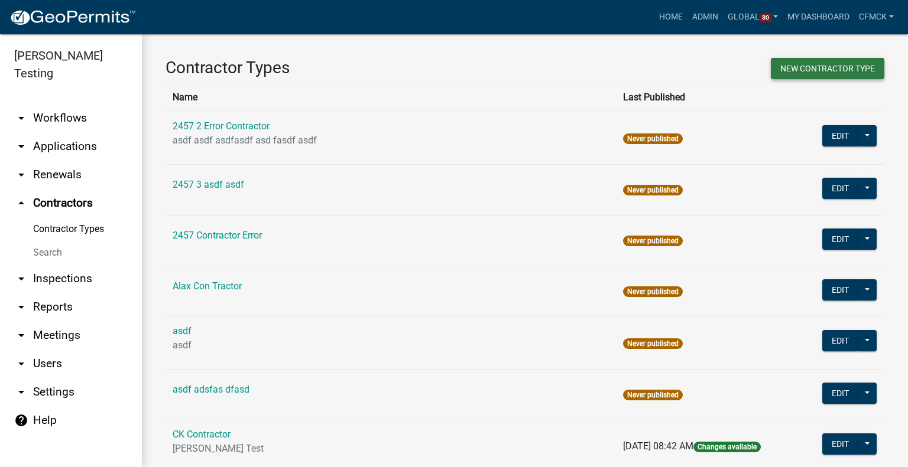
click at [794, 74] on button "New Contractor Type" at bounding box center [826, 68] width 113 height 21
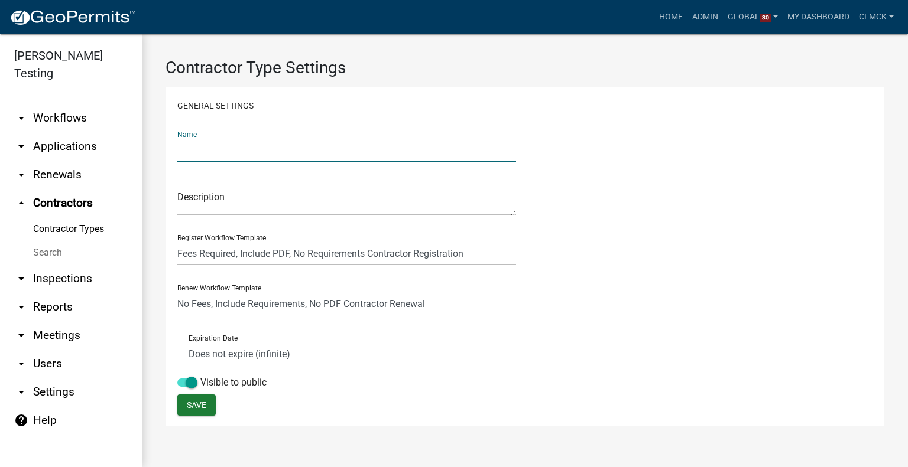
click at [267, 150] on input "text" at bounding box center [346, 150] width 339 height 24
type input "Carlina Contractor Test Type"
click at [269, 208] on textarea at bounding box center [346, 201] width 339 height 27
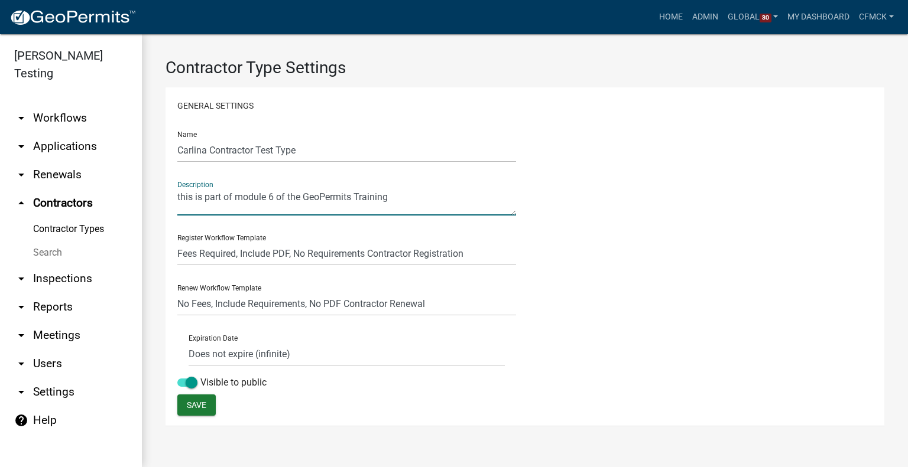
type textarea "this is part of module 6 of the GeoPermits Training"
click at [427, 258] on select "Fees Required, Include PDF, No Requirements Contractor Registration No Fees, In…" at bounding box center [346, 254] width 339 height 24
click at [243, 256] on select "Fees Required, Include PDF, No Requirements Contractor Registration No Fees, In…" at bounding box center [346, 254] width 339 height 24
click at [177, 242] on select "Fees Required, Include PDF, No Requirements Contractor Registration No Fees, In…" at bounding box center [346, 254] width 339 height 24
click at [278, 307] on select "No Fees, Include Requirements, No PDF Contractor Renewal Default Contractor Ren…" at bounding box center [346, 304] width 339 height 24
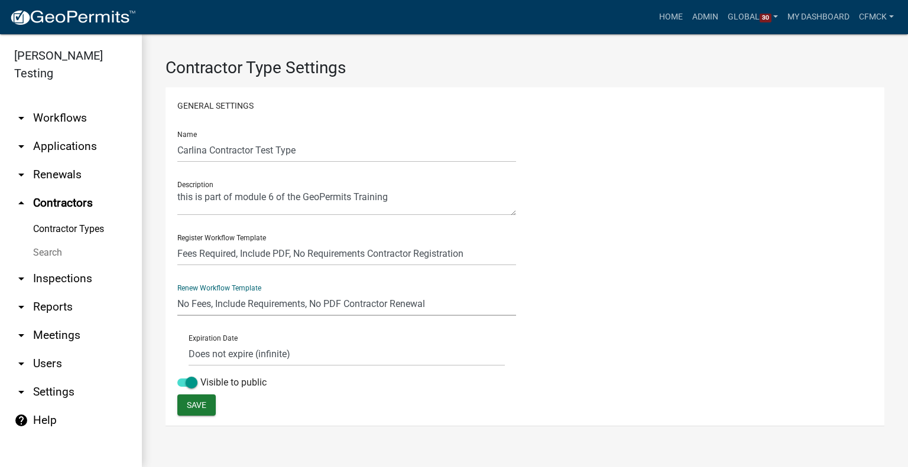
click at [177, 292] on select "No Fees, Include Requirements, No PDF Contractor Renewal Default Contractor Ren…" at bounding box center [346, 304] width 339 height 24
click at [229, 356] on select "Does not expire (infinite) Expires at end of issued year Set a term length in m…" at bounding box center [346, 354] width 316 height 24
select select "1: Object"
click at [188, 342] on select "Does not expire (infinite) Expires at end of issued year Set a term length in m…" at bounding box center [346, 354] width 316 height 24
click at [191, 380] on span at bounding box center [187, 383] width 20 height 8
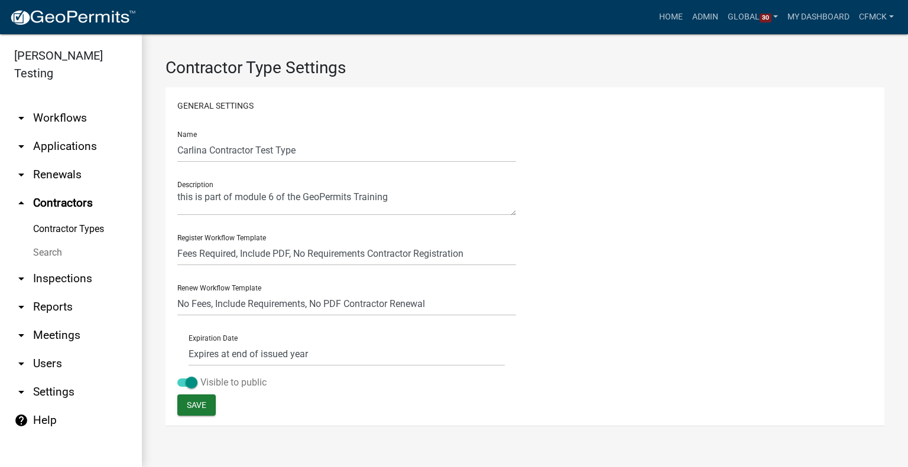
click at [200, 376] on input "Visible to public" at bounding box center [200, 376] width 0 height 0
click at [209, 404] on button "Save" at bounding box center [196, 405] width 38 height 21
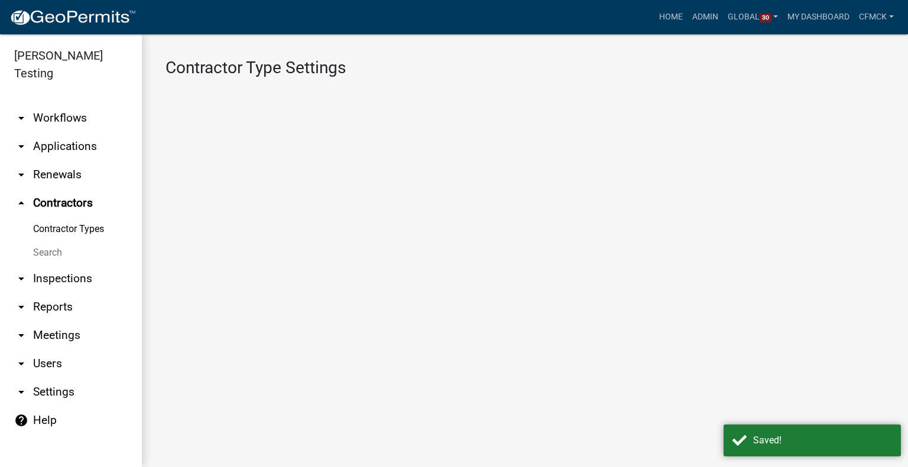
select select "1: Object"
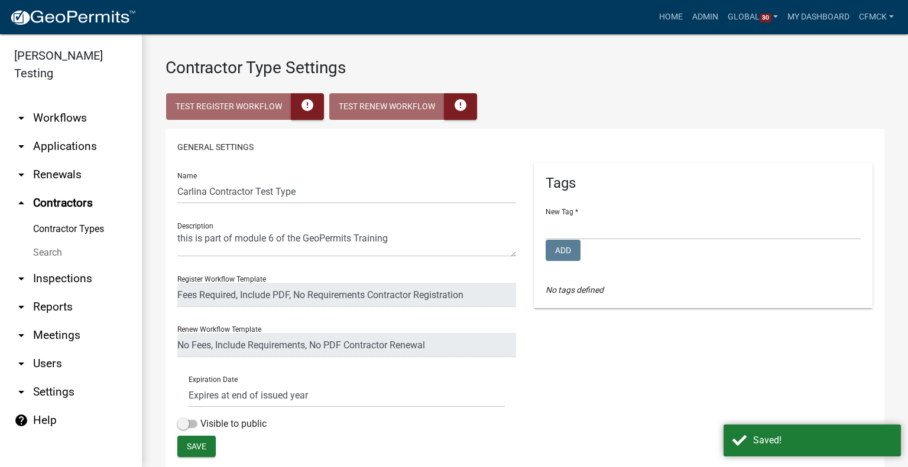
select select
click at [302, 106] on icon "error" at bounding box center [307, 104] width 14 height 14
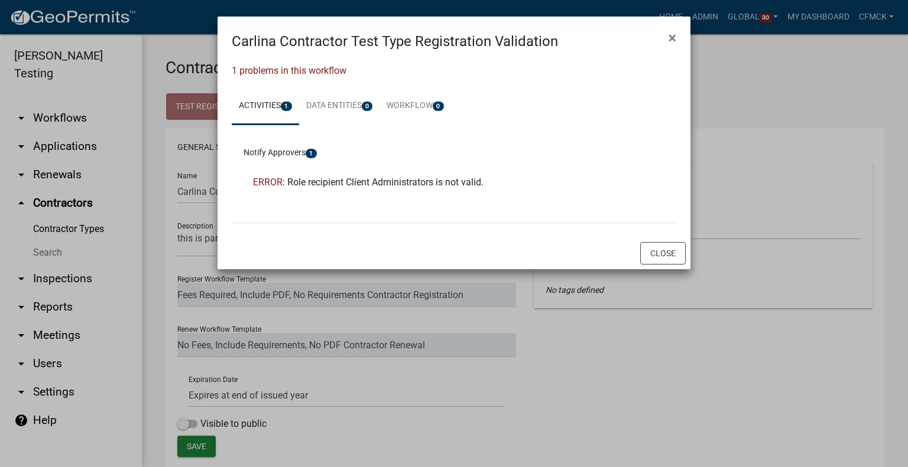
click at [391, 187] on span "Role recipient Client Administrators is not valid." at bounding box center [385, 182] width 196 height 11
click at [271, 186] on span "ERROR:" at bounding box center [269, 182] width 32 height 11
click at [648, 248] on button "Close" at bounding box center [662, 253] width 45 height 22
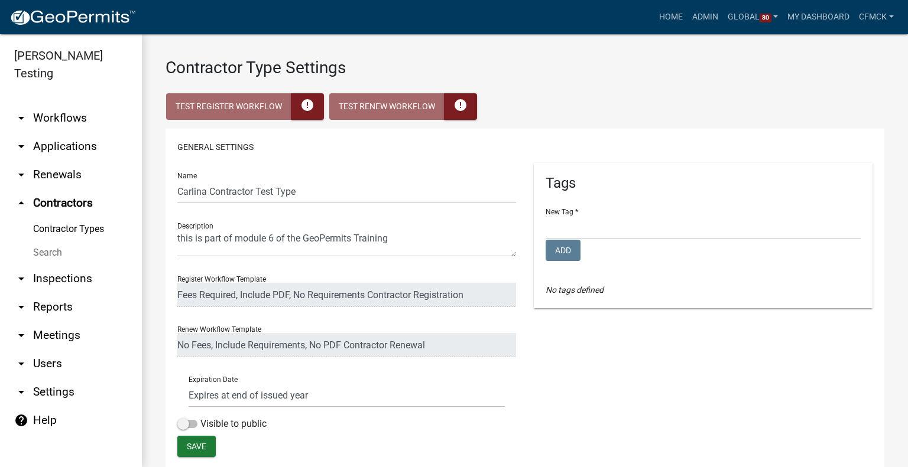
click at [80, 217] on link "Contractor Types" at bounding box center [71, 229] width 142 height 24
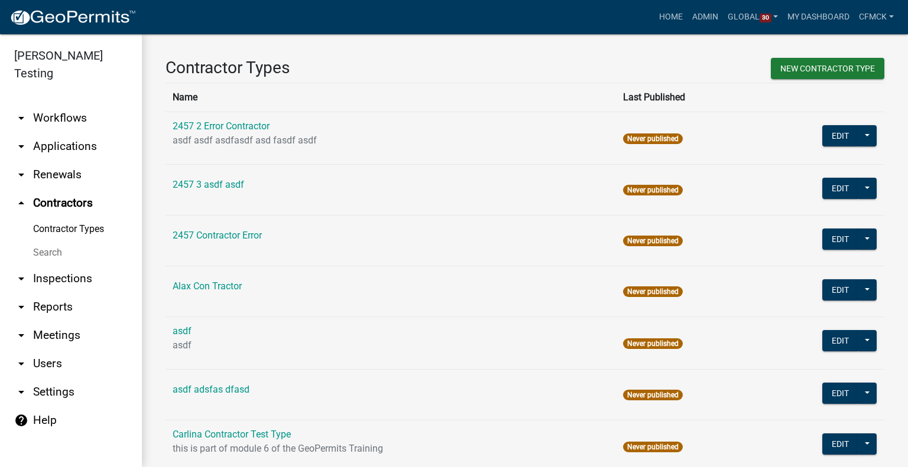
click at [269, 105] on th "Name" at bounding box center [390, 97] width 450 height 29
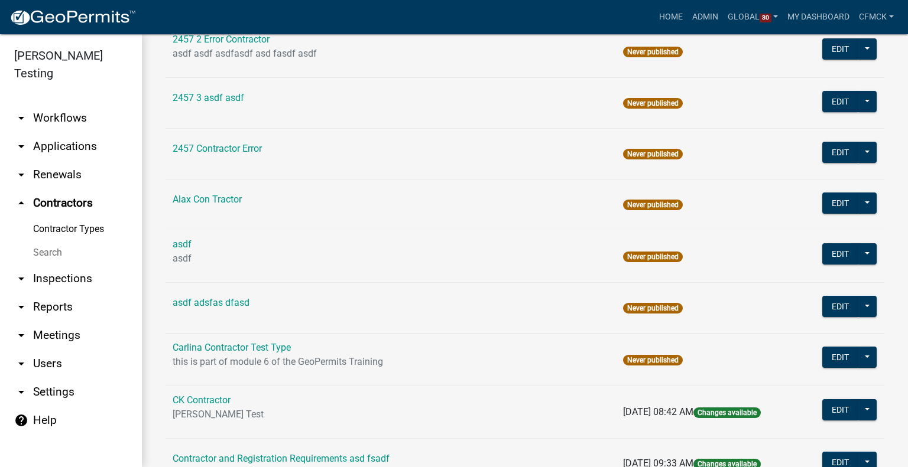
scroll to position [87, 0]
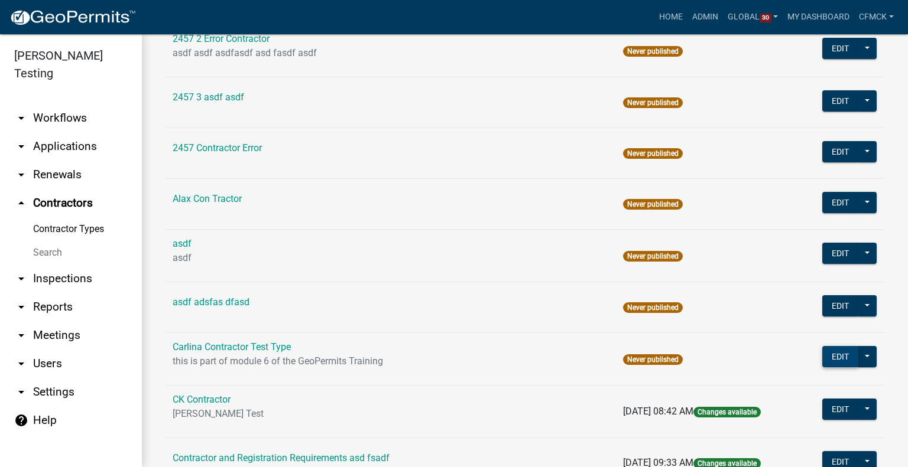
click at [822, 355] on button "Edit" at bounding box center [840, 356] width 36 height 21
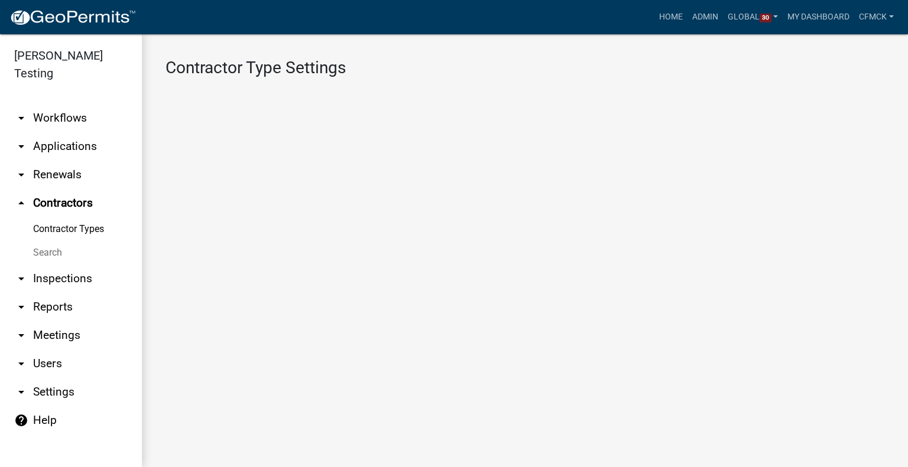
select select "1: Object"
select select
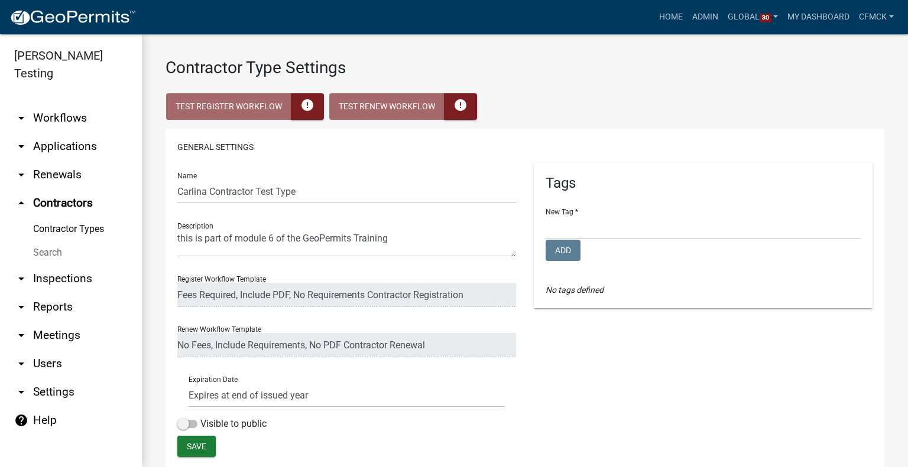
click at [90, 217] on link "Contractor Types" at bounding box center [71, 229] width 142 height 24
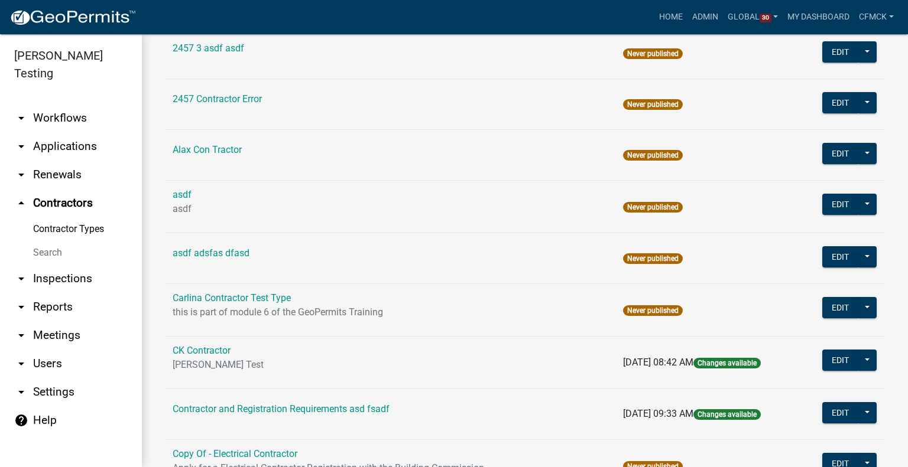
scroll to position [137, 0]
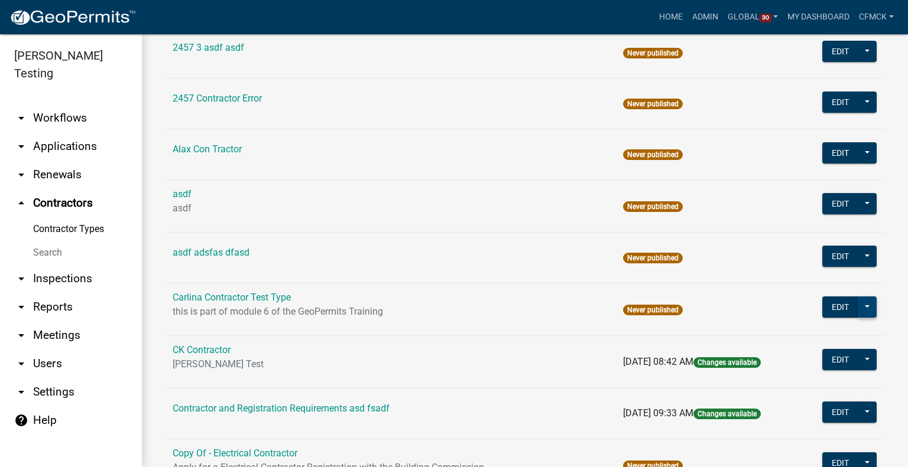
click at [863, 309] on button at bounding box center [866, 307] width 19 height 21
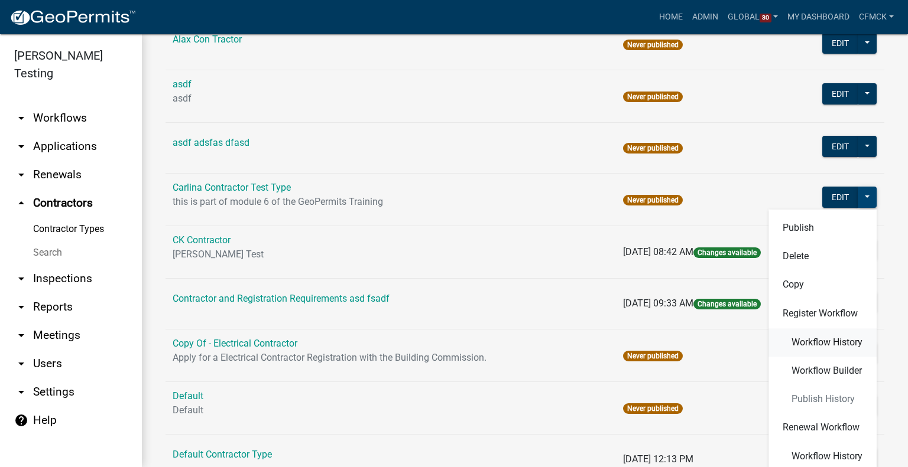
scroll to position [249, 0]
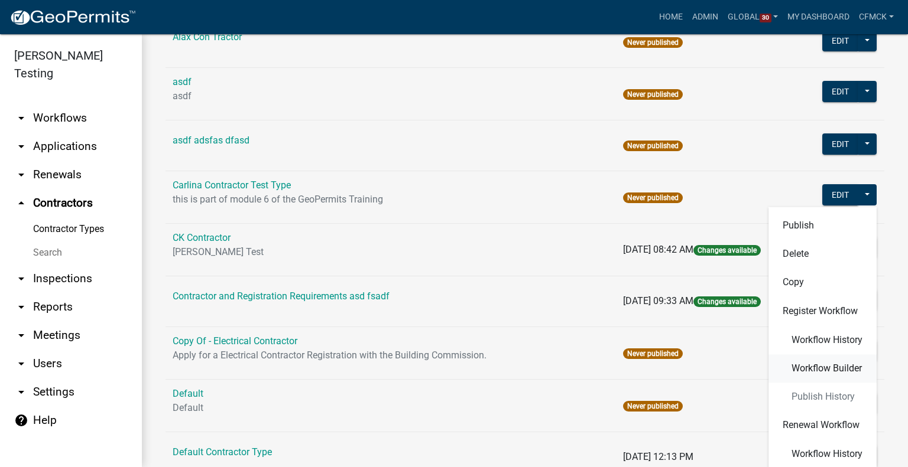
click at [815, 373] on span "Workflow Builder" at bounding box center [826, 368] width 70 height 9
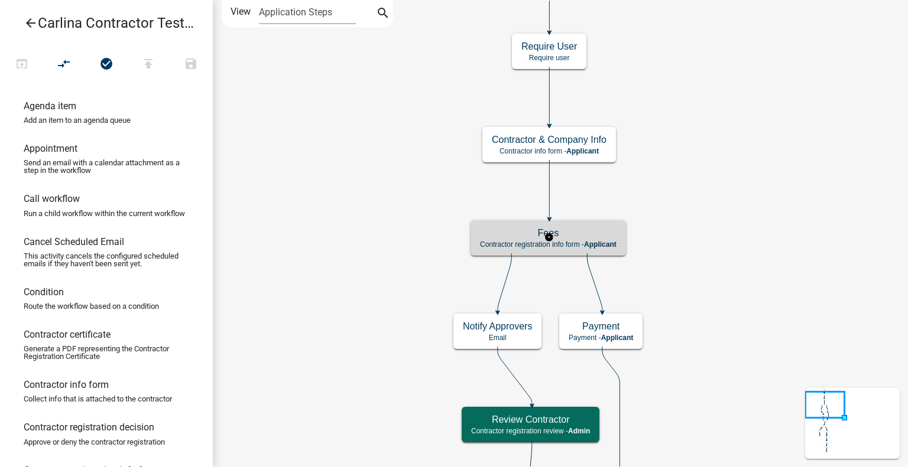
click at [601, 237] on h5 "Fees" at bounding box center [548, 232] width 136 height 11
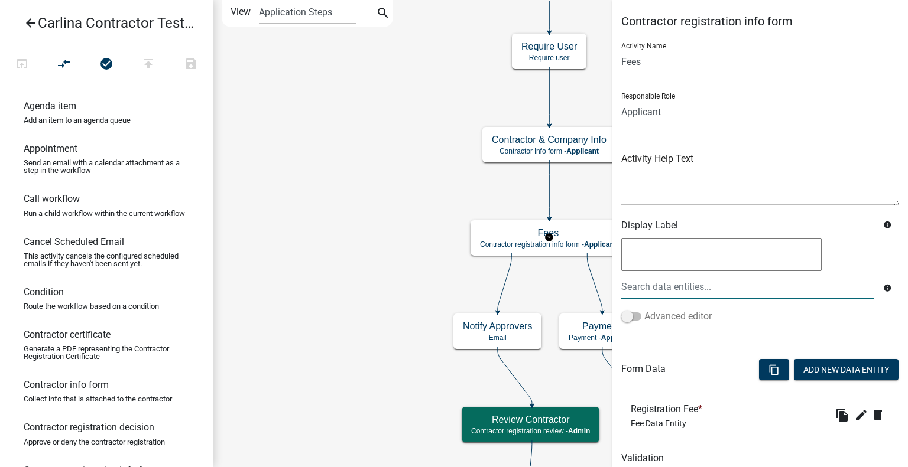
scroll to position [47, 0]
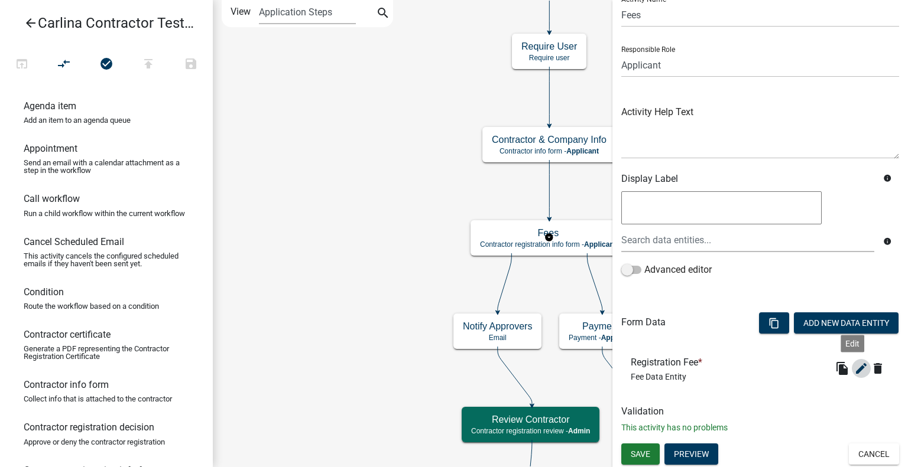
click at [851, 368] on button "edit" at bounding box center [860, 368] width 19 height 19
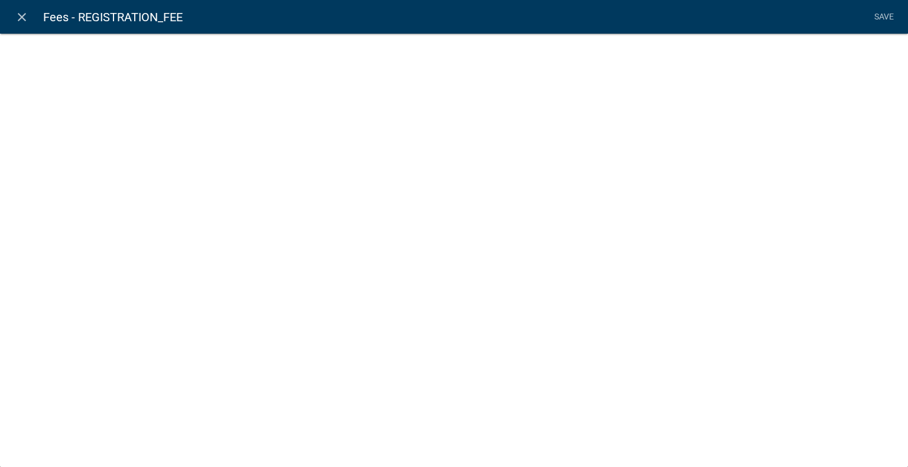
select select "fee"
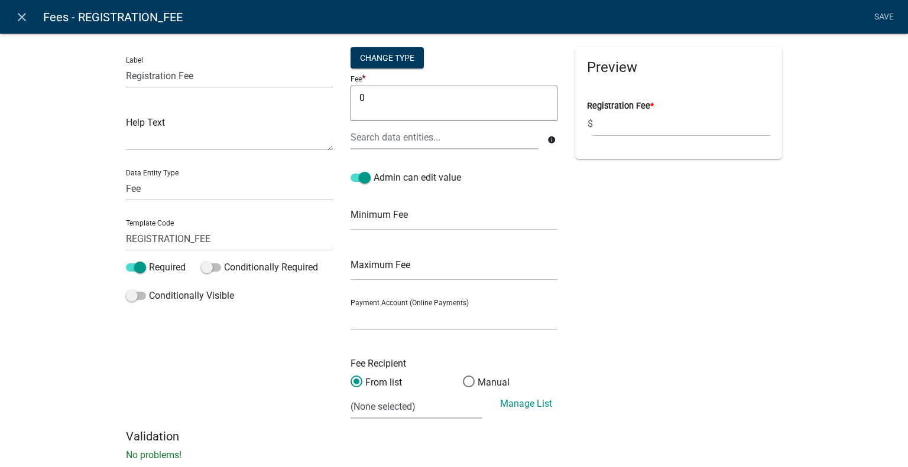
click at [395, 99] on textarea "0" at bounding box center [453, 103] width 207 height 35
type textarea "0"
type textarea "100"
click at [685, 279] on div "Preview Registration Fee * $" at bounding box center [678, 238] width 225 height 382
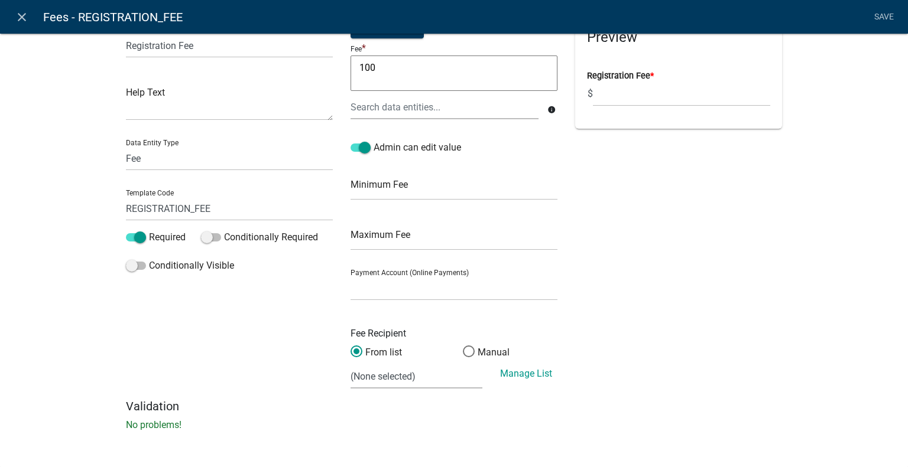
scroll to position [0, 0]
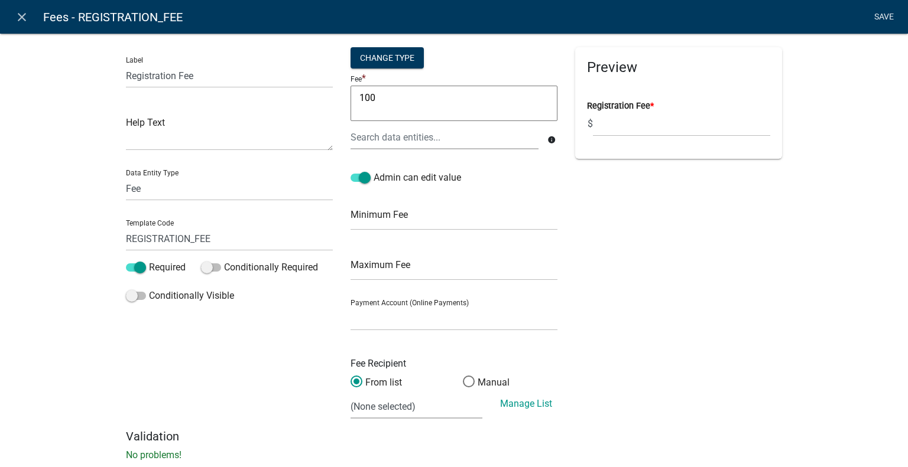
click at [888, 13] on link "Save" at bounding box center [884, 17] width 30 height 22
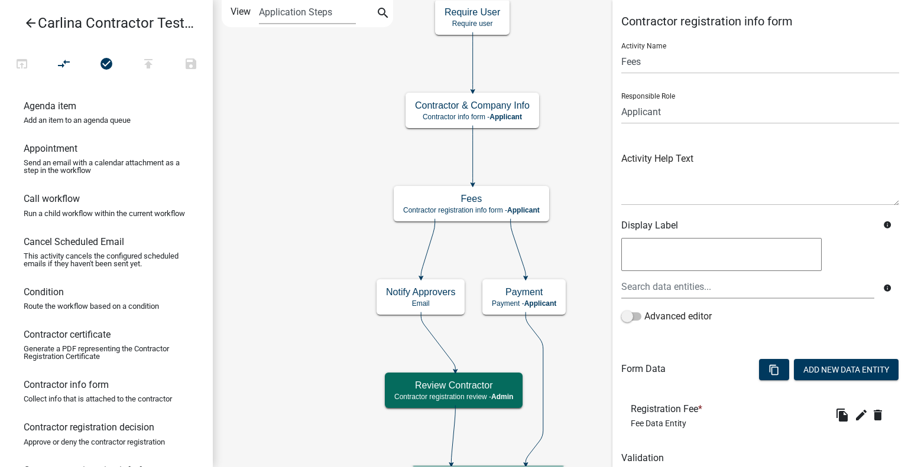
scroll to position [47, 0]
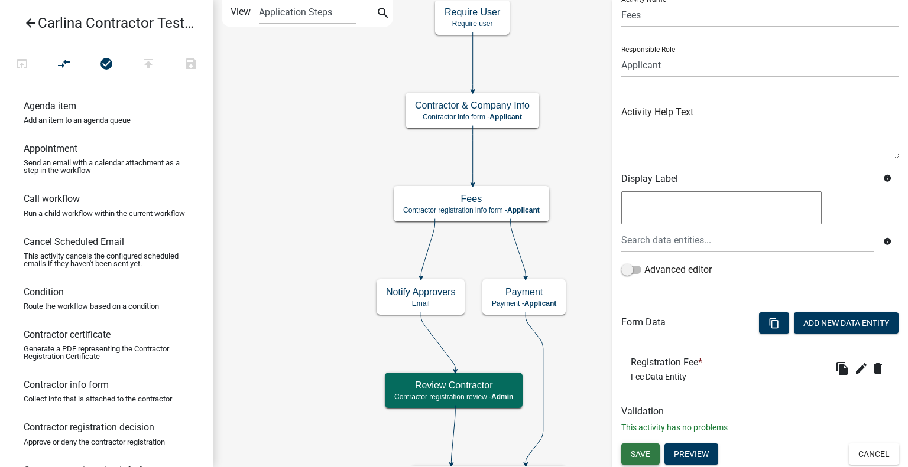
click at [635, 451] on span "Save" at bounding box center [639, 454] width 19 height 9
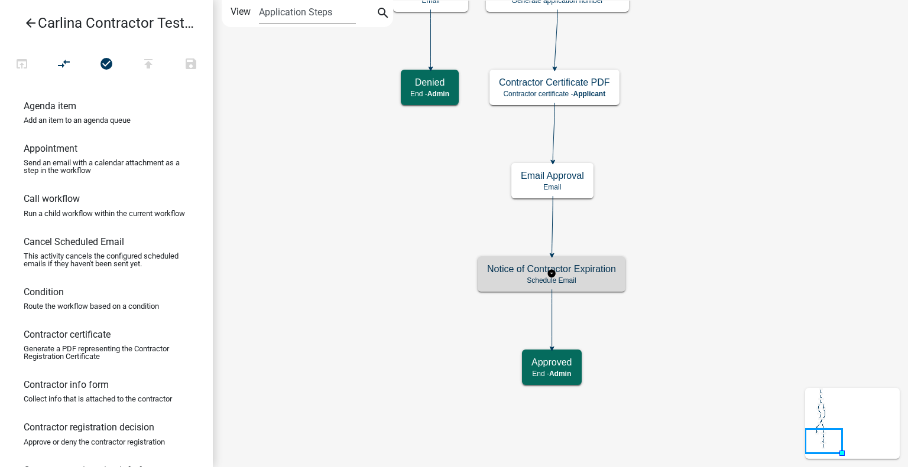
click at [596, 272] on h5 "Notice of Contractor Expiration" at bounding box center [551, 269] width 129 height 11
click at [576, 272] on h5 "Notice of Contractor Expiration" at bounding box center [551, 269] width 129 height 11
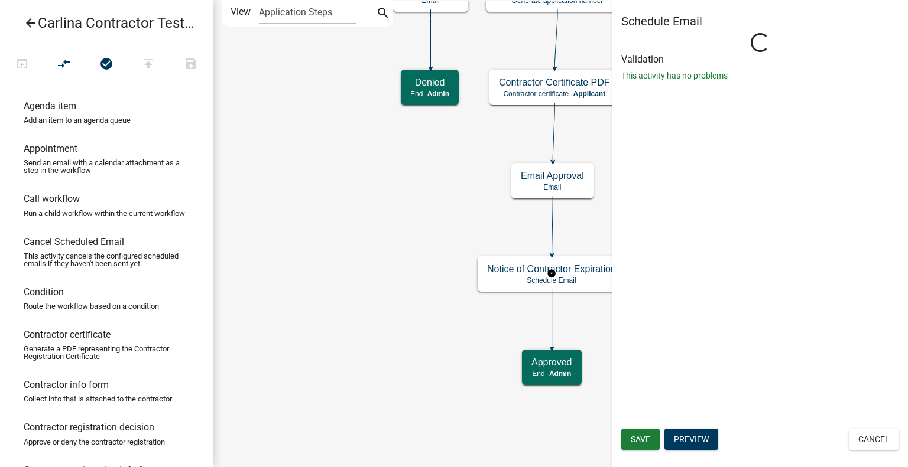
select select "12: 12:00 PM"
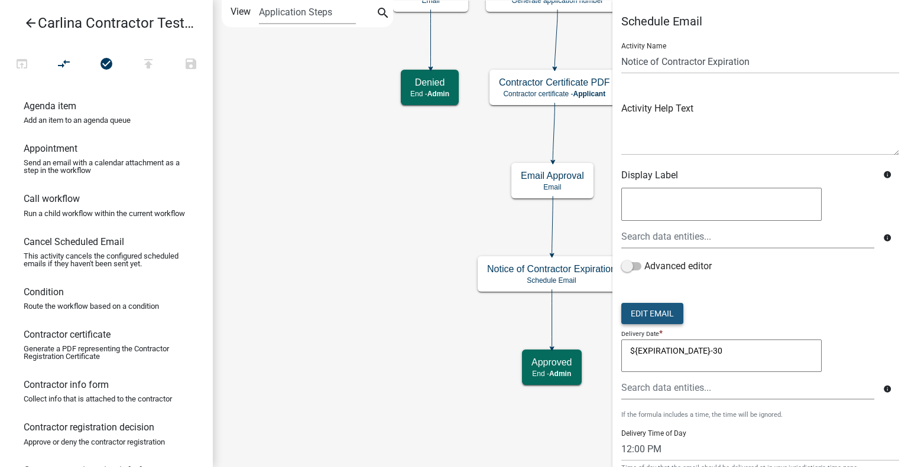
click at [653, 304] on button "Edit Email" at bounding box center [652, 313] width 62 height 21
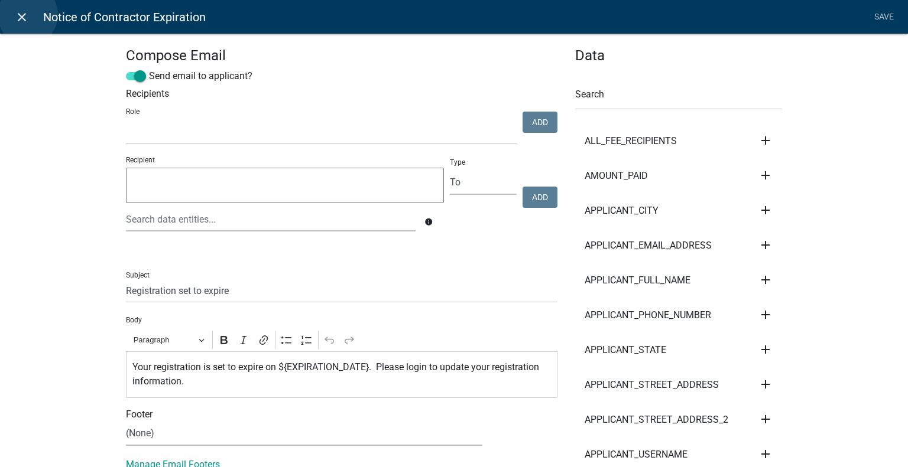
click at [28, 15] on icon "close" at bounding box center [22, 17] width 14 height 14
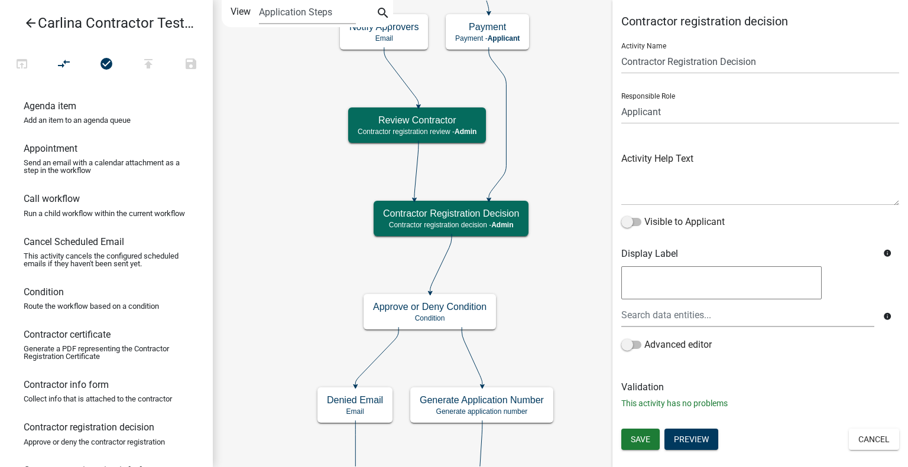
click at [692, 452] on div "Save Preview Cancel" at bounding box center [759, 441] width 295 height 24
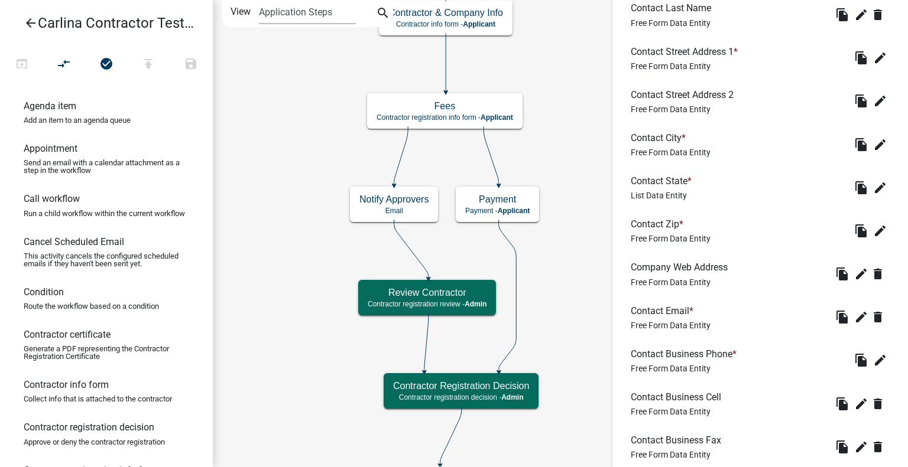
scroll to position [609, 0]
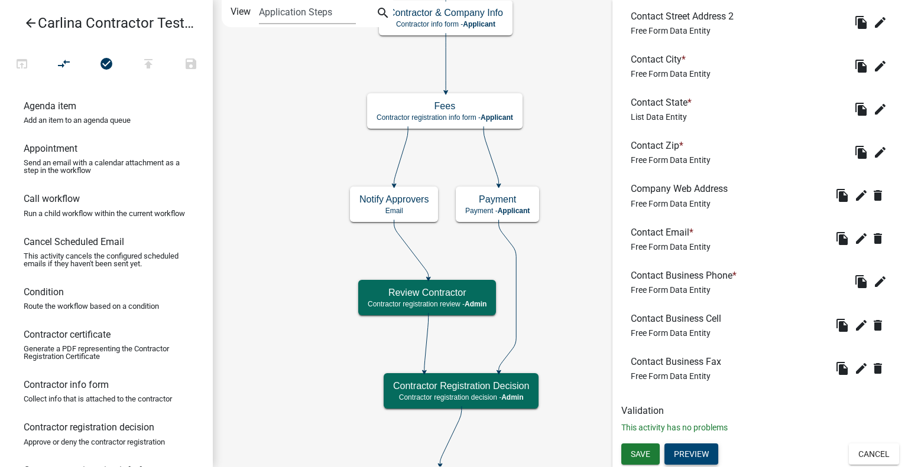
click at [690, 453] on button "Preview" at bounding box center [691, 454] width 54 height 21
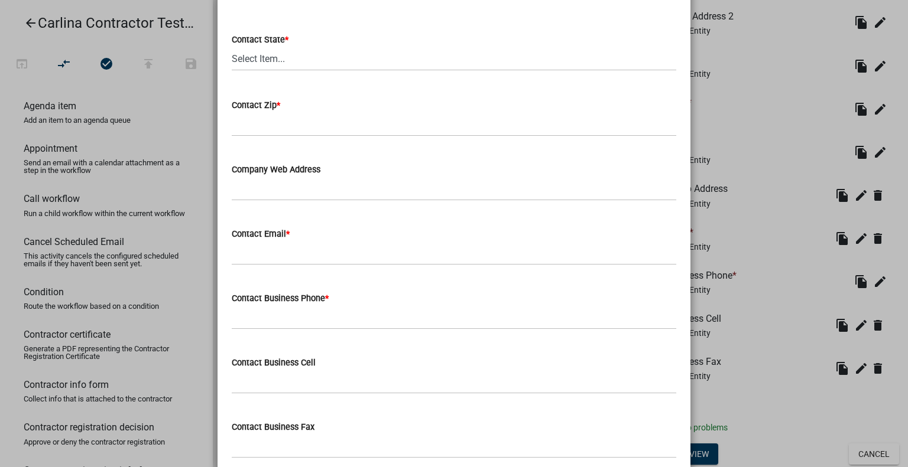
scroll to position [638, 0]
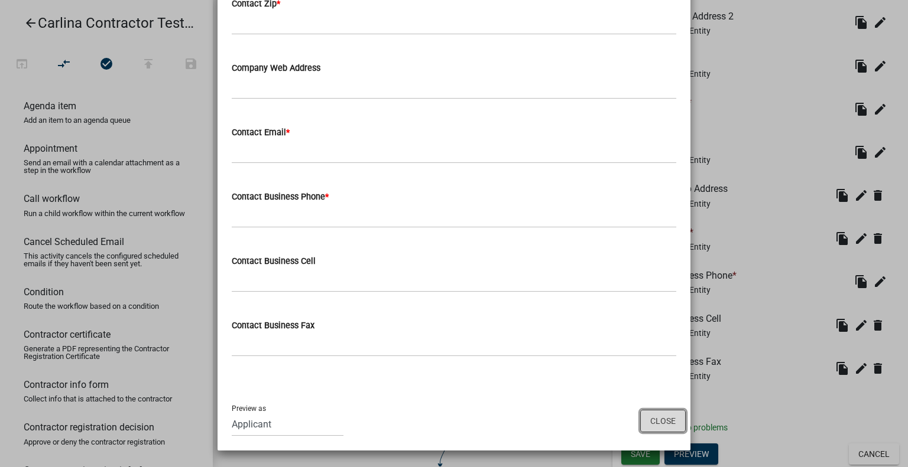
click at [656, 411] on button "Close" at bounding box center [662, 421] width 45 height 22
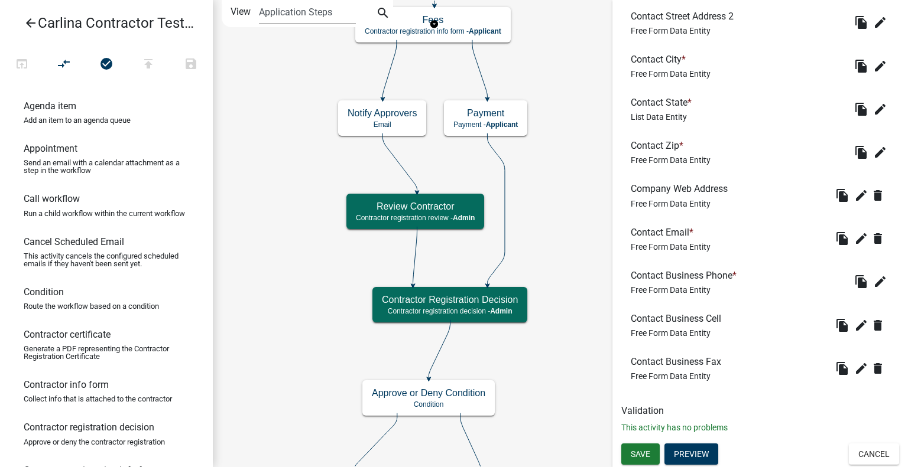
click at [26, 23] on icon "arrow_back" at bounding box center [31, 24] width 14 height 17
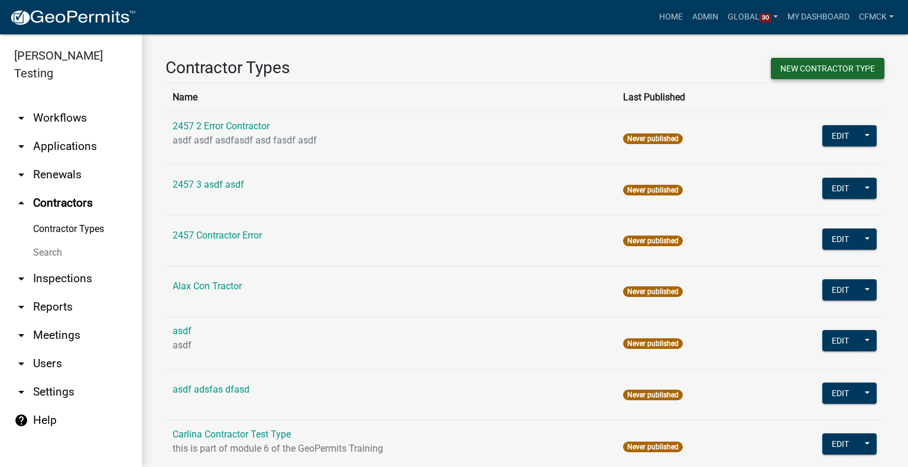
click at [834, 70] on button "New Contractor Type" at bounding box center [826, 68] width 113 height 21
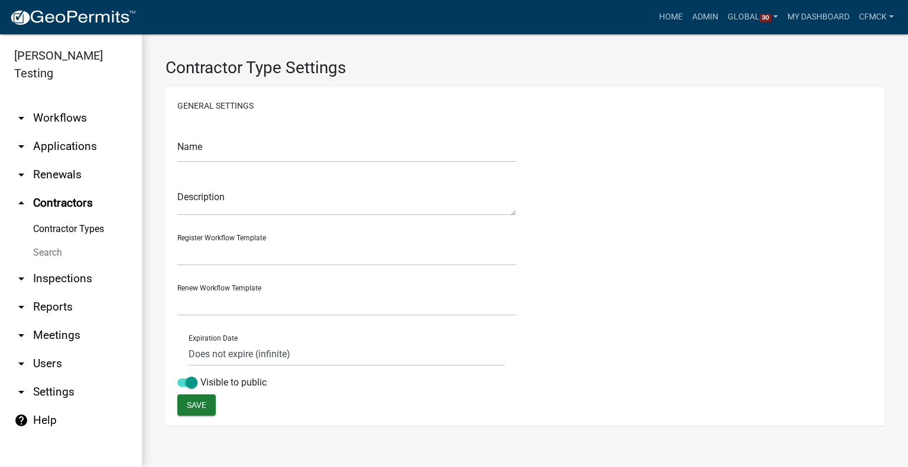
select select "0: f824e0c6-67d4-400e-aea4-1d2c223440b3"
select select "0: 4a3982b6-bb4b-48e0-bb5e-1fa92bfe9a61"
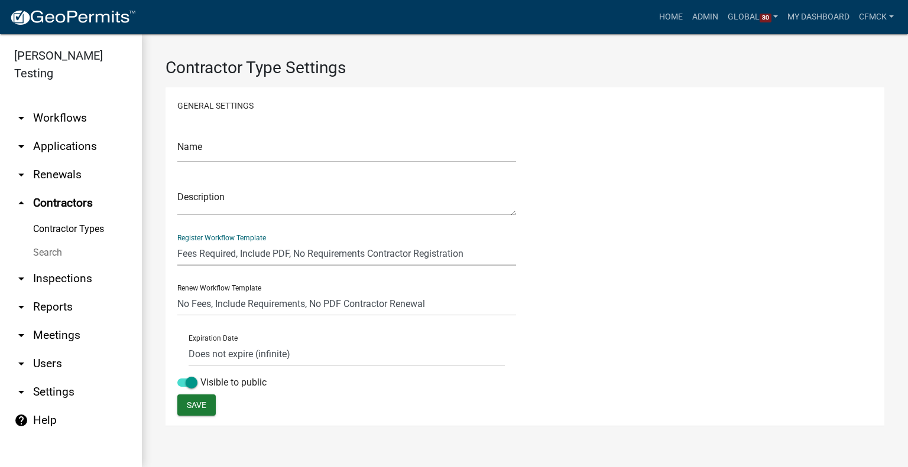
click at [300, 252] on select "Fees Required, Include PDF, No Requirements Contractor Registration No Fees, In…" at bounding box center [346, 254] width 339 height 24
click at [626, 246] on div "Name Description Register Workflow Template Fees Required, Include PDF, No Requ…" at bounding box center [524, 258] width 713 height 273
click at [52, 217] on link "Contractor Types" at bounding box center [71, 229] width 142 height 24
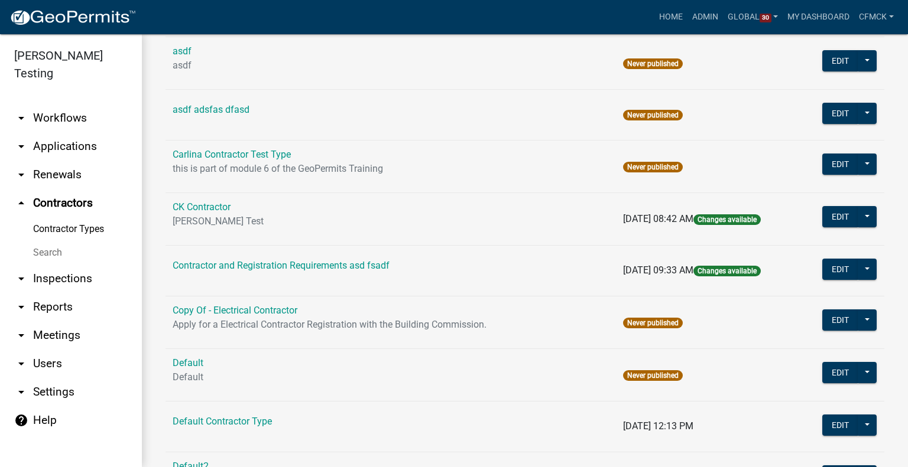
scroll to position [288, 0]
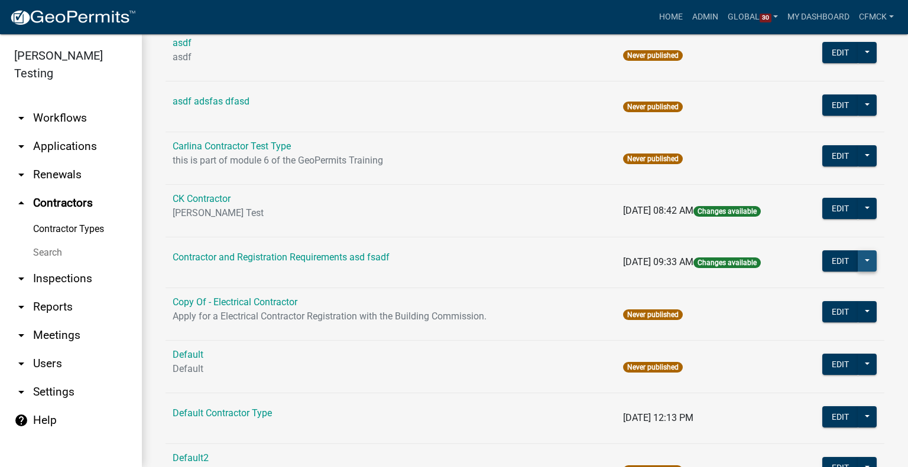
click at [857, 267] on button at bounding box center [866, 261] width 19 height 21
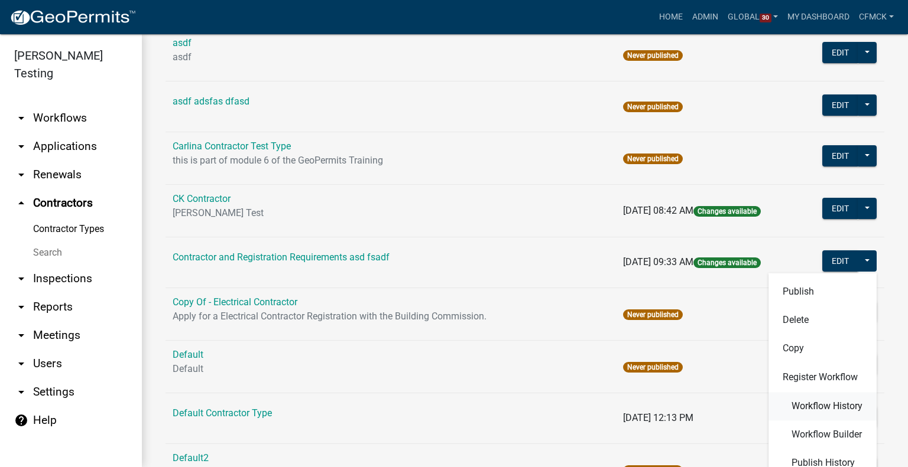
click at [801, 404] on span "Workflow History" at bounding box center [822, 406] width 80 height 9
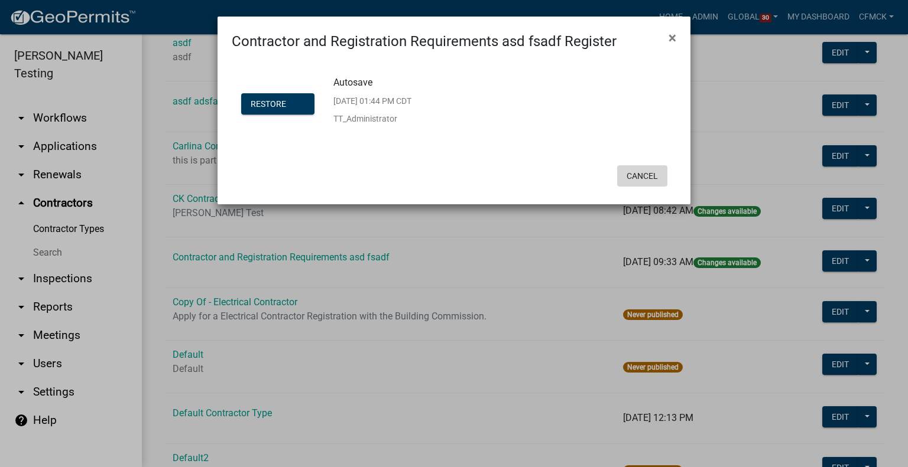
click at [636, 184] on button "Cancel" at bounding box center [642, 175] width 50 height 21
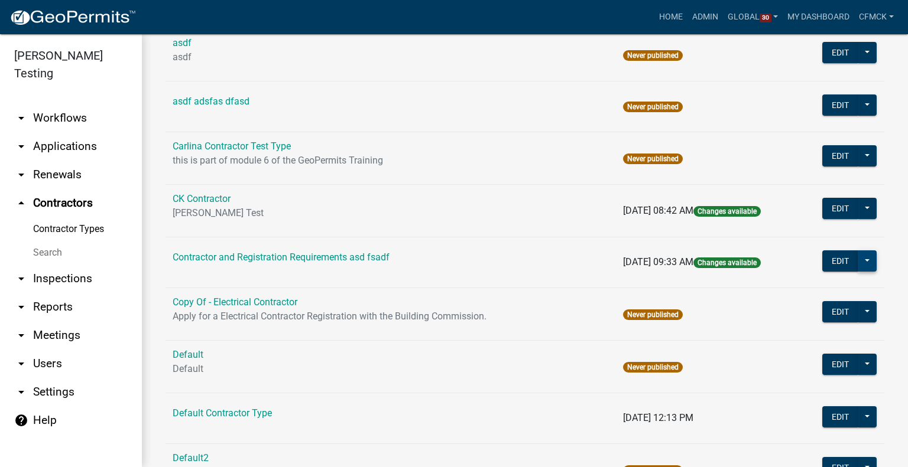
click at [863, 270] on button at bounding box center [866, 261] width 19 height 21
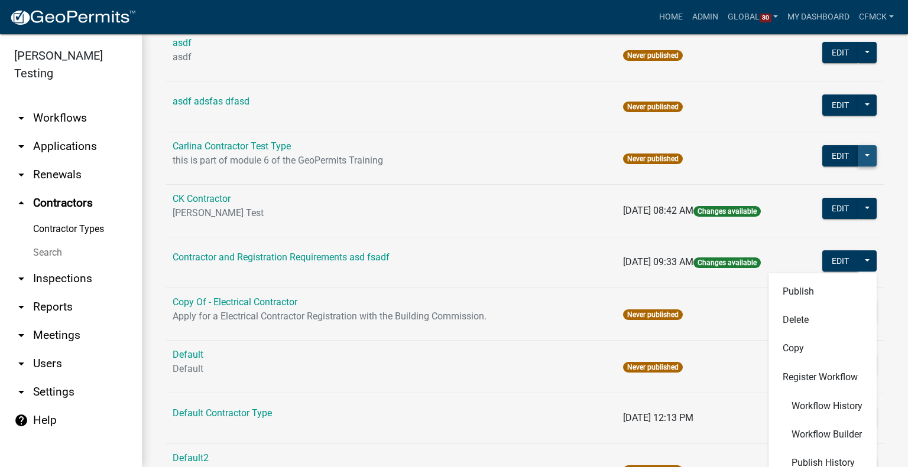
click at [857, 157] on button at bounding box center [866, 155] width 19 height 21
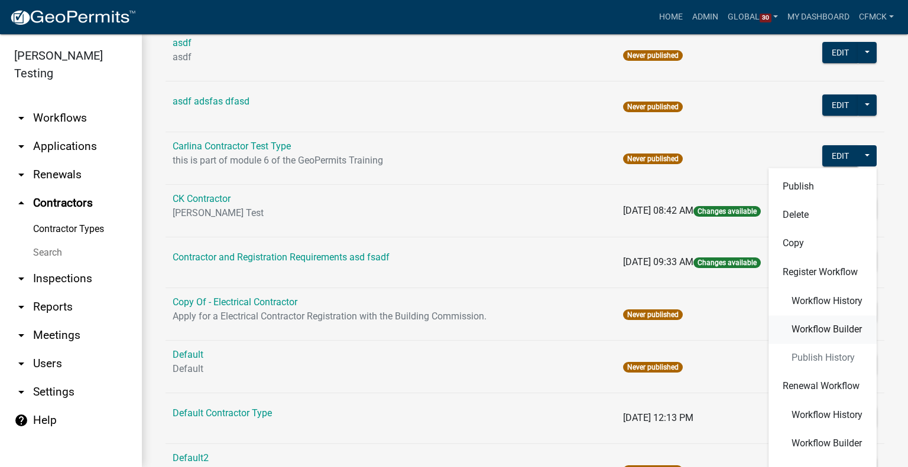
click at [820, 329] on span "Workflow Builder" at bounding box center [826, 329] width 70 height 9
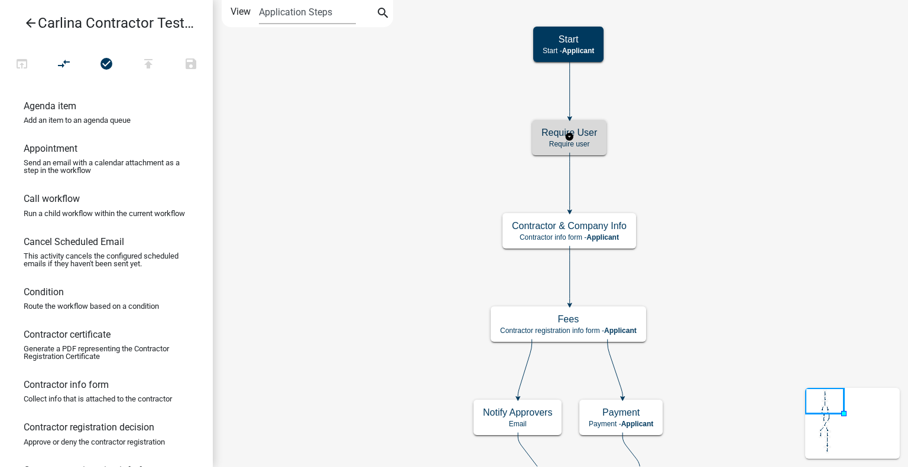
click at [590, 147] on p "Require user" at bounding box center [569, 144] width 56 height 8
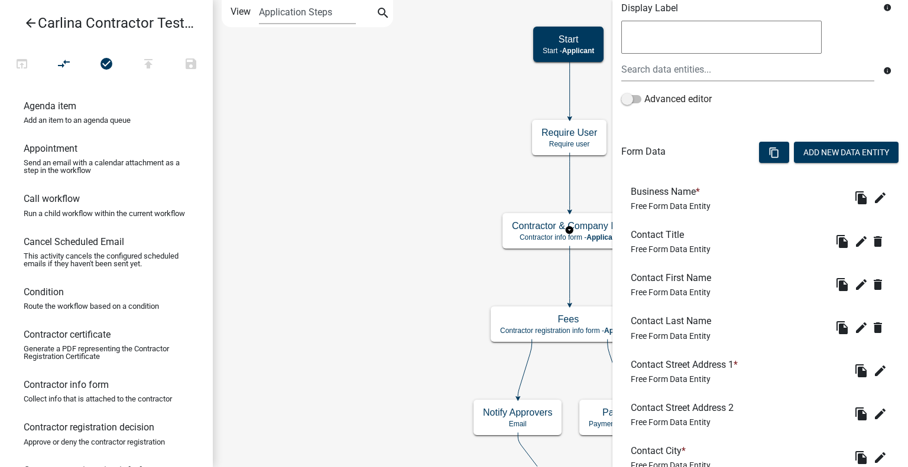
scroll to position [609, 0]
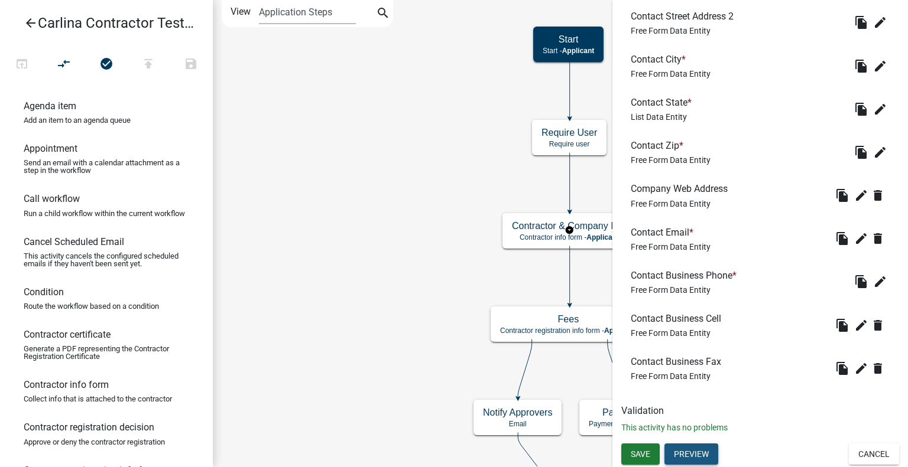
click at [700, 447] on button "Preview" at bounding box center [691, 454] width 54 height 21
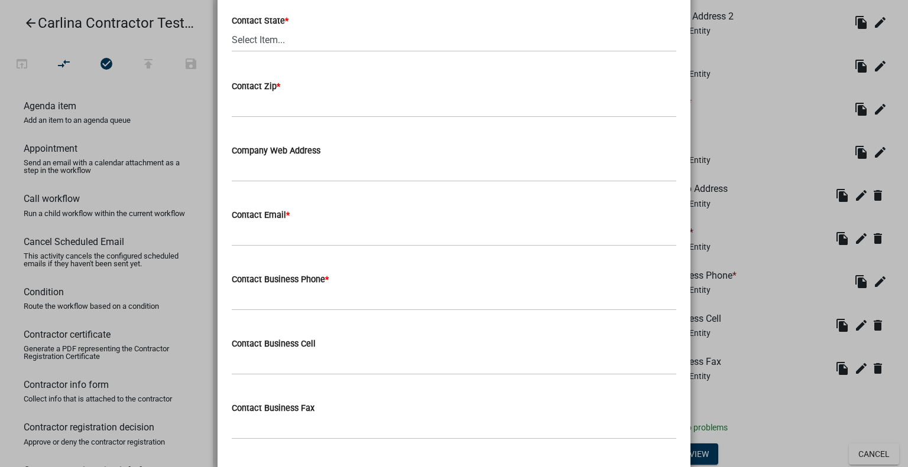
scroll to position [638, 0]
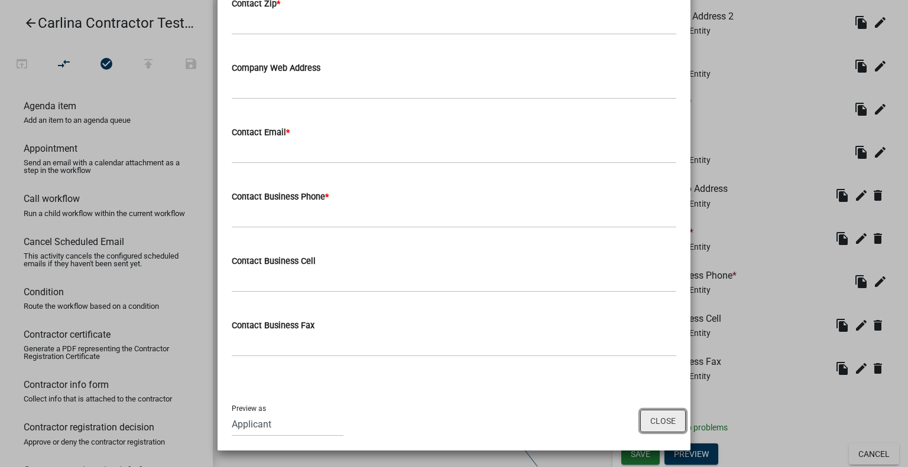
click at [652, 420] on button "Close" at bounding box center [662, 421] width 45 height 22
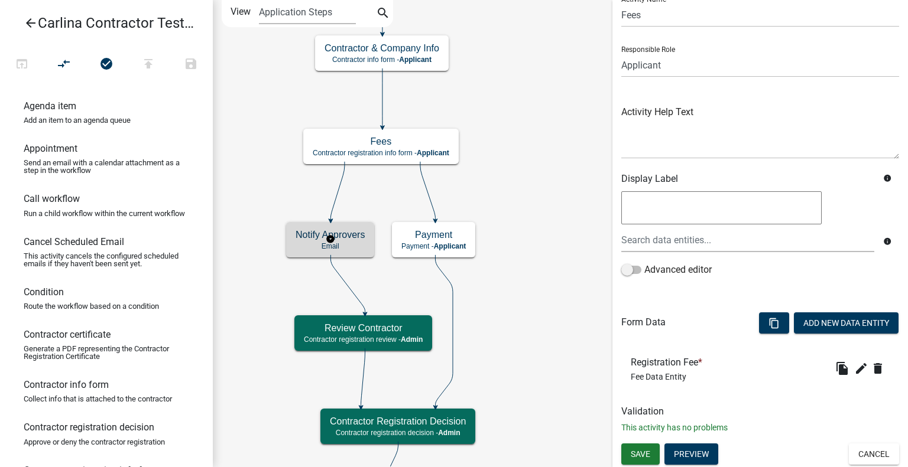
scroll to position [0, 0]
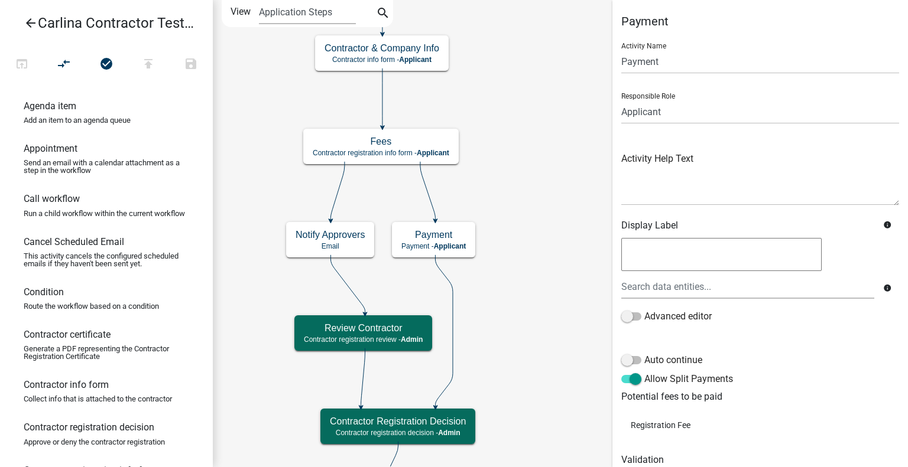
click at [32, 28] on icon "arrow_back" at bounding box center [31, 24] width 14 height 17
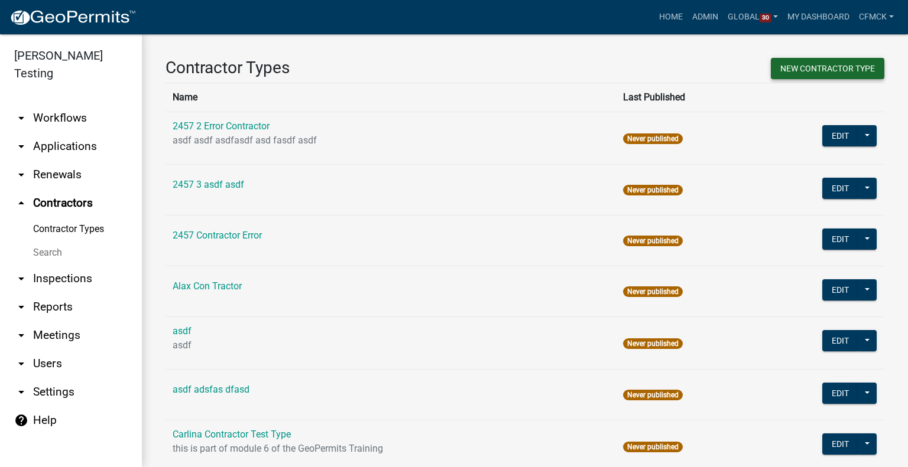
click at [822, 64] on button "New Contractor Type" at bounding box center [826, 68] width 113 height 21
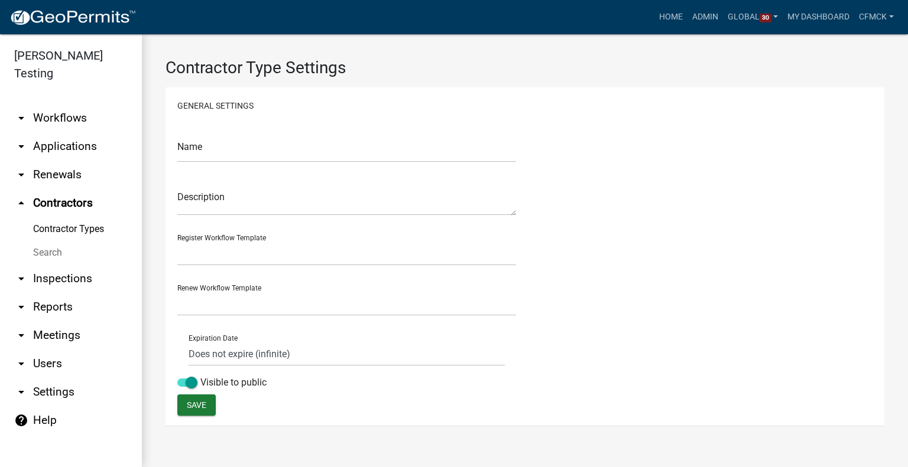
select select "0: f824e0c6-67d4-400e-aea4-1d2c223440b3"
select select "0: 4a3982b6-bb4b-48e0-bb5e-1fa92bfe9a61"
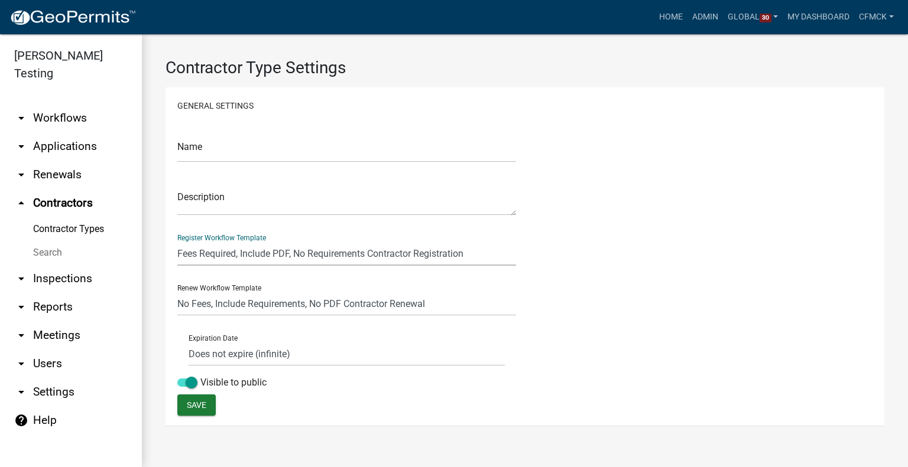
click at [359, 258] on select "Fees Required, Include PDF, No Requirements Contractor Registration No Fees, In…" at bounding box center [346, 254] width 339 height 24
click at [579, 331] on div "Name Description Register Workflow Template Fees Required, Include PDF, No Requ…" at bounding box center [524, 258] width 713 height 273
click at [63, 217] on link "Contractor Types" at bounding box center [71, 229] width 142 height 24
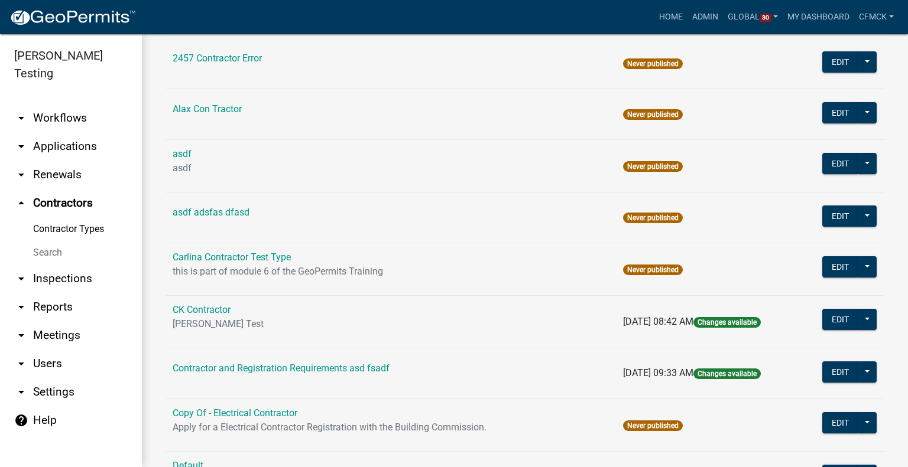
scroll to position [194, 0]
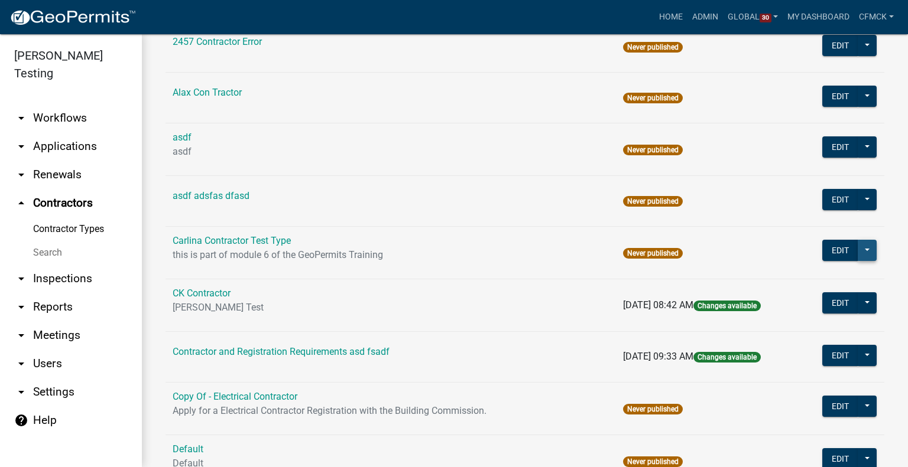
click at [858, 254] on button at bounding box center [866, 250] width 19 height 21
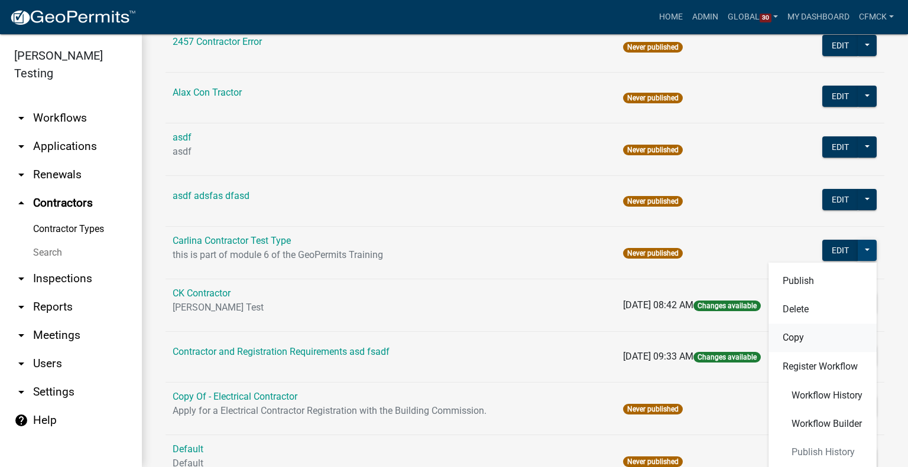
scroll to position [204, 0]
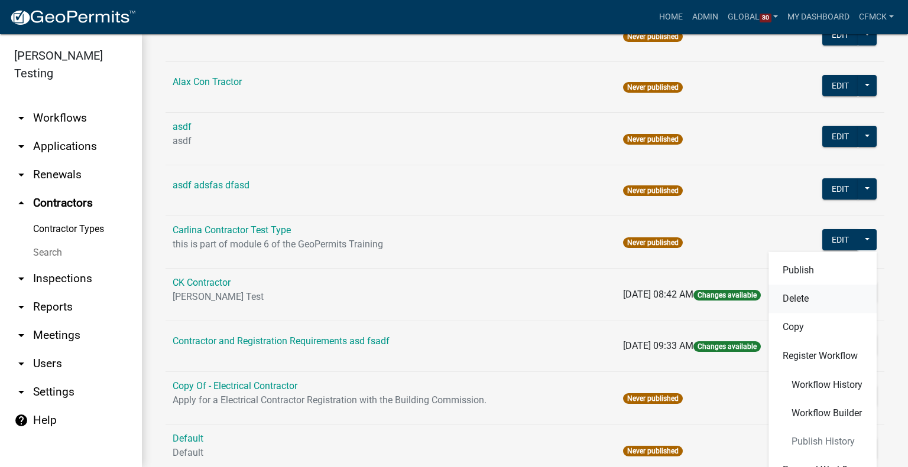
click at [801, 301] on button "Delete" at bounding box center [822, 299] width 108 height 28
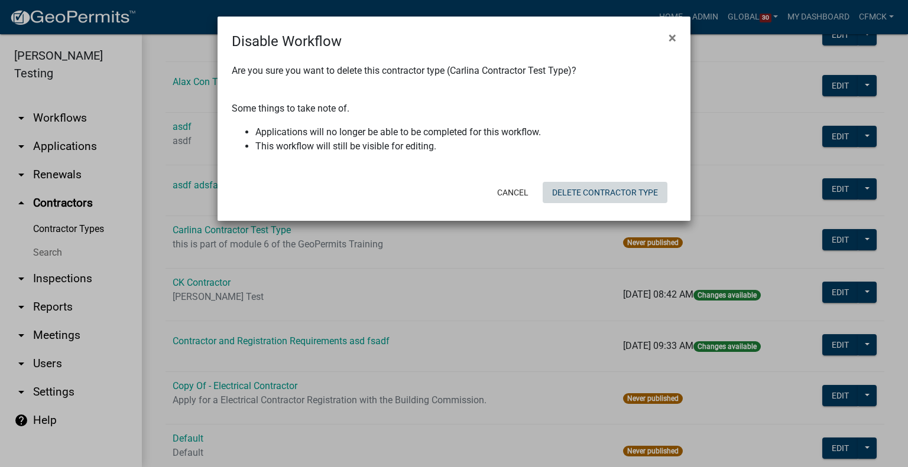
click at [574, 190] on button "Delete Contractor Type" at bounding box center [604, 192] width 125 height 21
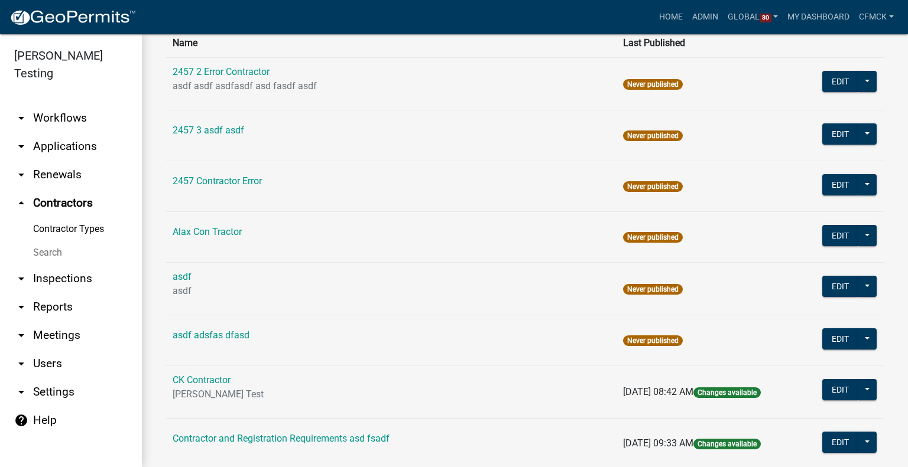
scroll to position [0, 0]
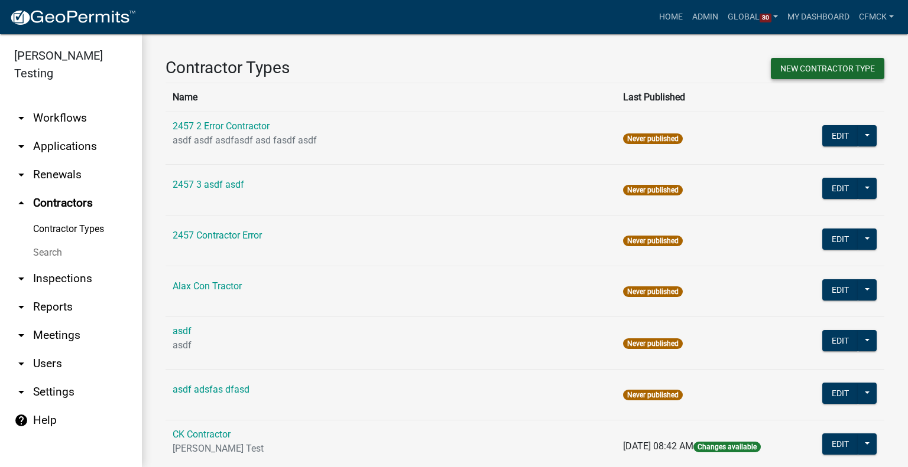
click at [796, 77] on button "New Contractor Type" at bounding box center [826, 68] width 113 height 21
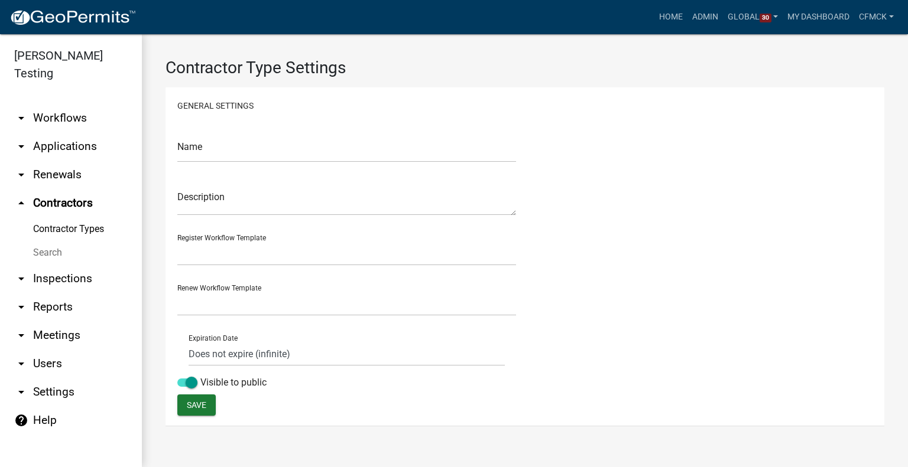
select select "0: f824e0c6-67d4-400e-aea4-1d2c223440b3"
select select "0: 4a3982b6-bb4b-48e0-bb5e-1fa92bfe9a61"
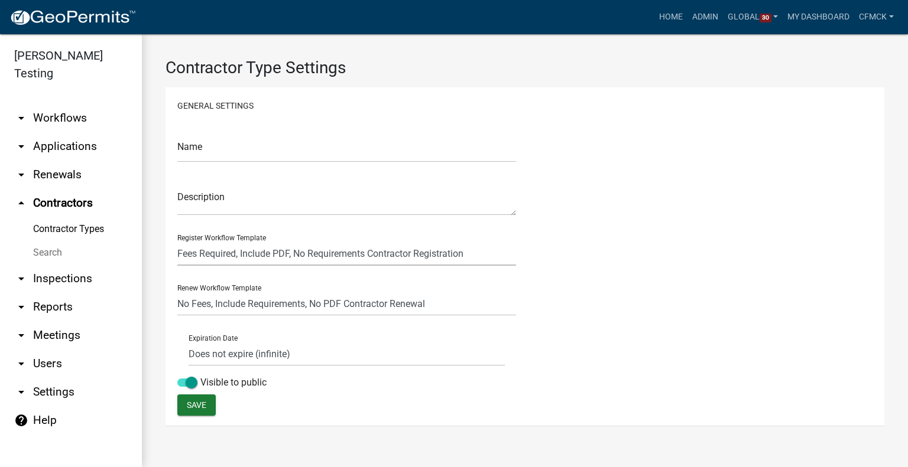
click at [378, 255] on select "Fees Required, Include PDF, No Requirements Contractor Registration No Fees, In…" at bounding box center [346, 254] width 339 height 24
select select "4: b748f019-82c2-45bc-8874-d2e8f736f314"
click at [177, 242] on select "Fees Required, Include PDF, No Requirements Contractor Registration No Fees, In…" at bounding box center [346, 254] width 339 height 24
click at [344, 303] on select "No Fees, Include Requirements, No PDF Contractor Renewal Default Contractor Ren…" at bounding box center [346, 304] width 339 height 24
select select "1: b798264d-217c-4581-98de-27d3ae90d6db"
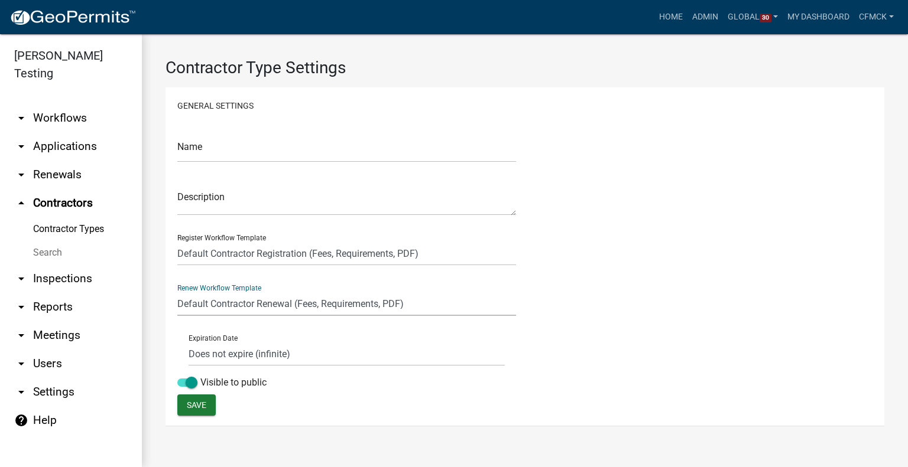
click at [177, 292] on select "No Fees, Include Requirements, No PDF Contractor Renewal Default Contractor Ren…" at bounding box center [346, 304] width 339 height 24
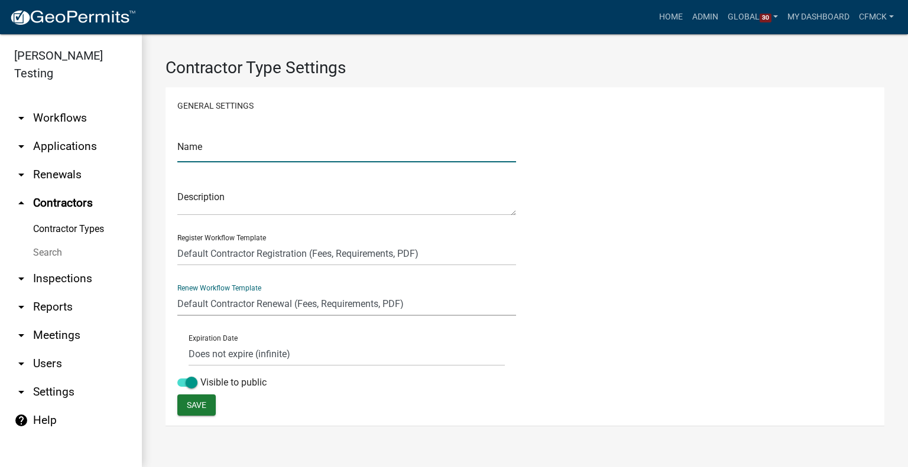
click at [278, 152] on input "text" at bounding box center [346, 150] width 339 height 24
type input "Carlina Contractor Test Type"
click at [223, 209] on textarea at bounding box center [346, 201] width 339 height 27
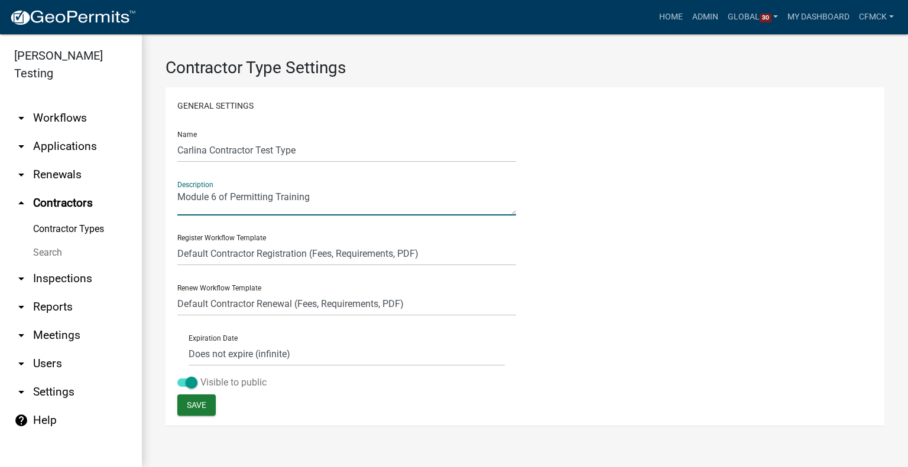
type textarea "Module 6 of Permitting Training"
click at [190, 385] on span at bounding box center [187, 383] width 20 height 8
click at [200, 376] on input "Visible to public" at bounding box center [200, 376] width 0 height 0
drag, startPoint x: 201, startPoint y: 411, endPoint x: 321, endPoint y: 394, distance: 120.5
click at [321, 394] on div "Name Carlina Contractor Test Type Description Register Workflow Template Fees R…" at bounding box center [524, 270] width 695 height 297
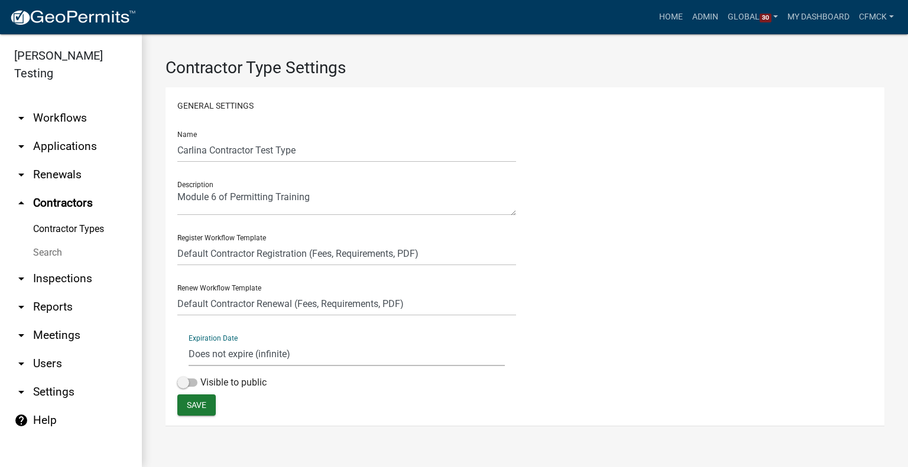
click at [305, 365] on select "Does not expire (infinite) Expires at end of issued year Set a term length in m…" at bounding box center [346, 354] width 316 height 24
select select "1: Object"
click at [188, 342] on select "Does not expire (infinite) Expires at end of issued year Set a term length in m…" at bounding box center [346, 354] width 316 height 24
click at [194, 405] on span "Save" at bounding box center [196, 405] width 19 height 9
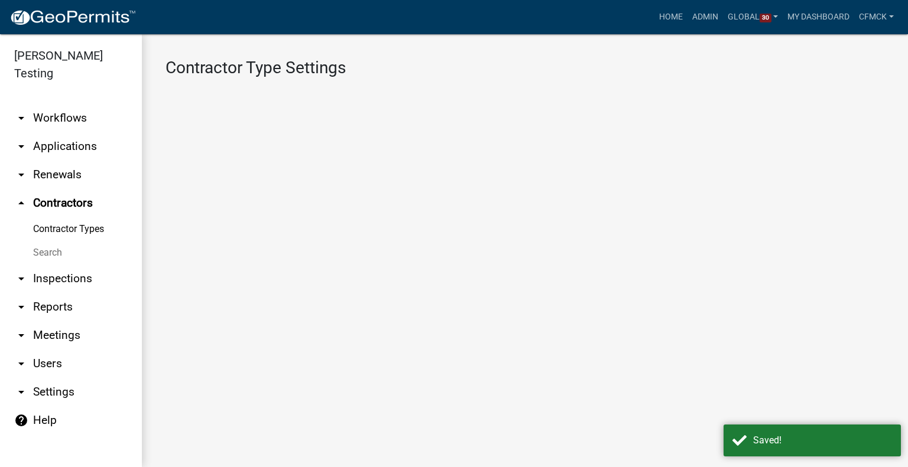
select select "4: b748f019-82c2-45bc-8874-d2e8f736f314"
select select "1: b798264d-217c-4581-98de-27d3ae90d6db"
select select "1: Object"
select select
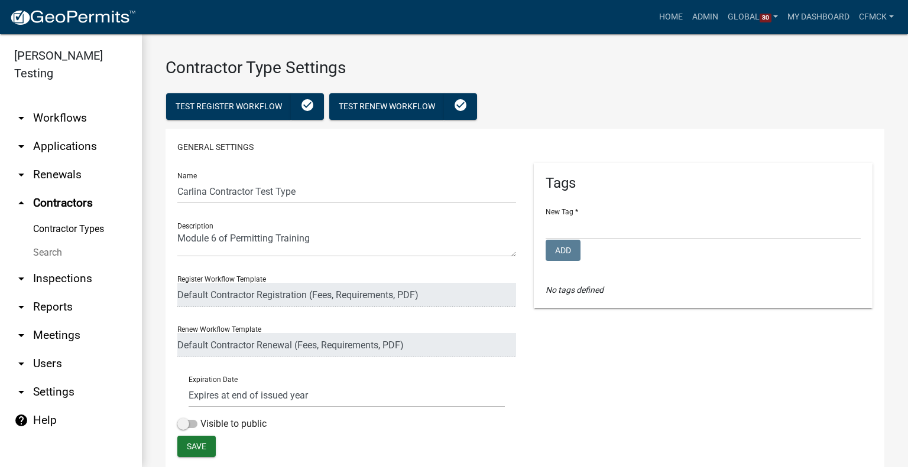
click at [70, 217] on link "Contractor Types" at bounding box center [71, 229] width 142 height 24
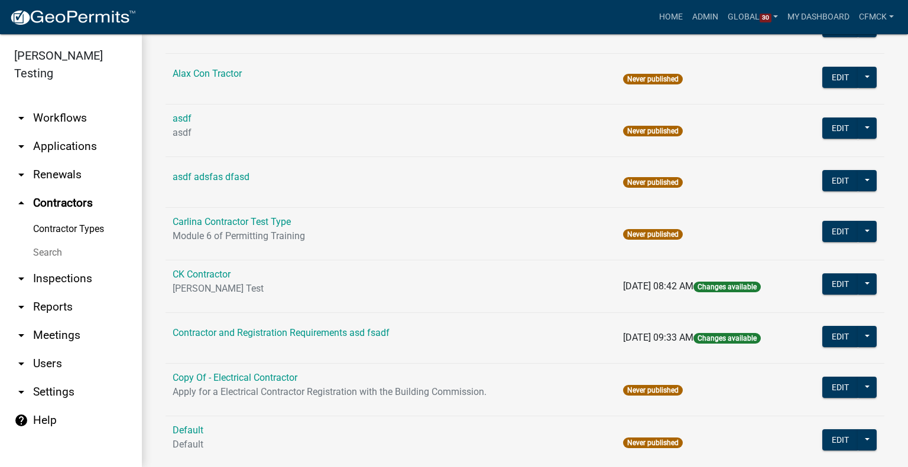
scroll to position [227, 0]
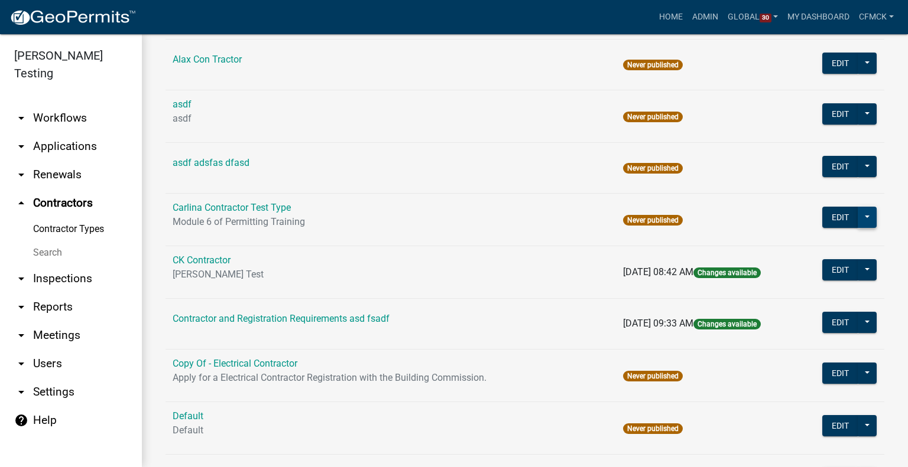
click at [858, 222] on button at bounding box center [866, 217] width 19 height 21
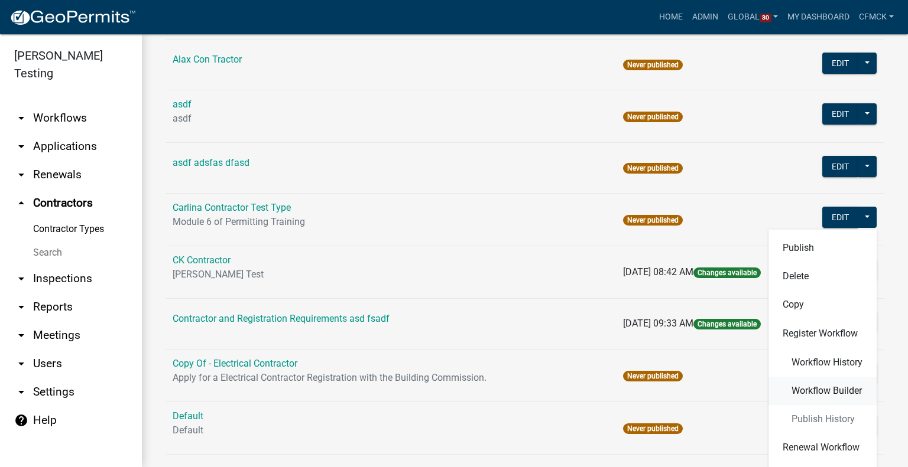
click at [822, 388] on span "Workflow Builder" at bounding box center [826, 390] width 70 height 9
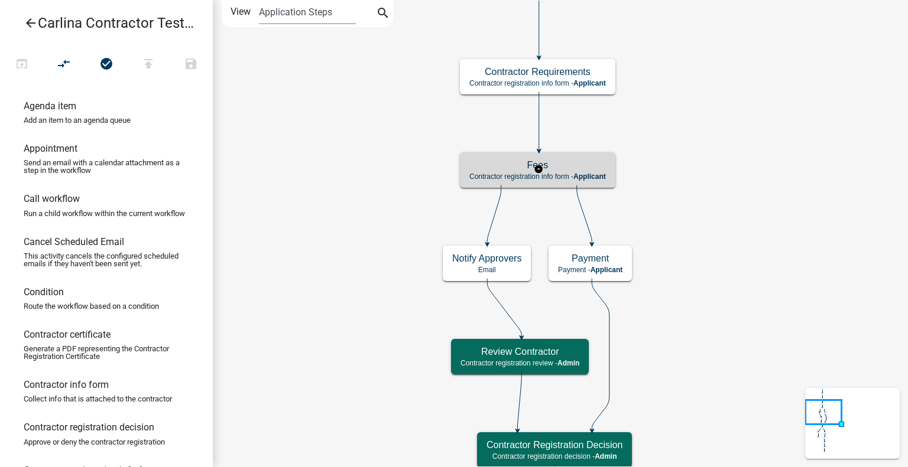
click at [594, 165] on h5 "Fees" at bounding box center [537, 165] width 136 height 11
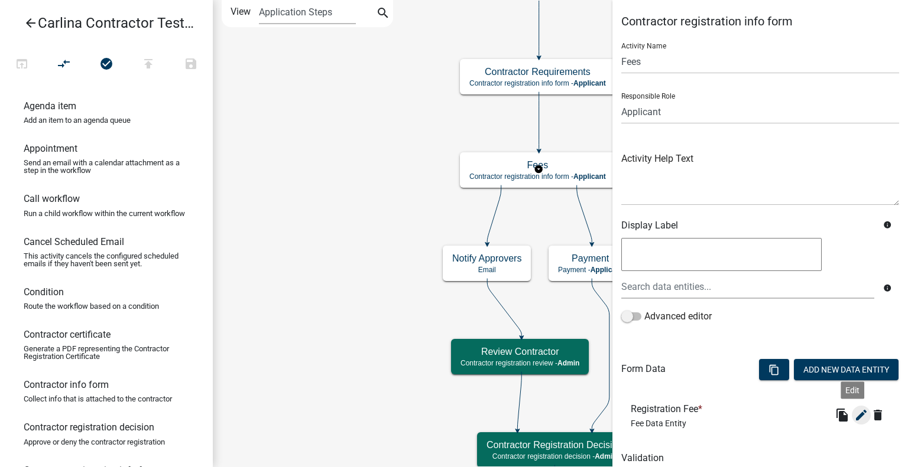
click at [854, 411] on icon "edit" at bounding box center [861, 415] width 14 height 14
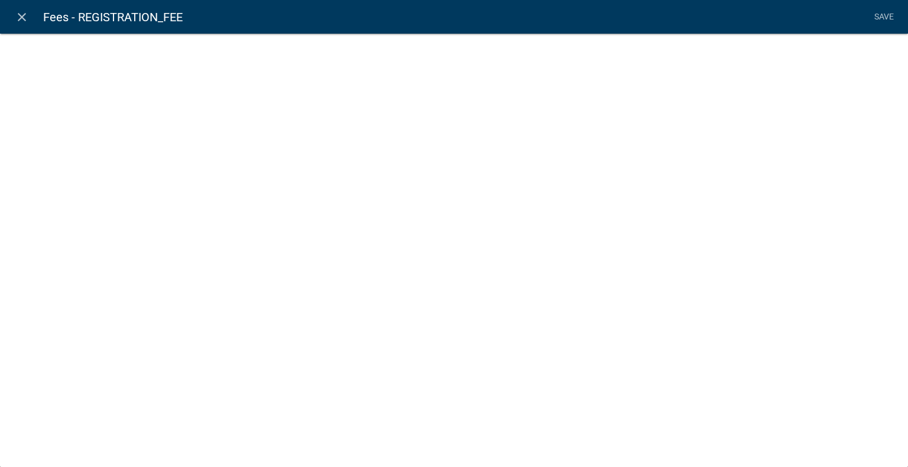
select select "fee"
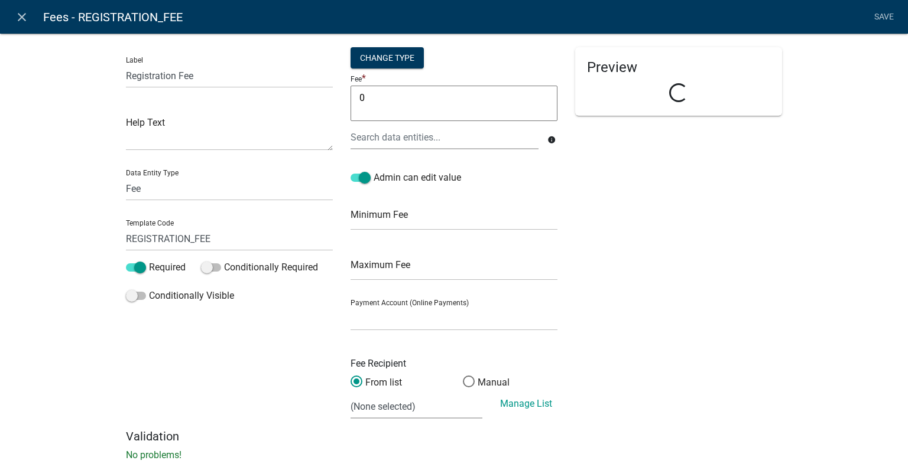
select select
click at [400, 116] on textarea "0" at bounding box center [453, 103] width 207 height 35
type textarea "100"
click at [614, 201] on div "Preview Registration Fee * $" at bounding box center [678, 238] width 225 height 382
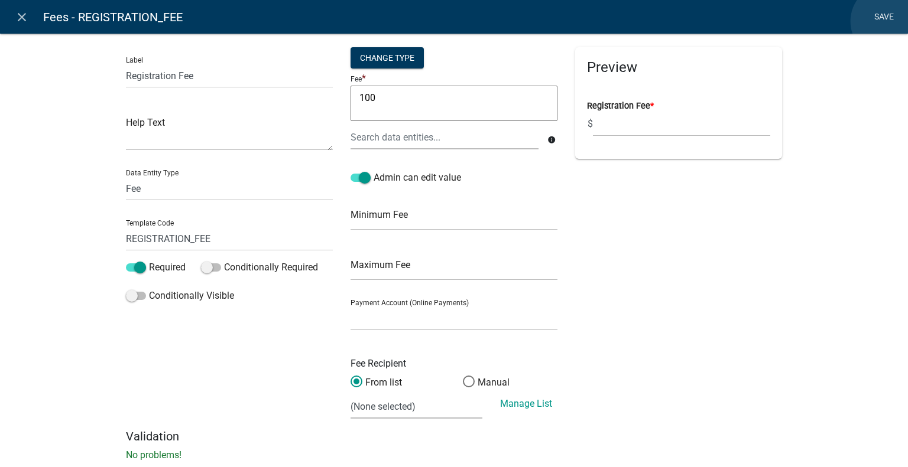
click at [887, 21] on link "Save" at bounding box center [884, 17] width 30 height 22
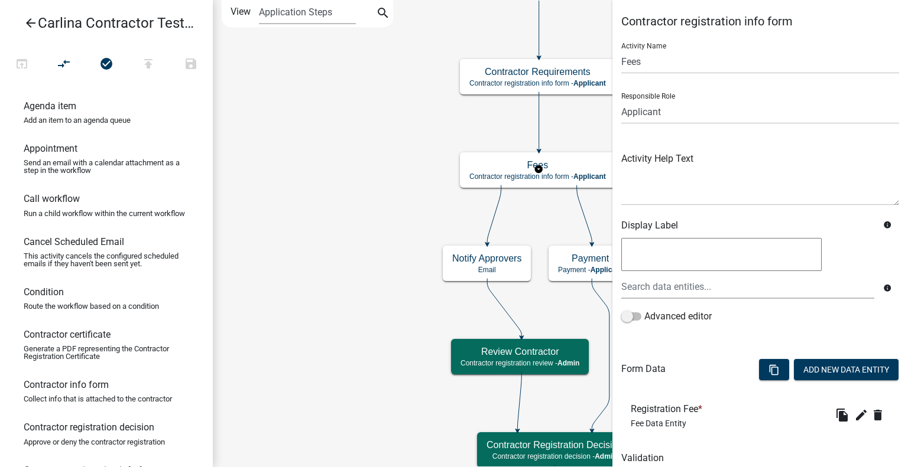
scroll to position [47, 0]
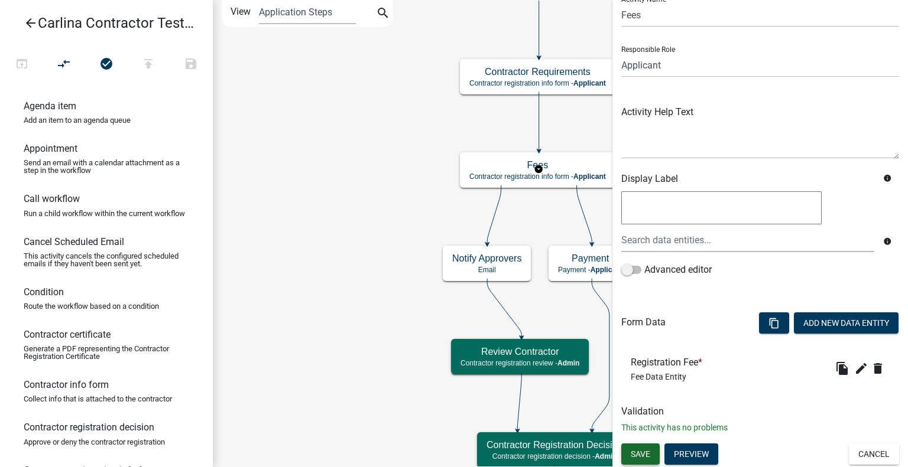
click at [638, 452] on span "Save" at bounding box center [639, 454] width 19 height 9
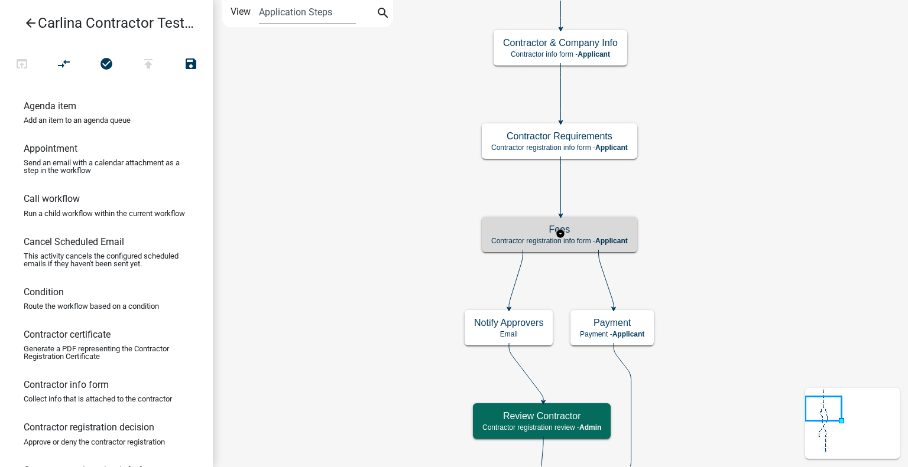
scroll to position [0, 0]
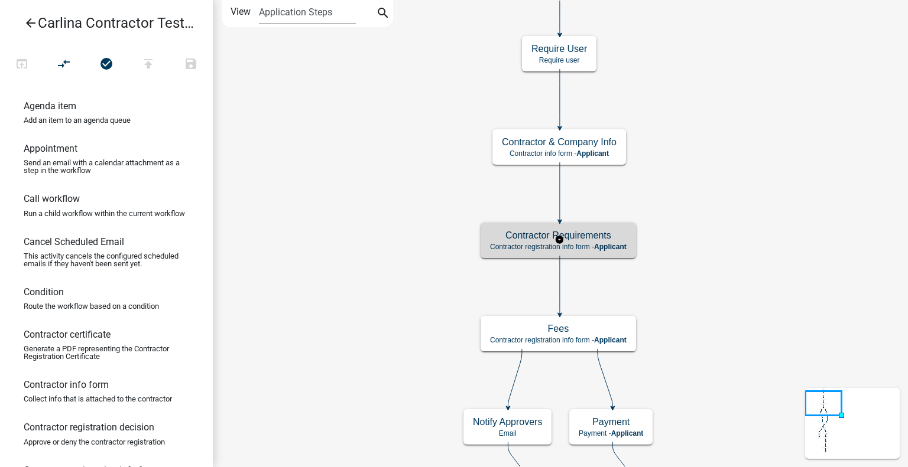
click at [608, 236] on h5 "Contractor Requirements" at bounding box center [558, 235] width 136 height 11
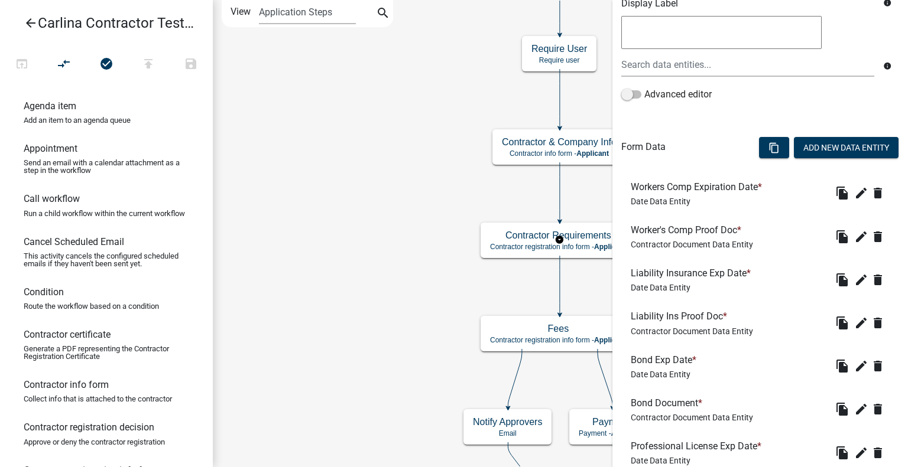
scroll to position [436, 0]
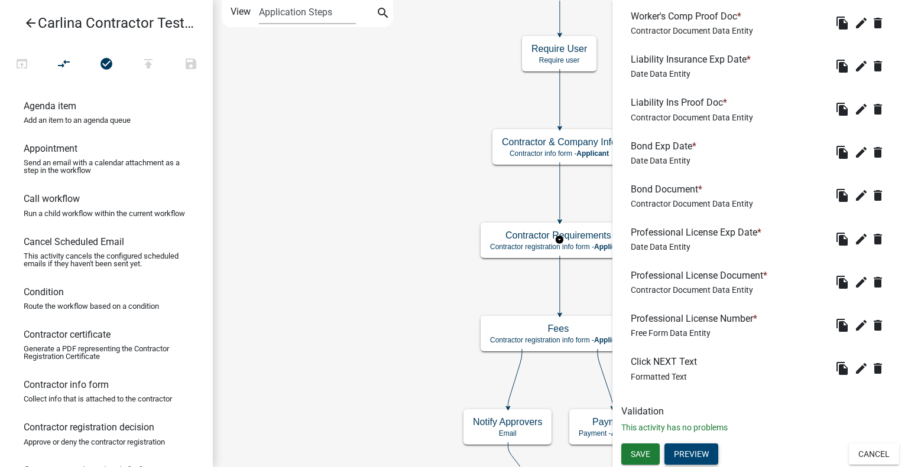
click at [695, 456] on button "Preview" at bounding box center [691, 454] width 54 height 21
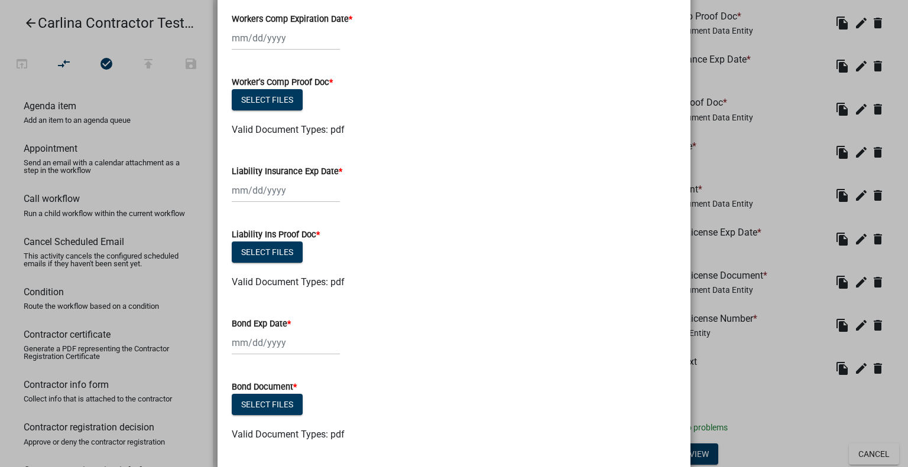
scroll to position [0, 0]
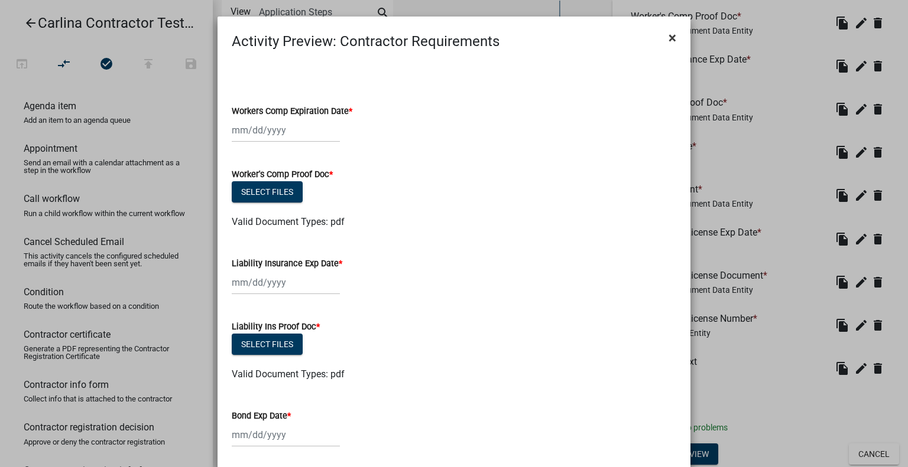
click at [671, 35] on span "×" at bounding box center [672, 38] width 8 height 17
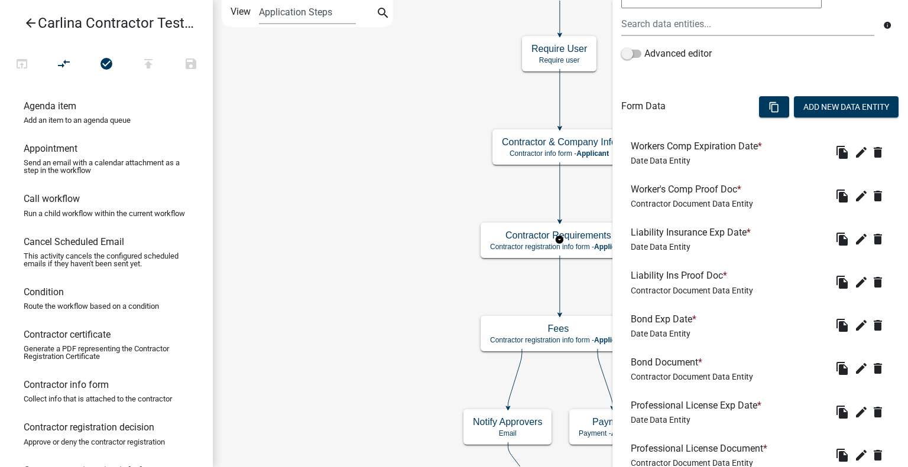
scroll to position [260, 0]
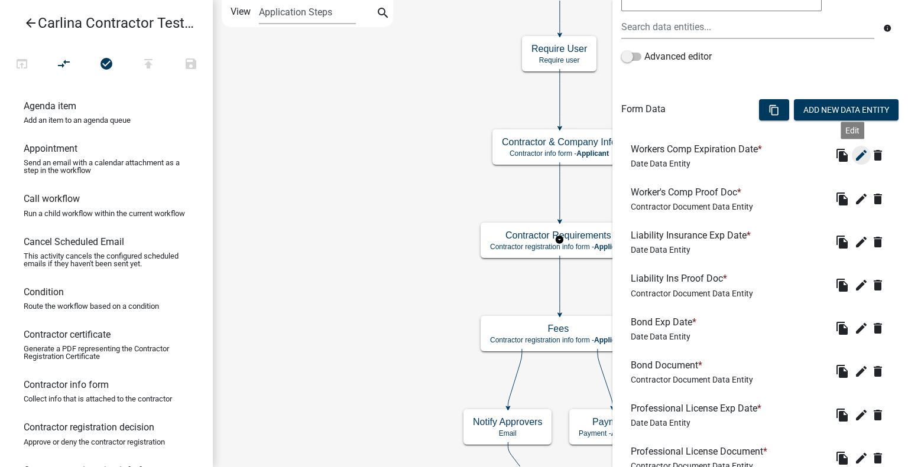
click at [854, 155] on icon "edit" at bounding box center [861, 155] width 14 height 14
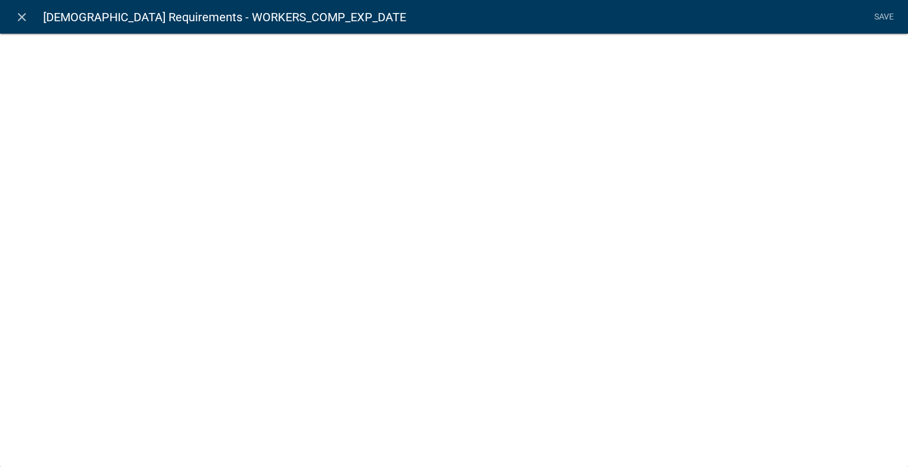
select select "date"
select select
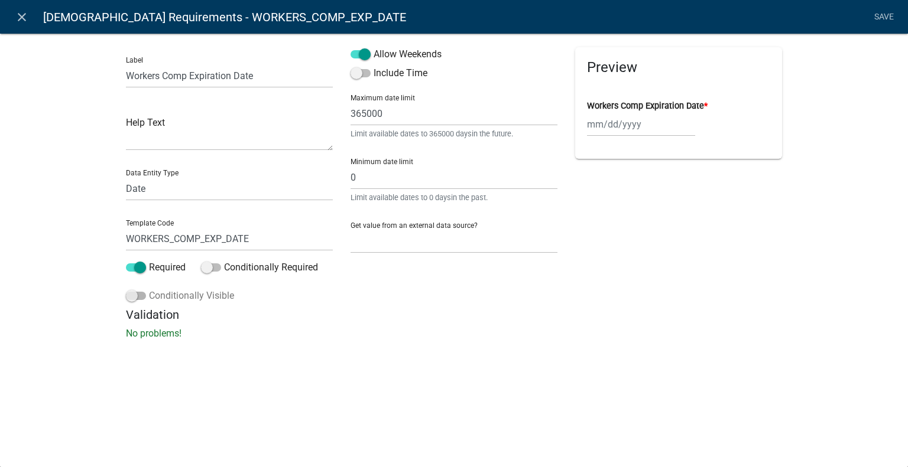
click at [136, 297] on span at bounding box center [136, 296] width 20 height 8
click at [149, 289] on input "Conditionally Visible" at bounding box center [149, 289] width 0 height 0
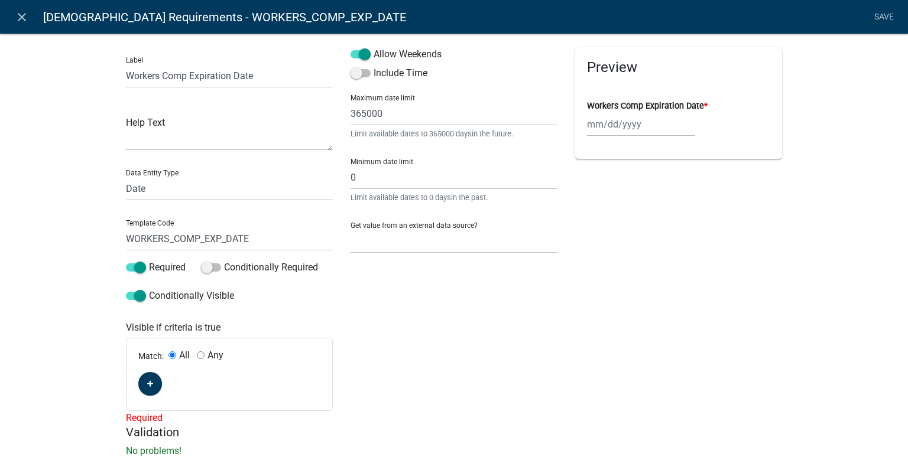
scroll to position [26, 0]
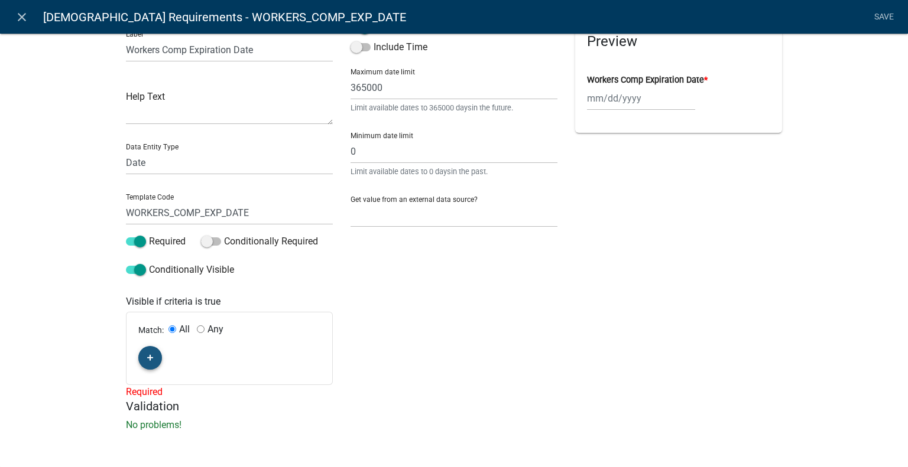
click at [147, 359] on icon "button" at bounding box center [150, 358] width 6 height 7
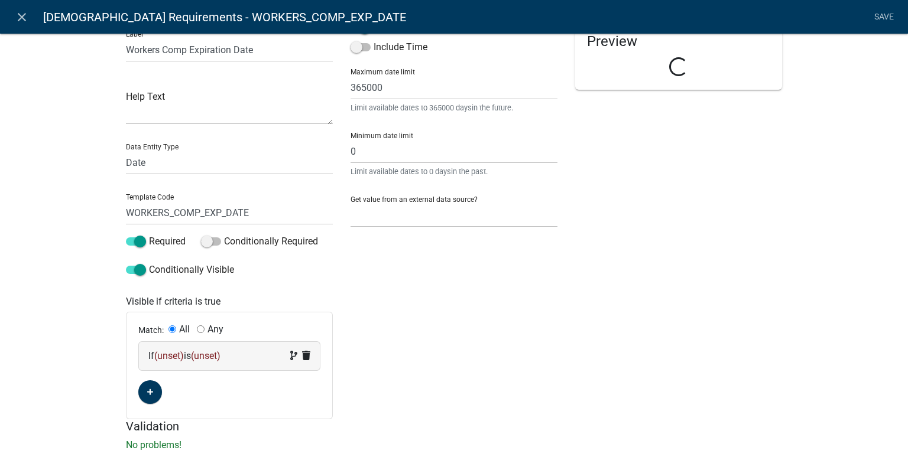
click at [178, 357] on span "(unset)" at bounding box center [169, 355] width 30 height 11
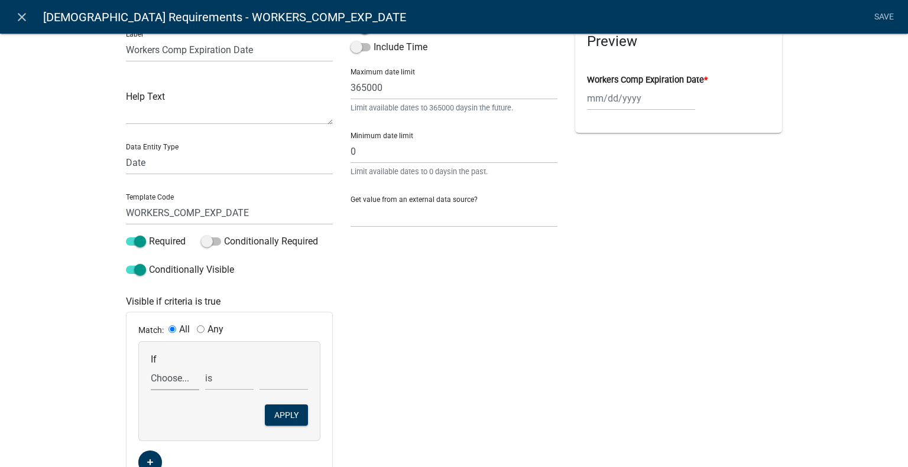
click at [156, 379] on select "Choose... ALL_FEE_RECIPIENTS APPLICANT_CITY APPLICANT_EMAIL_ADDRESS APPLICANT_F…" at bounding box center [175, 378] width 48 height 24
select select "46: TOTAL_FEES"
click at [151, 366] on select "Choose... ALL_FEE_RECIPIENTS APPLICANT_CITY APPLICANT_EMAIL_ADDRESS APPLICANT_F…" at bounding box center [175, 378] width 48 height 24
click at [281, 377] on input "text" at bounding box center [283, 378] width 48 height 24
type input "0"
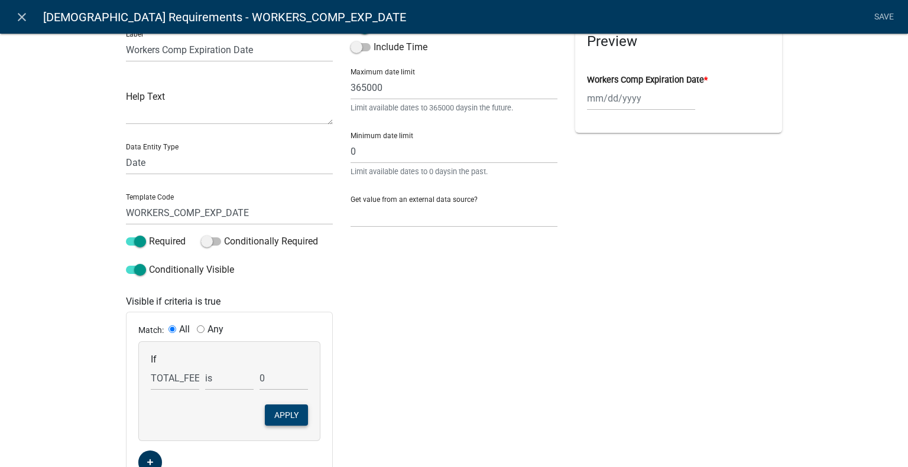
drag, startPoint x: 291, startPoint y: 418, endPoint x: 325, endPoint y: 406, distance: 35.7
click at [325, 406] on div "Match: All Any If Choose... ALL_FEE_RECIPIENTS APPLICANT_CITY APPLICANT_EMAIL_A…" at bounding box center [229, 401] width 206 height 177
click at [326, 406] on div "Match: All Any If Choose... ALL_FEE_RECIPIENTS APPLICANT_CITY APPLICANT_EMAIL_A…" at bounding box center [229, 401] width 206 height 177
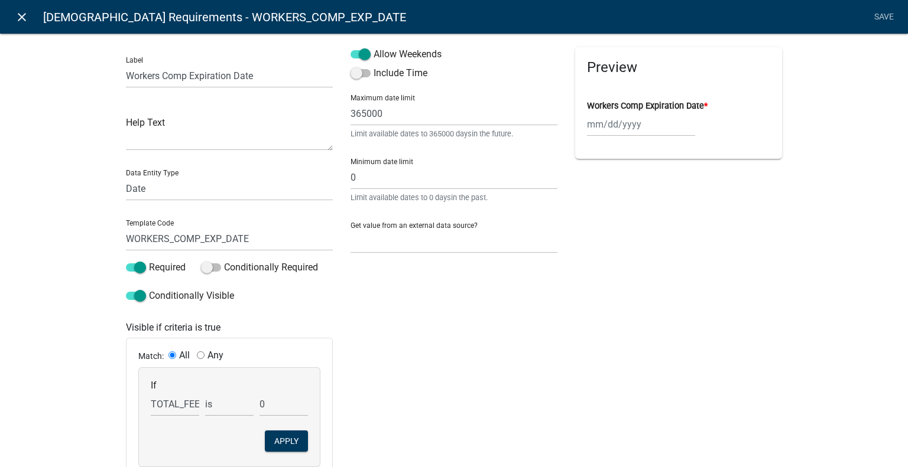
click at [12, 18] on link "close" at bounding box center [21, 17] width 24 height 24
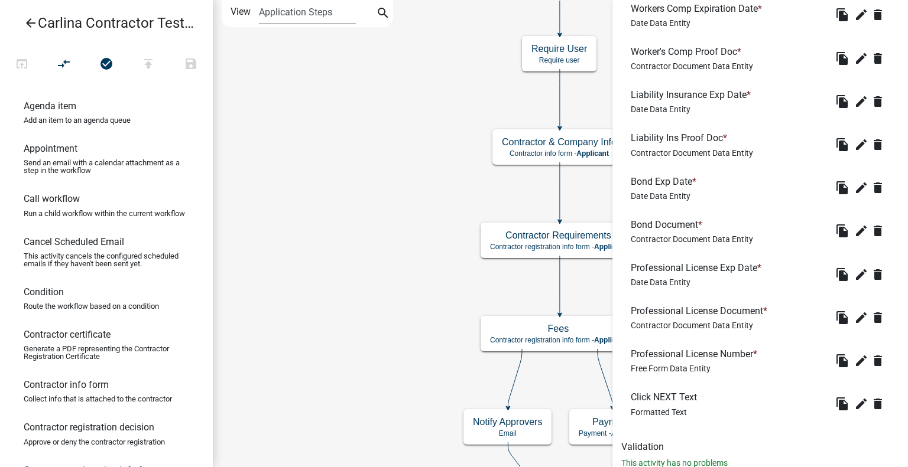
scroll to position [399, 0]
